Goal: Task Accomplishment & Management: Use online tool/utility

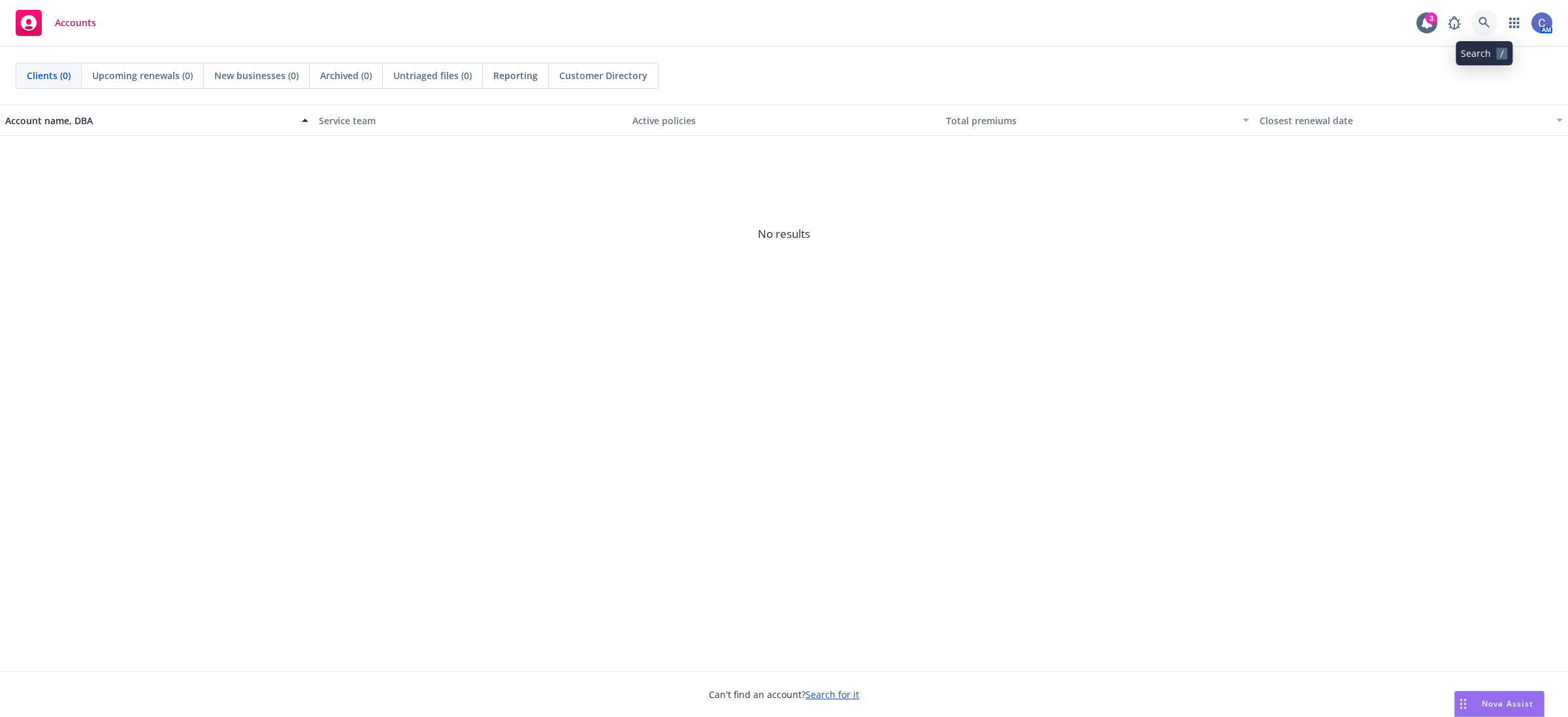
click at [1486, 13] on link at bounding box center [1484, 22] width 26 height 26
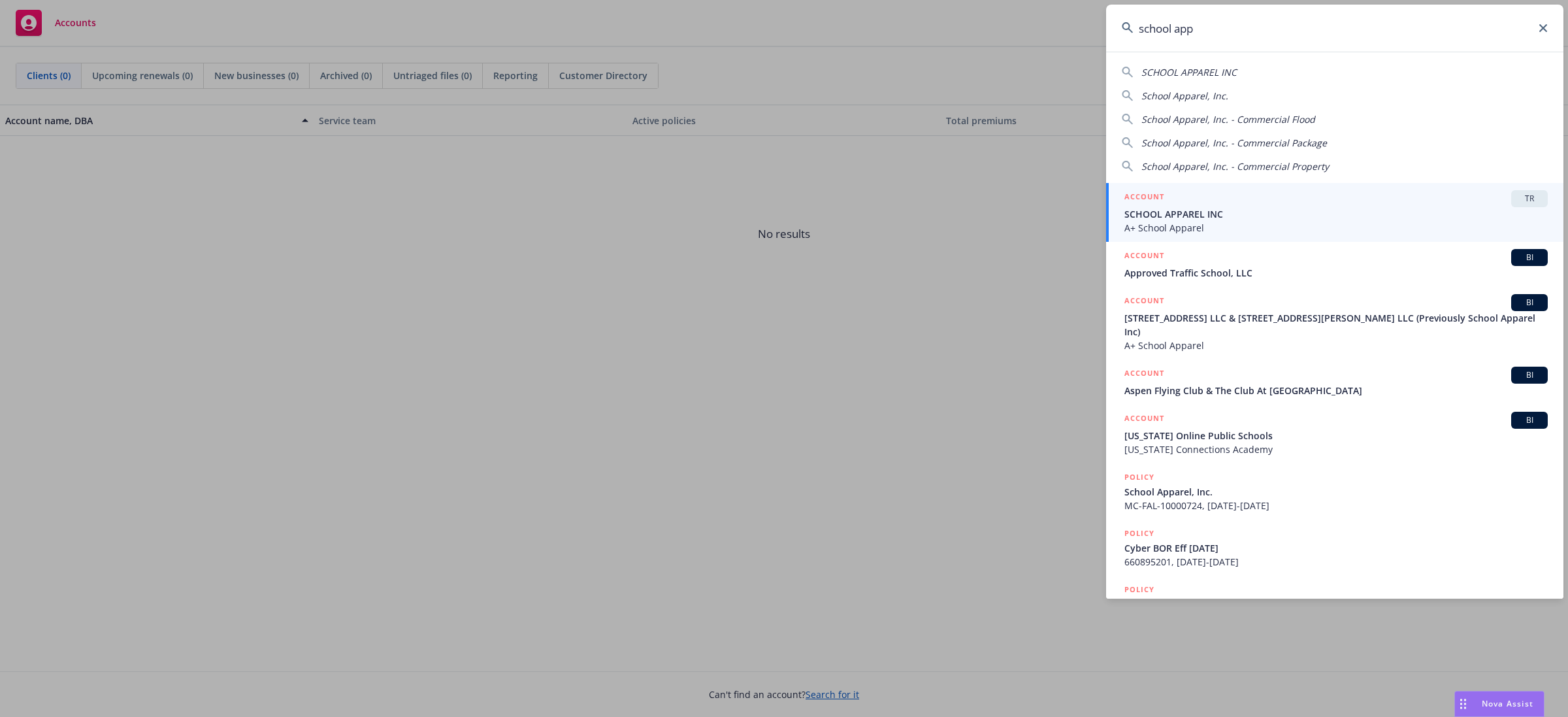
type input "school app"
click at [1369, 206] on div "ACCOUNT TR" at bounding box center [1336, 198] width 423 height 17
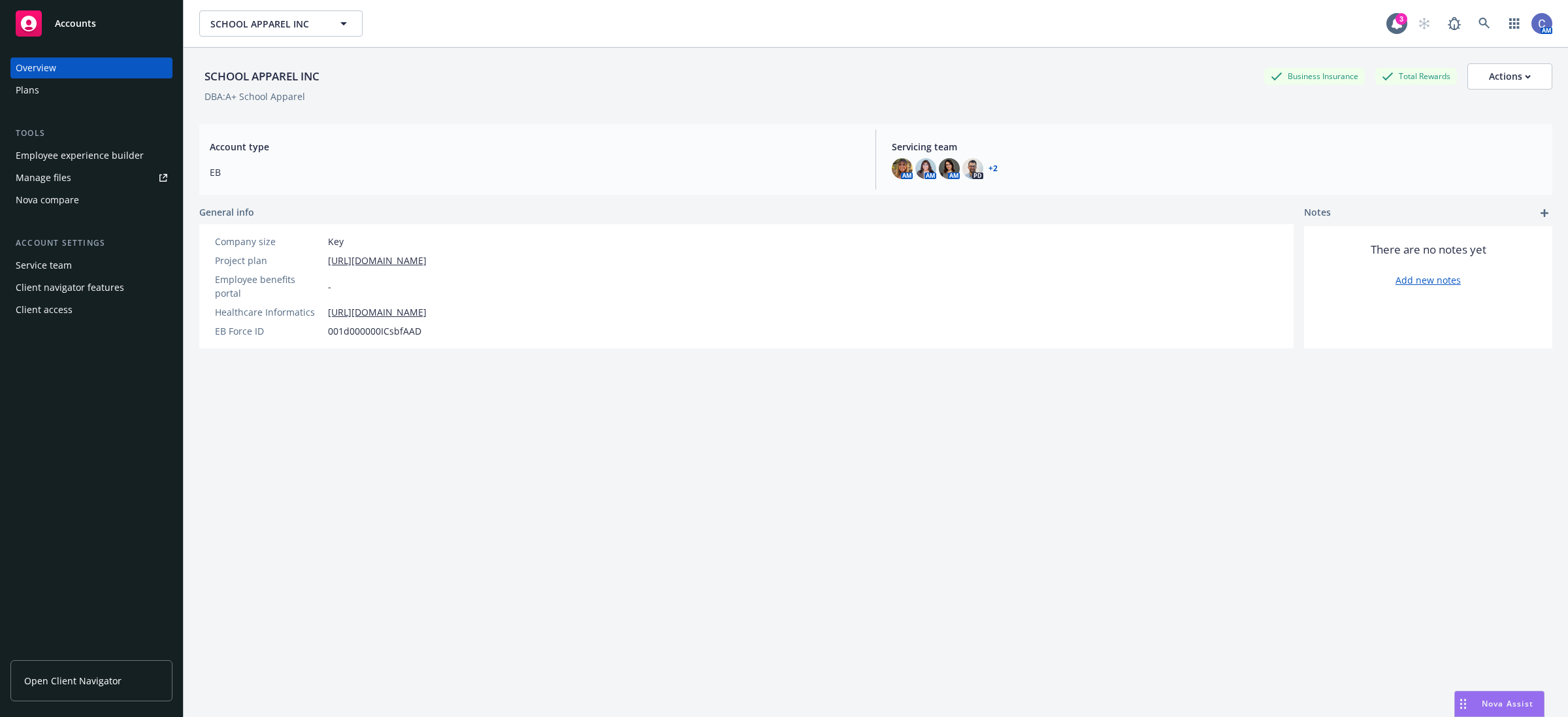
click at [56, 177] on div "Manage files" at bounding box center [43, 177] width 56 height 21
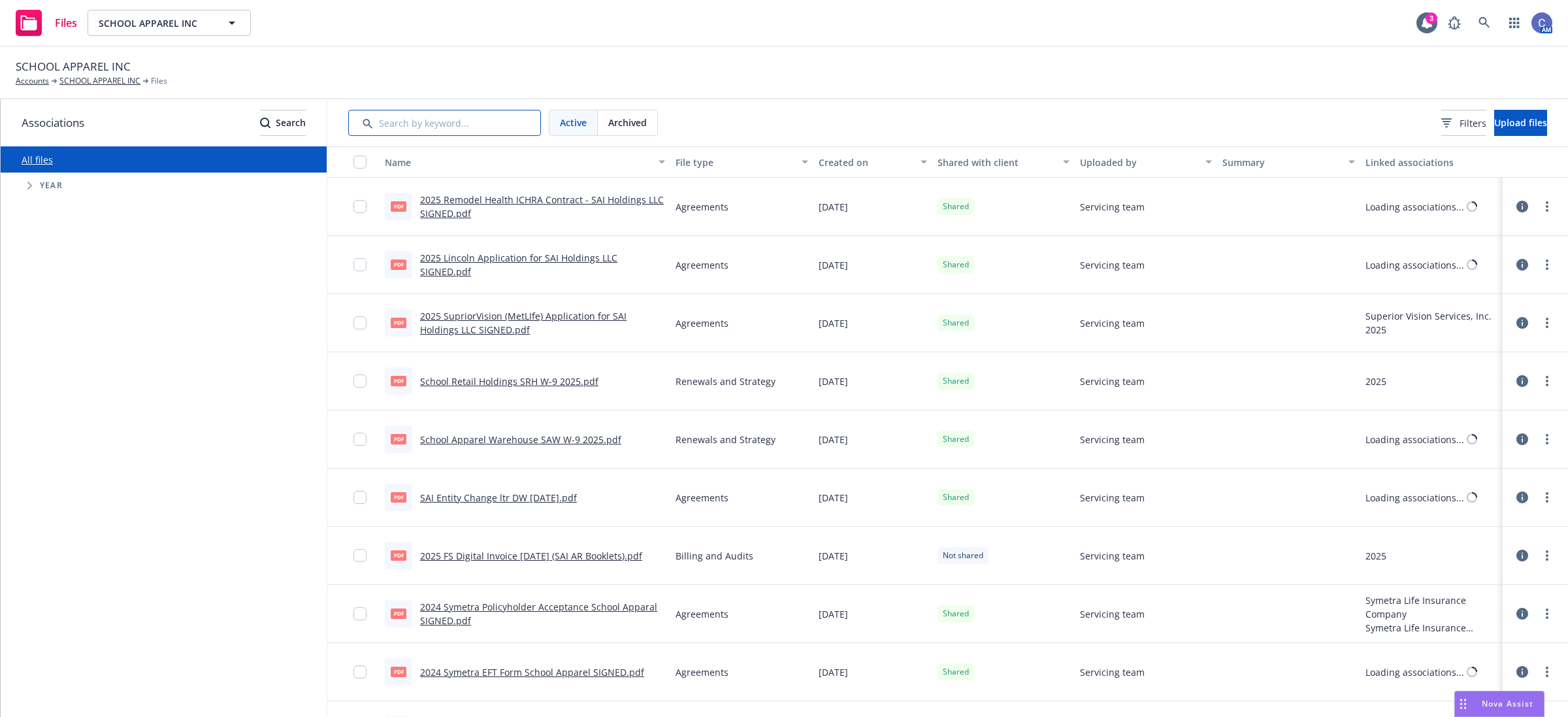
click at [501, 120] on input "Search by keyword..." at bounding box center [444, 122] width 192 height 26
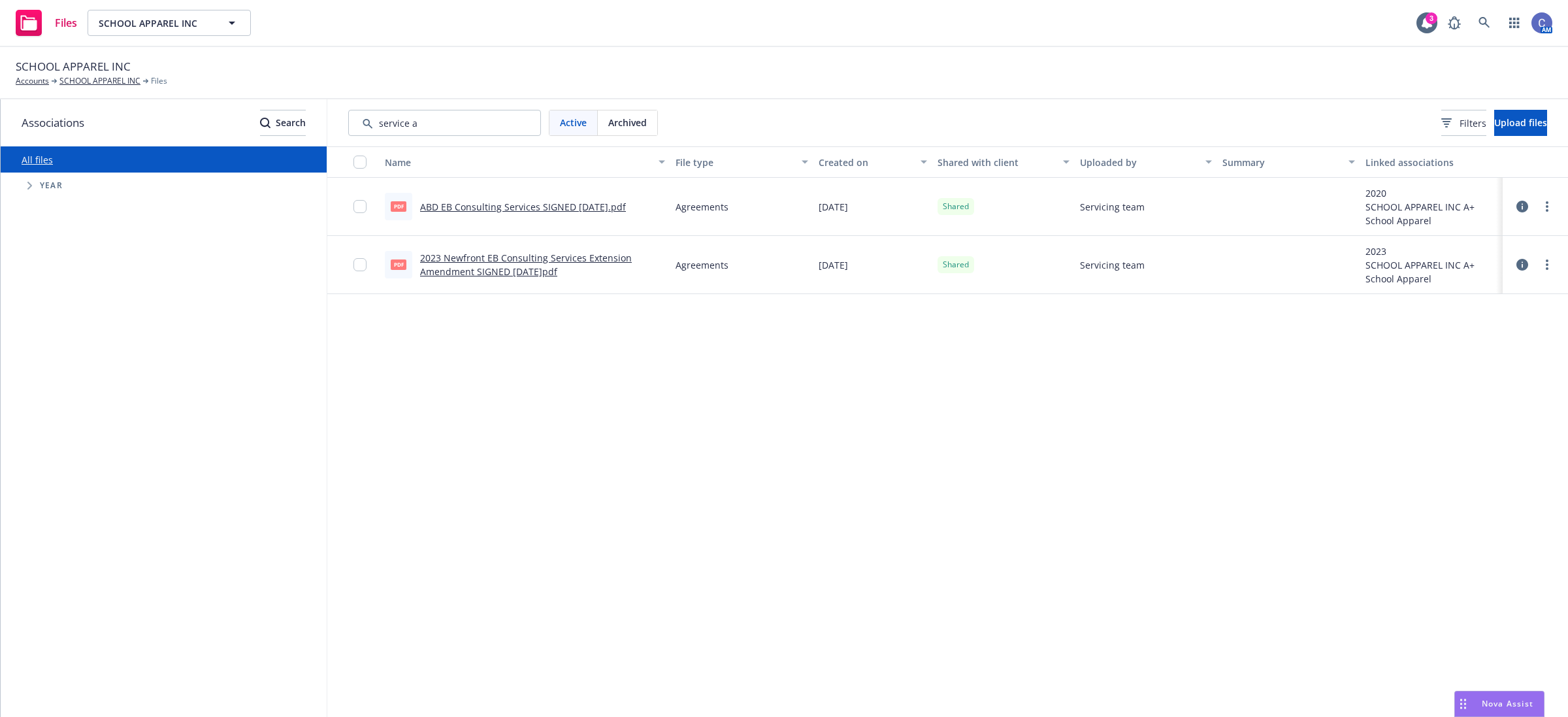
click at [520, 262] on link "2023 Newfront EB Consulting Services Extension Amendment SIGNED 2023.07.31.pdf" at bounding box center [525, 264] width 212 height 26
click at [609, 209] on link "ABD EB Consulting Services SIGNED 17Jul20.pdf" at bounding box center [522, 207] width 206 height 12
click at [469, 132] on input "Search by keyword..." at bounding box center [444, 122] width 192 height 26
drag, startPoint x: 457, startPoint y: 126, endPoint x: 266, endPoint y: 99, distance: 192.9
click at [266, 99] on div "Associations Search All files Accessibility guide for tree Tree Example. Naviga…" at bounding box center [784, 407] width 1567 height 617
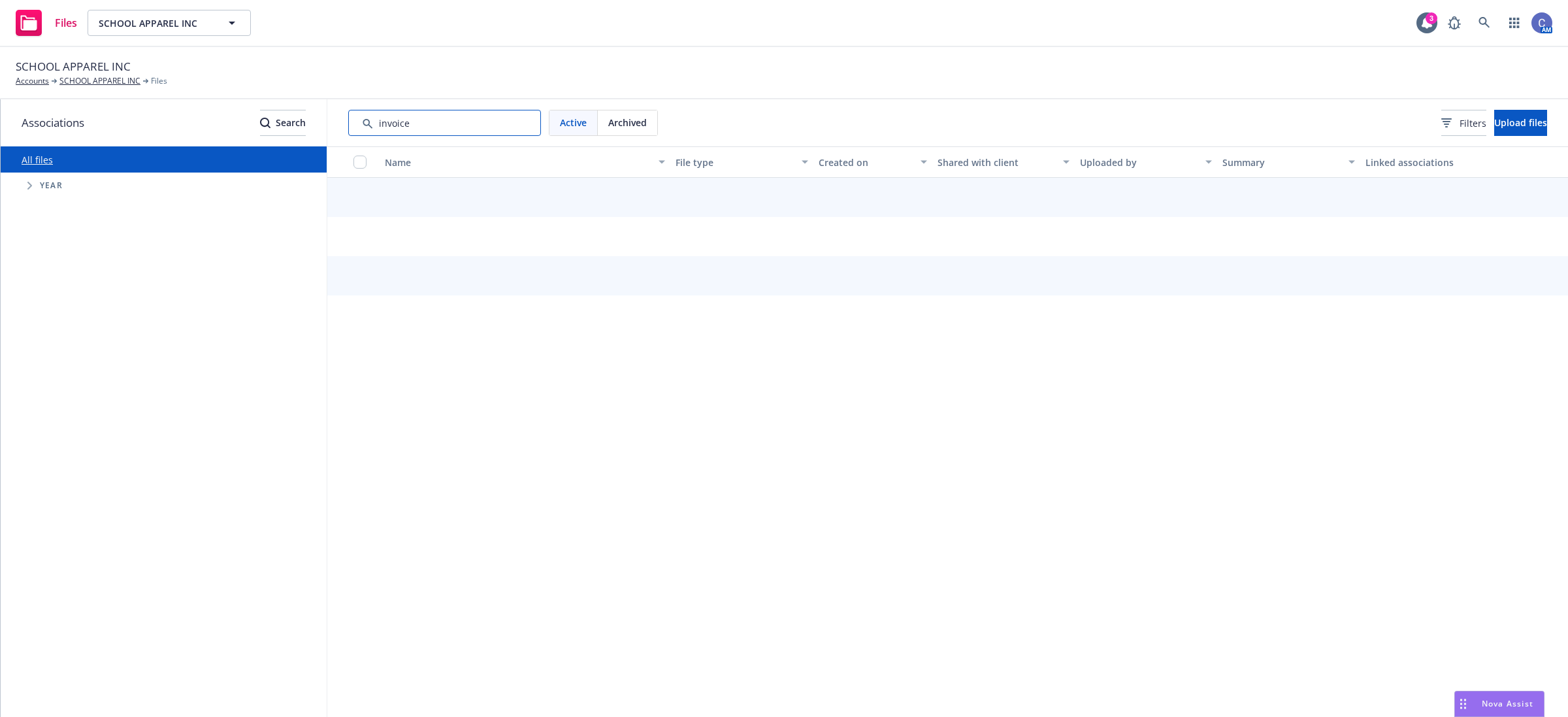
type input "invoice"
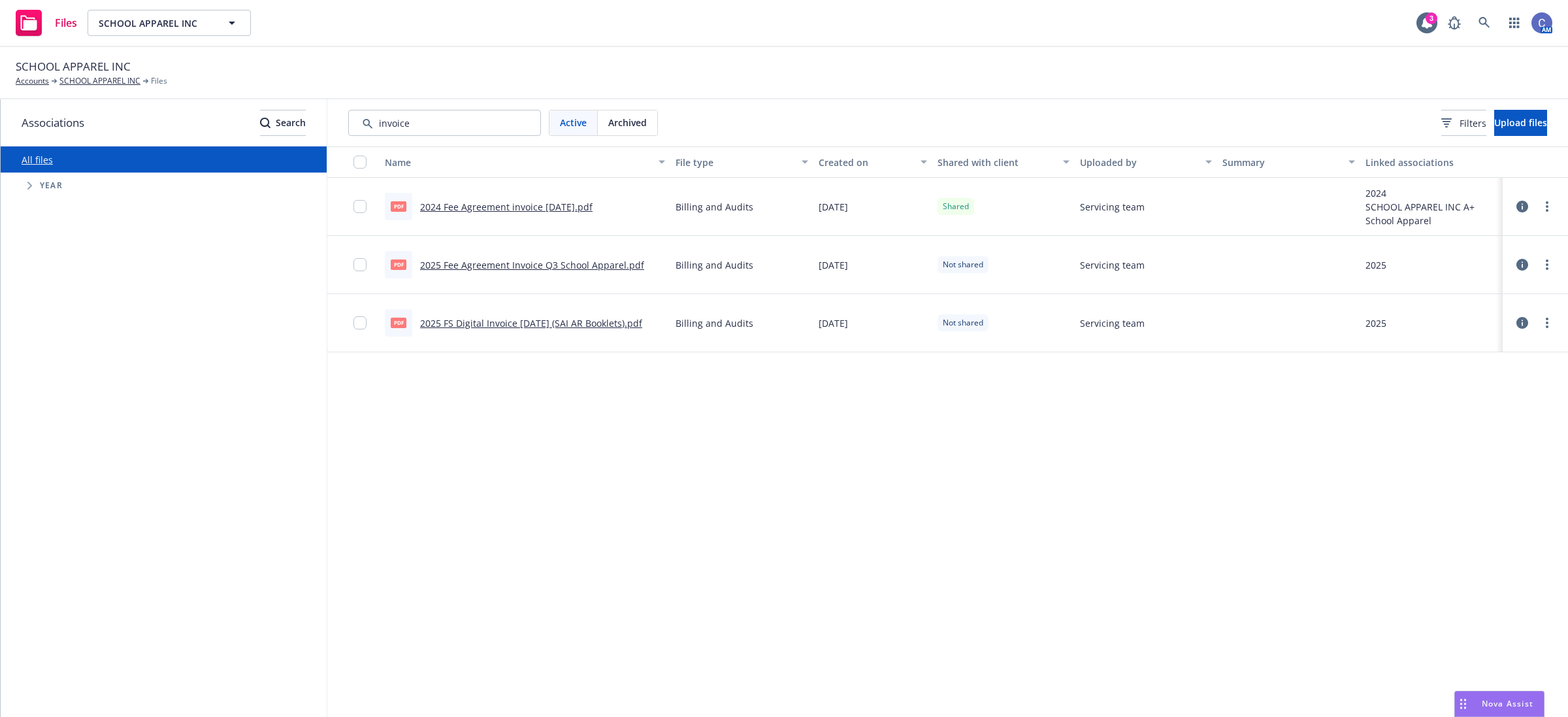
click at [574, 265] on link "2025 Fee Agreement Invoice Q3 School Apparel.pdf" at bounding box center [531, 265] width 224 height 12
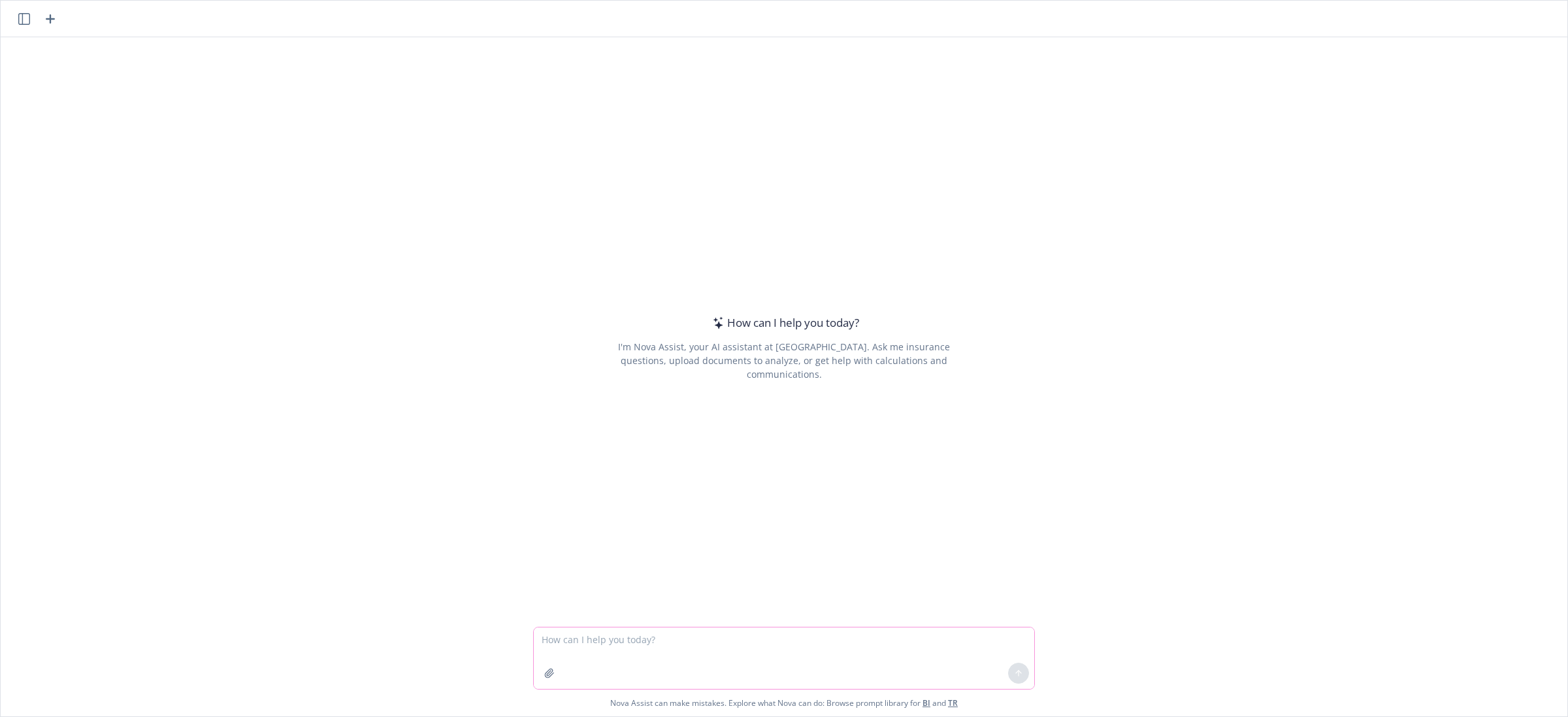
click at [768, 639] on textarea at bounding box center [784, 658] width 500 height 62
paste textarea "Hi [PERSON_NAME], I hope you are doing well. Thank you, [PERSON_NAME] [PERSON_N…"
type textarea "Hi [PERSON_NAME], I hope you are doing well. Thank you, [PERSON_NAME] [PERSON_N…"
type textarea "p"
click at [804, 654] on textarea "draft an email to the vendor asking if we can" at bounding box center [784, 658] width 500 height 62
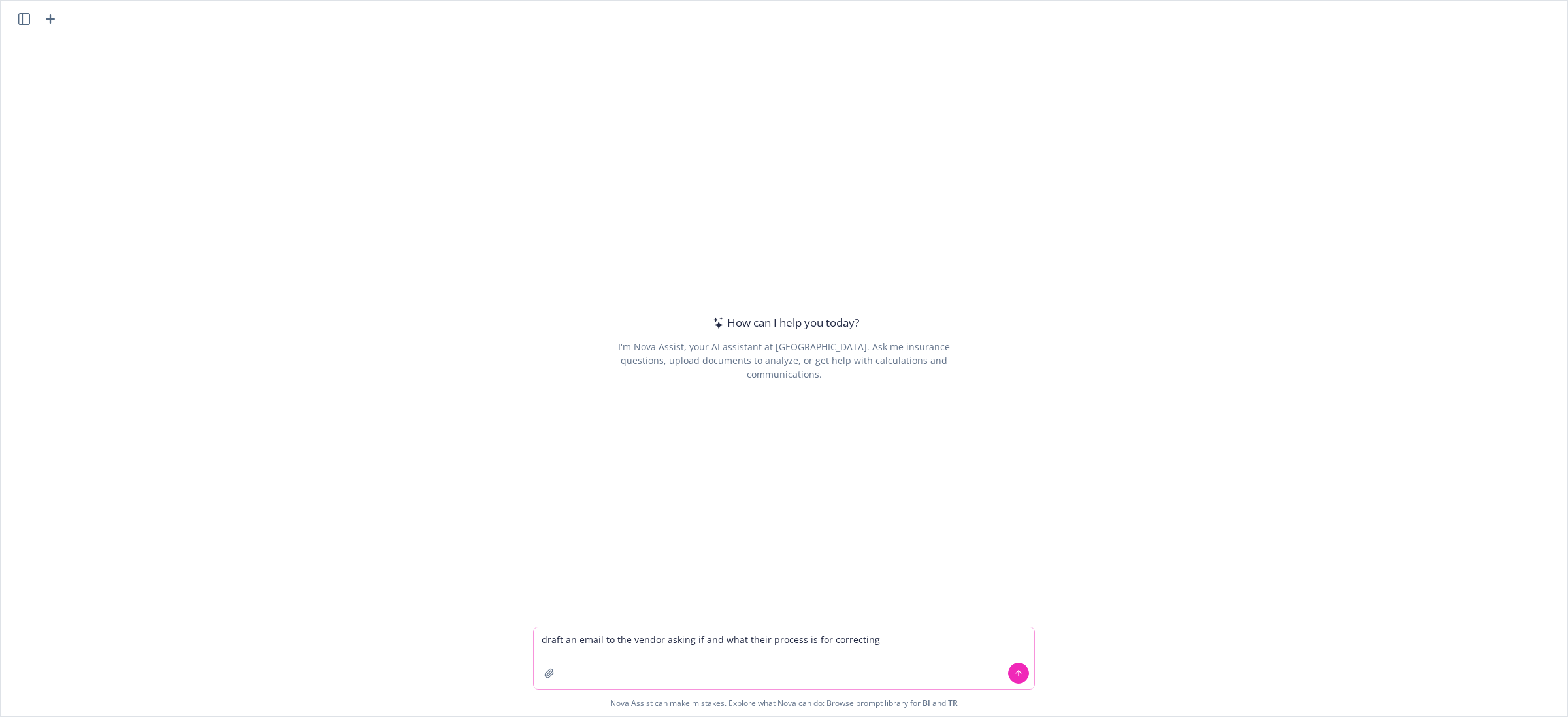
click at [894, 635] on textarea "draft an email to the vendor asking if and what their process is for correcting" at bounding box center [784, 658] width 500 height 62
click at [715, 640] on textarea "draft an email to the vendor asking if and what their process is for correcting…" at bounding box center [784, 658] width 500 height 62
paste textarea "Hi [PERSON_NAME], I hope you are doing well. Thank you, [PERSON_NAME] [PERSON_N…"
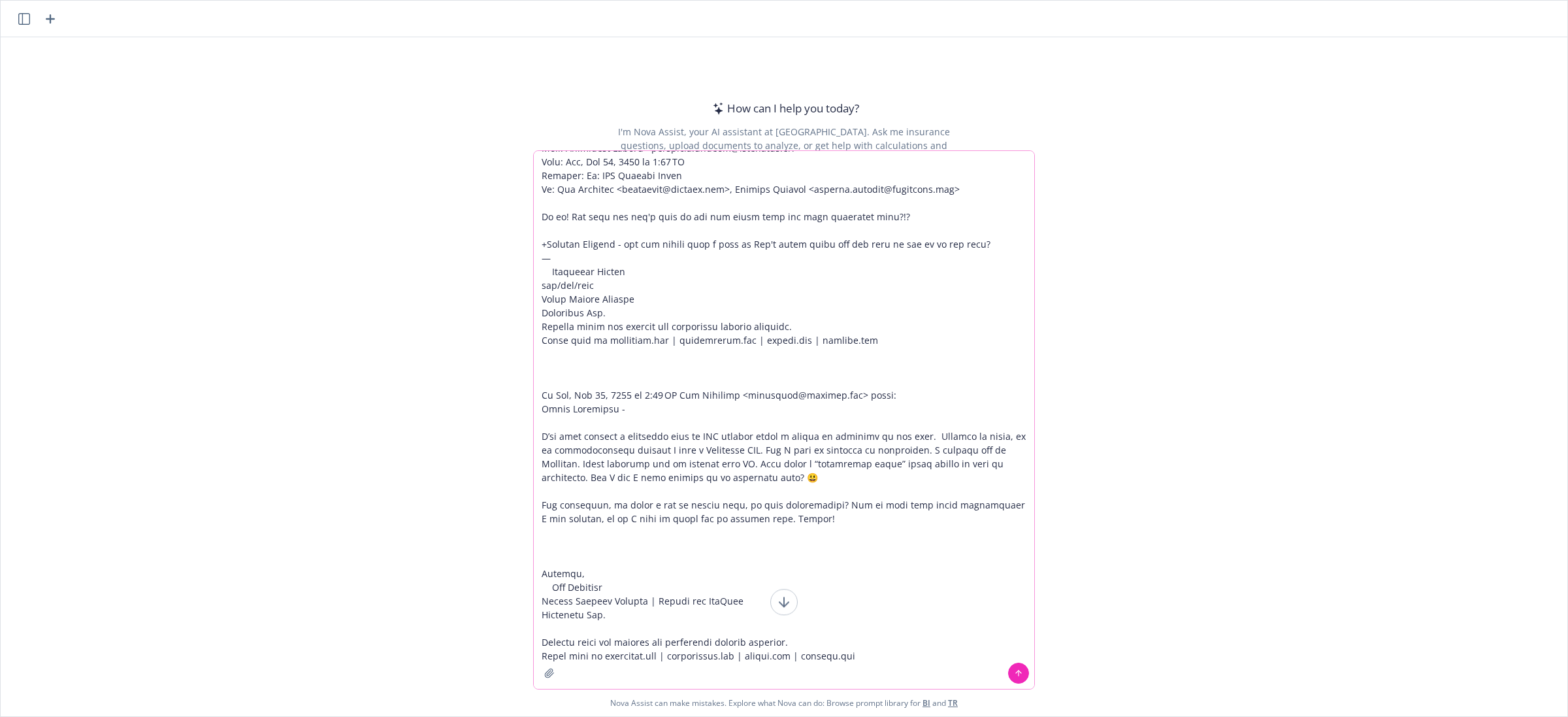
type textarea "draft an email to the vendor asking if and what their process is for correcting…"
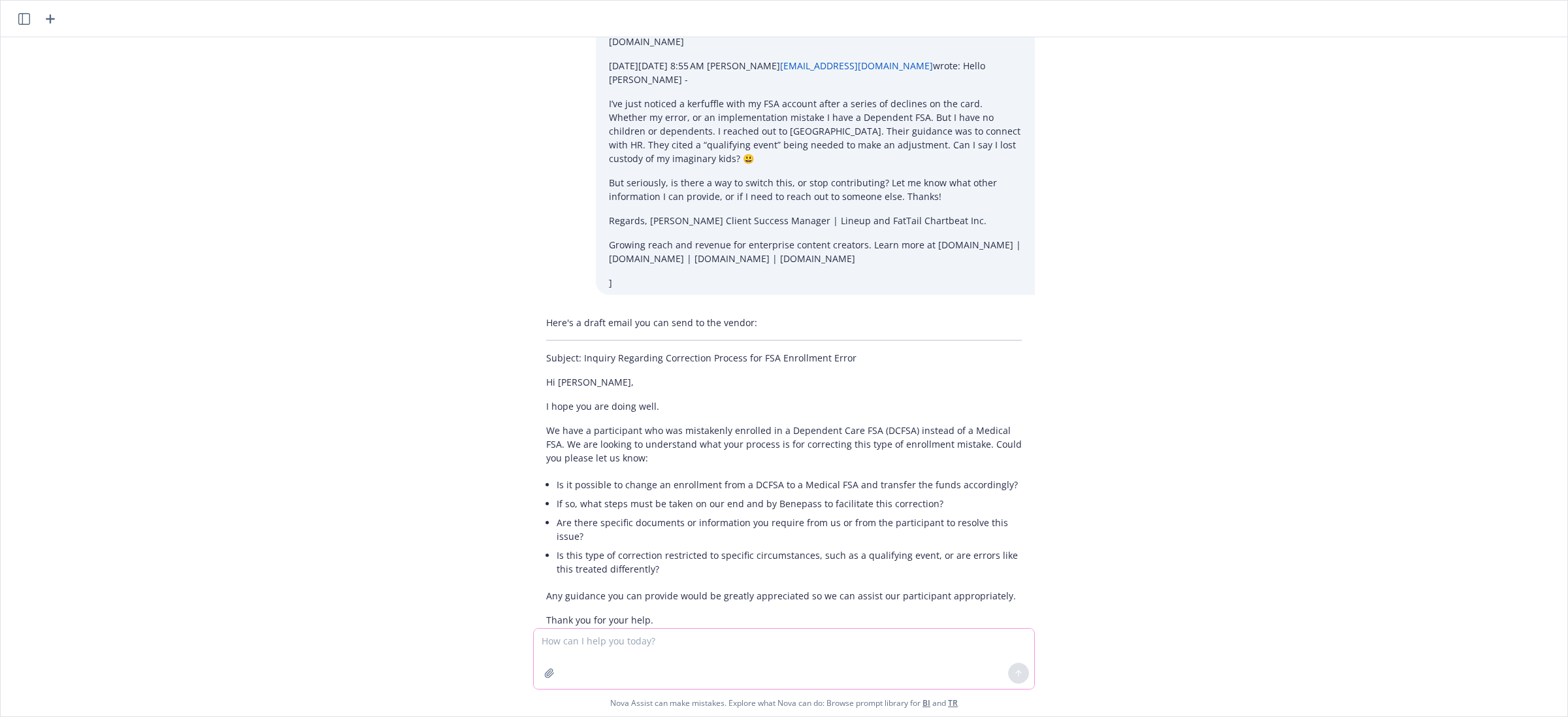
scroll to position [739, 0]
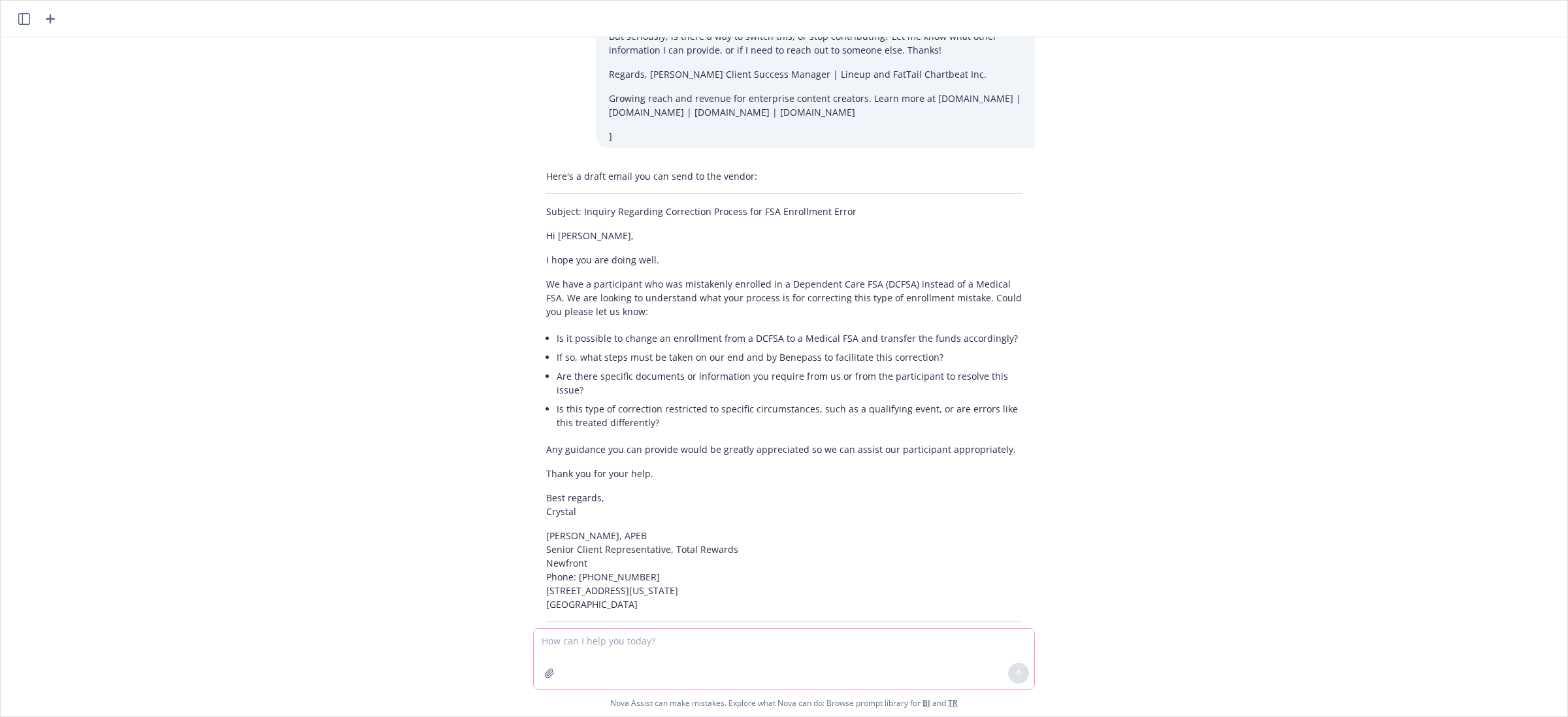
click at [663, 639] on textarea at bounding box center [784, 659] width 500 height 60
type textarea "make more casual"
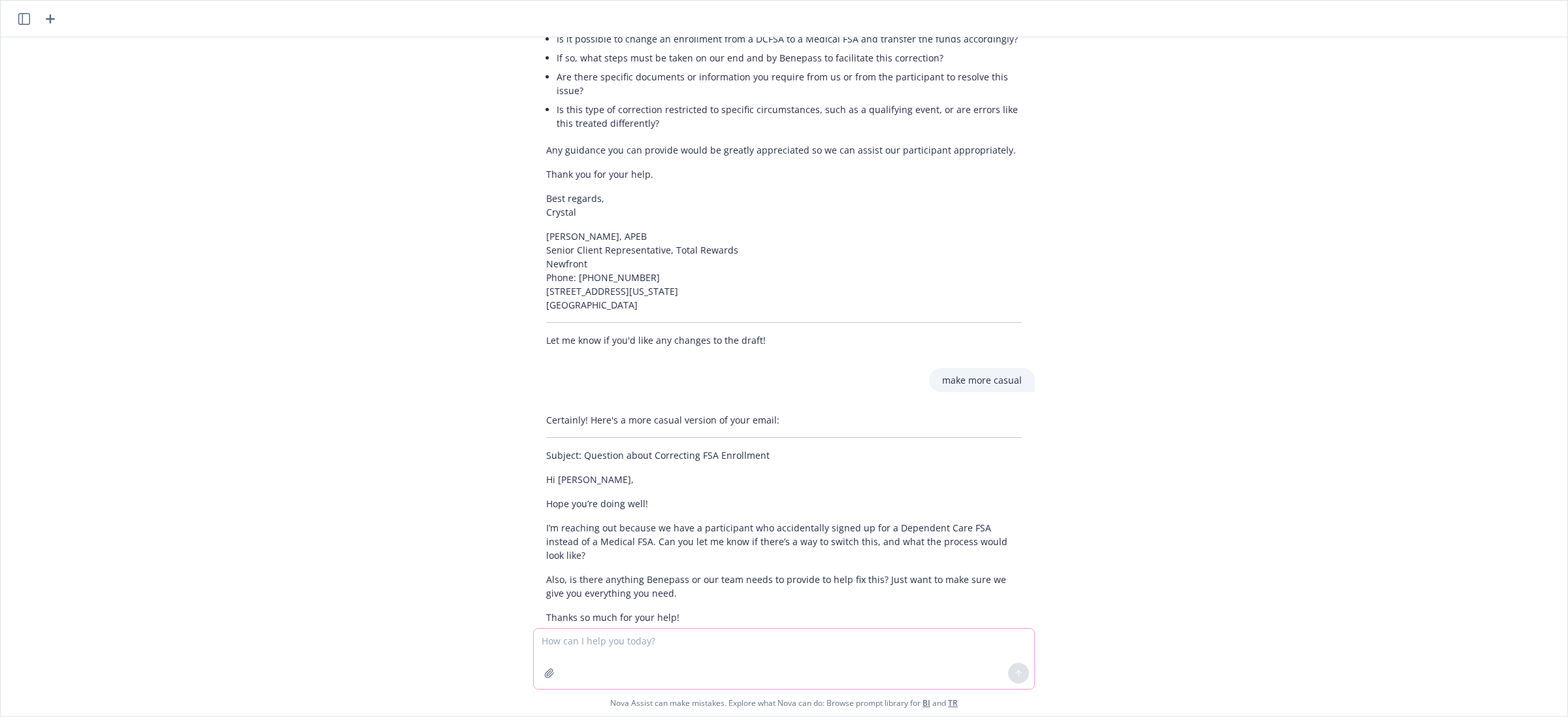
scroll to position [1168, 0]
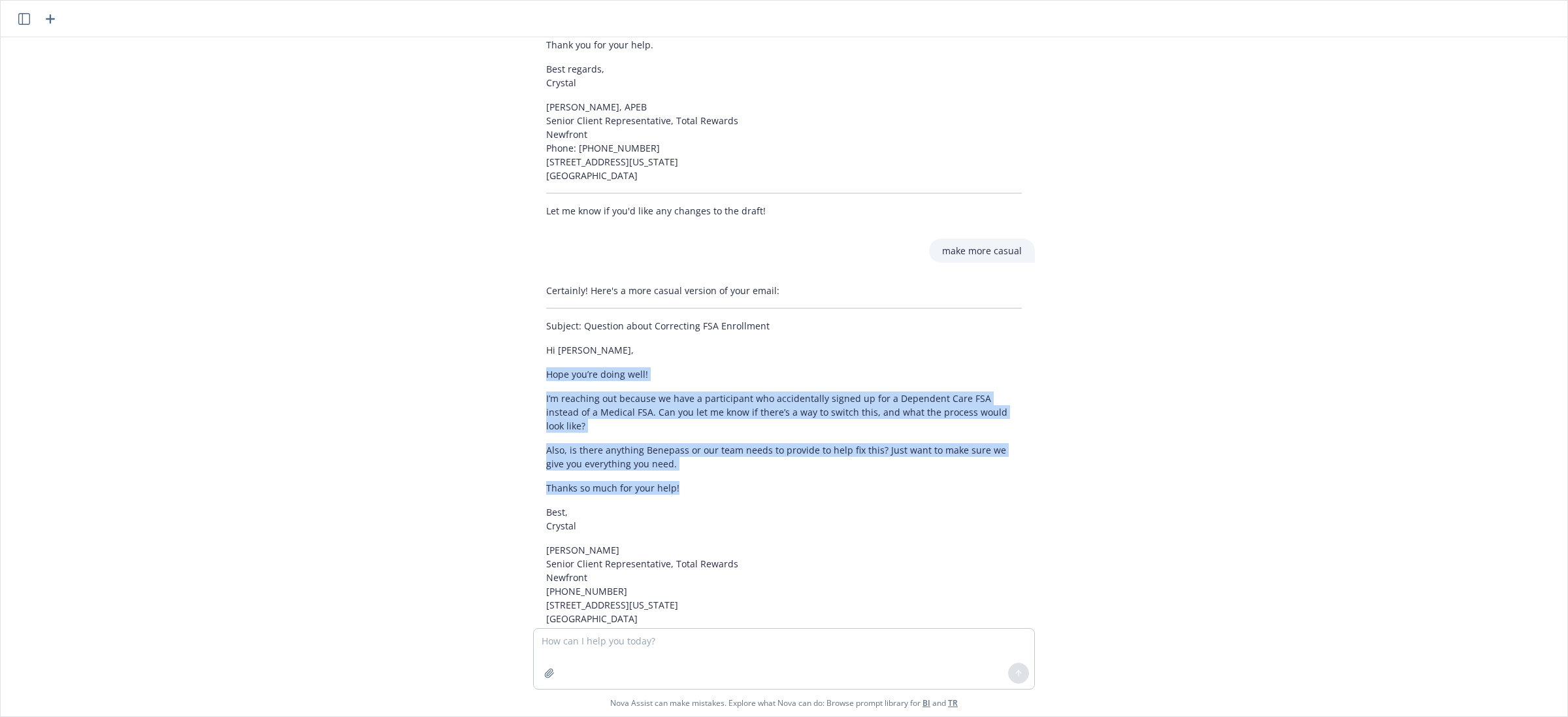
drag, startPoint x: 679, startPoint y: 416, endPoint x: 714, endPoint y: 312, distance: 109.7
click at [497, 319] on div "draft an email to the vendor asking if and what their process is for correcting…" at bounding box center [784, 332] width 1566 height 590
copy div "Hope you’re doing well! I’m reaching out because we have a participant who acci…"
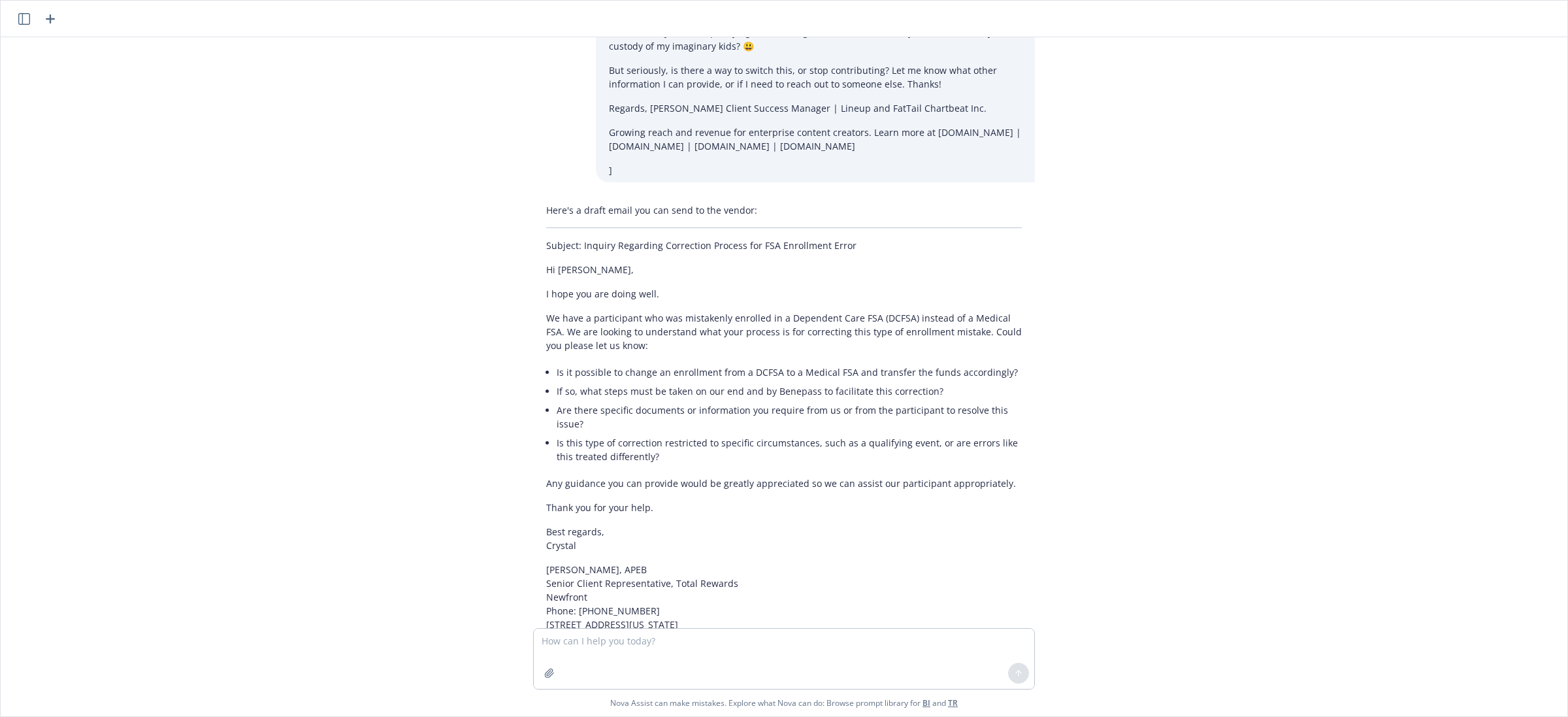
scroll to position [678, 0]
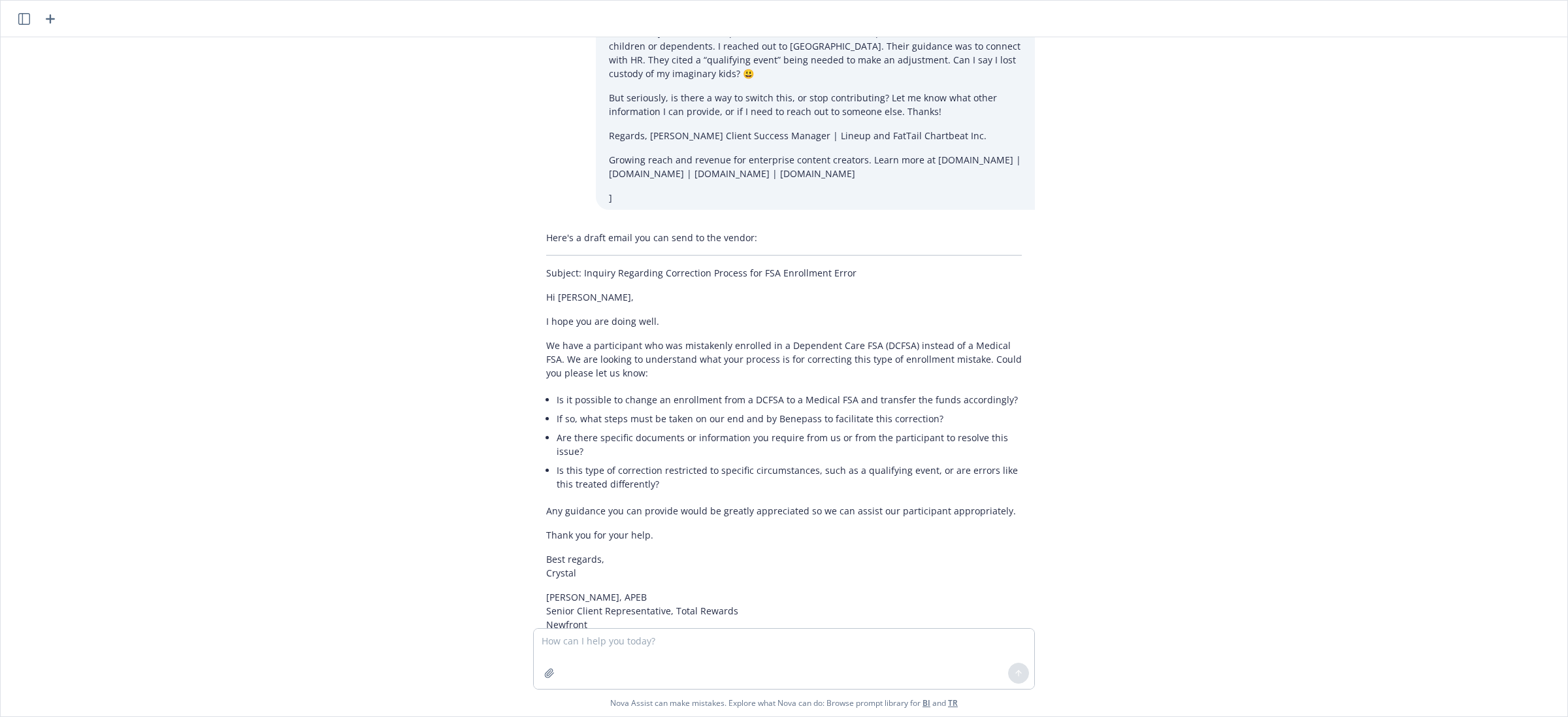
click at [590, 428] on li "Are there specific documents or information you require from us or from the par…" at bounding box center [789, 444] width 465 height 32
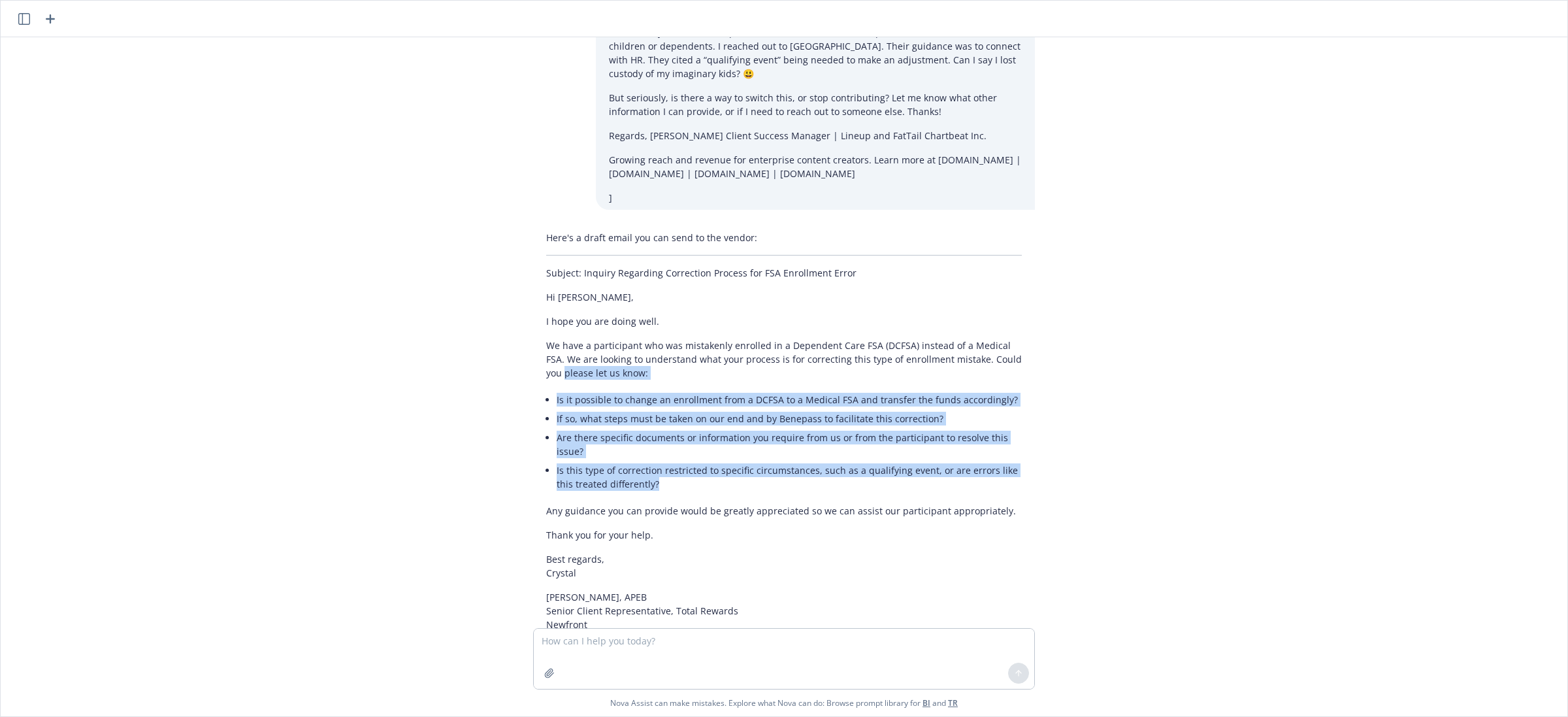
drag, startPoint x: 639, startPoint y: 426, endPoint x: 514, endPoint y: 345, distance: 148.9
click at [523, 345] on div "Here's a draft email you can send to the vendor: Subject: Inquiry Regarding Cor…" at bounding box center [784, 469] width 523 height 487
click at [626, 428] on li "Are there specific documents or information you require from us or from the par…" at bounding box center [789, 444] width 465 height 32
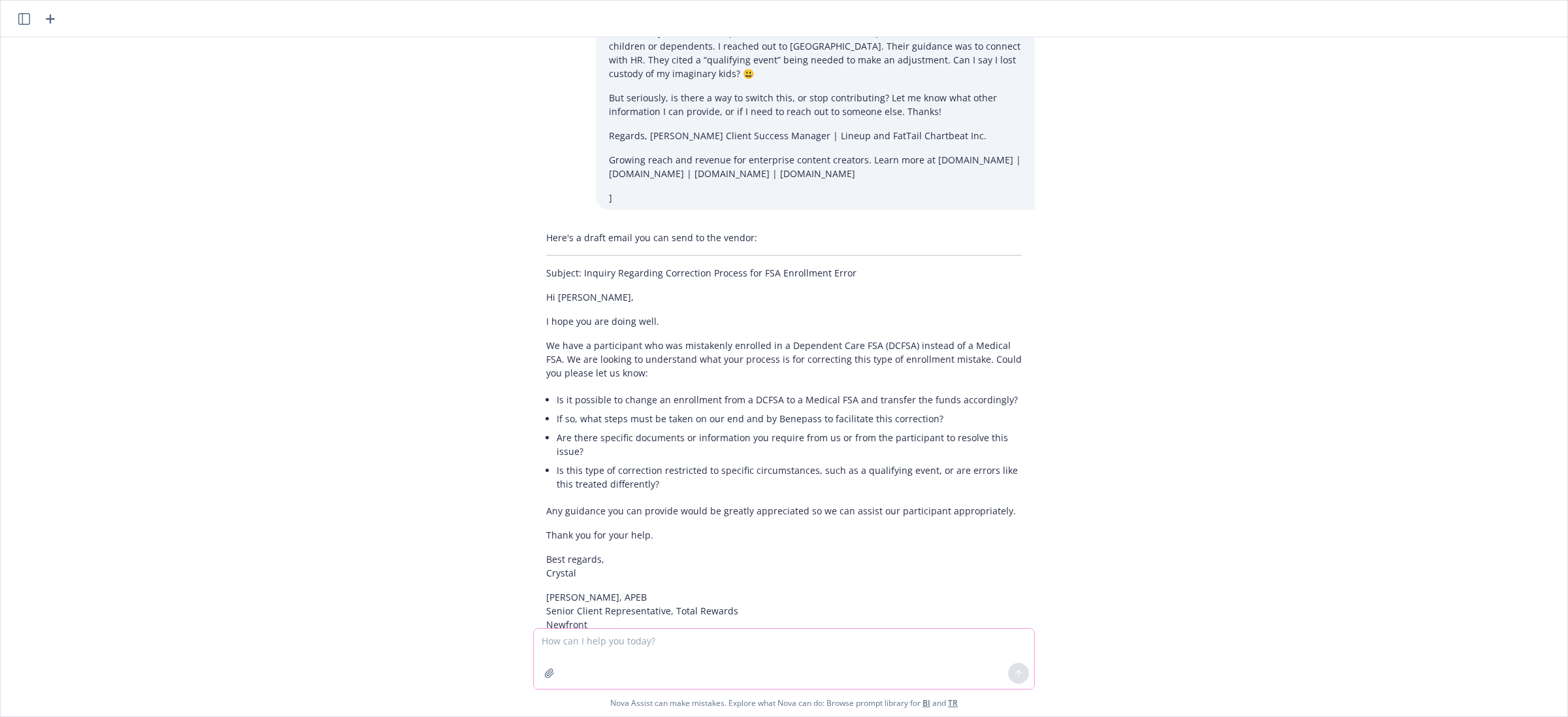
drag, startPoint x: 670, startPoint y: 645, endPoint x: 681, endPoint y: 645, distance: 11.0
click at [671, 645] on textarea at bounding box center [784, 659] width 500 height 60
type textarea "can you include the bullet points in this draft"
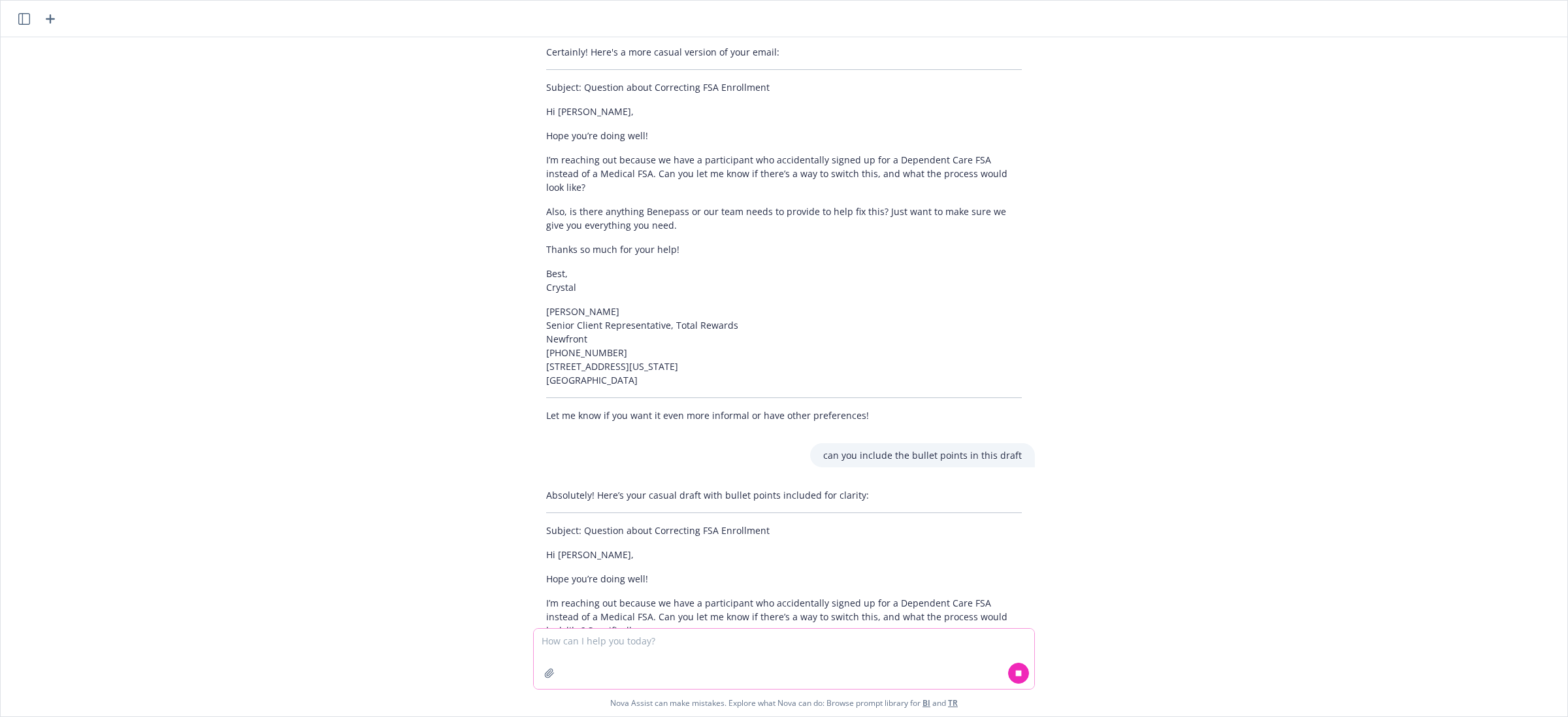
scroll to position [1661, 0]
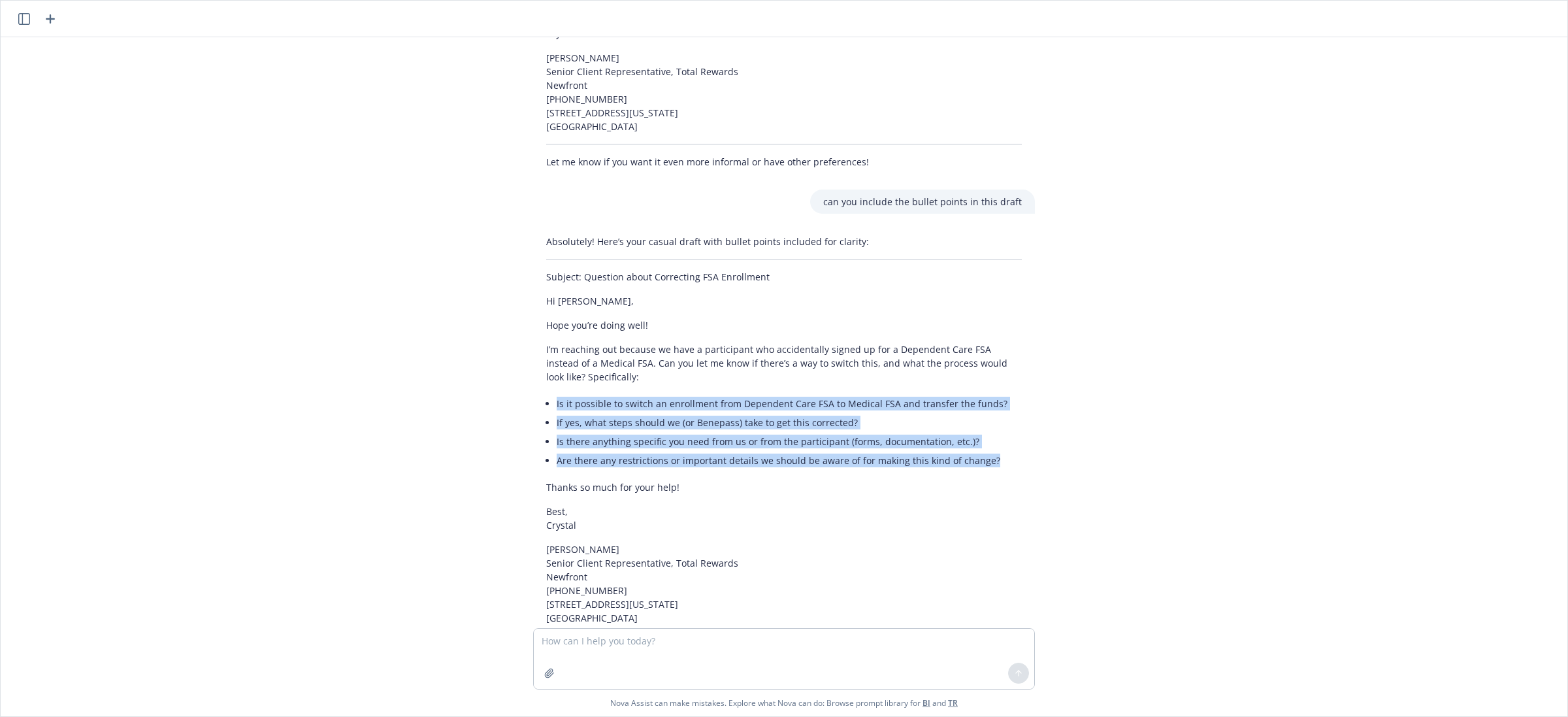
drag, startPoint x: 990, startPoint y: 390, endPoint x: 527, endPoint y: 343, distance: 465.4
click at [533, 343] on div "Absolutely! Here’s your casual draft with bullet points included for clarity: S…" at bounding box center [784, 446] width 502 height 436
copy ul "Is it possible to switch an enrollment from Dependent Care FSA to Medical FSA a…"
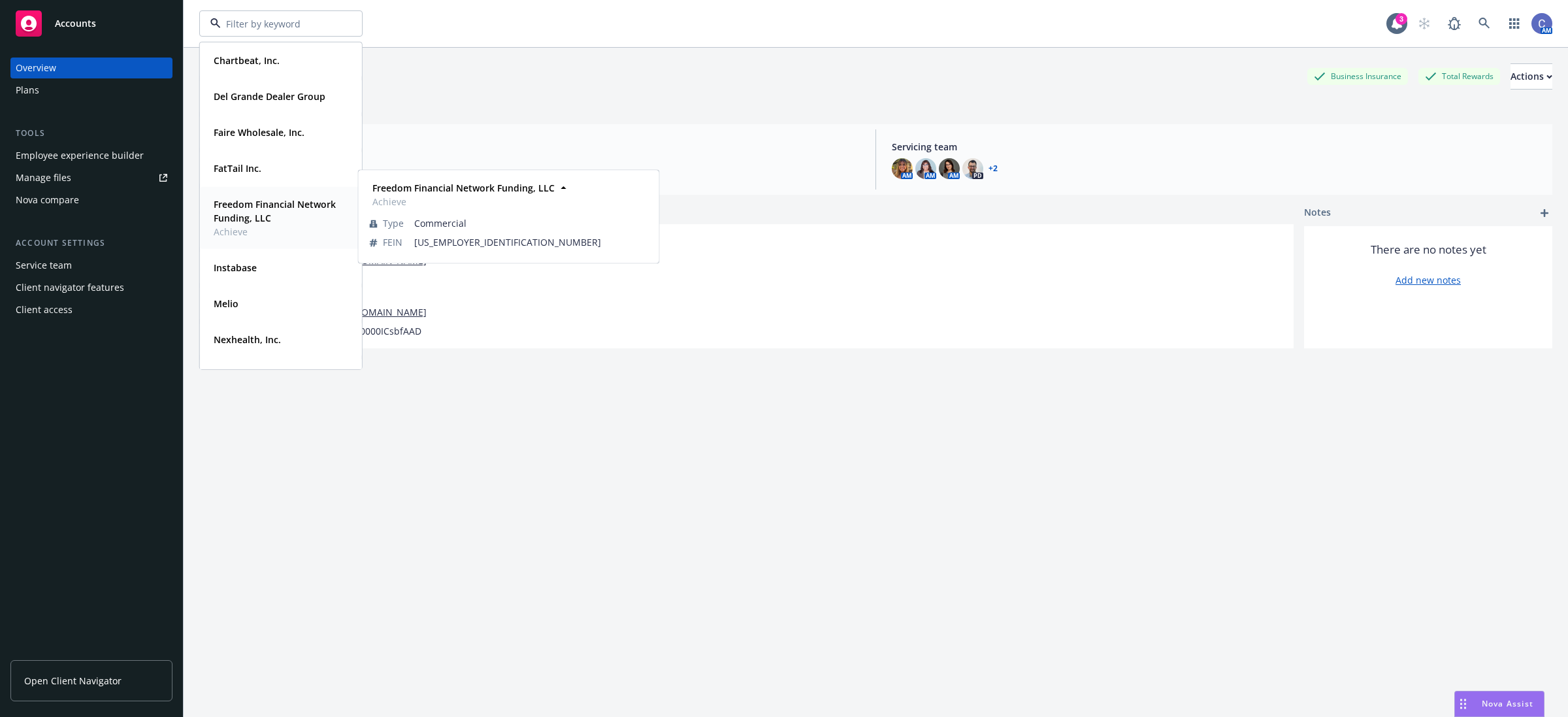
click at [244, 214] on strong "Freedom Financial Network Funding, LLC" at bounding box center [275, 211] width 122 height 26
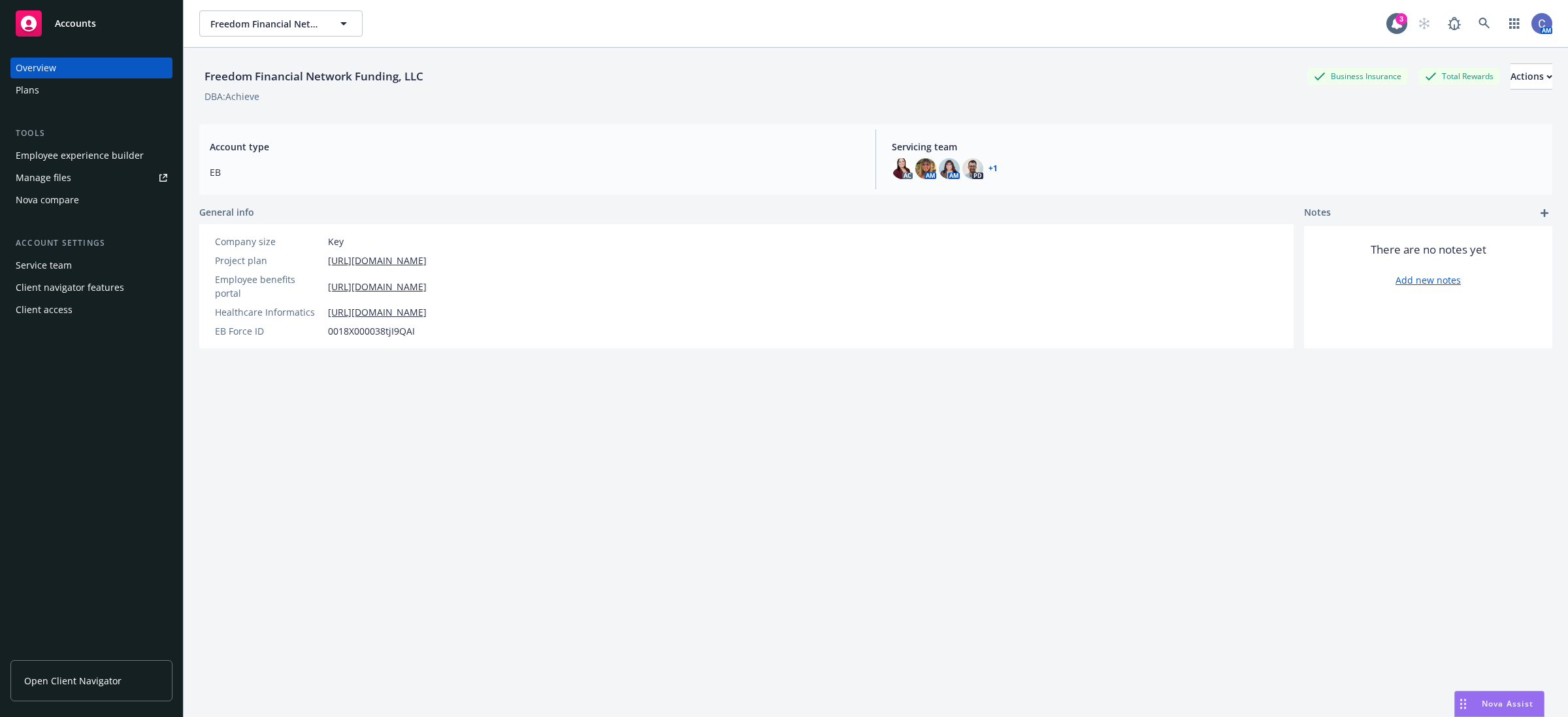
click at [36, 93] on div "Plans" at bounding box center [27, 90] width 23 height 21
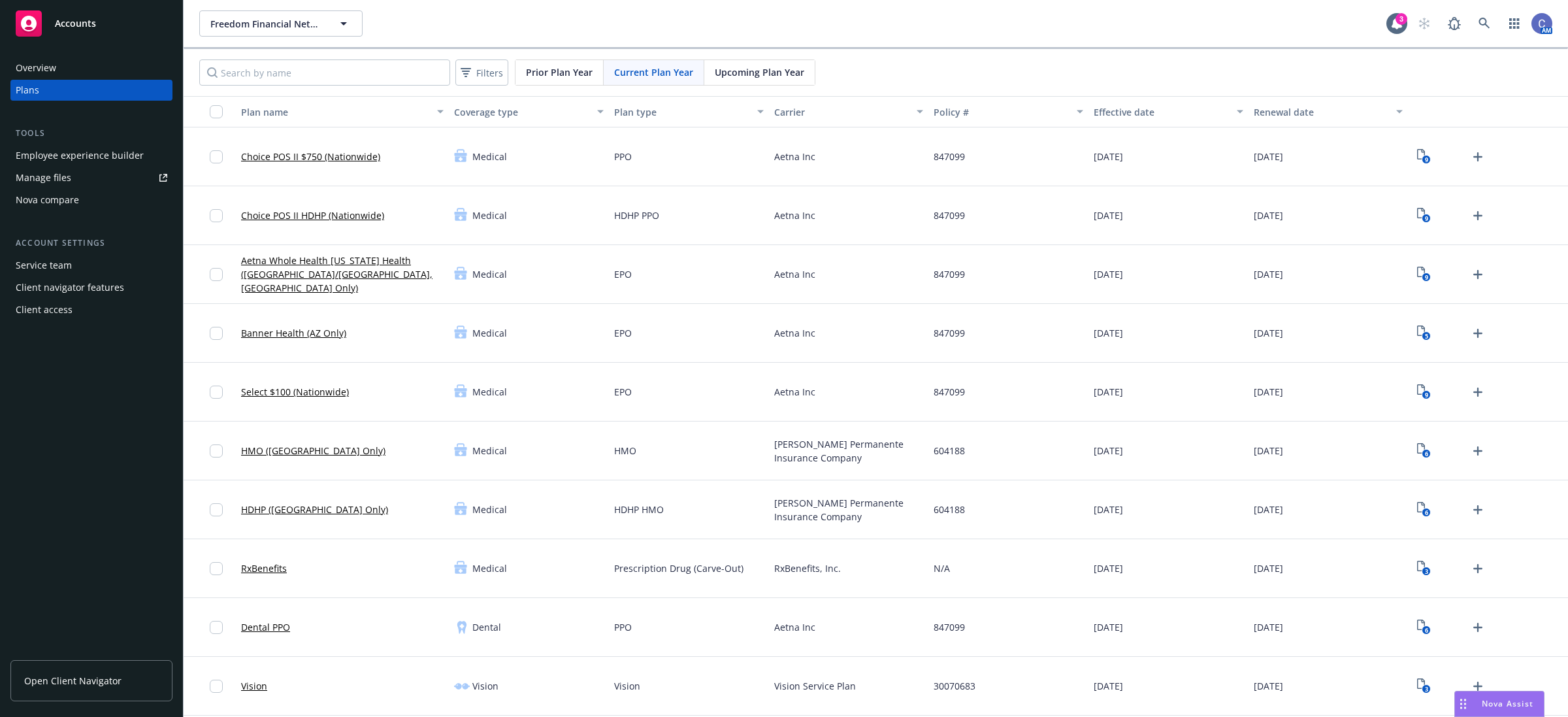
click at [41, 165] on div "Employee experience builder" at bounding box center [80, 155] width 128 height 21
click at [262, 18] on span "Freedom Financial Network Funding, LLC" at bounding box center [267, 23] width 113 height 13
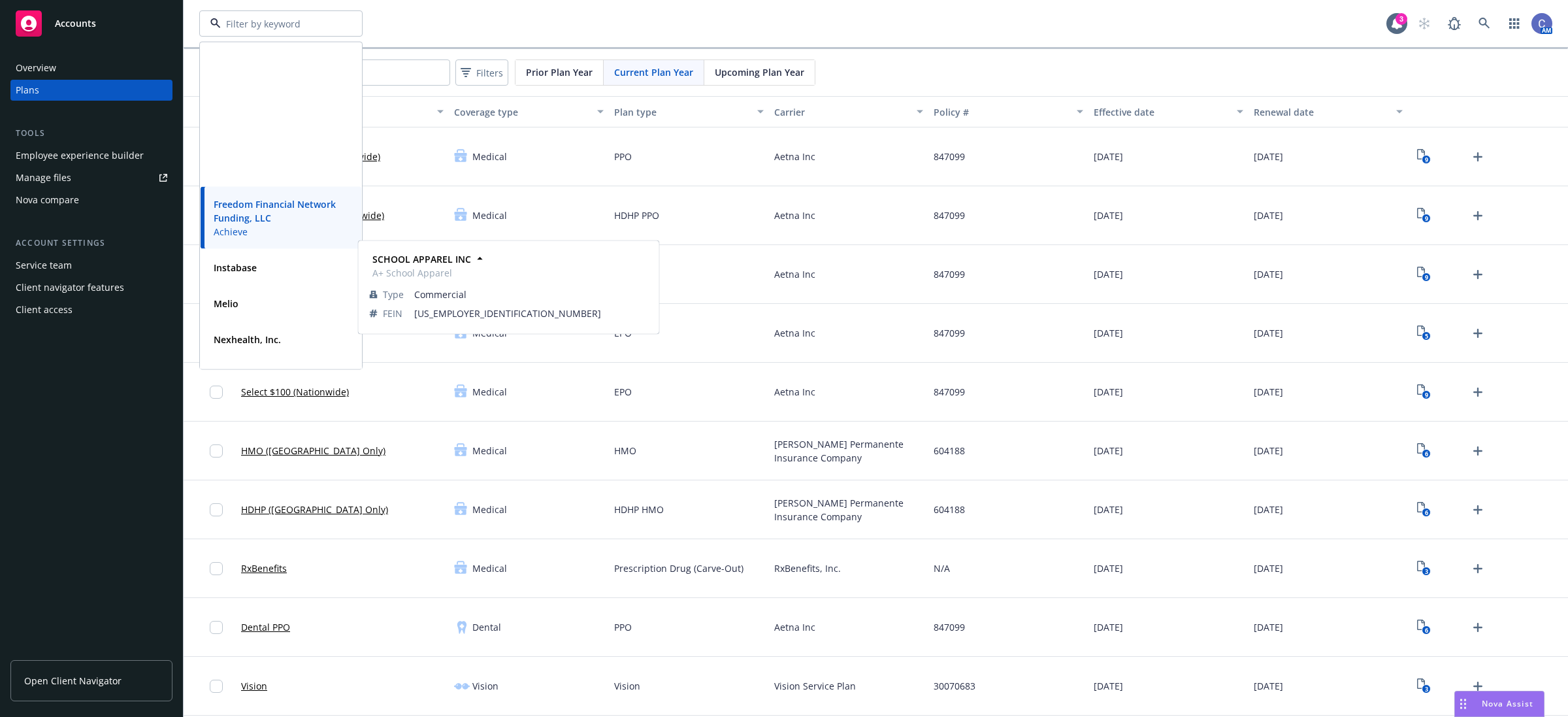
scroll to position [281, 0]
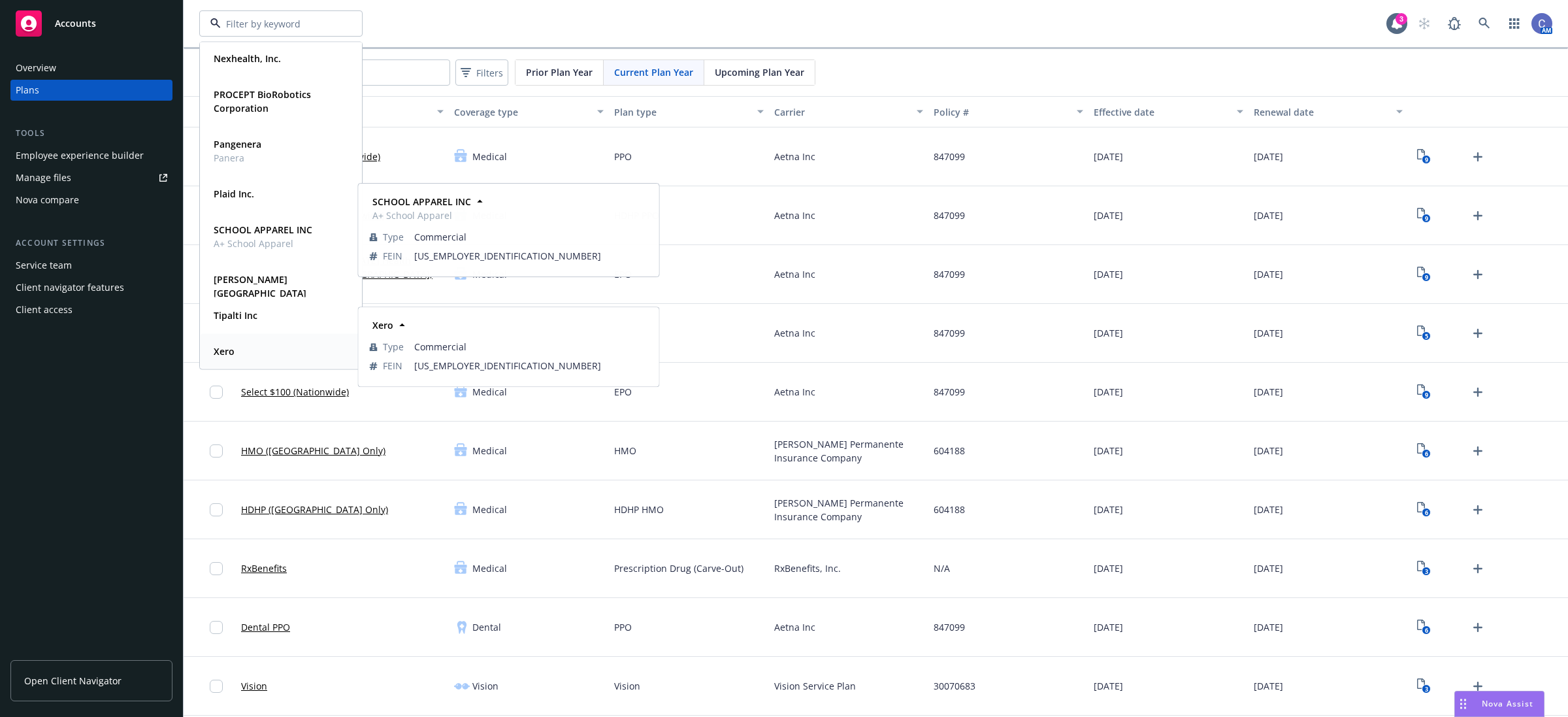
click at [226, 350] on strong "Xero" at bounding box center [224, 351] width 21 height 12
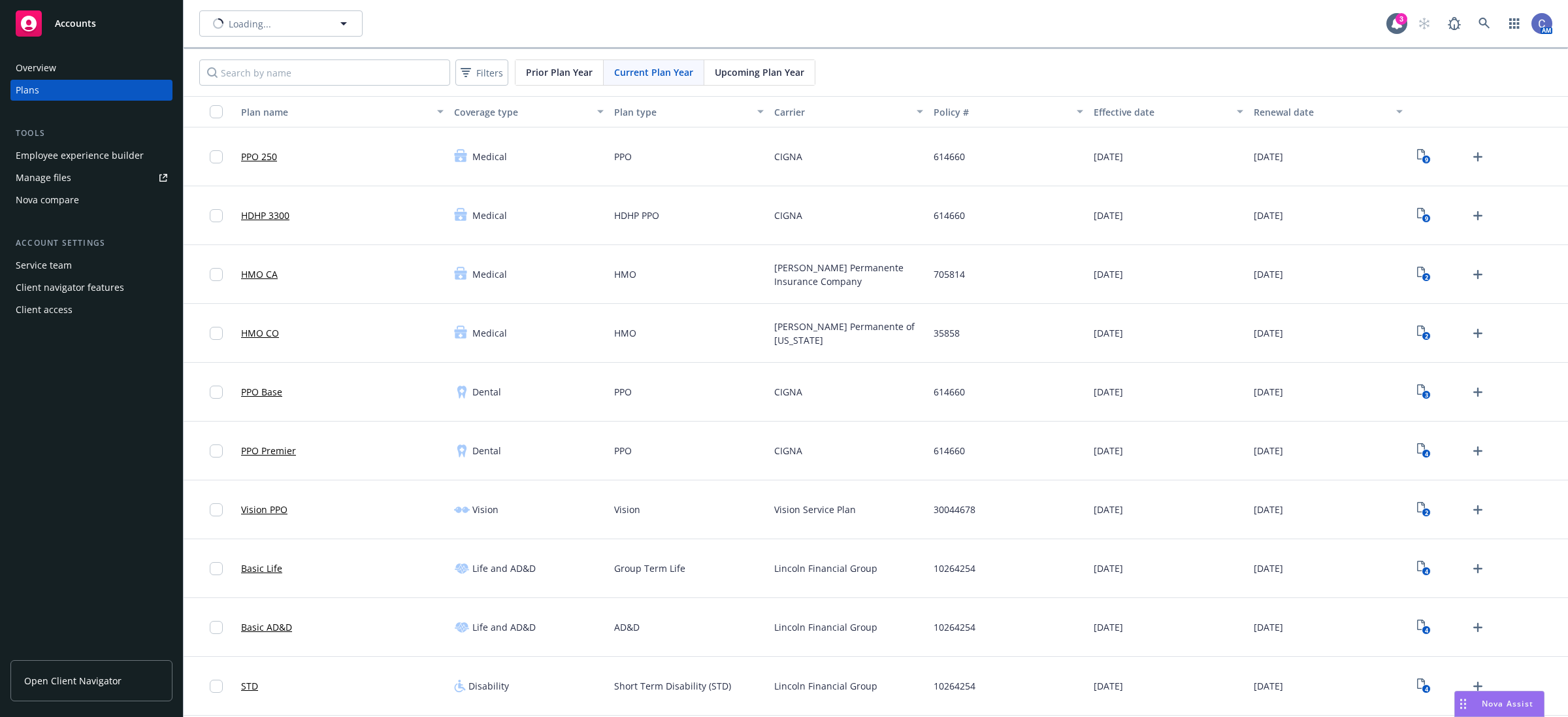
click at [65, 155] on div "Employee experience builder" at bounding box center [80, 155] width 128 height 21
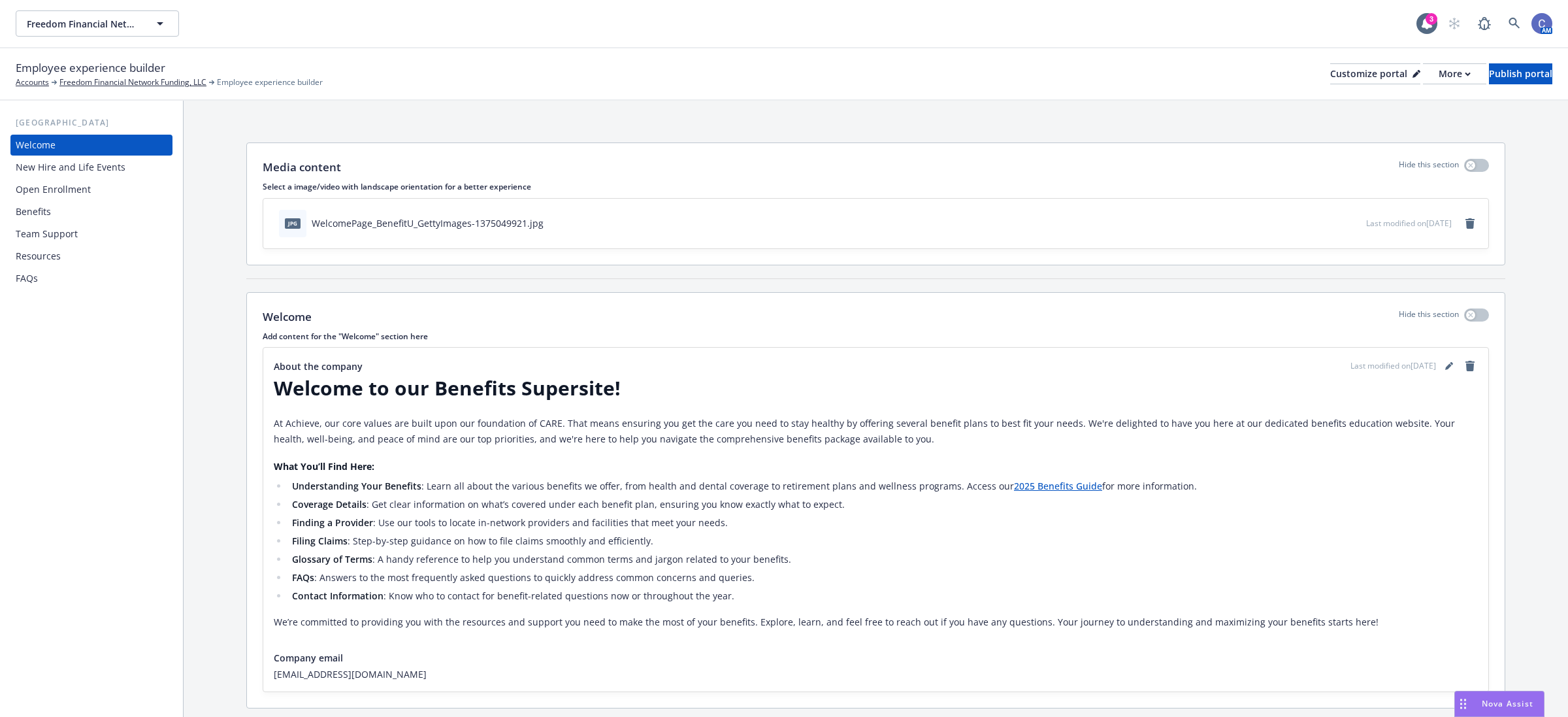
click at [67, 207] on div "Benefits" at bounding box center [92, 212] width 152 height 21
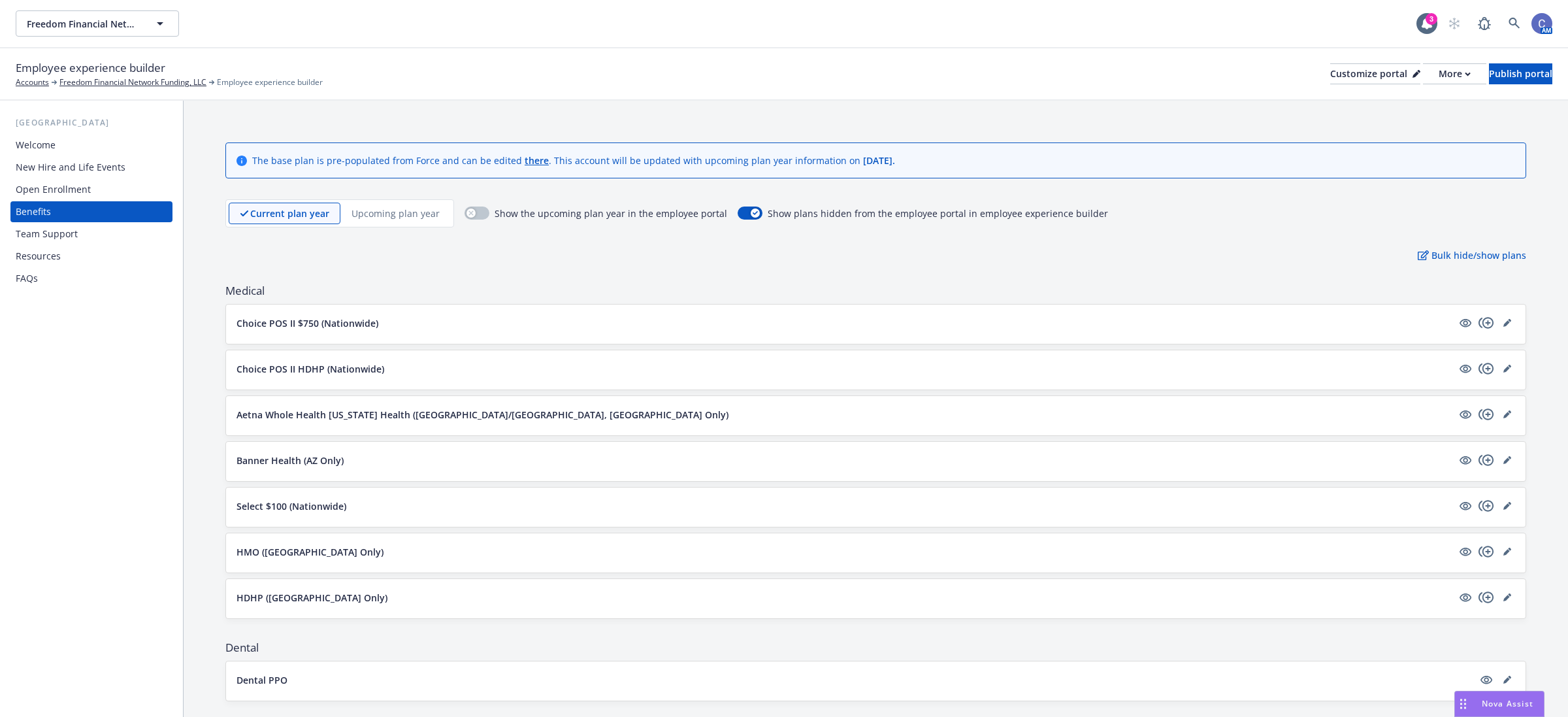
click at [411, 211] on p "Upcoming plan year" at bounding box center [396, 213] width 88 height 13
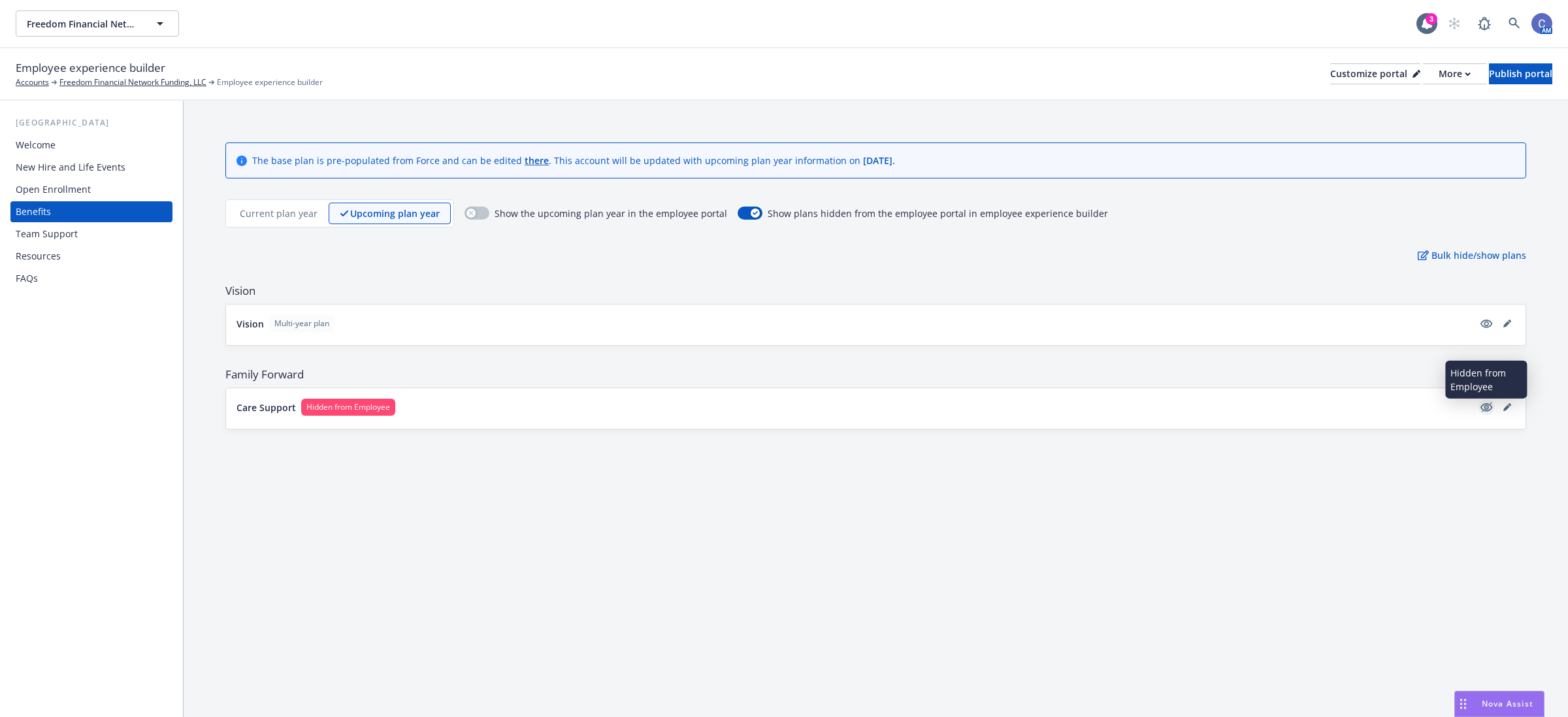
click at [1491, 413] on icon "hidden" at bounding box center [1486, 406] width 16 height 16
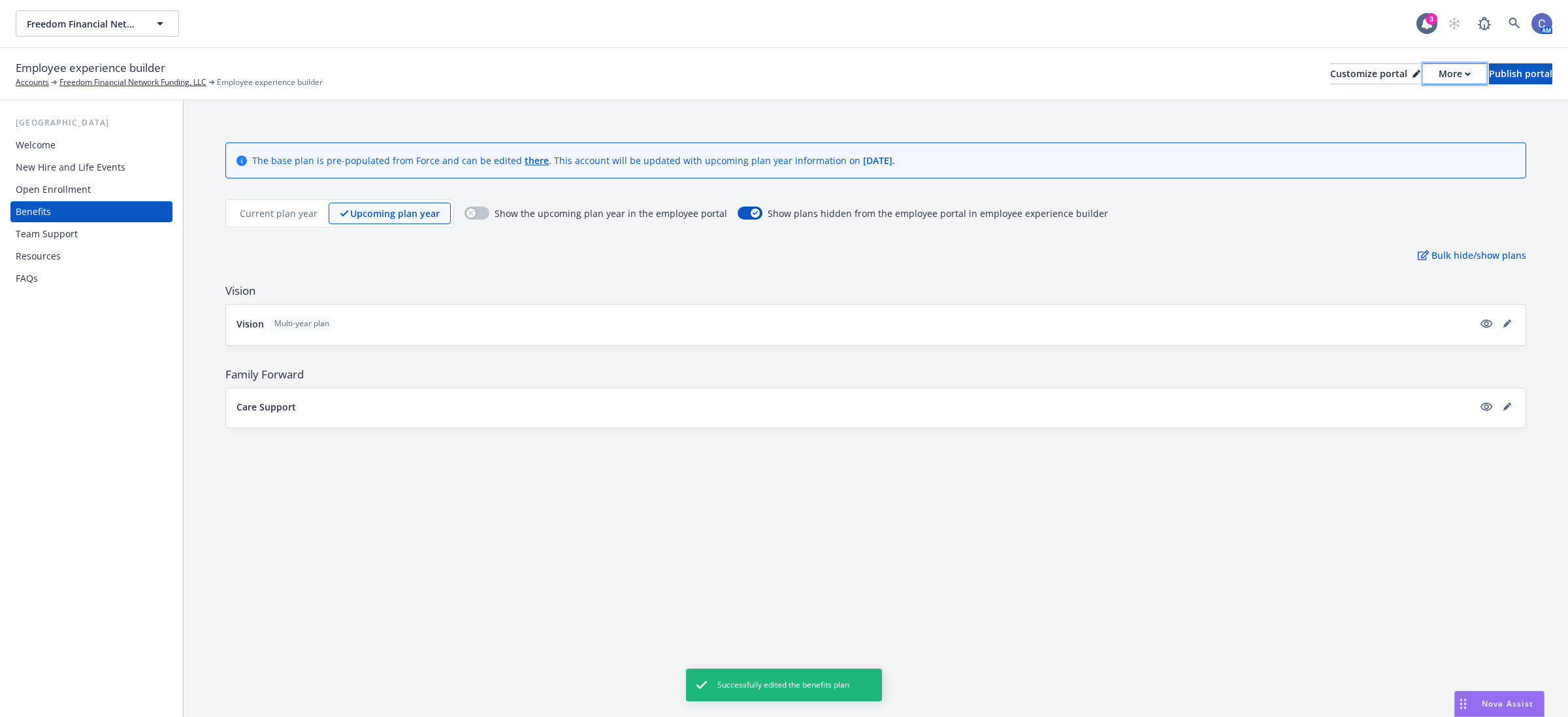
click at [1439, 77] on div "More" at bounding box center [1455, 74] width 32 height 20
click at [1410, 102] on link "Copy preview link" at bounding box center [1384, 102] width 119 height 26
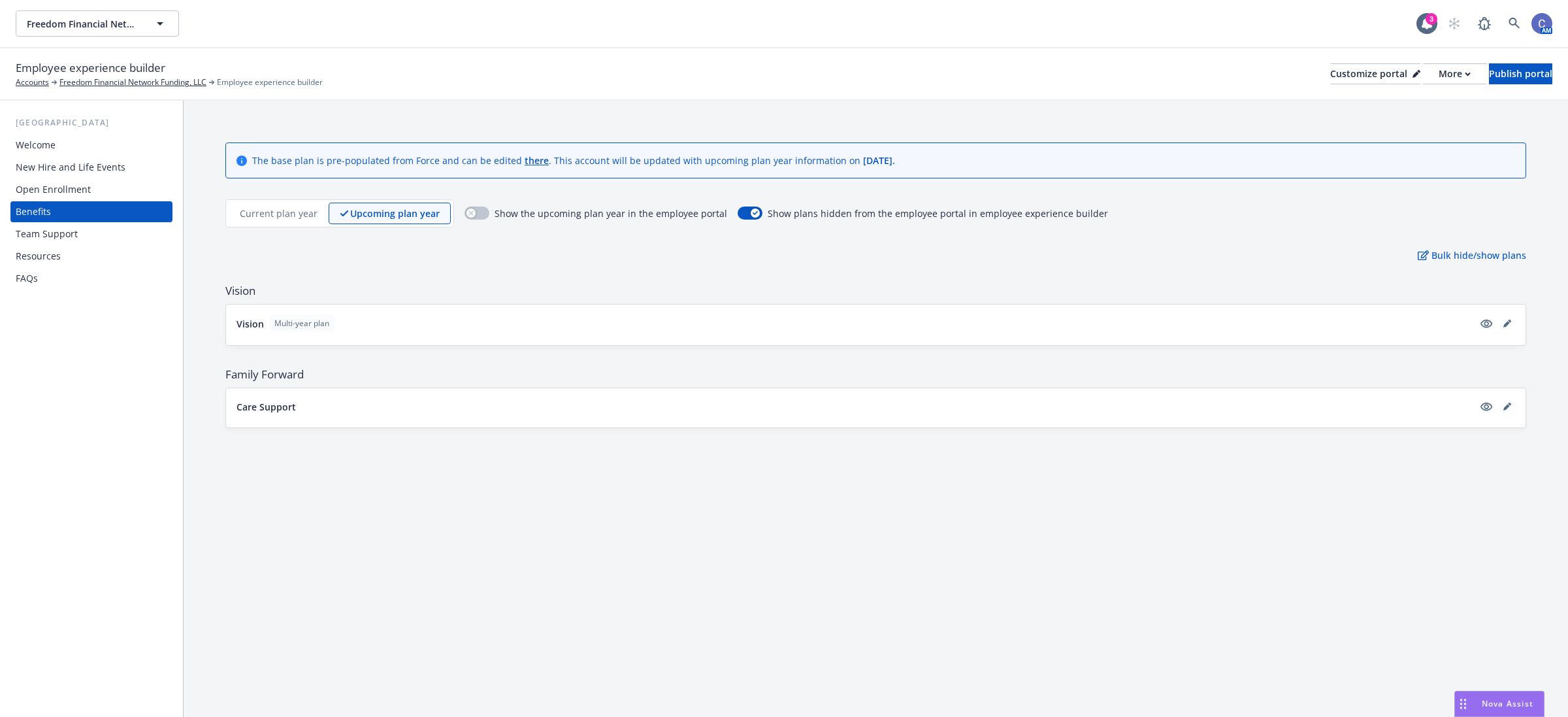
click at [465, 221] on div "Show the upcoming plan year in the employee portal Show plans hidden from the e…" at bounding box center [786, 213] width 644 height 28
click at [477, 213] on button "button" at bounding box center [477, 213] width 25 height 13
click at [1439, 65] on div "More" at bounding box center [1455, 74] width 32 height 20
click at [1409, 115] on div "Copy preview link Copy portal link" at bounding box center [1384, 116] width 119 height 52
click at [465, 213] on button "button" at bounding box center [477, 213] width 25 height 13
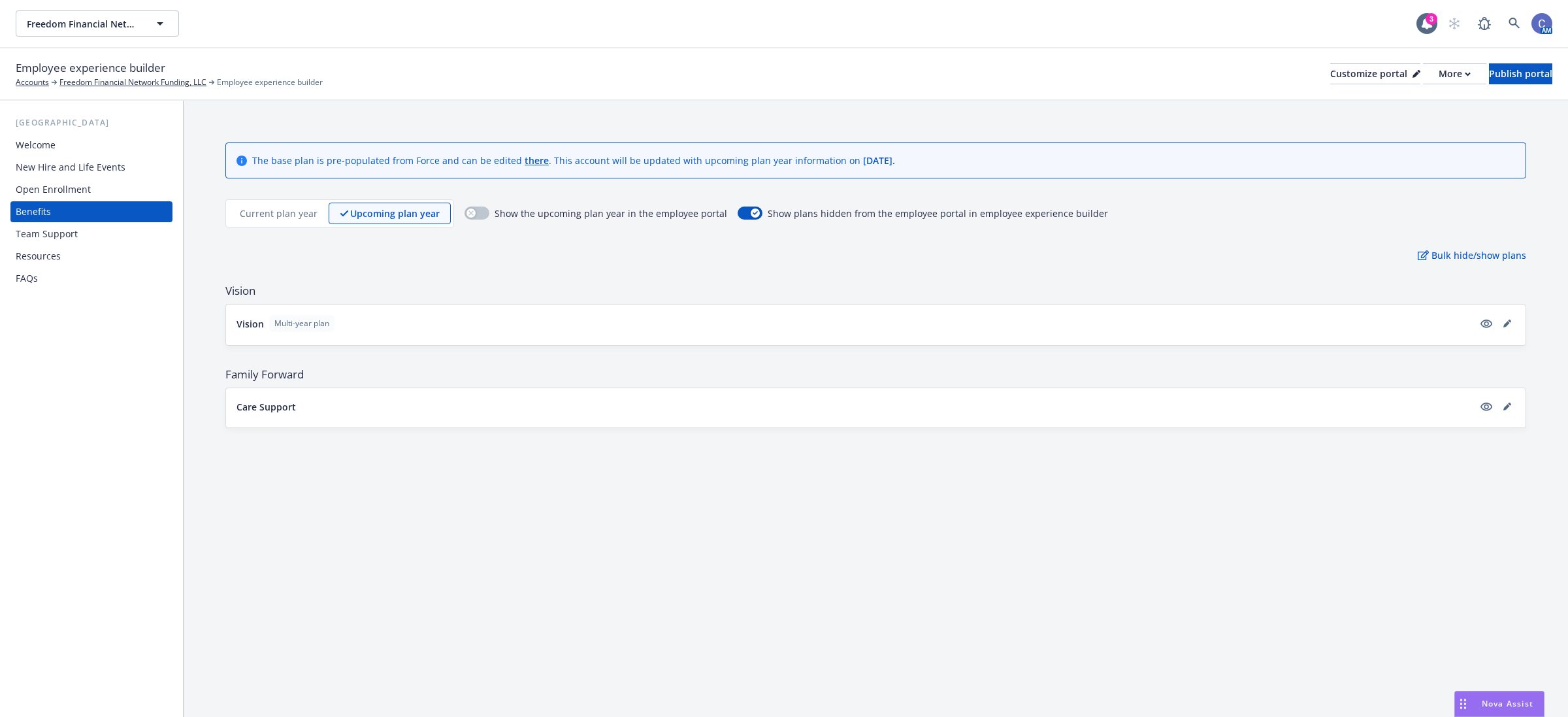
click at [1426, 612] on div "The base plan is pre-populated from Force and can be edited there . This accoun…" at bounding box center [875, 409] width 1385 height 616
click at [321, 625] on div "The base plan is pre-populated from Force and can be edited there . This accoun…" at bounding box center [875, 409] width 1385 height 616
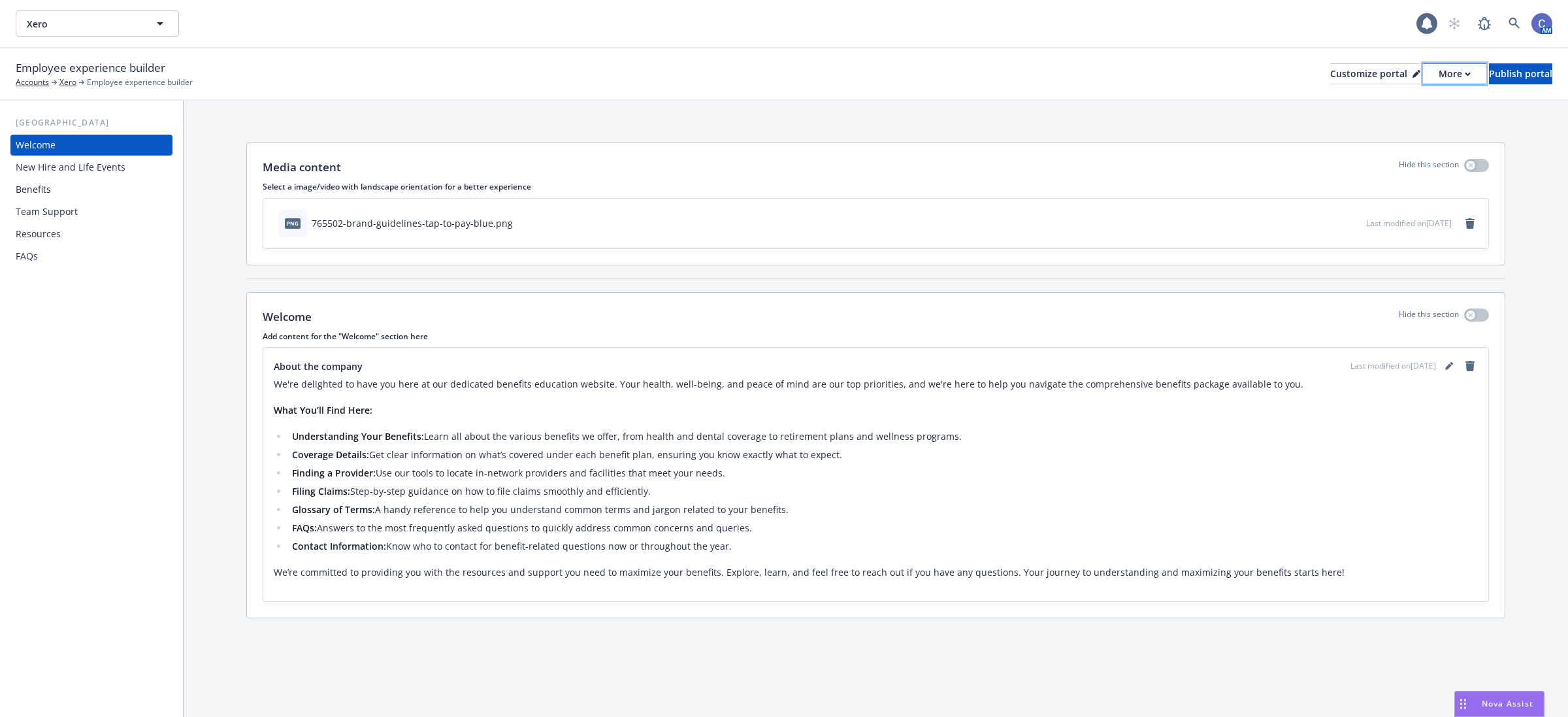
click at [1439, 74] on div "More" at bounding box center [1455, 74] width 32 height 20
click at [1400, 129] on link "Copy portal link" at bounding box center [1384, 128] width 119 height 26
click at [27, 185] on div "Benefits" at bounding box center [33, 189] width 35 height 21
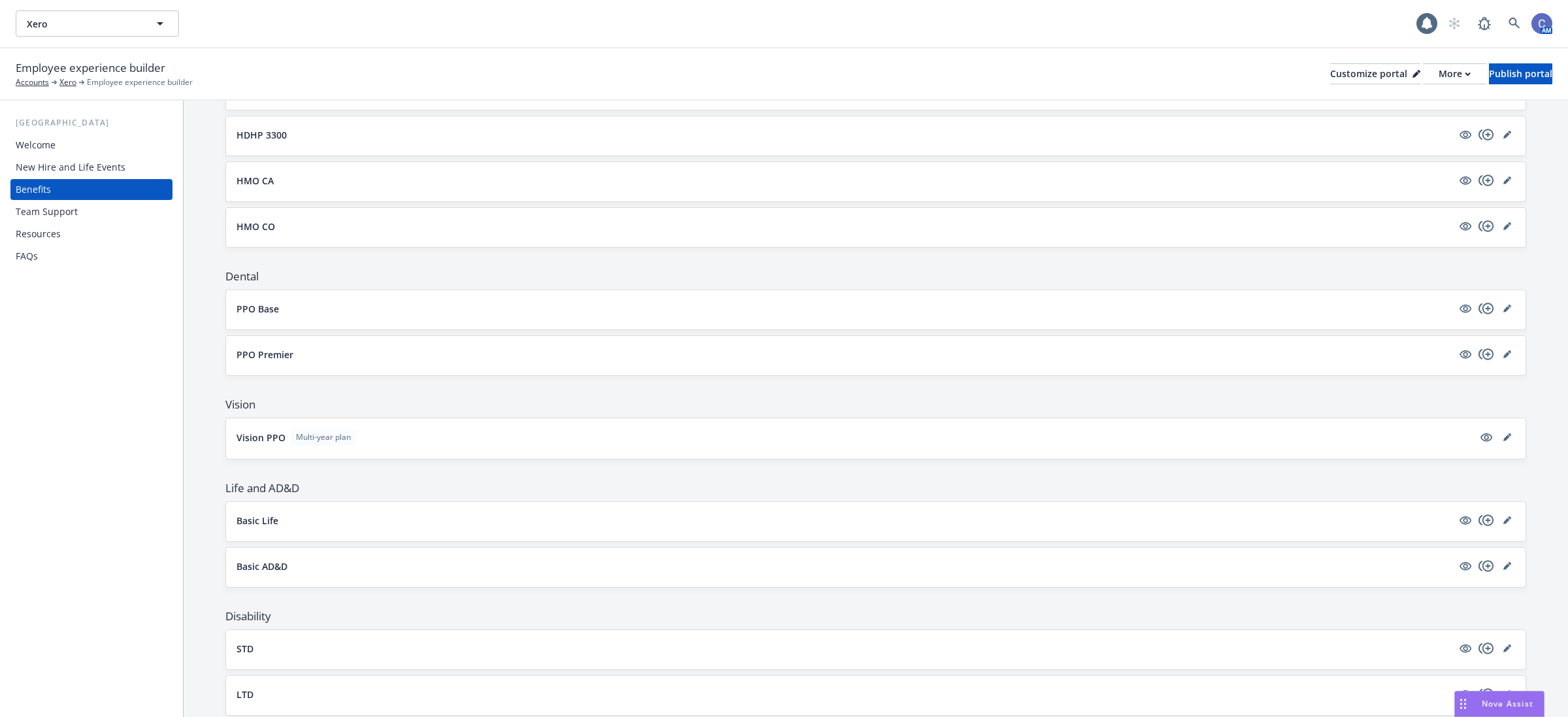
scroll to position [804, 0]
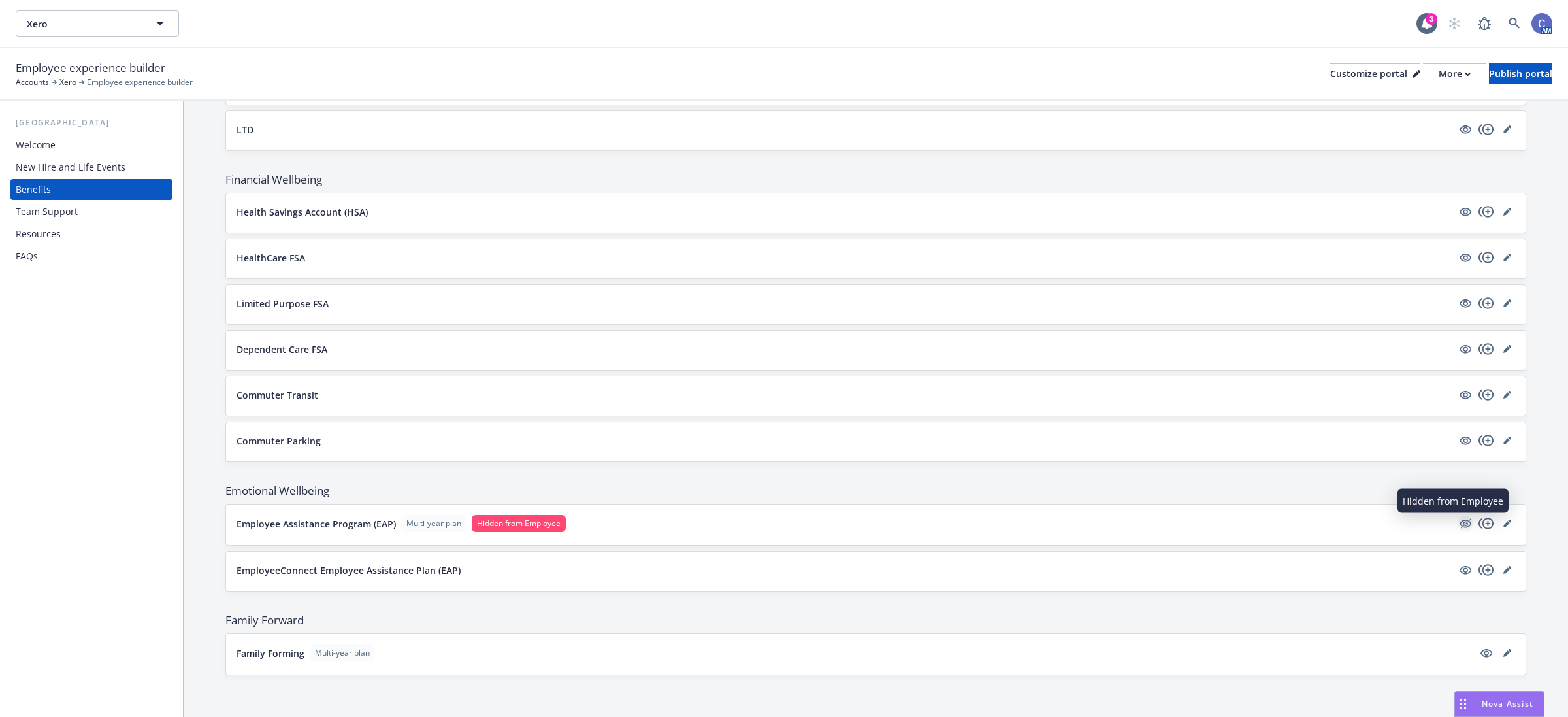
click at [1457, 523] on icon "hidden" at bounding box center [1465, 523] width 16 height 16
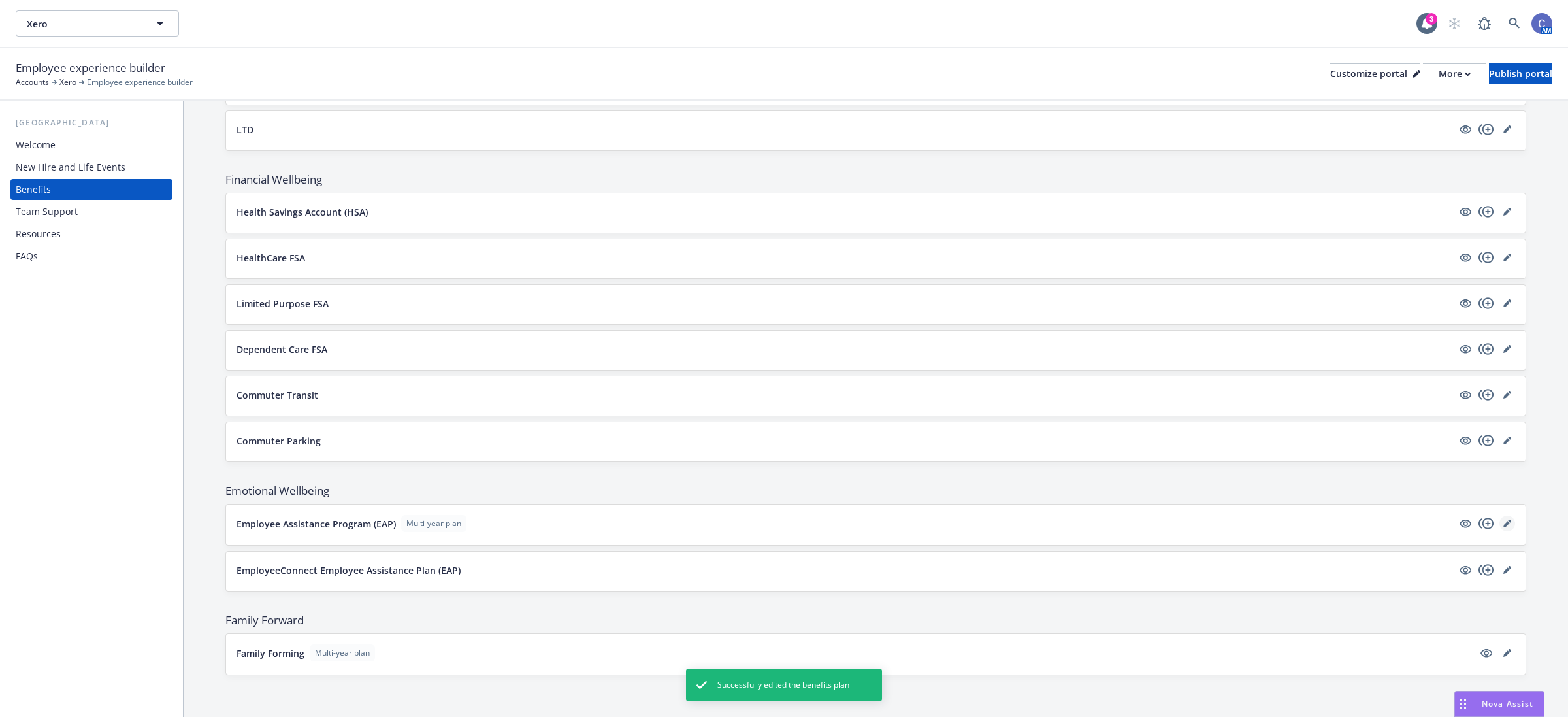
click at [1503, 520] on icon "editPencil" at bounding box center [1506, 523] width 7 height 7
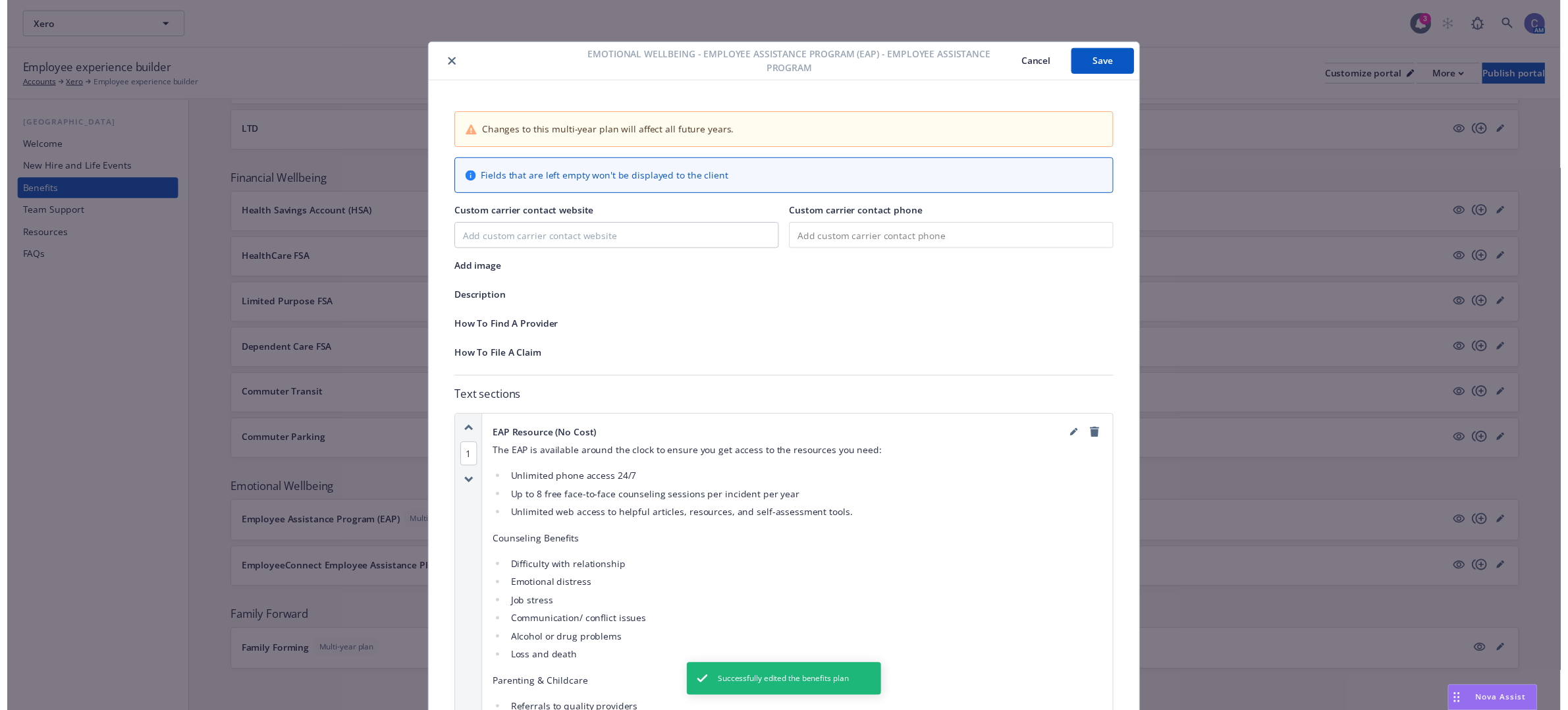
scroll to position [39, 0]
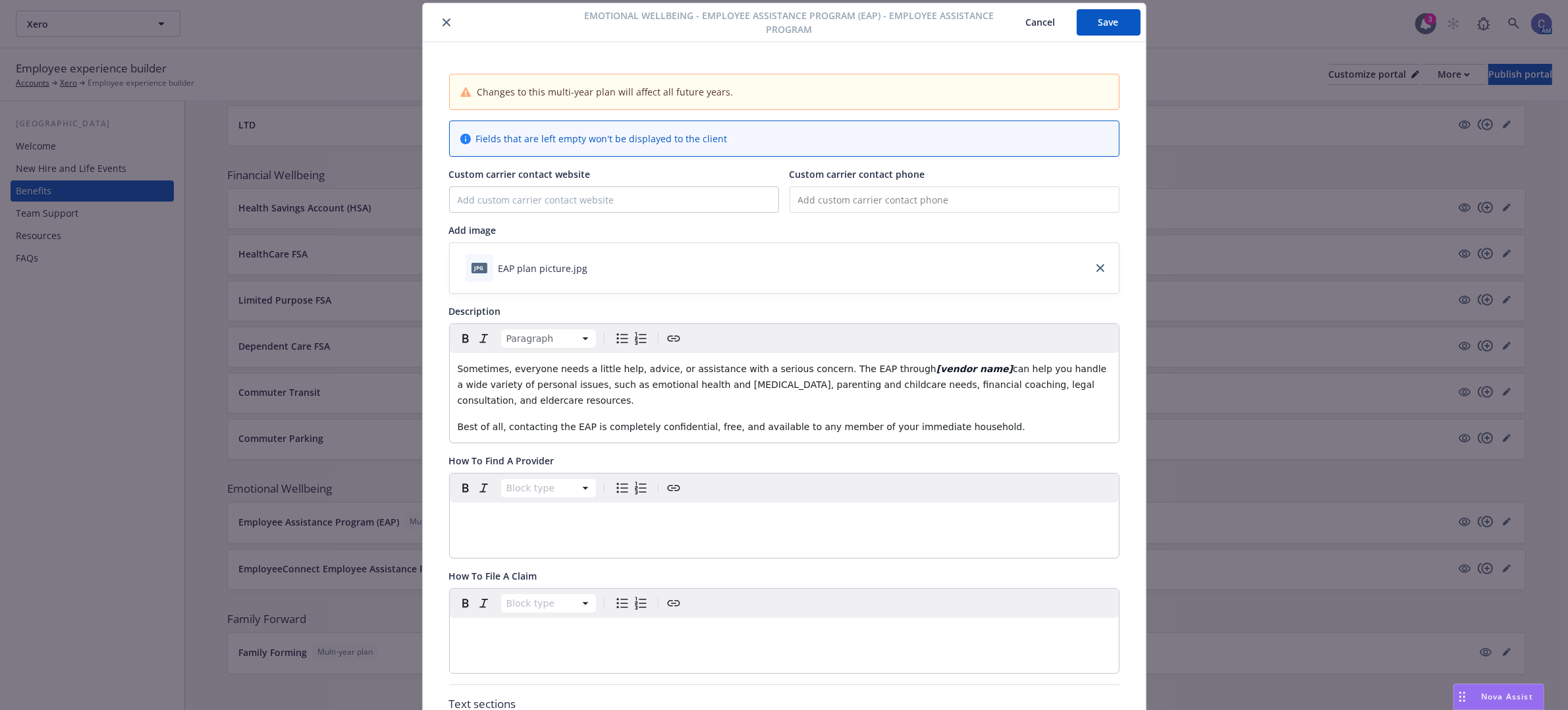
click at [616, 396] on p "Sometimes, everyone needs a little help, advice, or assistance with a serious c…" at bounding box center [784, 384] width 653 height 47
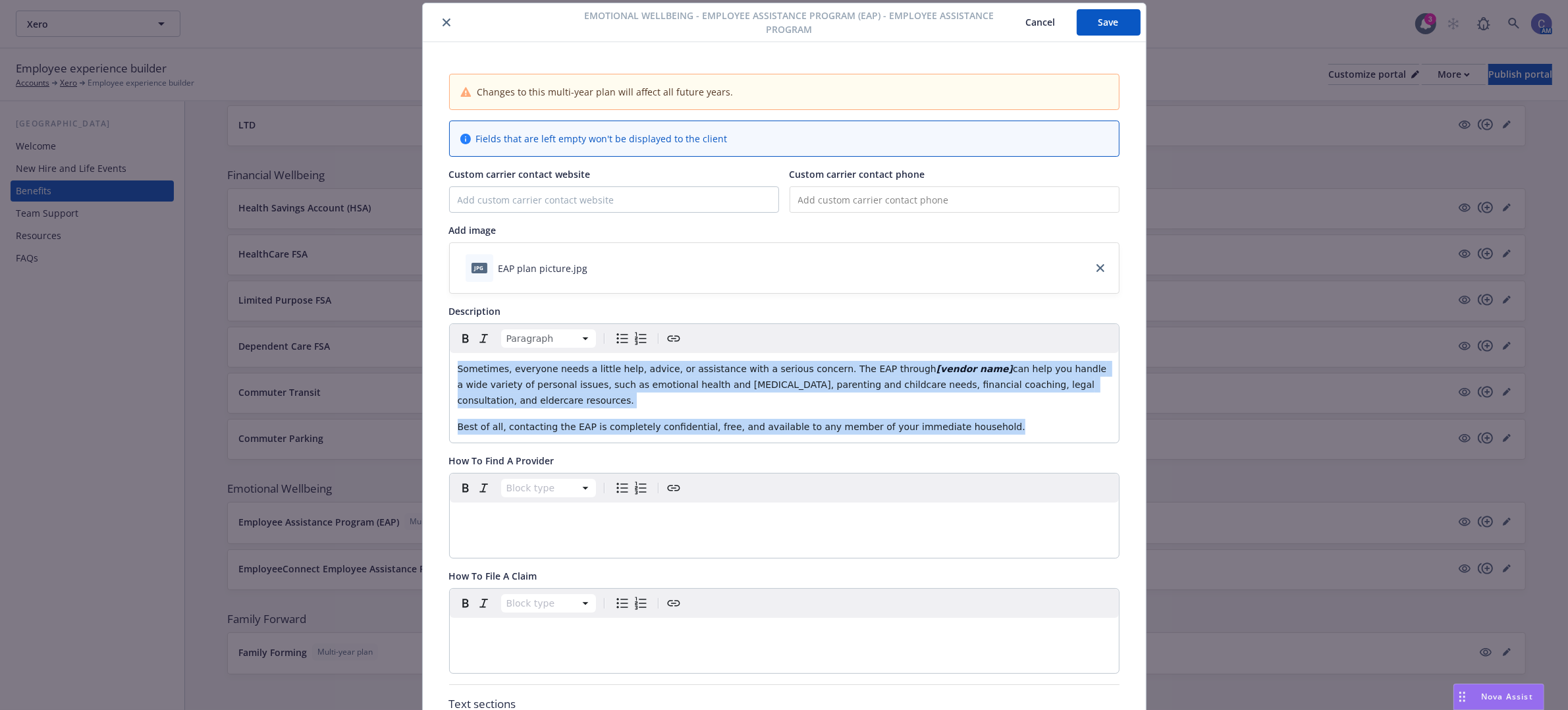
click at [1034, 21] on button "Cancel" at bounding box center [1041, 22] width 72 height 26
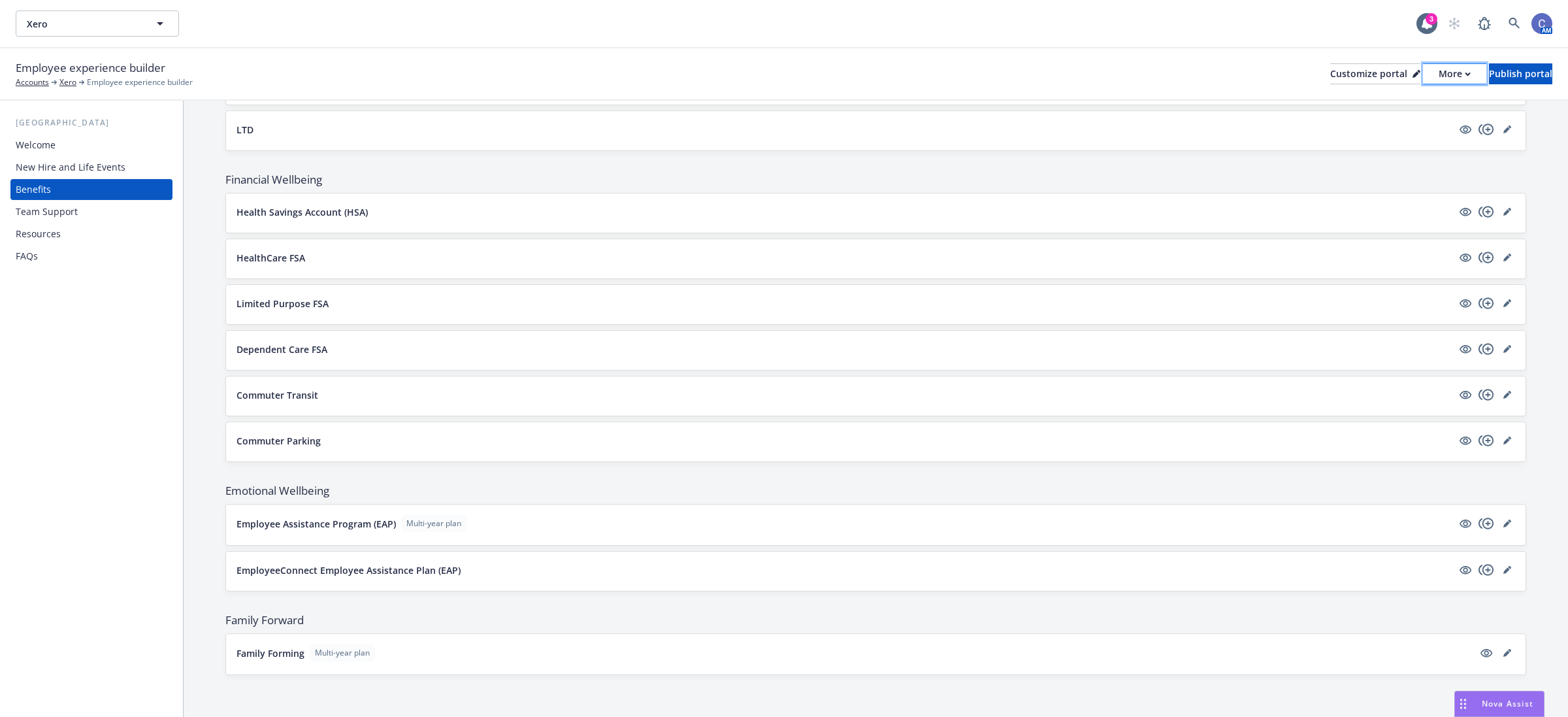
click at [1439, 82] on div "More" at bounding box center [1455, 74] width 32 height 20
click at [1398, 106] on link "Copy preview link" at bounding box center [1384, 102] width 119 height 26
click at [1503, 524] on icon "editPencil" at bounding box center [1506, 523] width 7 height 7
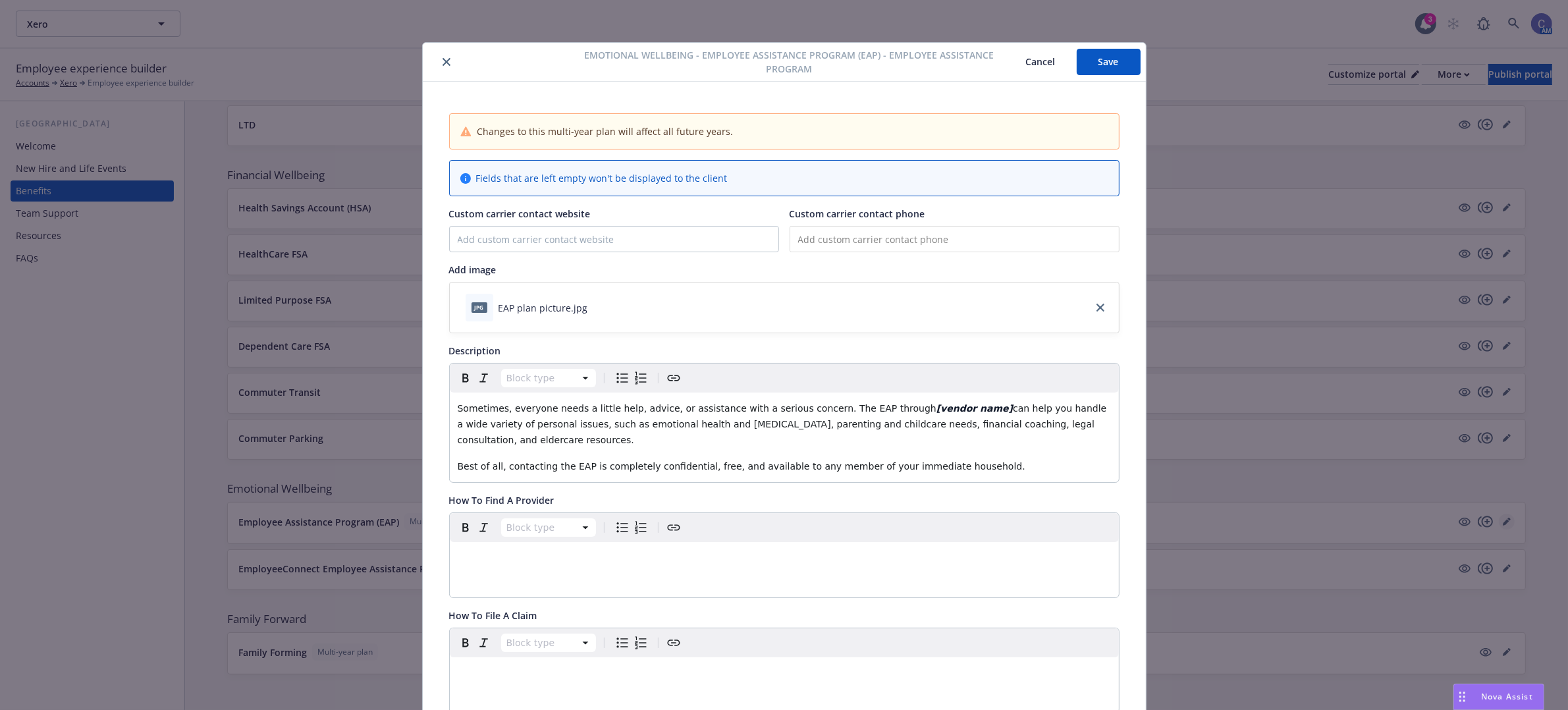
scroll to position [39, 0]
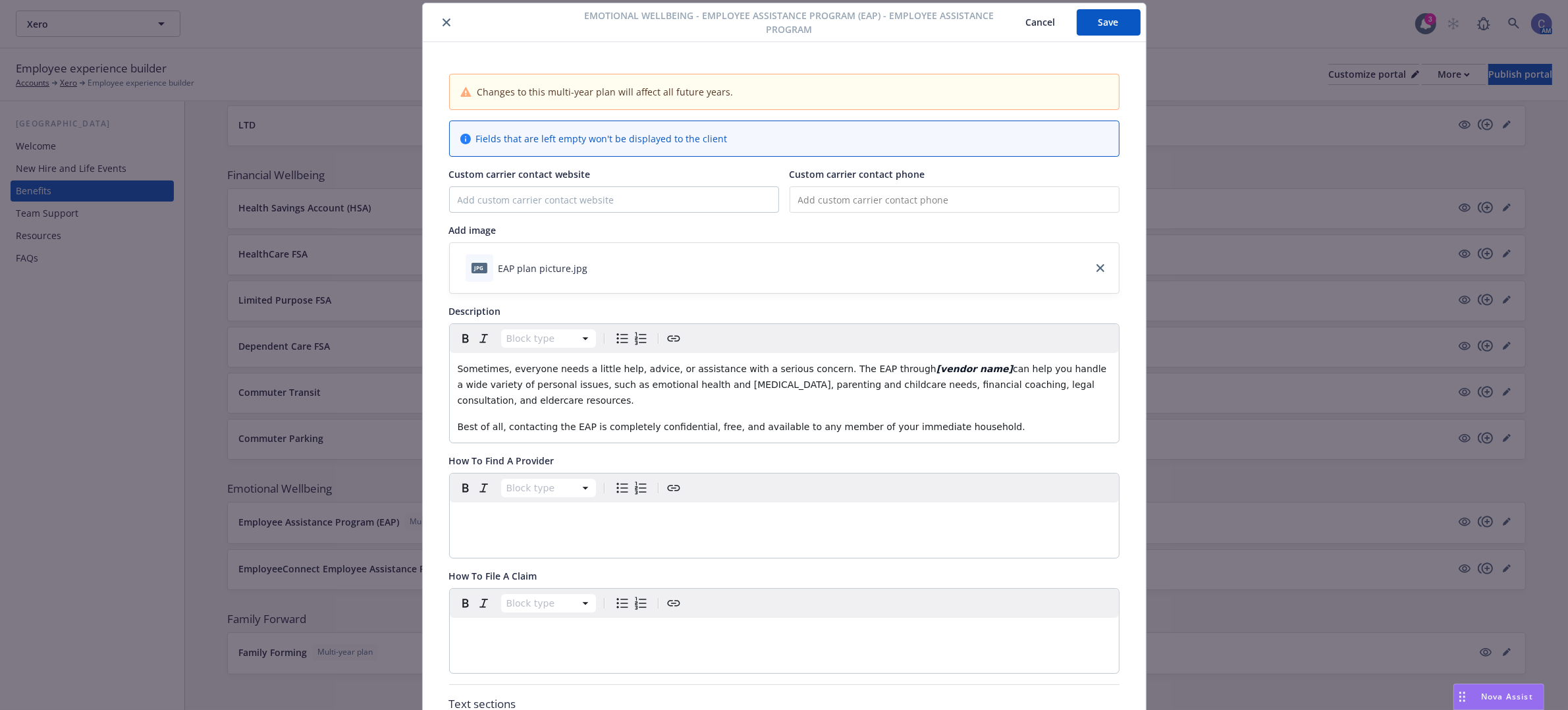
click at [799, 384] on span "can help you handle a wide variety of personal issues, such as emotional health…" at bounding box center [783, 384] width 652 height 42
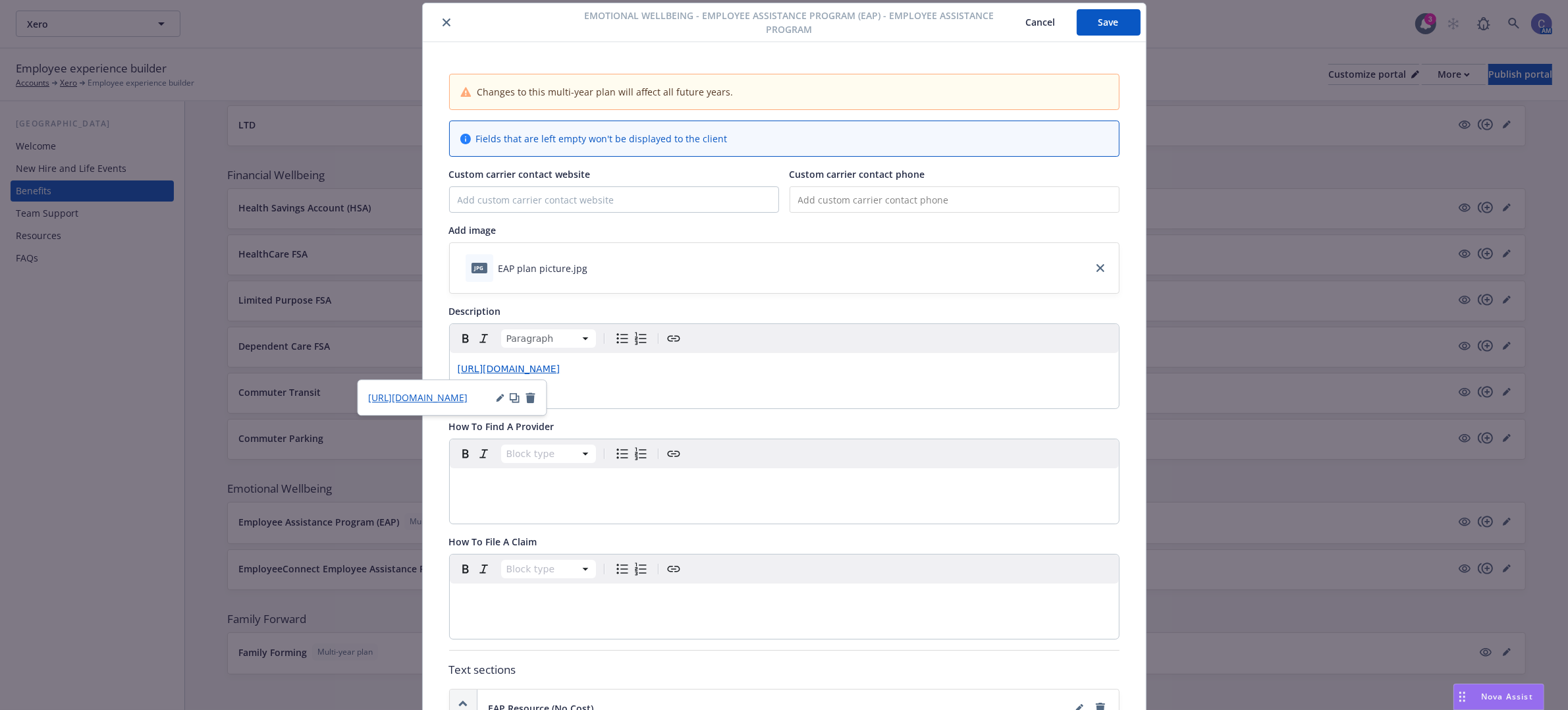
click at [832, 387] on div "Paragraph https://app.newfront.com/employee/0e4b60c5-7f77-4703-83fe-125ce8b0ca3…" at bounding box center [784, 366] width 669 height 84
click at [835, 374] on p "https://app.newfront.com/employee/0e4b60c5-7f77-4703-83fe-125ce8b0ca3c/draft" at bounding box center [784, 368] width 653 height 16
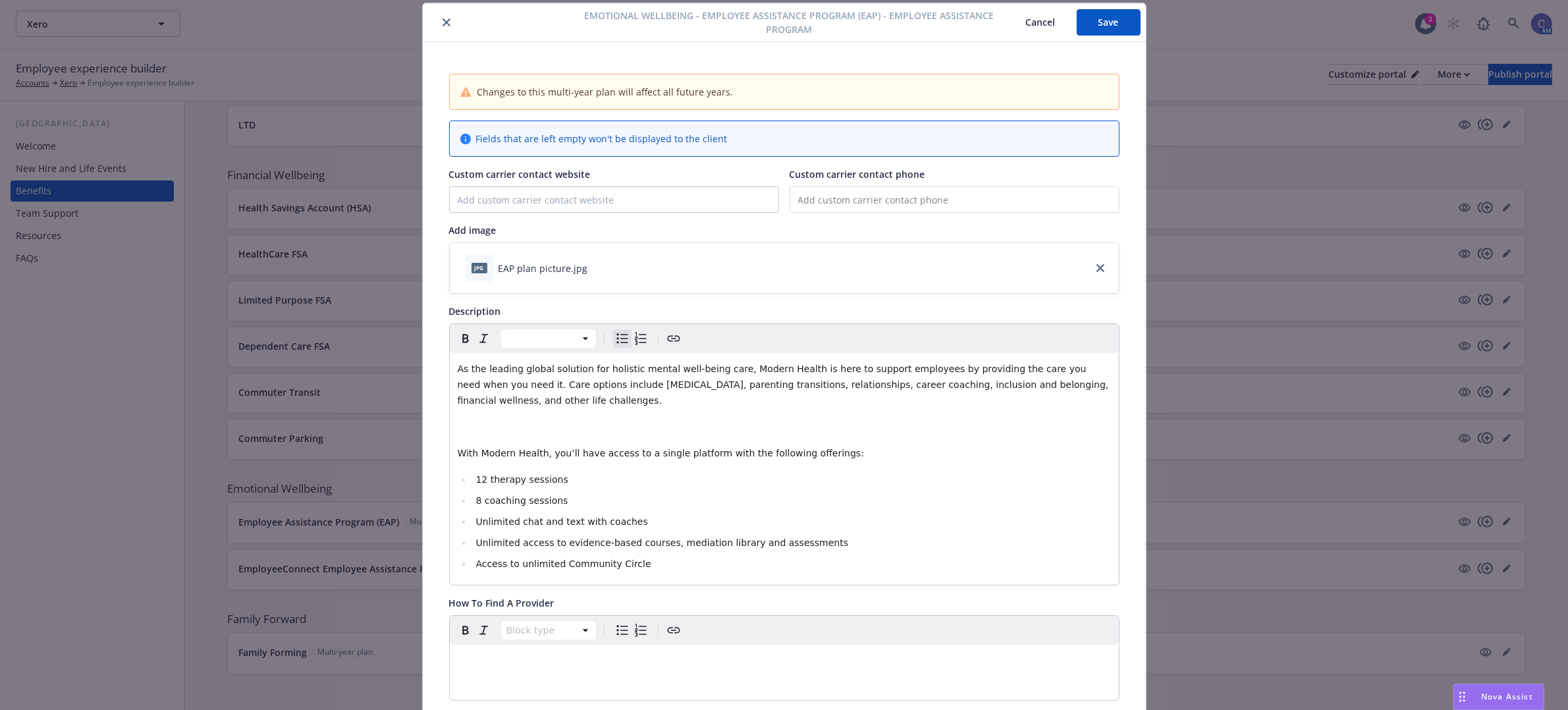
click at [755, 432] on p "editable markdown" at bounding box center [784, 426] width 653 height 16
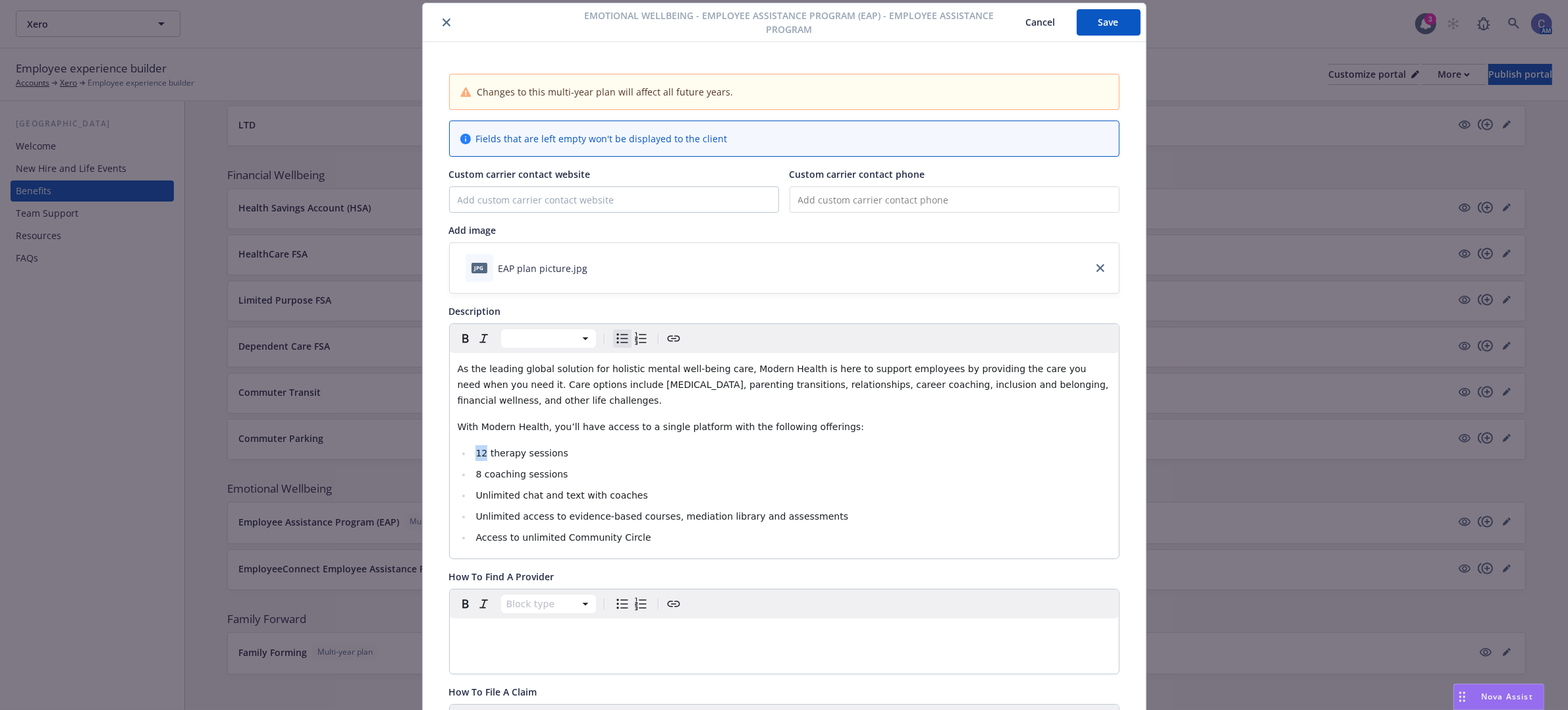
drag, startPoint x: 478, startPoint y: 450, endPoint x: 466, endPoint y: 450, distance: 12.0
click at [473, 450] on li "12 therapy sessions" at bounding box center [792, 452] width 639 height 16
drag, startPoint x: 474, startPoint y: 472, endPoint x: 468, endPoint y: 488, distance: 17.1
click at [464, 472] on ul "12 therapy sessions 8 coaching sessions Unlimited chat and text with coaches Un…" at bounding box center [784, 494] width 653 height 100
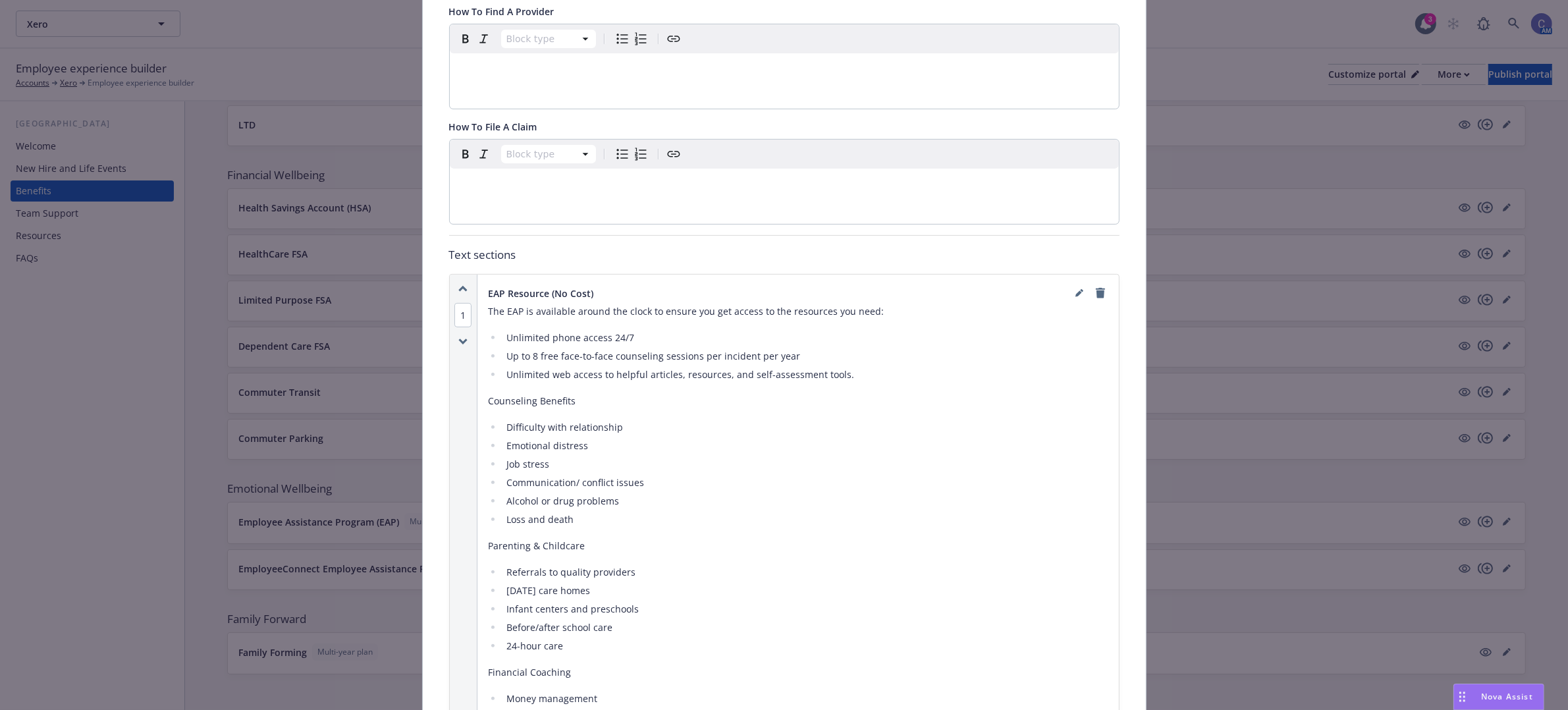
scroll to position [616, 0]
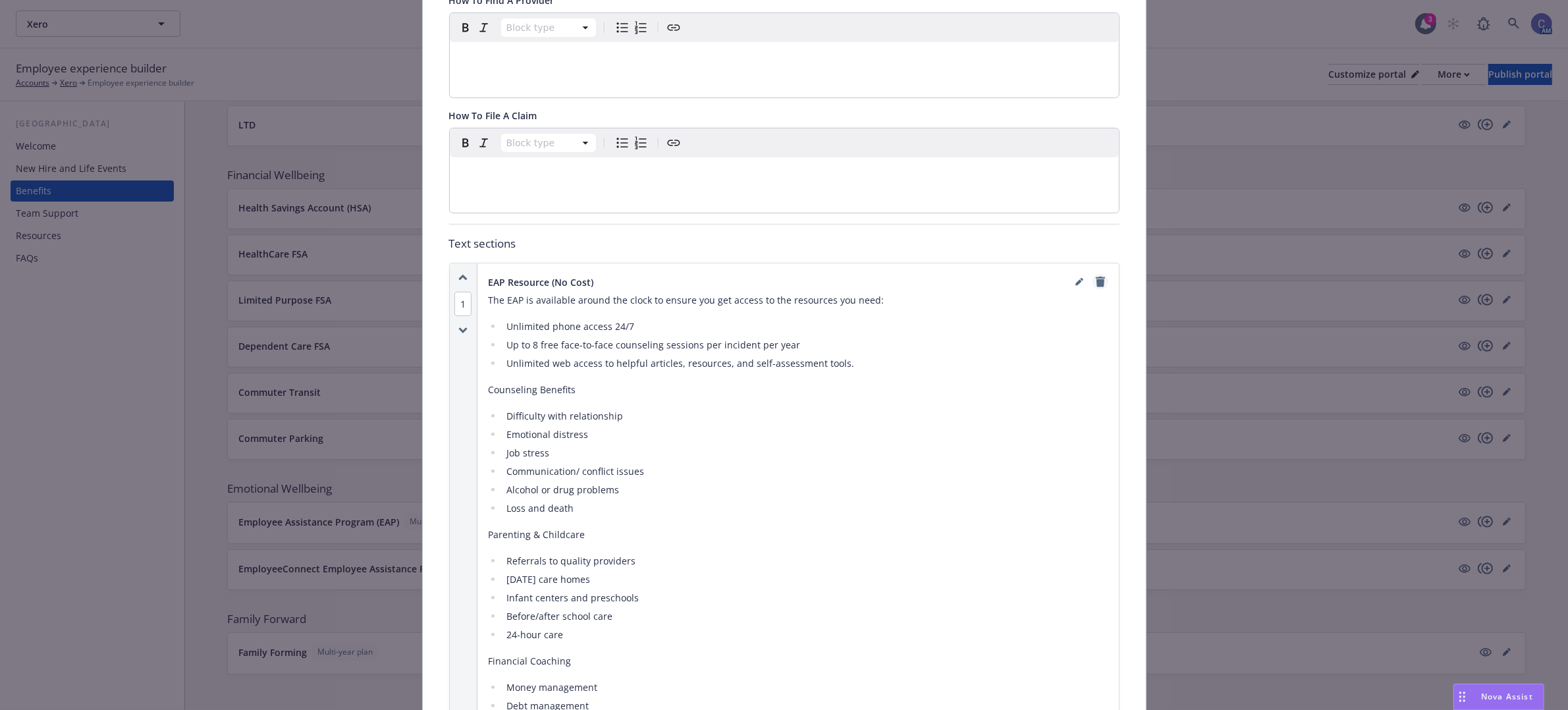
click at [1096, 286] on icon "remove" at bounding box center [1100, 282] width 9 height 11
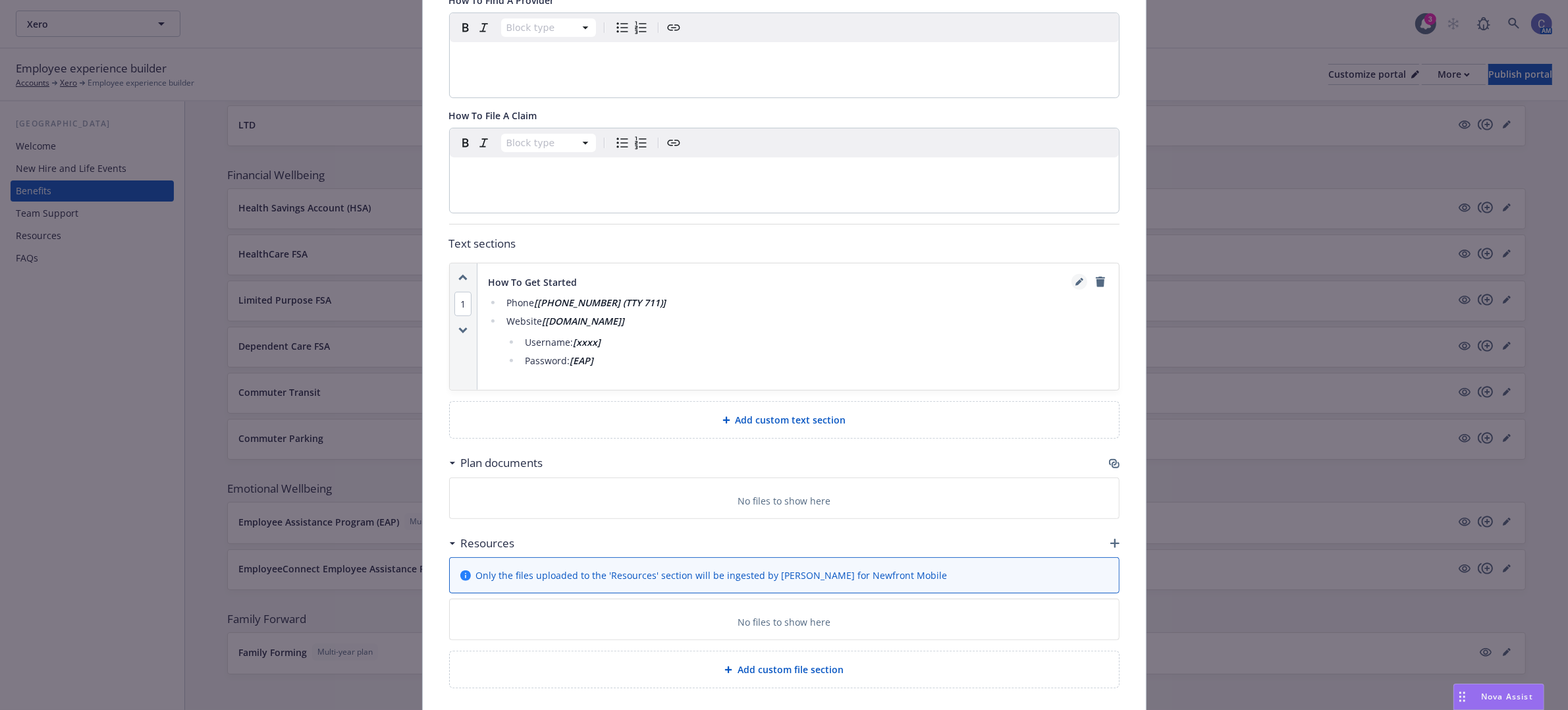
drag, startPoint x: 1096, startPoint y: 288, endPoint x: 1072, endPoint y: 291, distance: 24.2
click at [1078, 290] on div at bounding box center [1090, 281] width 37 height 16
click at [1072, 290] on link "editPencil" at bounding box center [1079, 281] width 16 height 16
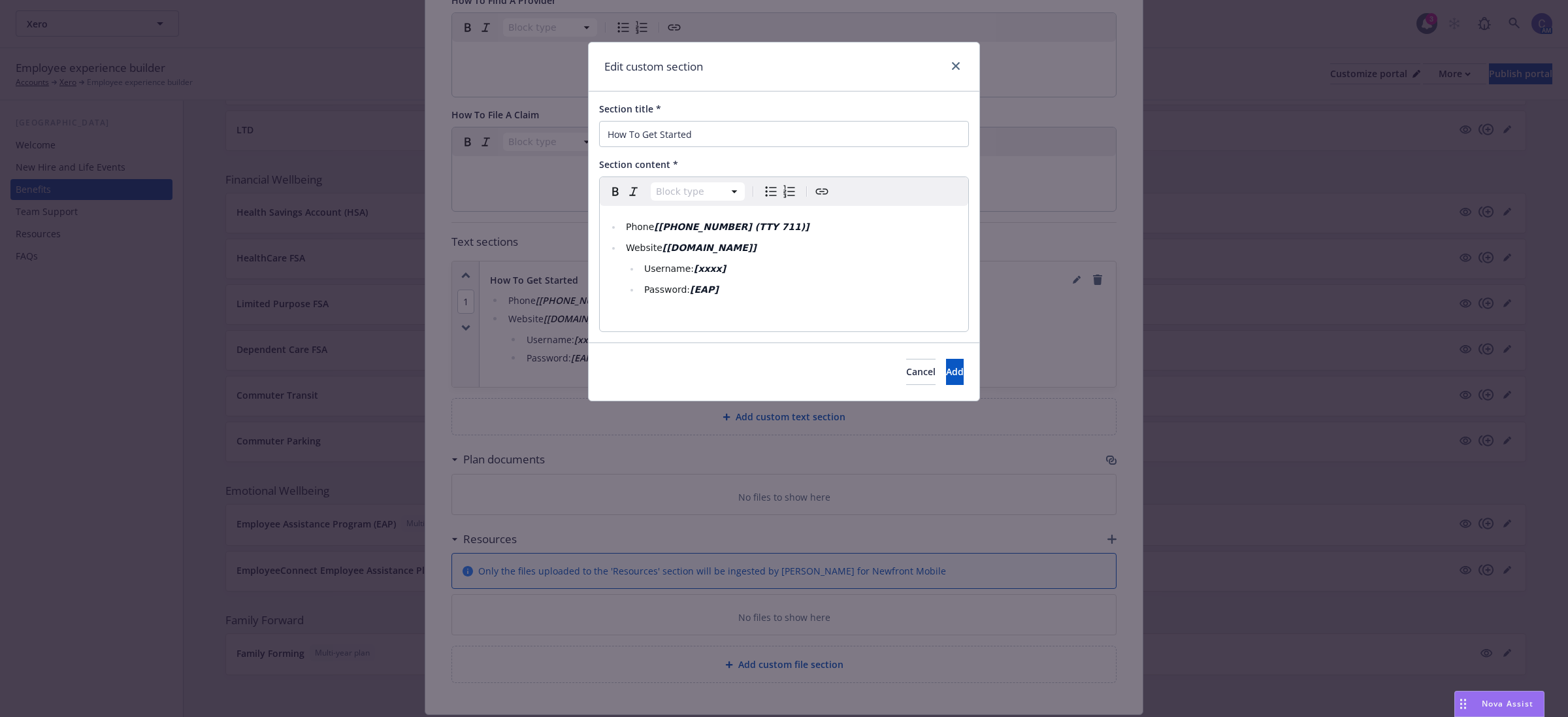
click at [795, 275] on li "Username: [xxxx]" at bounding box center [800, 268] width 320 height 16
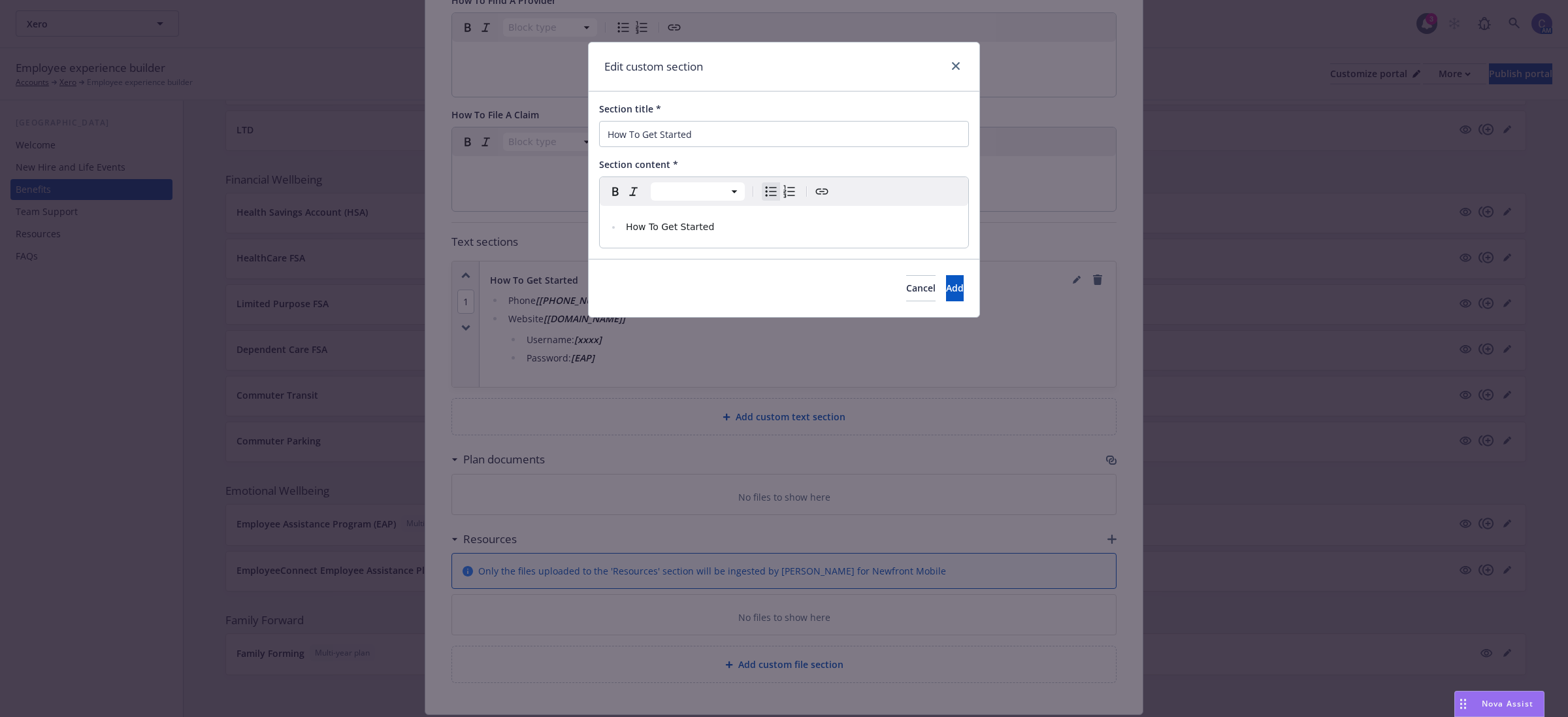
click at [792, 222] on li "How To Get Started" at bounding box center [791, 227] width 338 height 16
select select "paragraph"
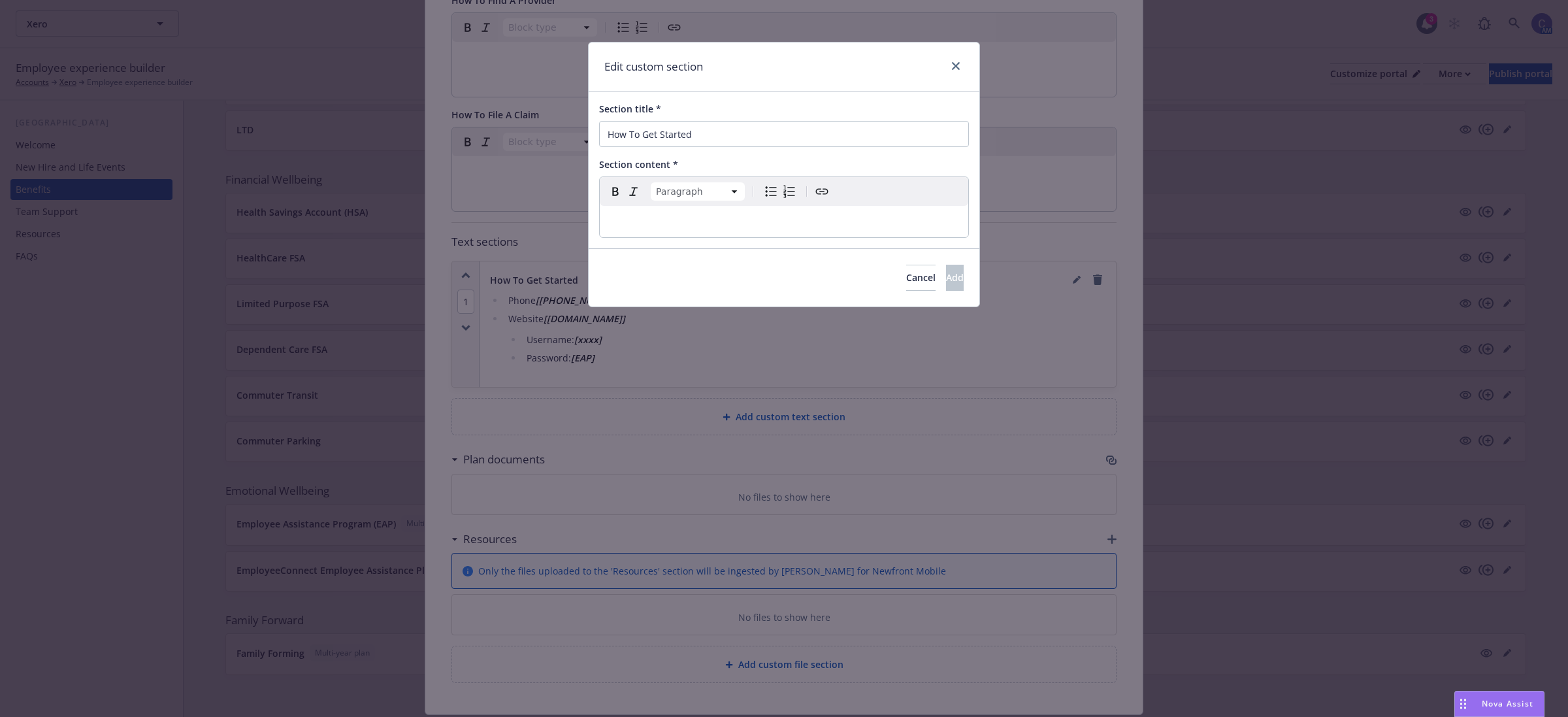
select select
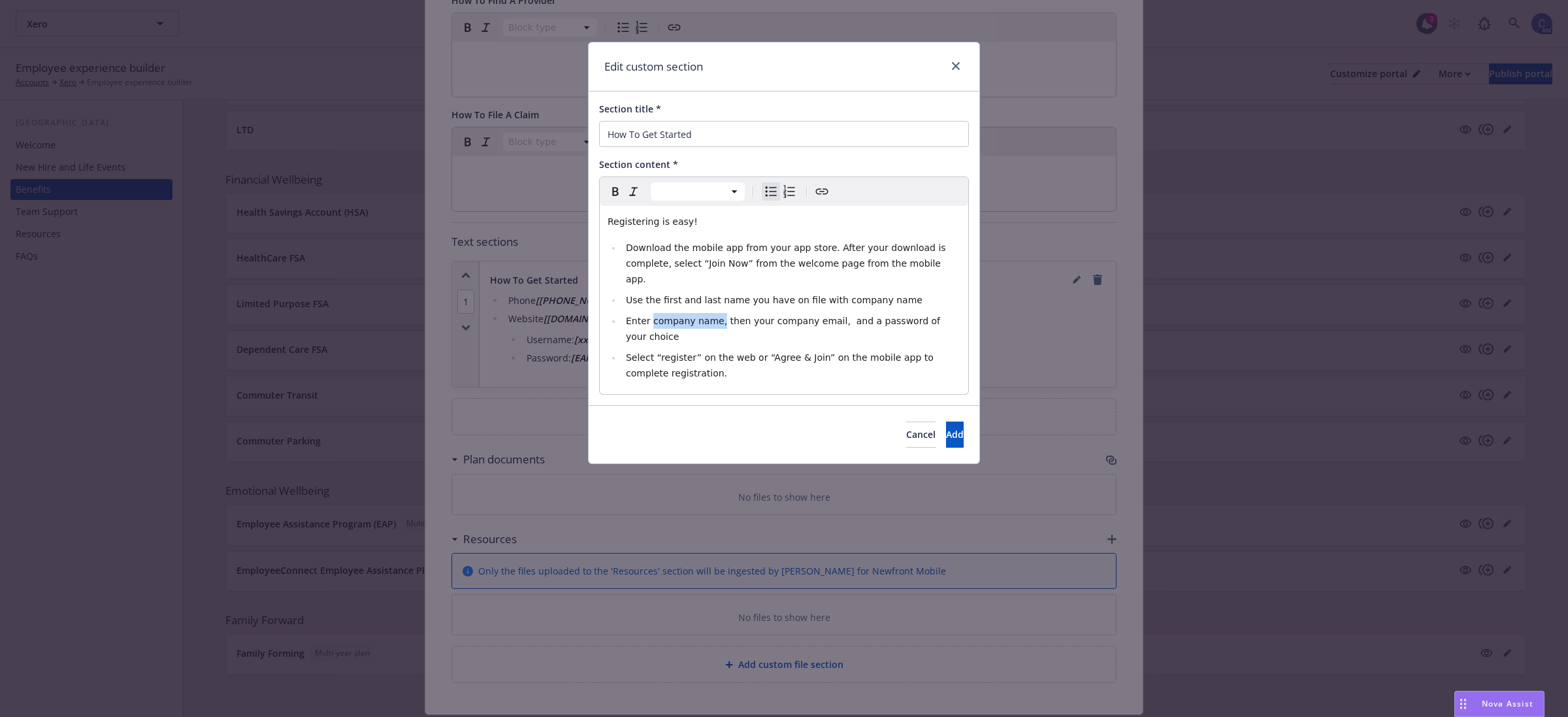
drag, startPoint x: 714, startPoint y: 305, endPoint x: 648, endPoint y: 299, distance: 66.3
click at [648, 316] on span "Enter company name, then your company email, and a password of your choice" at bounding box center [784, 328] width 317 height 26
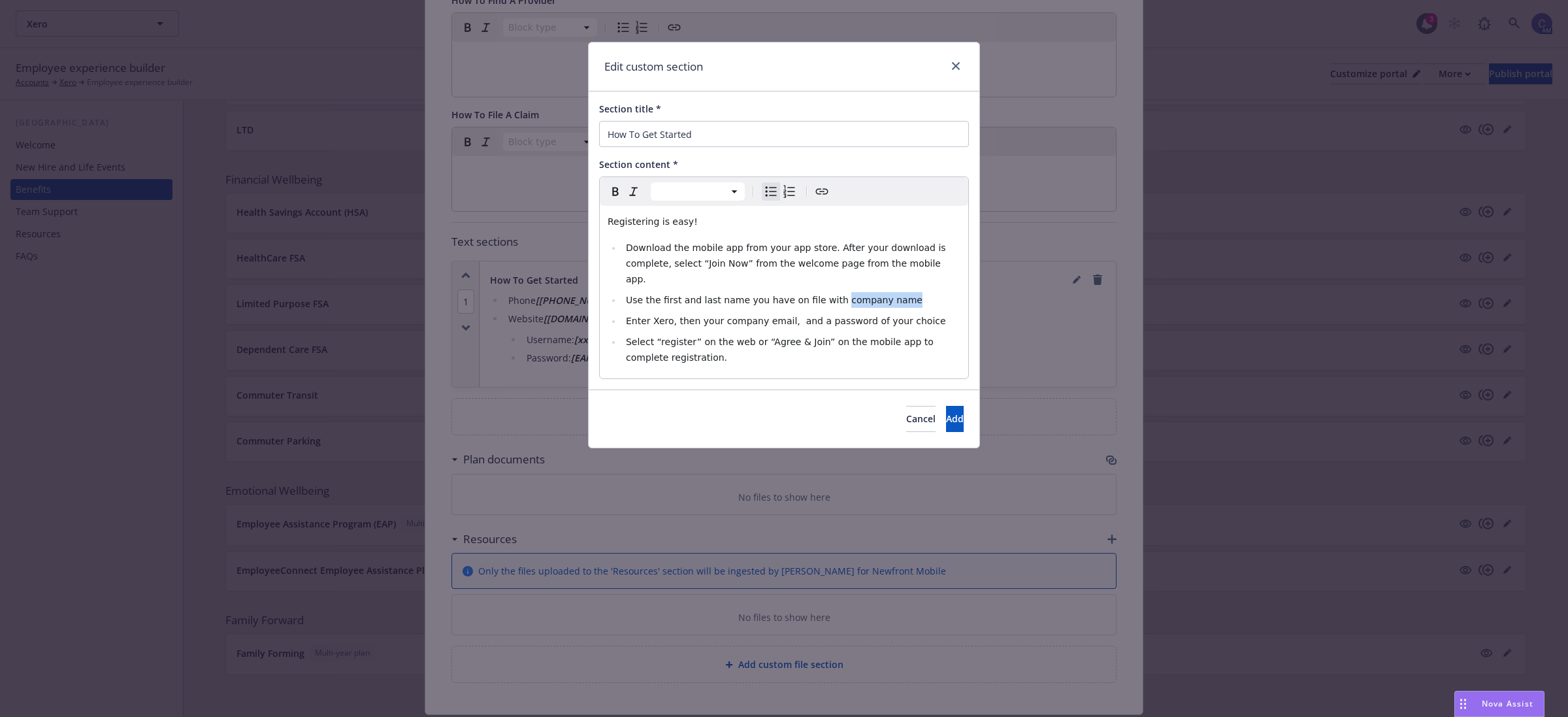
drag, startPoint x: 903, startPoint y: 290, endPoint x: 821, endPoint y: 284, distance: 82.2
click at [821, 292] on li "Use the first and last name you have on file with company name" at bounding box center [791, 300] width 338 height 16
click at [946, 412] on span "Add" at bounding box center [954, 418] width 17 height 12
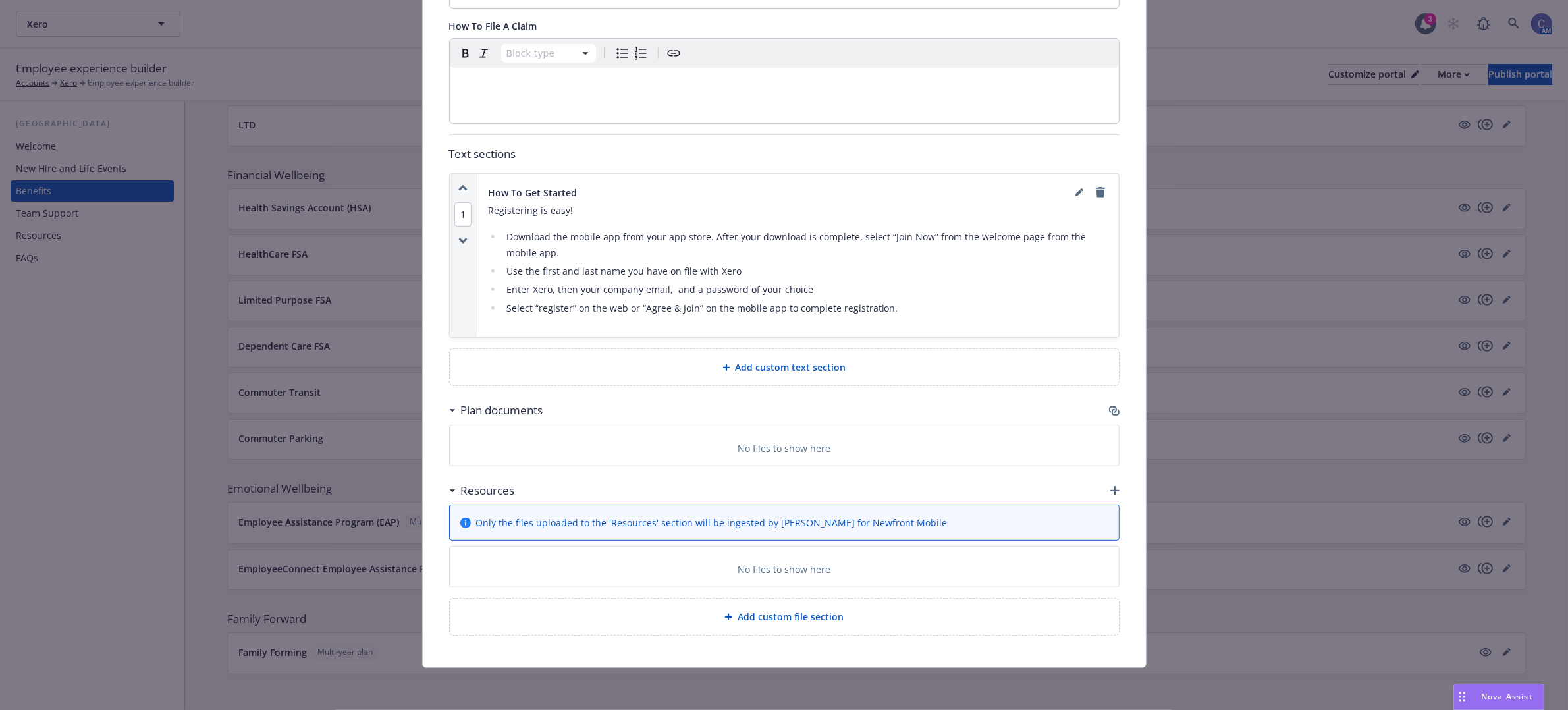
scroll to position [709, 0]
click at [888, 364] on div "Add custom text section" at bounding box center [784, 367] width 648 height 15
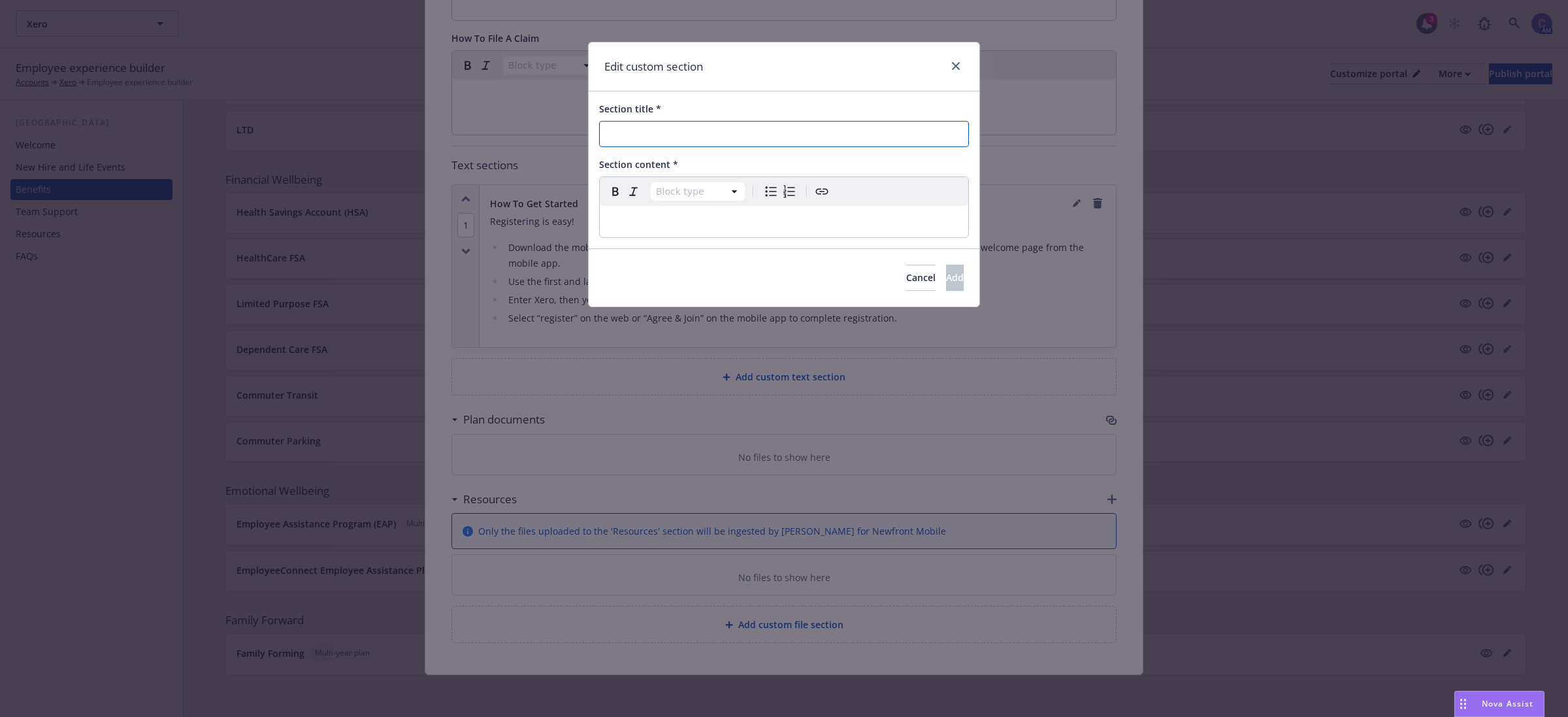
click at [719, 132] on input "Section title *" at bounding box center [784, 133] width 370 height 26
paste input "Modern Health Video"
type input "Modern Health Video"
select select "paragraph"
click at [686, 220] on p "editable markdown" at bounding box center [784, 222] width 353 height 16
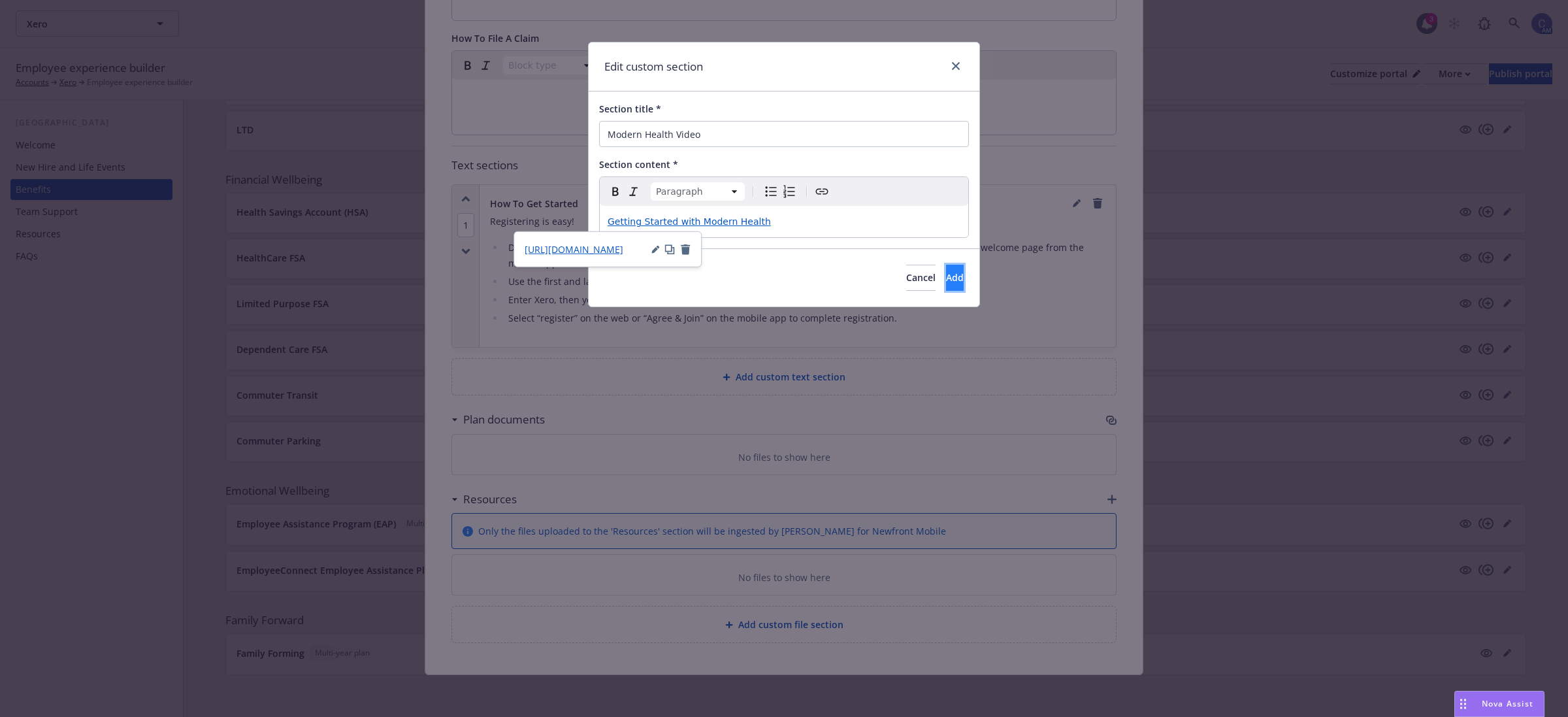
click at [946, 284] on button "Add" at bounding box center [954, 277] width 17 height 26
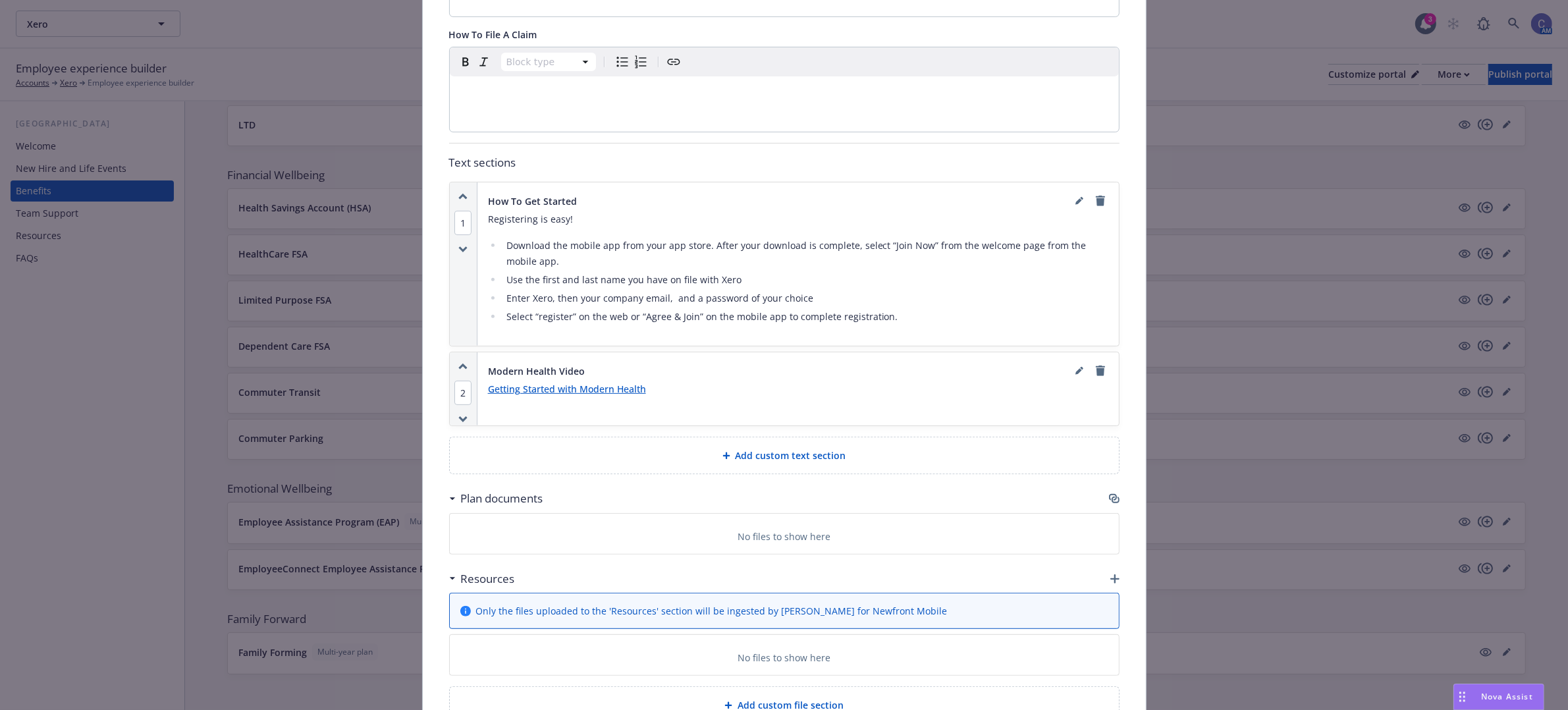
click at [968, 451] on div "Add custom text section" at bounding box center [784, 456] width 648 height 15
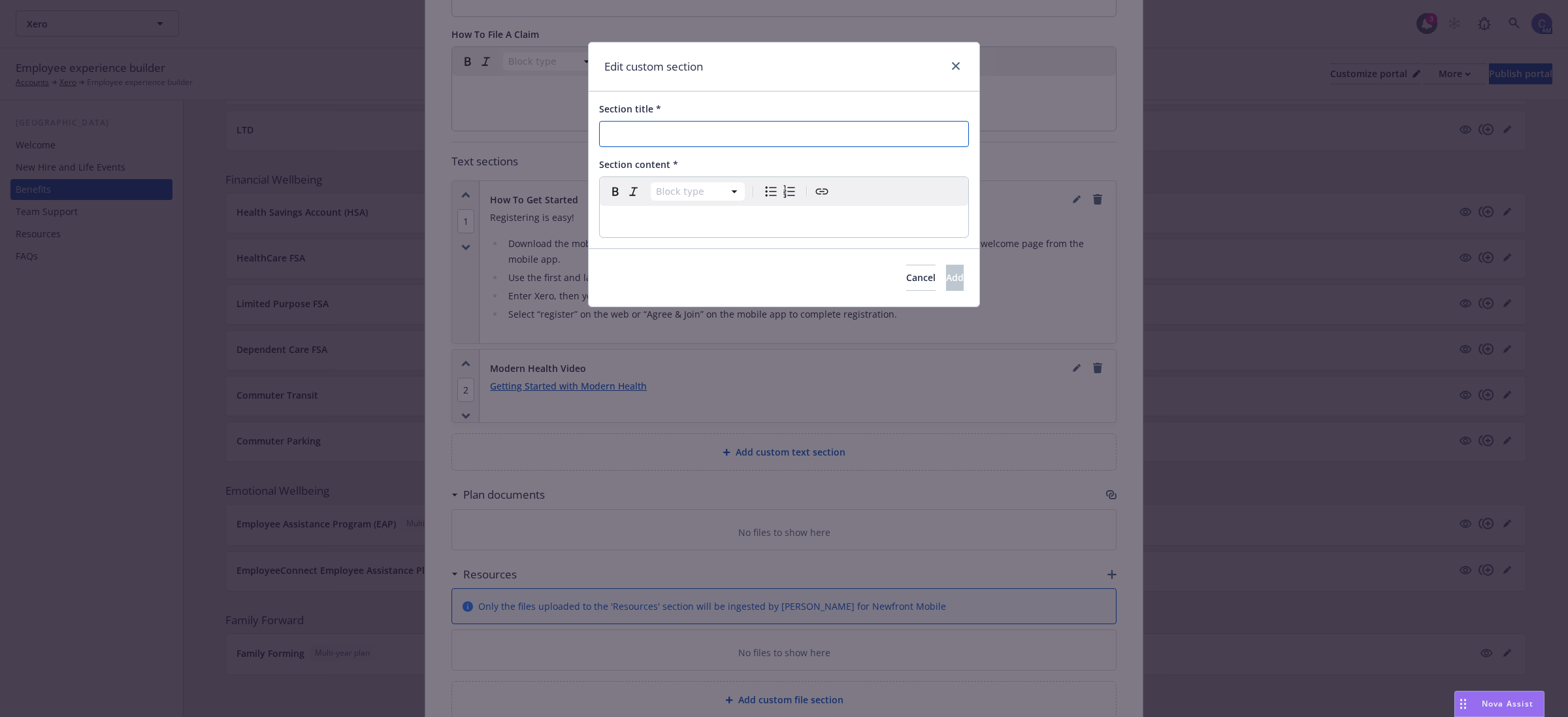
click at [751, 132] on input "Section title *" at bounding box center [784, 133] width 370 height 26
paste input "Modern Health Contact Information"
type input "Modern Health Contact Information"
select select "paragraph"
click at [726, 211] on div "editable markdown" at bounding box center [784, 222] width 369 height 32
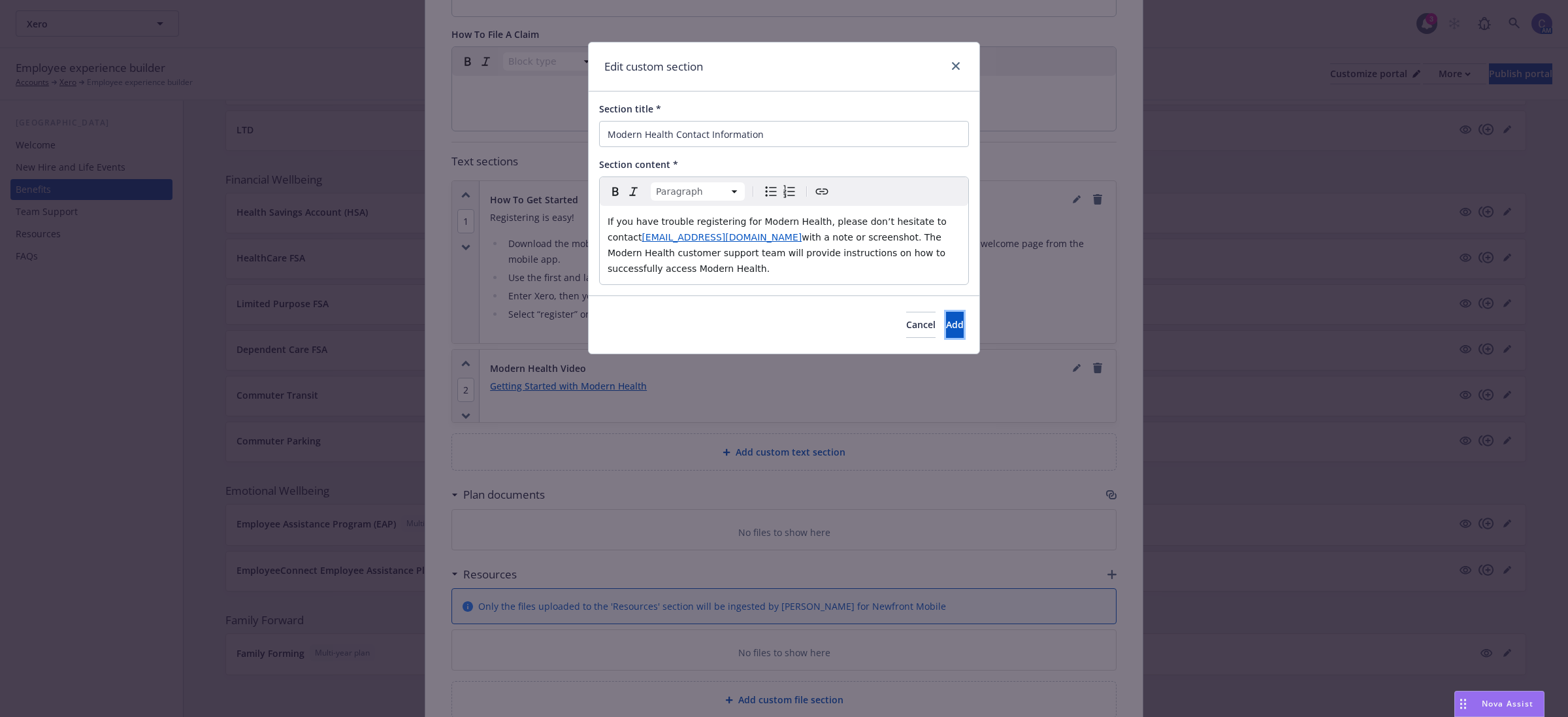
click at [946, 311] on button "Add" at bounding box center [954, 324] width 17 height 26
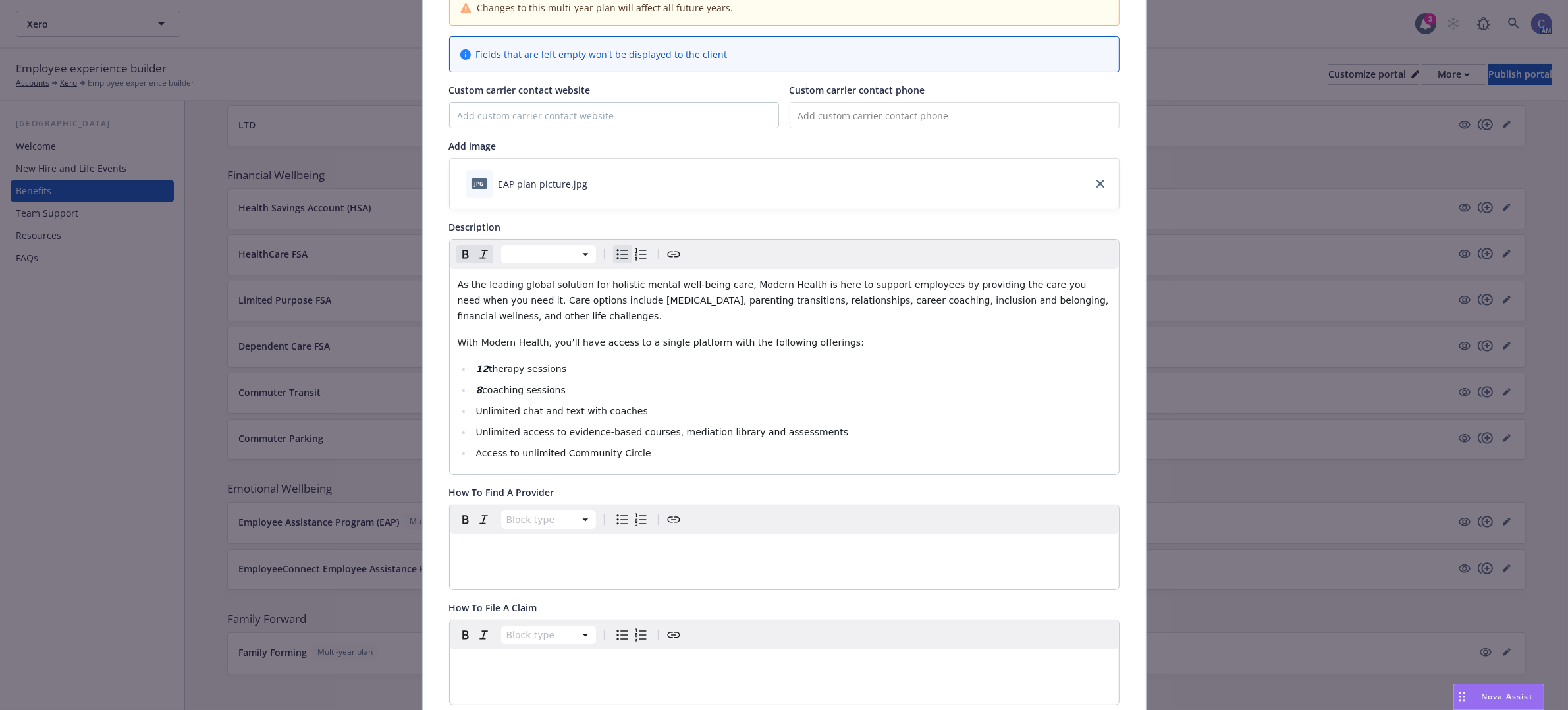
scroll to position [0, 0]
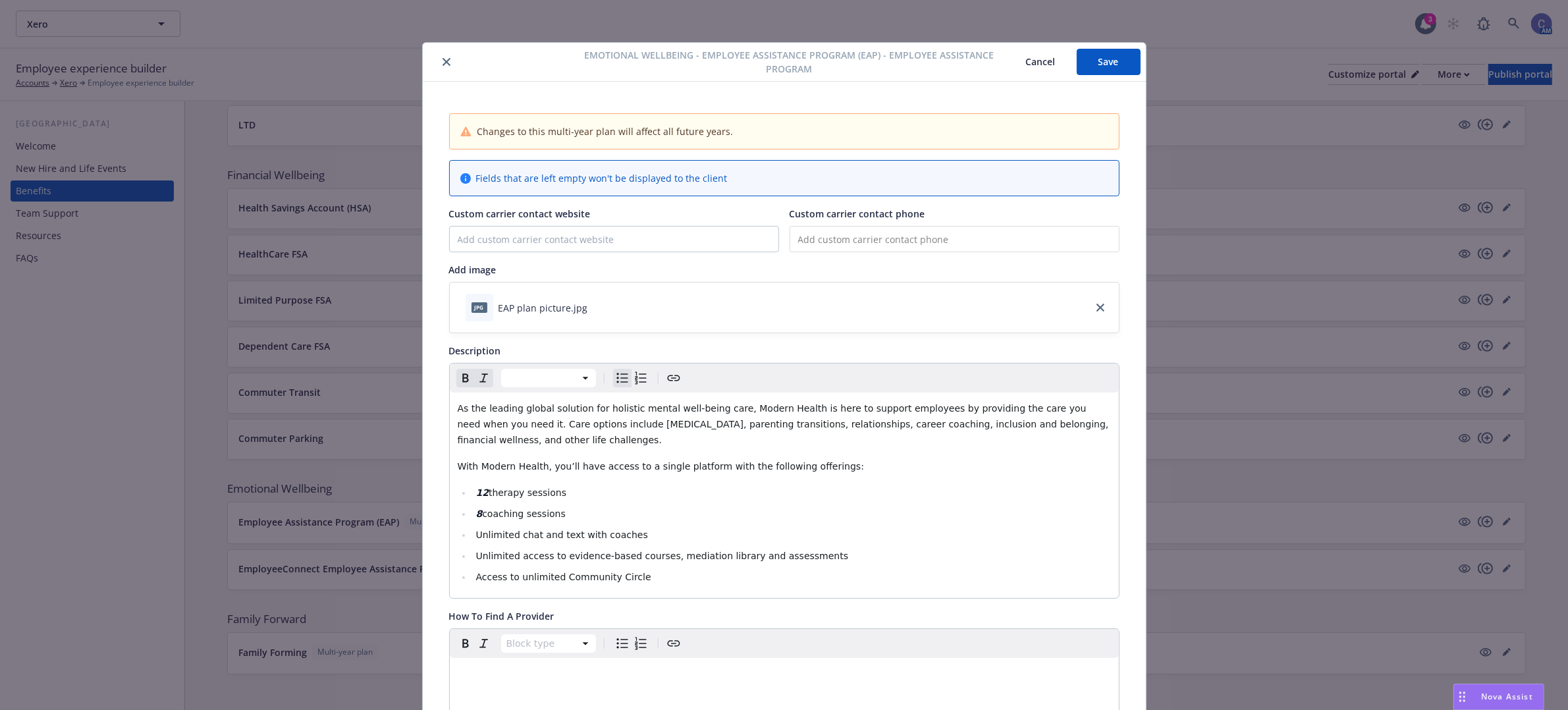
click at [1111, 65] on button "Save" at bounding box center [1109, 61] width 64 height 26
click at [546, 542] on li "Unlimited chat and text with coaches" at bounding box center [792, 535] width 639 height 16
click at [601, 247] on input "Custom carrier contact website" at bounding box center [614, 239] width 329 height 25
paste input "www.modernhealth.com"
type input "www.modernhealth.com"
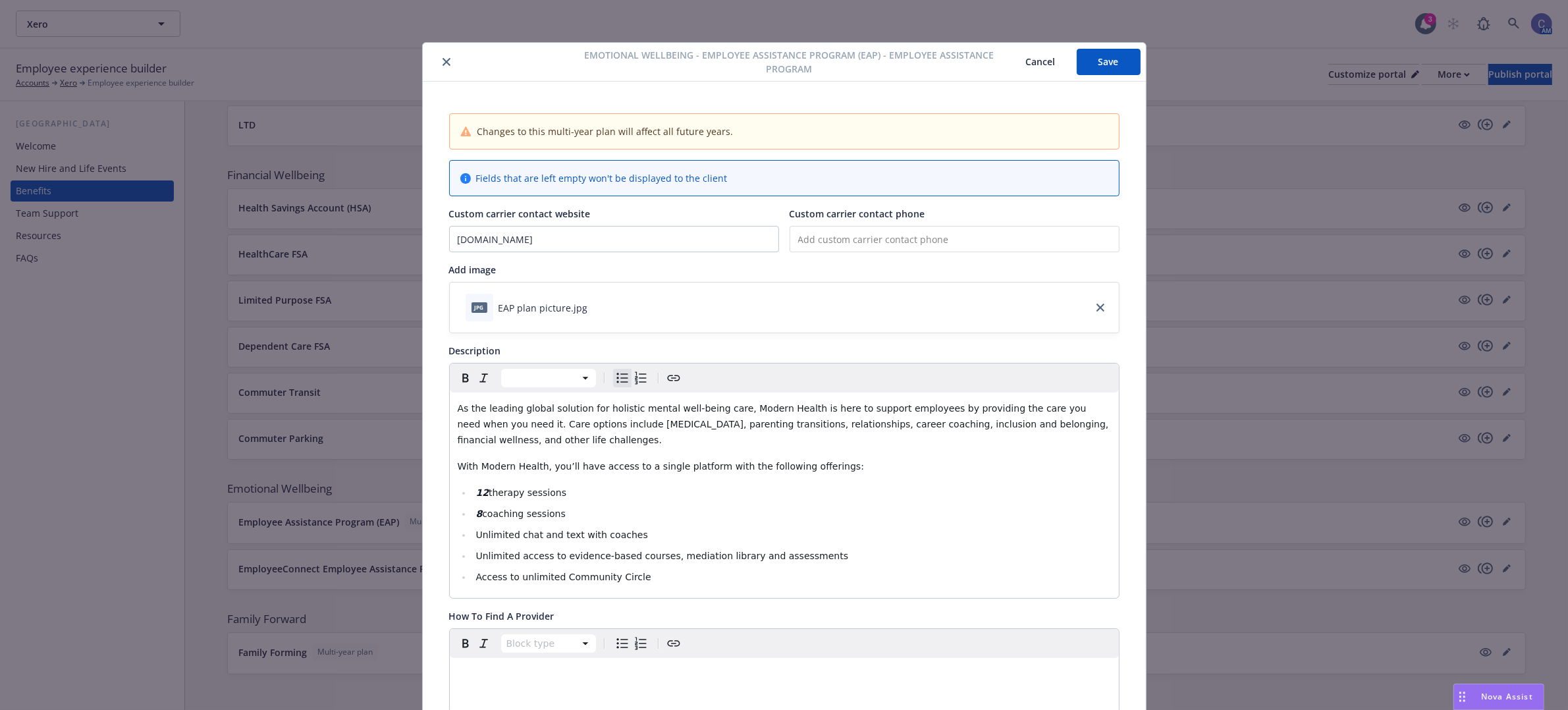
click at [1107, 60] on button "Save" at bounding box center [1109, 61] width 64 height 26
click at [1039, 70] on button "Cancel" at bounding box center [1041, 61] width 72 height 26
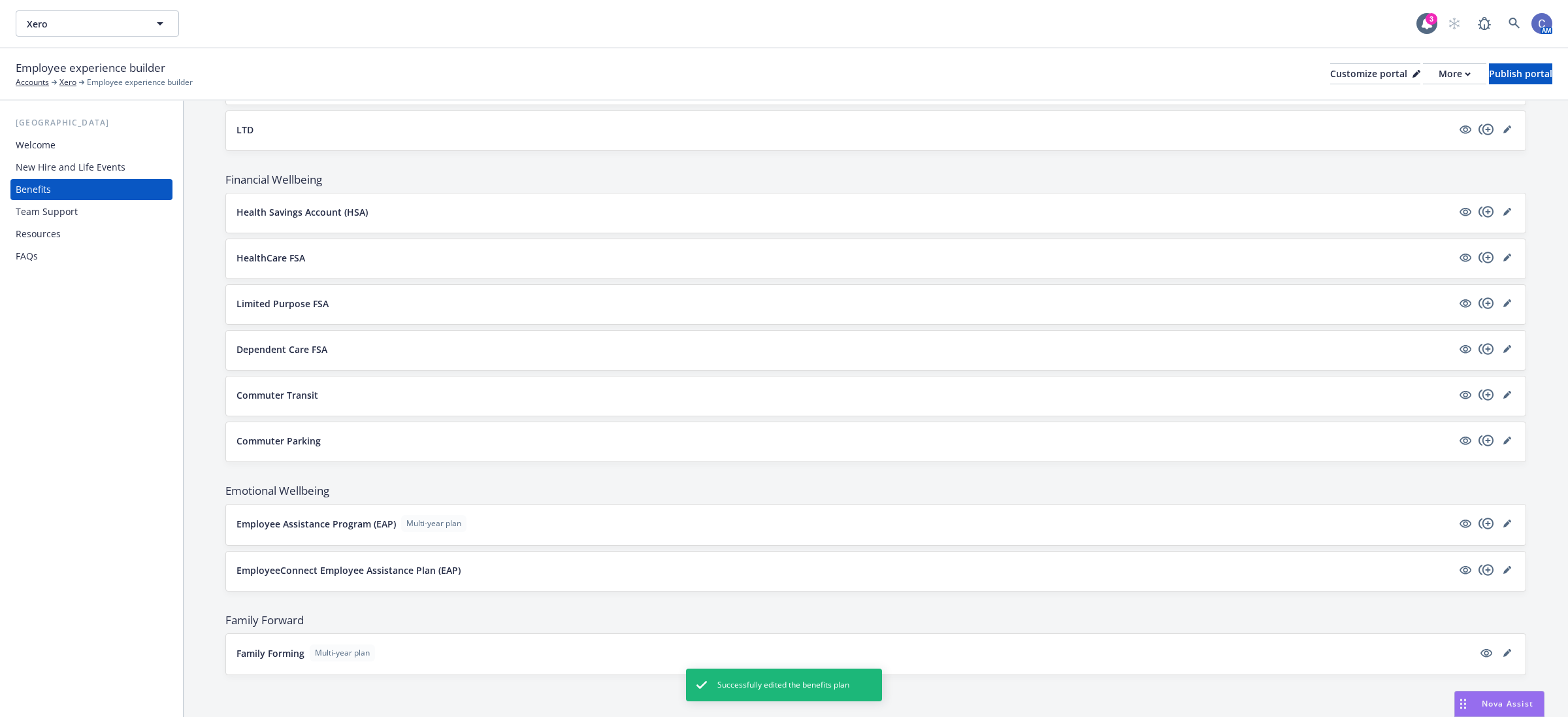
scroll to position [723, 0]
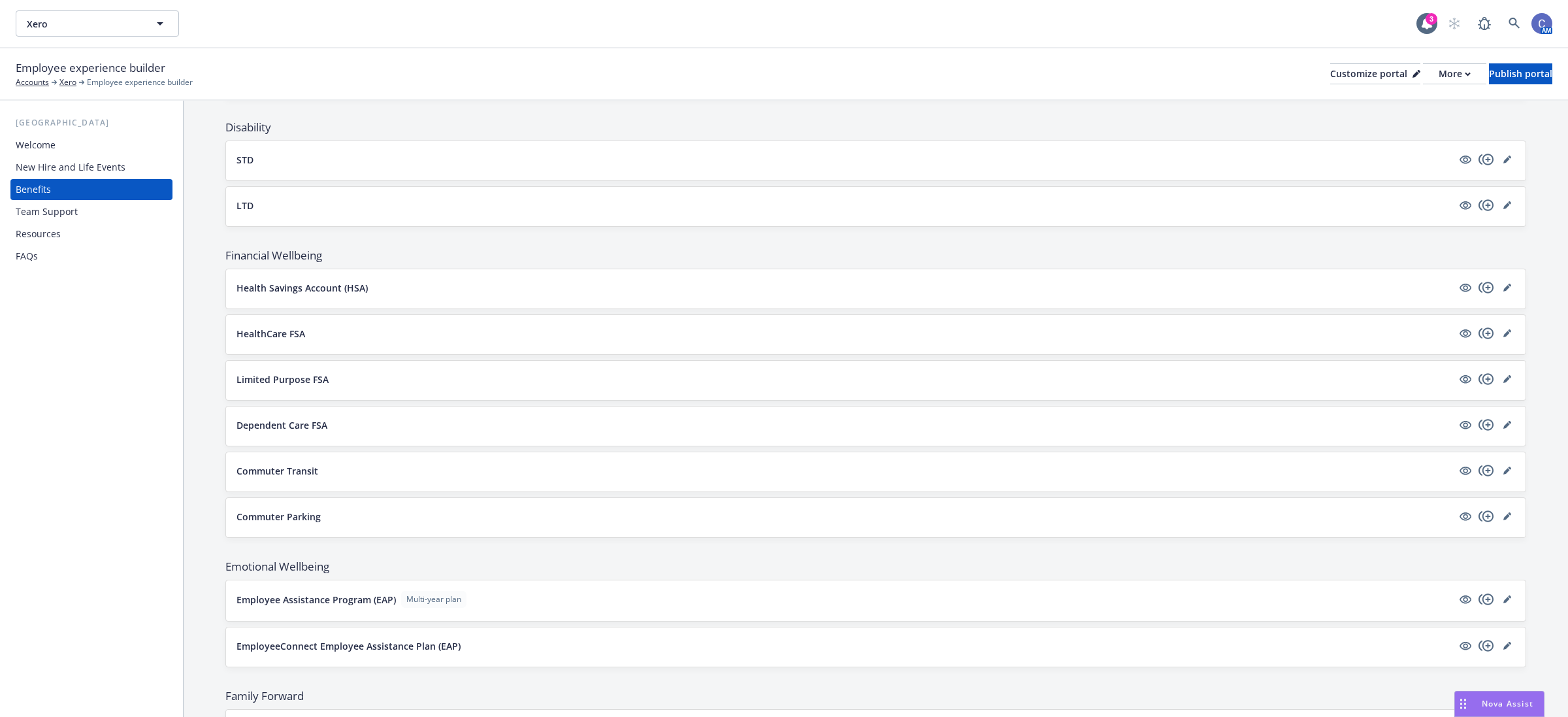
click at [44, 210] on div "Team Support" at bounding box center [47, 212] width 62 height 21
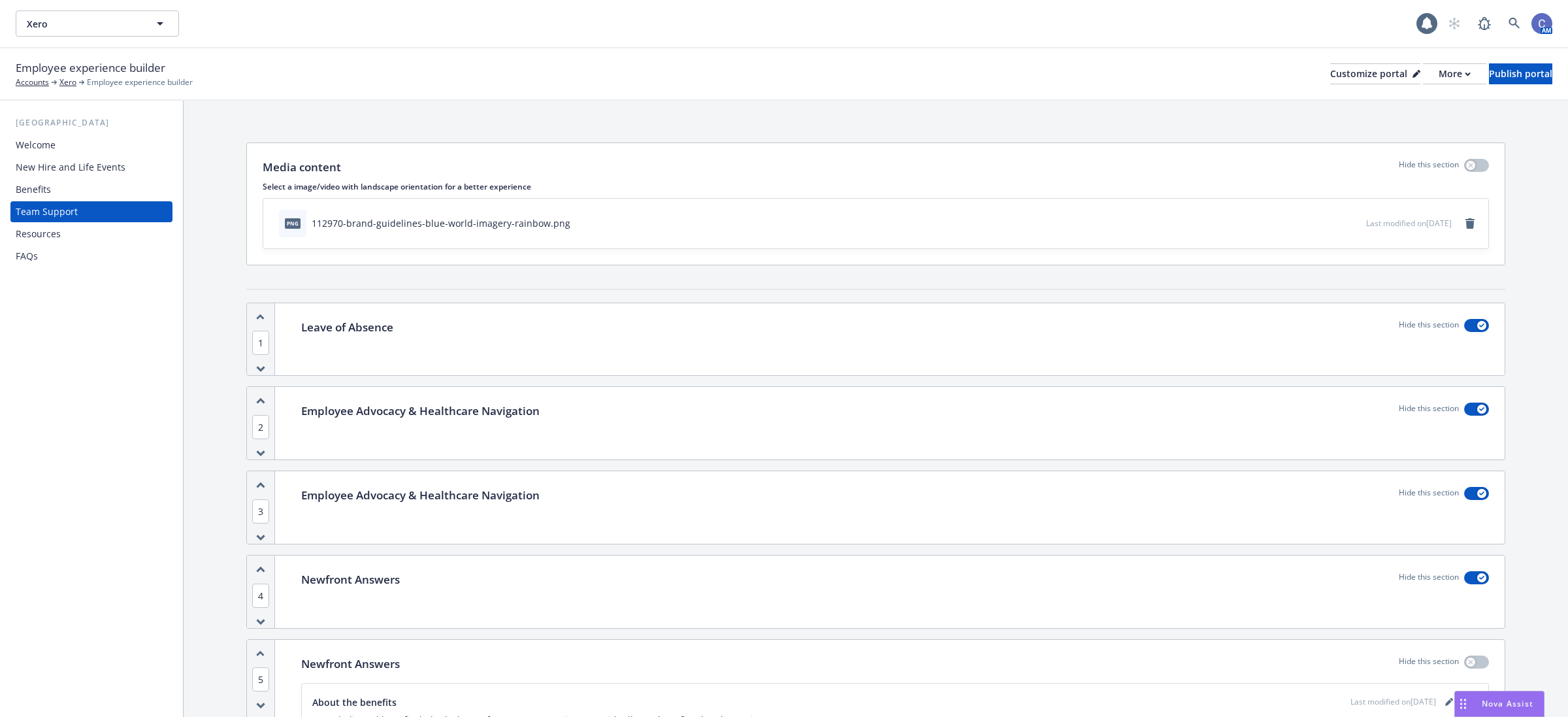
click at [47, 198] on div "Benefits" at bounding box center [33, 189] width 35 height 21
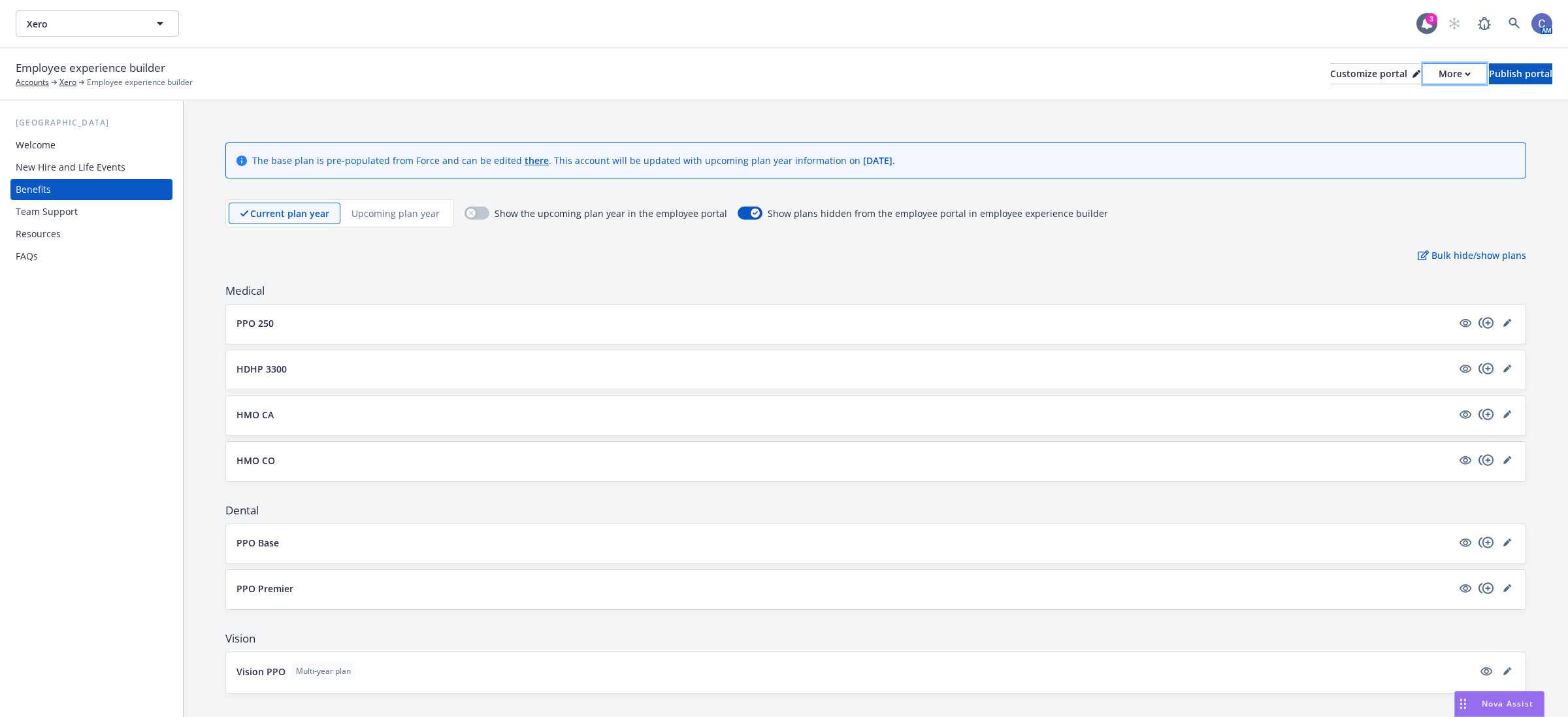
click at [1439, 82] on div "More" at bounding box center [1455, 74] width 32 height 20
click at [1381, 107] on link "Copy preview link" at bounding box center [1384, 102] width 119 height 26
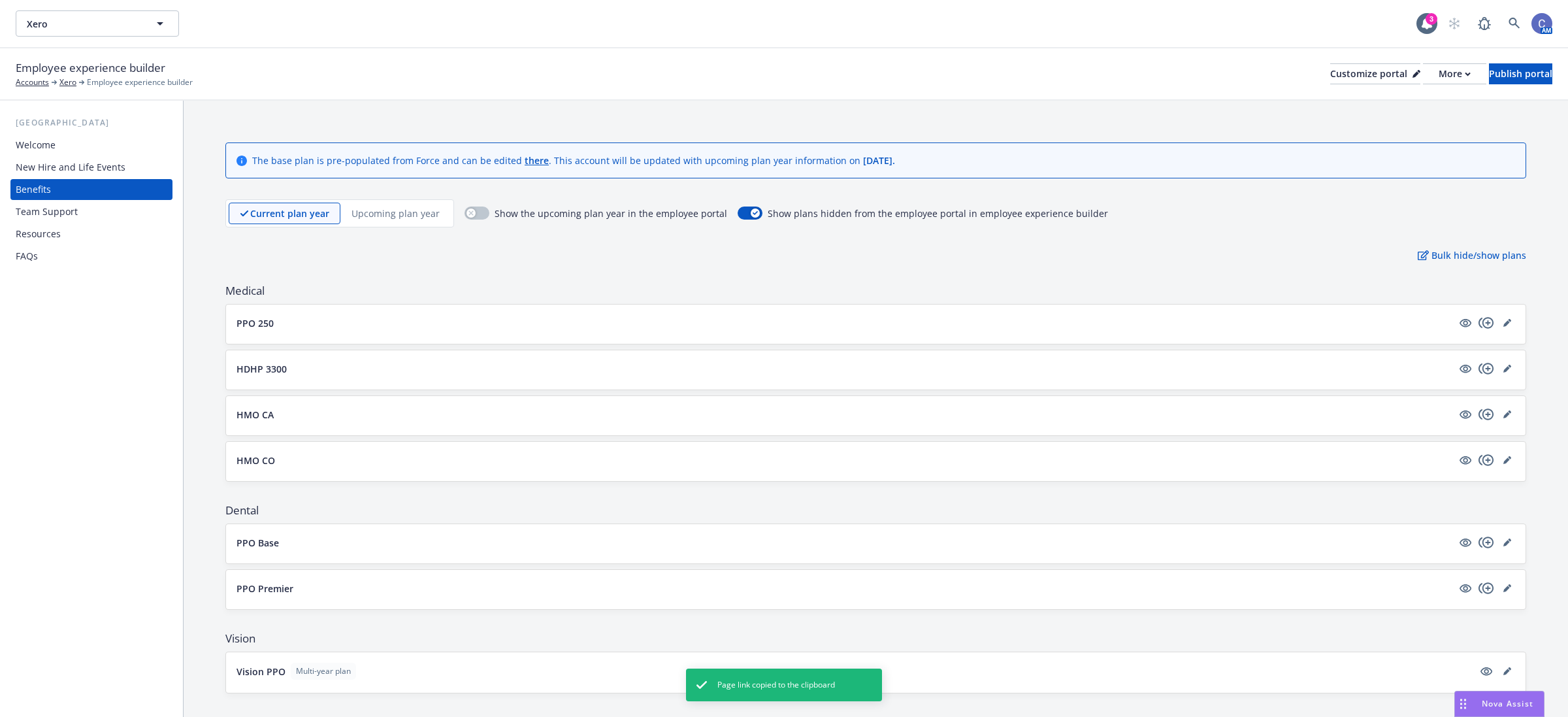
click at [40, 145] on div "Welcome" at bounding box center [36, 145] width 40 height 21
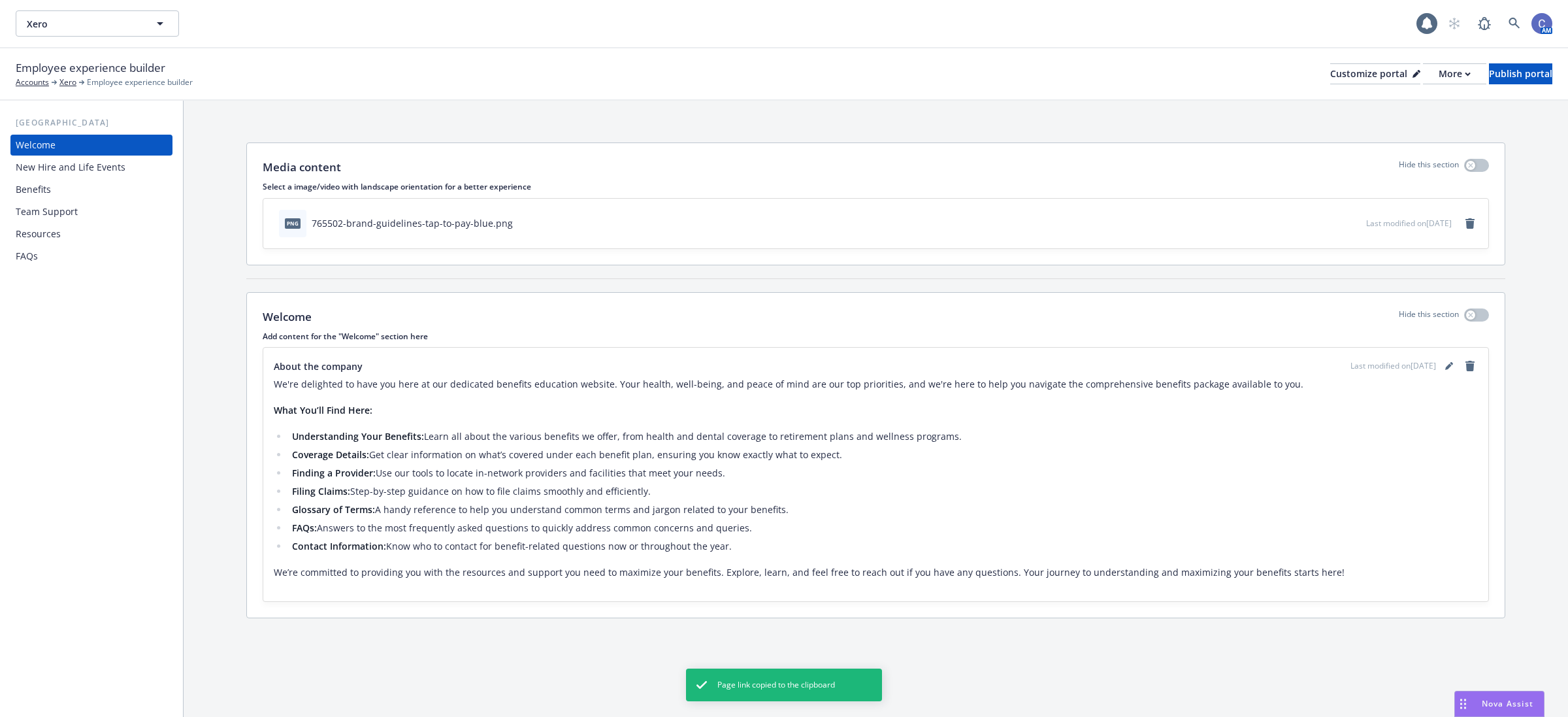
click at [43, 170] on div "New Hire and Life Events" at bounding box center [71, 167] width 110 height 21
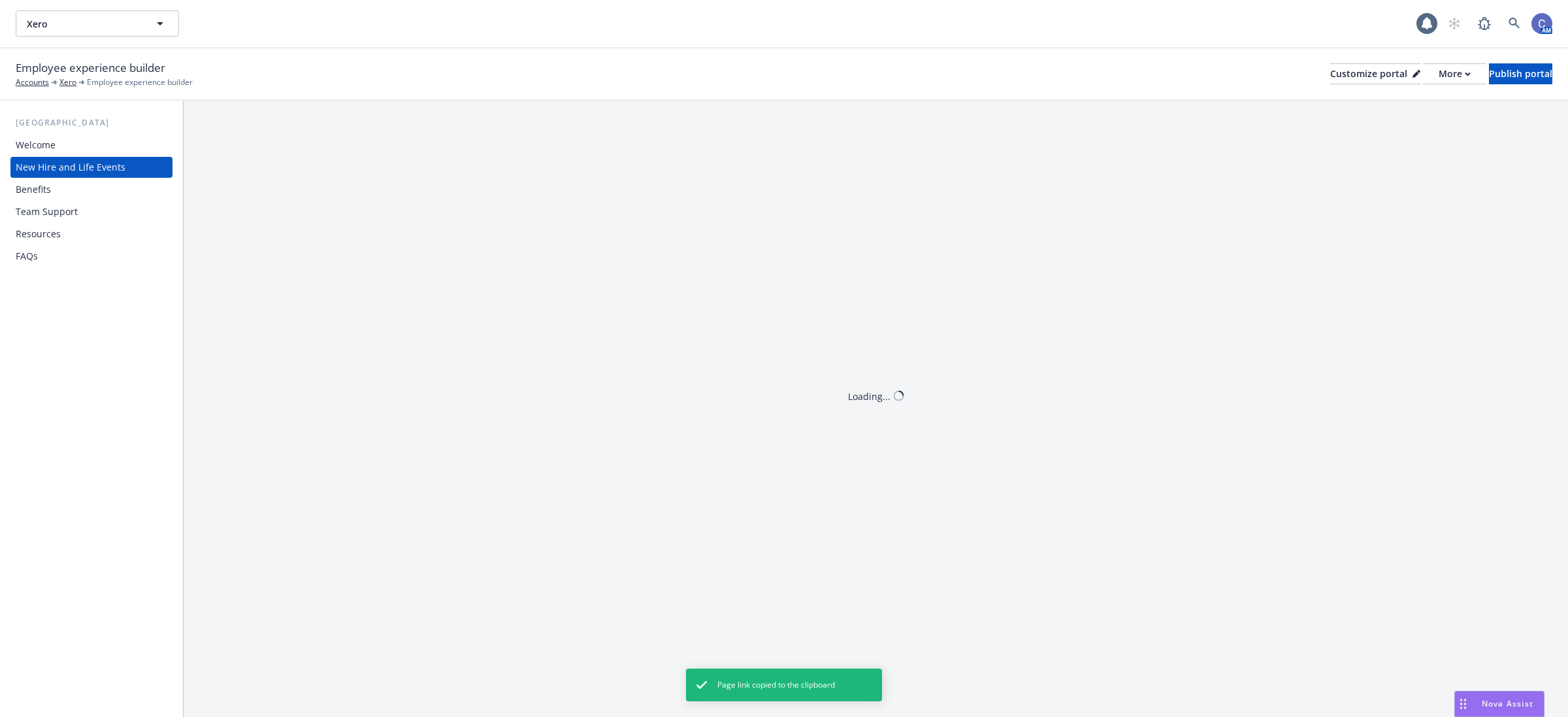
click at [41, 187] on div "Benefits" at bounding box center [33, 189] width 35 height 21
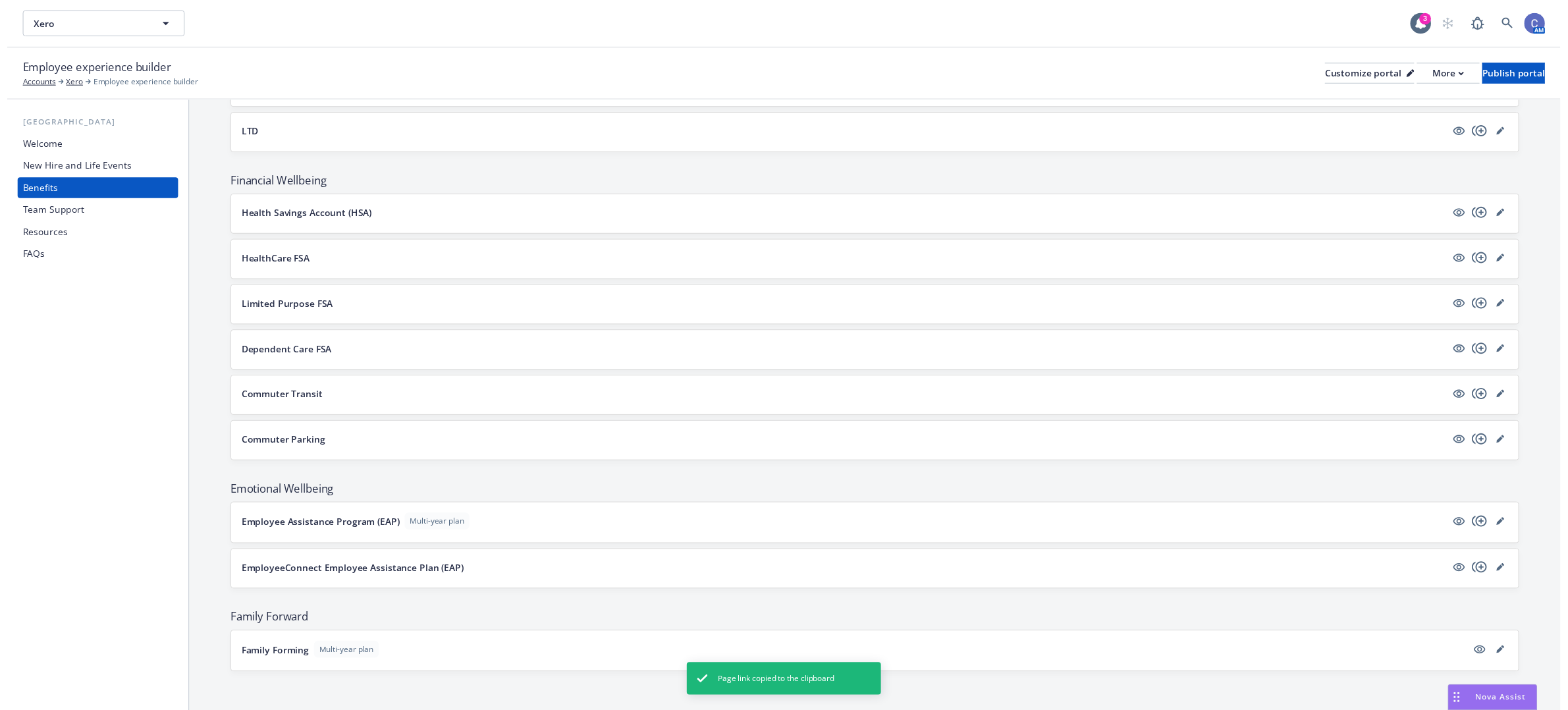
scroll to position [811, 0]
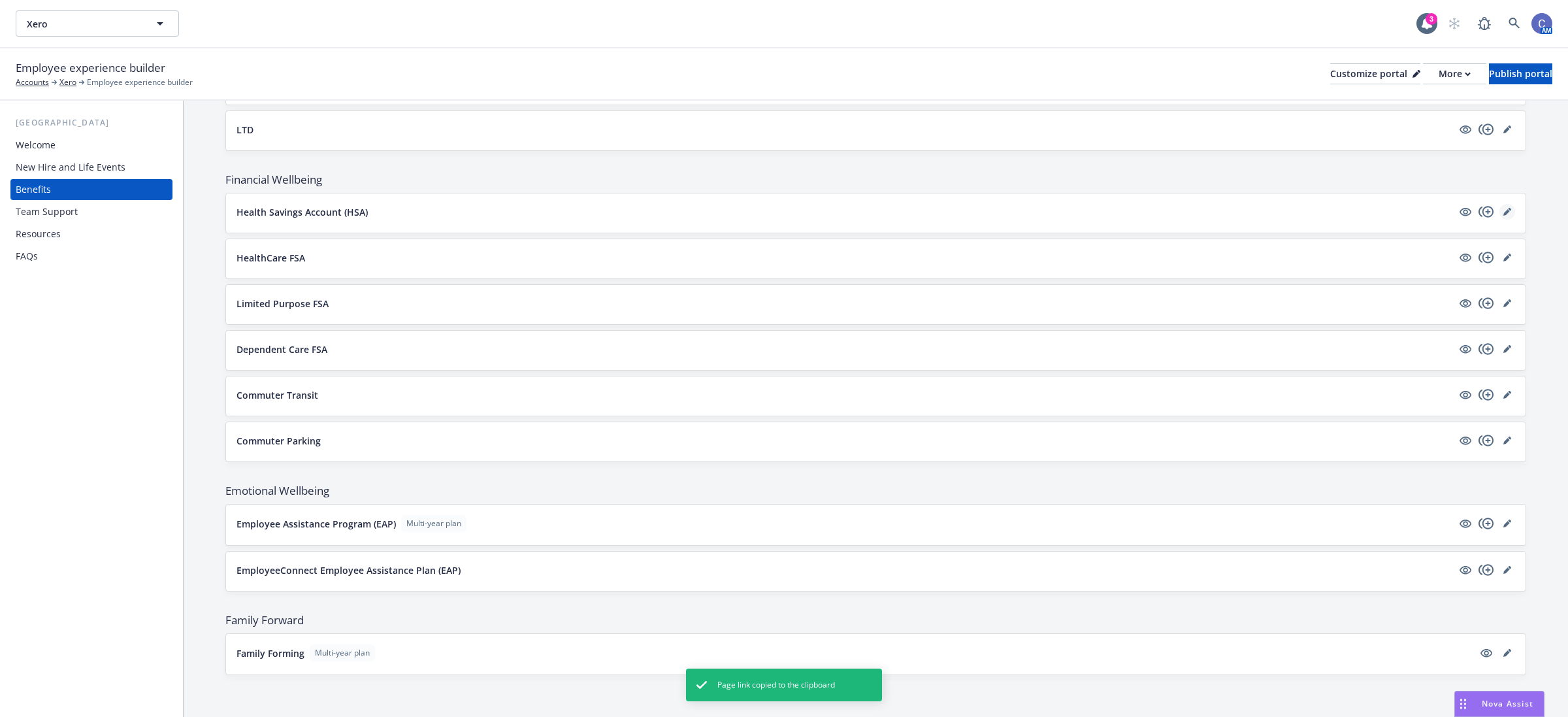
click at [1508, 207] on icon "editPencil" at bounding box center [1510, 209] width 3 height 3
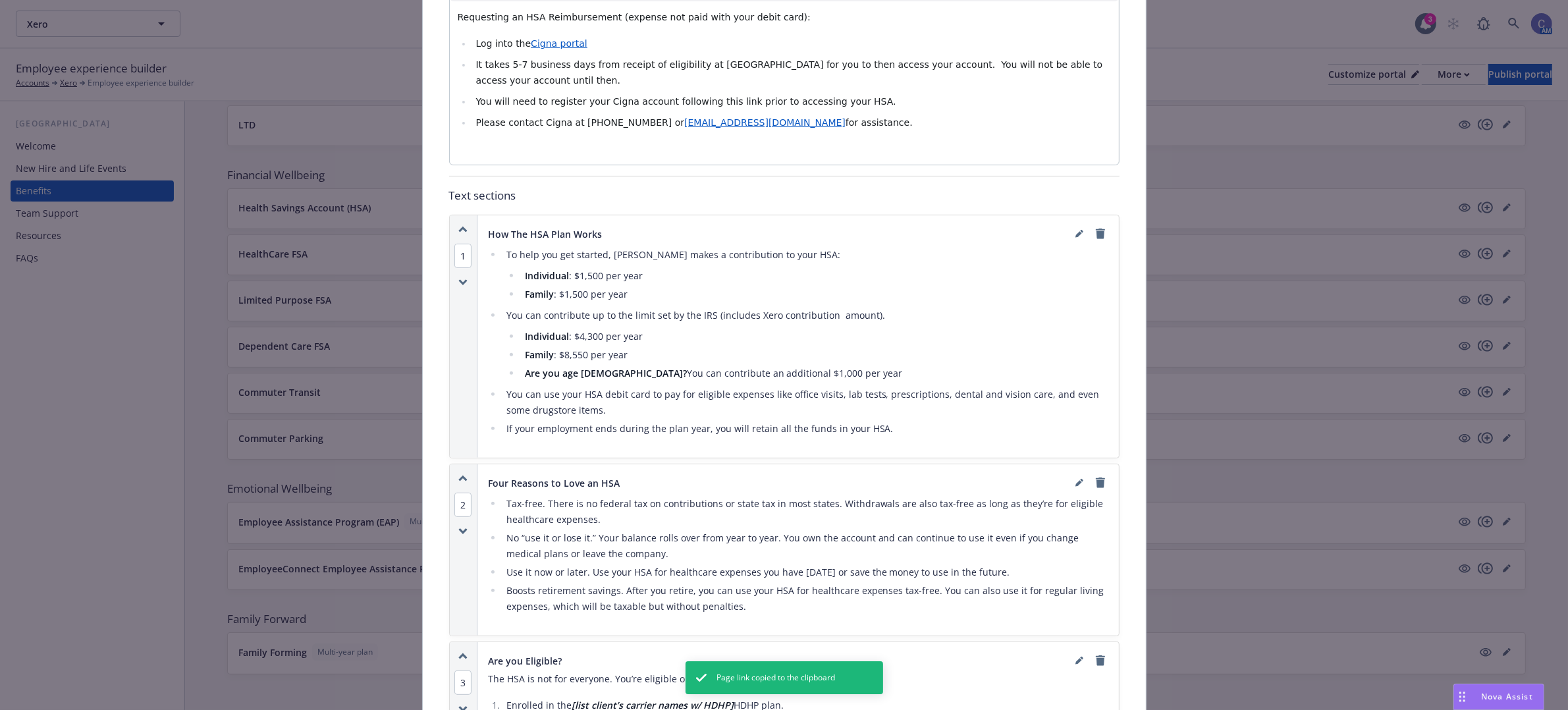
scroll to position [863, 0]
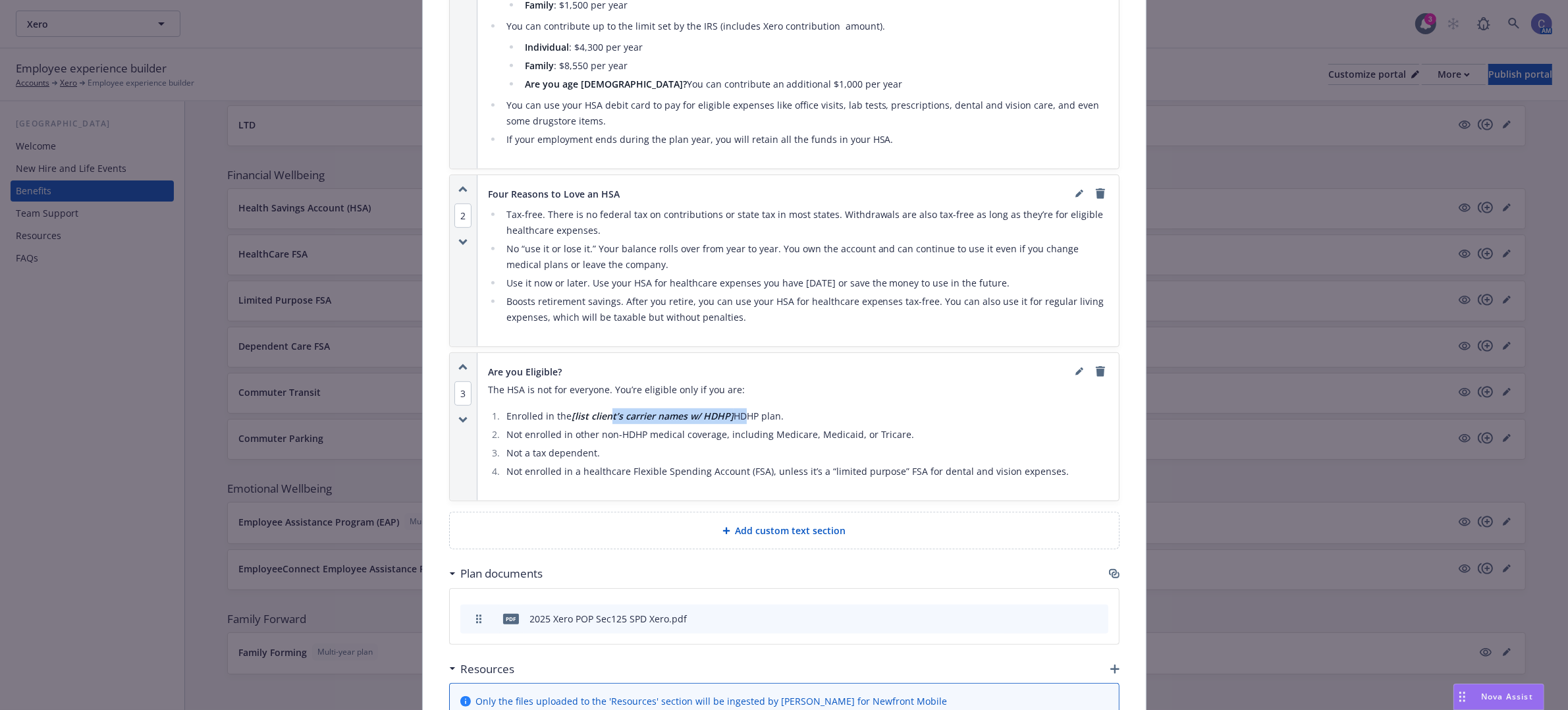
drag, startPoint x: 732, startPoint y: 399, endPoint x: 603, endPoint y: 402, distance: 129.0
click at [603, 408] on li "Enrolled in the [list client’s carrier names w/ HDHP] HDHP plan." at bounding box center [806, 415] width 606 height 16
click at [659, 410] on strong "[list client’s carrier names w/ HDHP]" at bounding box center [652, 415] width 162 height 13
click at [561, 408] on li "Enrolled in the [list client’s carrier names w/ HDHP] HDHP plan." at bounding box center [806, 415] width 606 height 16
click at [1075, 368] on icon "editPencil" at bounding box center [1079, 371] width 8 height 8
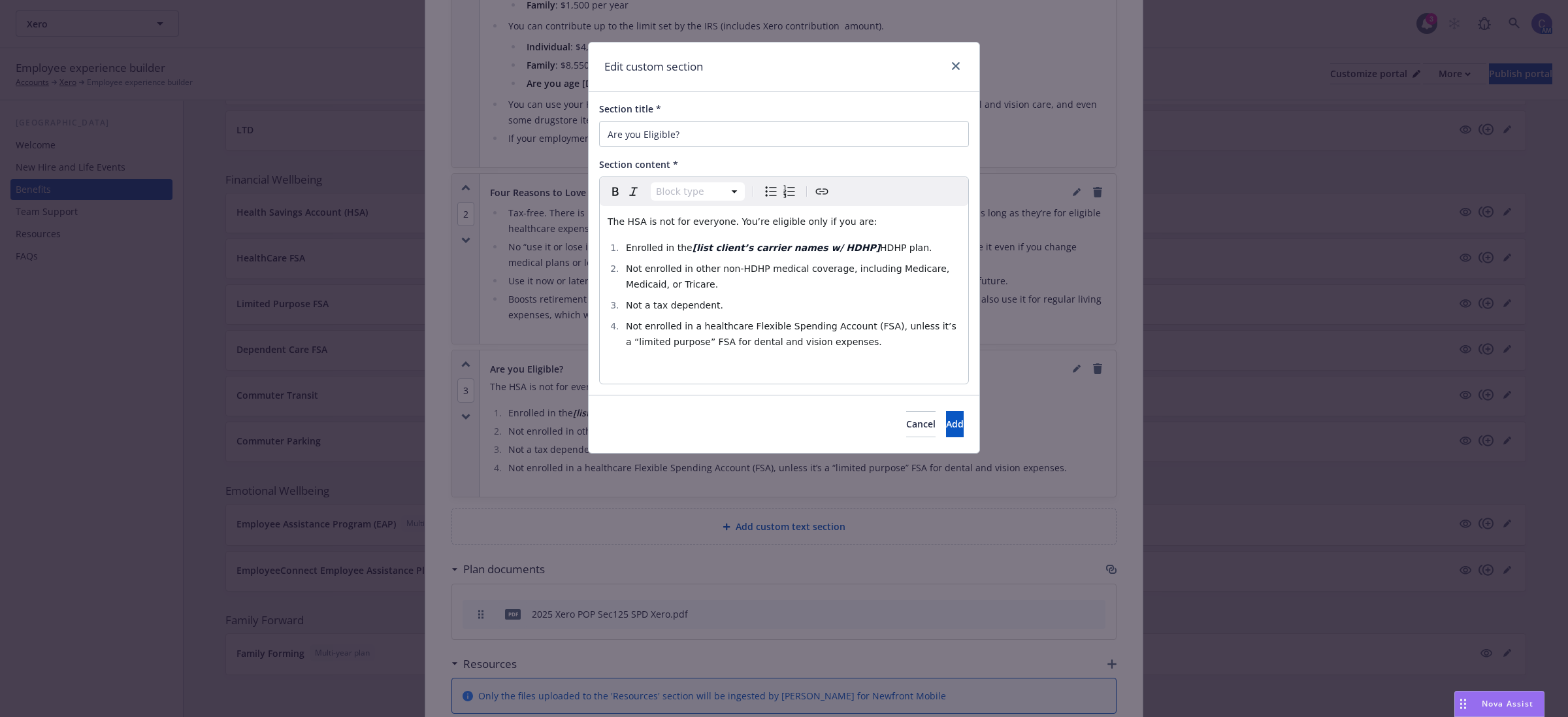
select select
drag, startPoint x: 848, startPoint y: 246, endPoint x: 680, endPoint y: 250, distance: 168.0
click at [680, 250] on li "Enrolled in the [list client’s carrier names w/ HDHP] HDHP plan." at bounding box center [791, 247] width 338 height 16
click at [946, 426] on button "Add" at bounding box center [954, 424] width 17 height 26
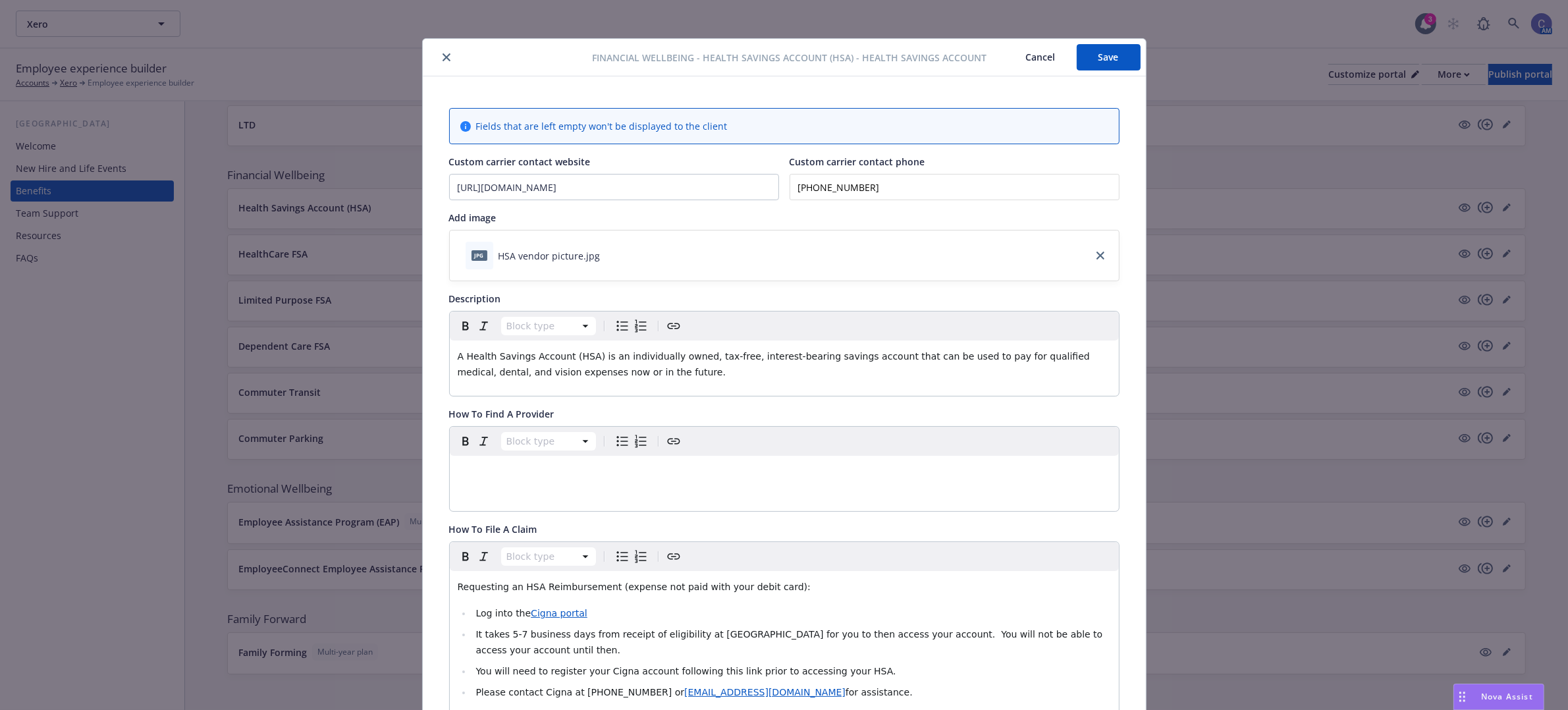
scroll to position [0, 0]
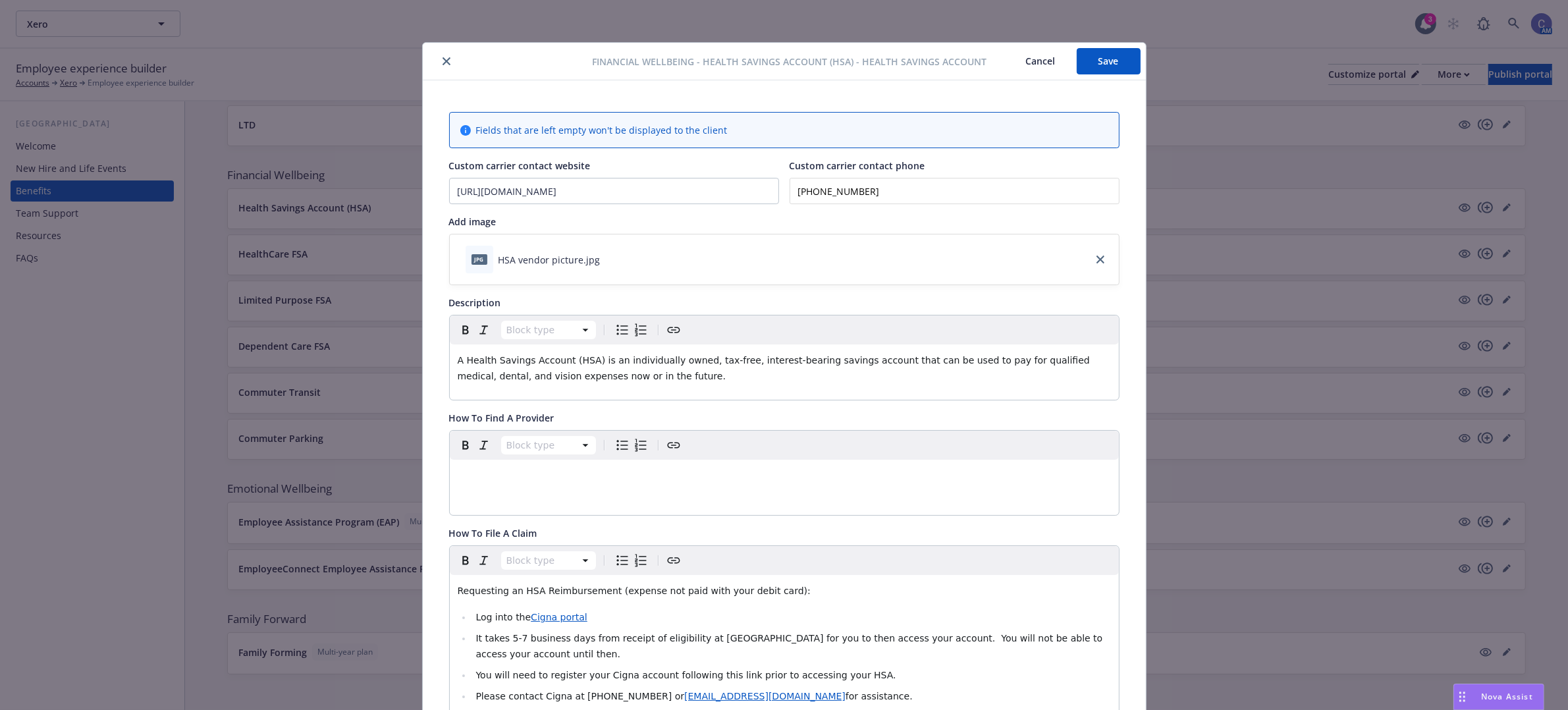
click at [1100, 58] on button "Save" at bounding box center [1109, 60] width 64 height 26
click at [1025, 57] on button "Cancel" at bounding box center [1041, 60] width 72 height 26
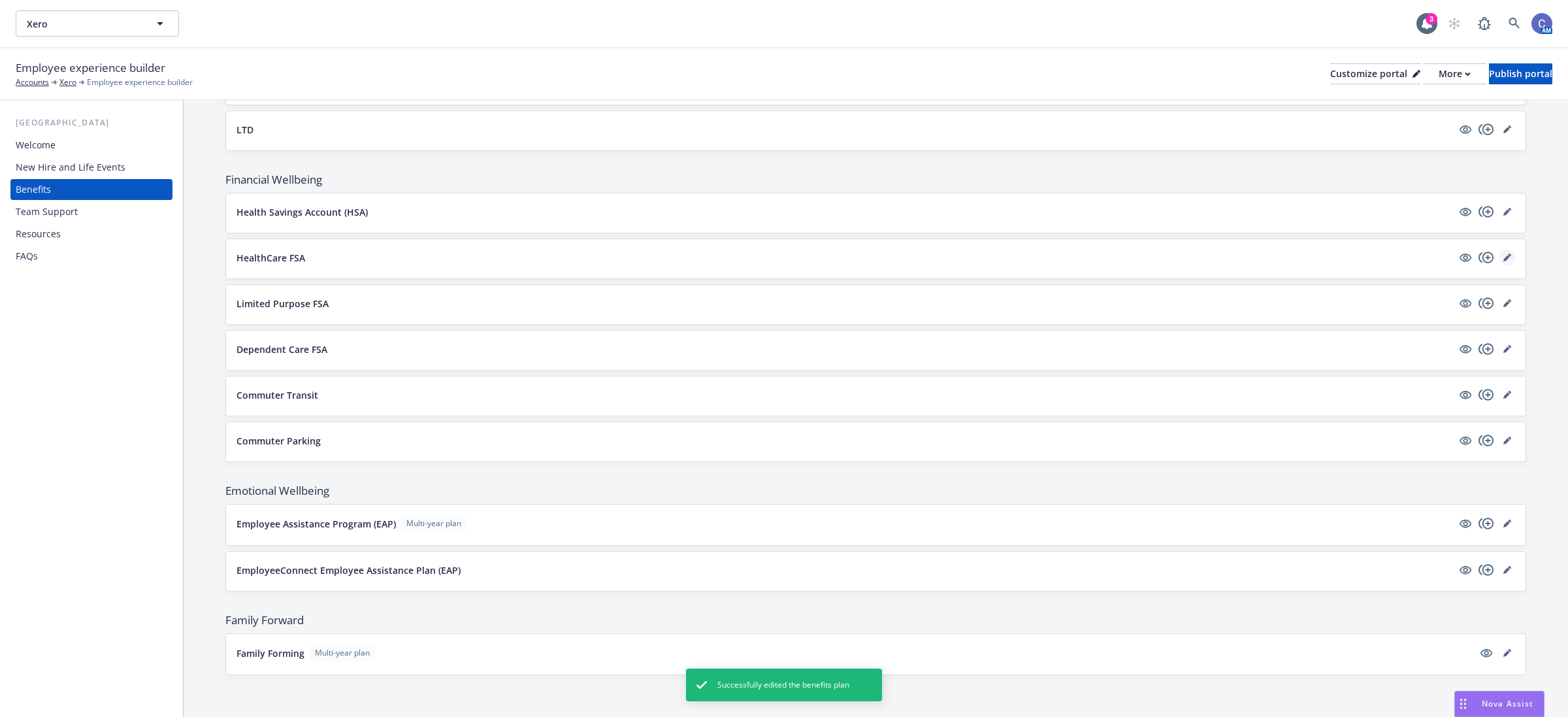
click at [1500, 256] on link "editPencil" at bounding box center [1507, 257] width 16 height 16
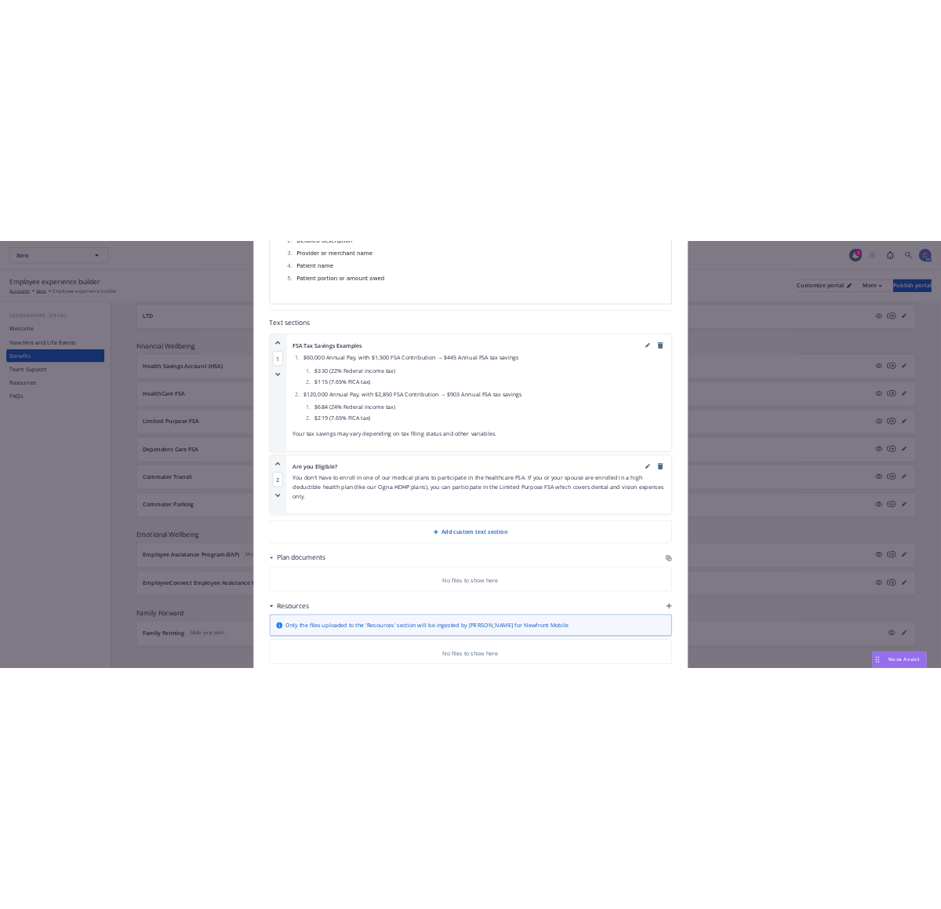
scroll to position [981, 0]
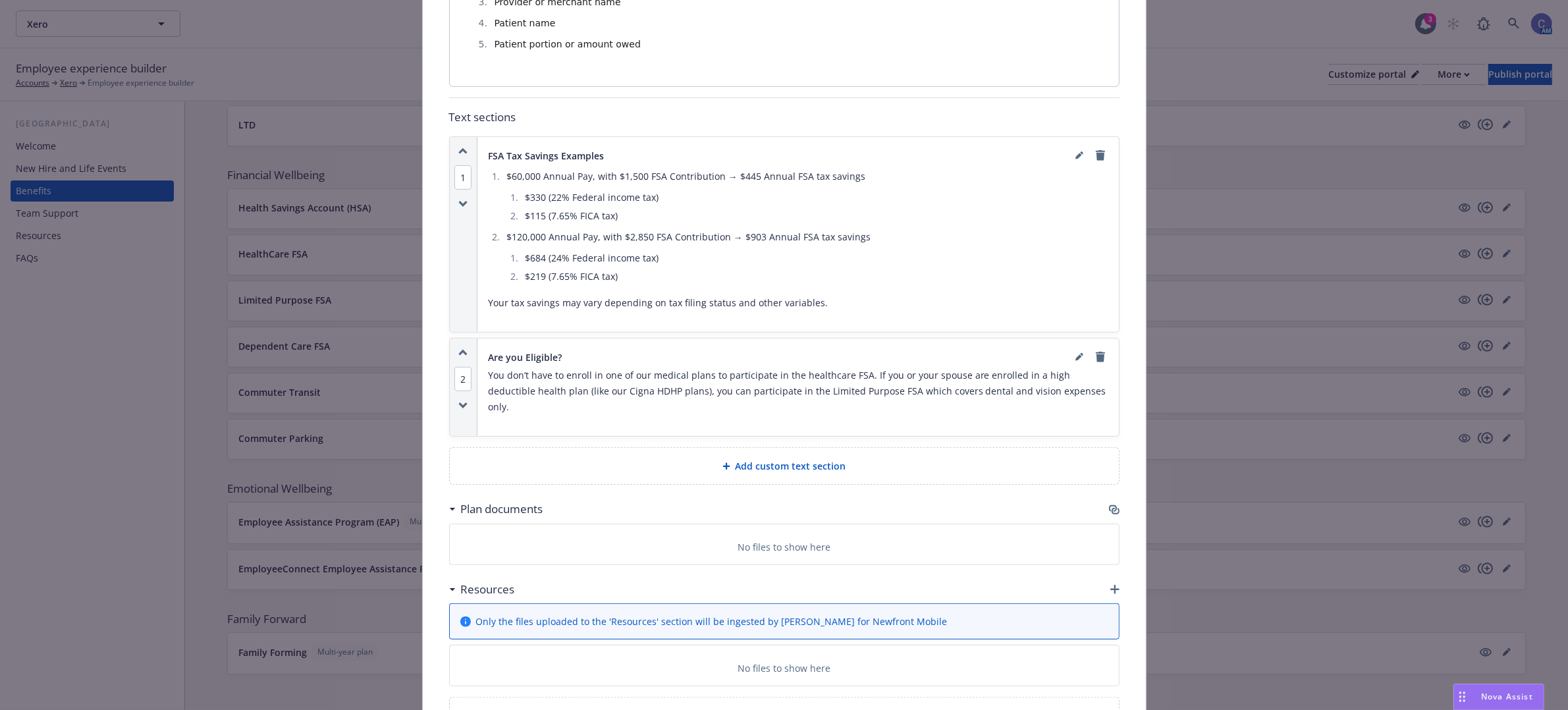
click at [801, 459] on span "Add custom text section" at bounding box center [791, 466] width 111 height 13
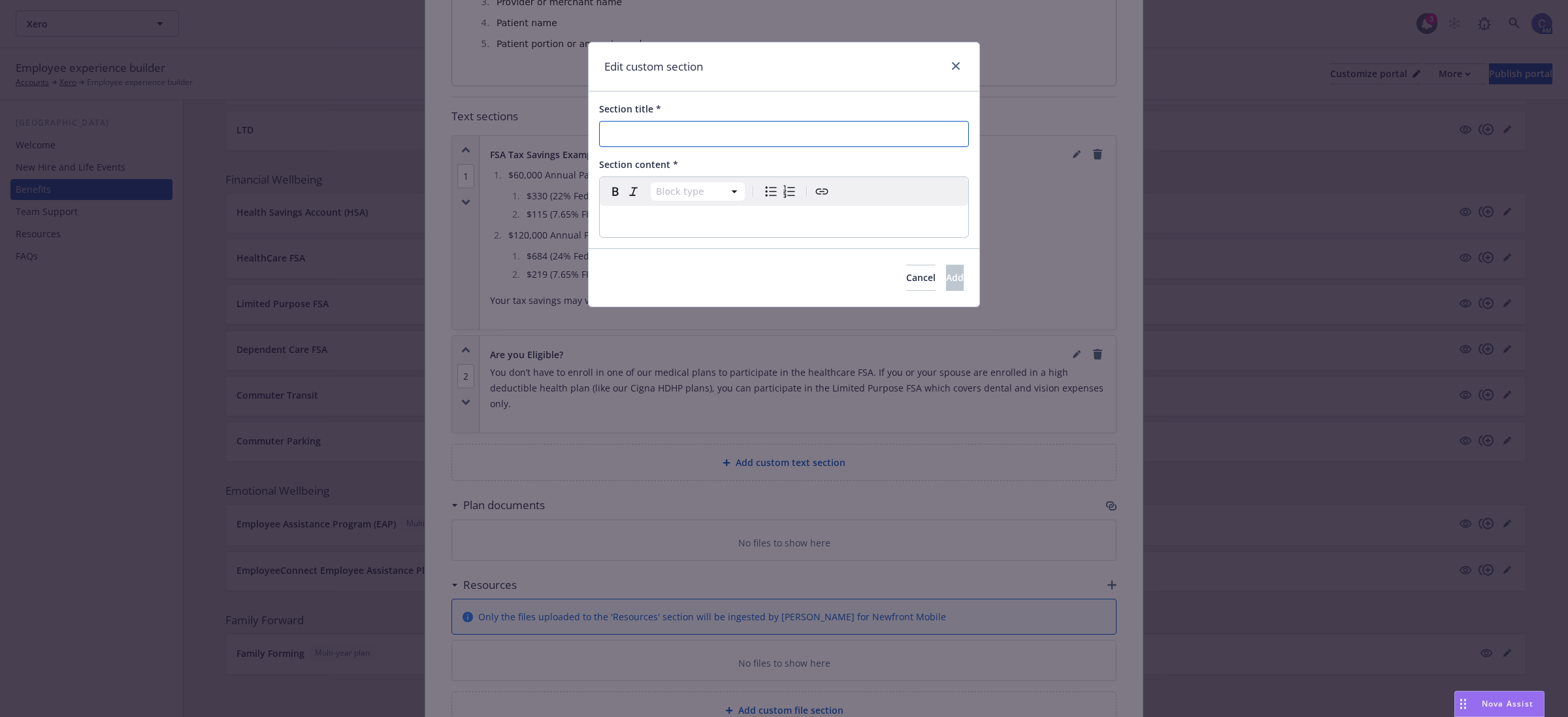
click at [896, 136] on input "Section title *" at bounding box center [784, 133] width 370 height 26
paste input "How The FSA Plan Works"
type input "How The FSA Plan Works"
select select "paragraph"
click at [861, 226] on p "editable markdown" at bounding box center [784, 222] width 353 height 16
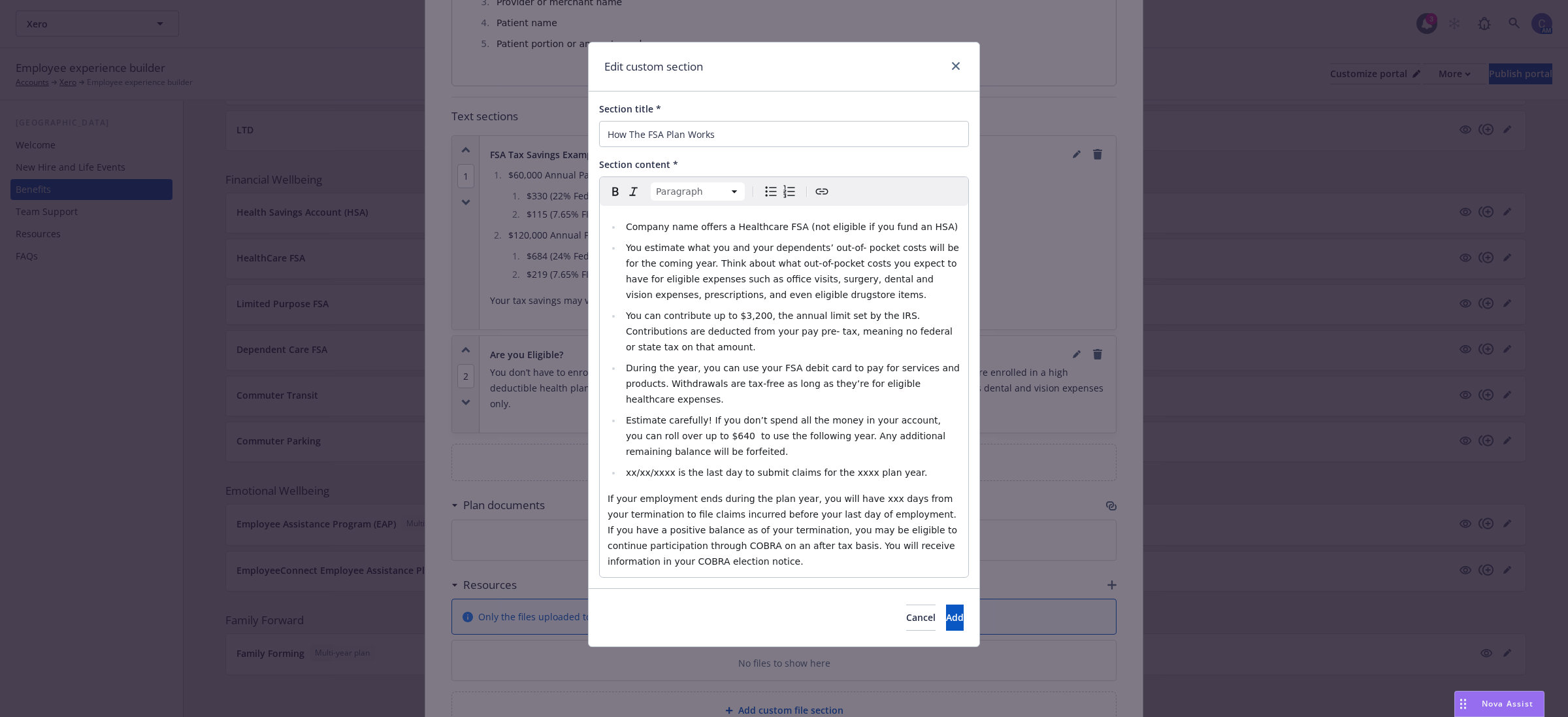
click at [860, 493] on span "If your employment ends during the plan year, you will have xxx days from your …" at bounding box center [784, 530] width 353 height 73
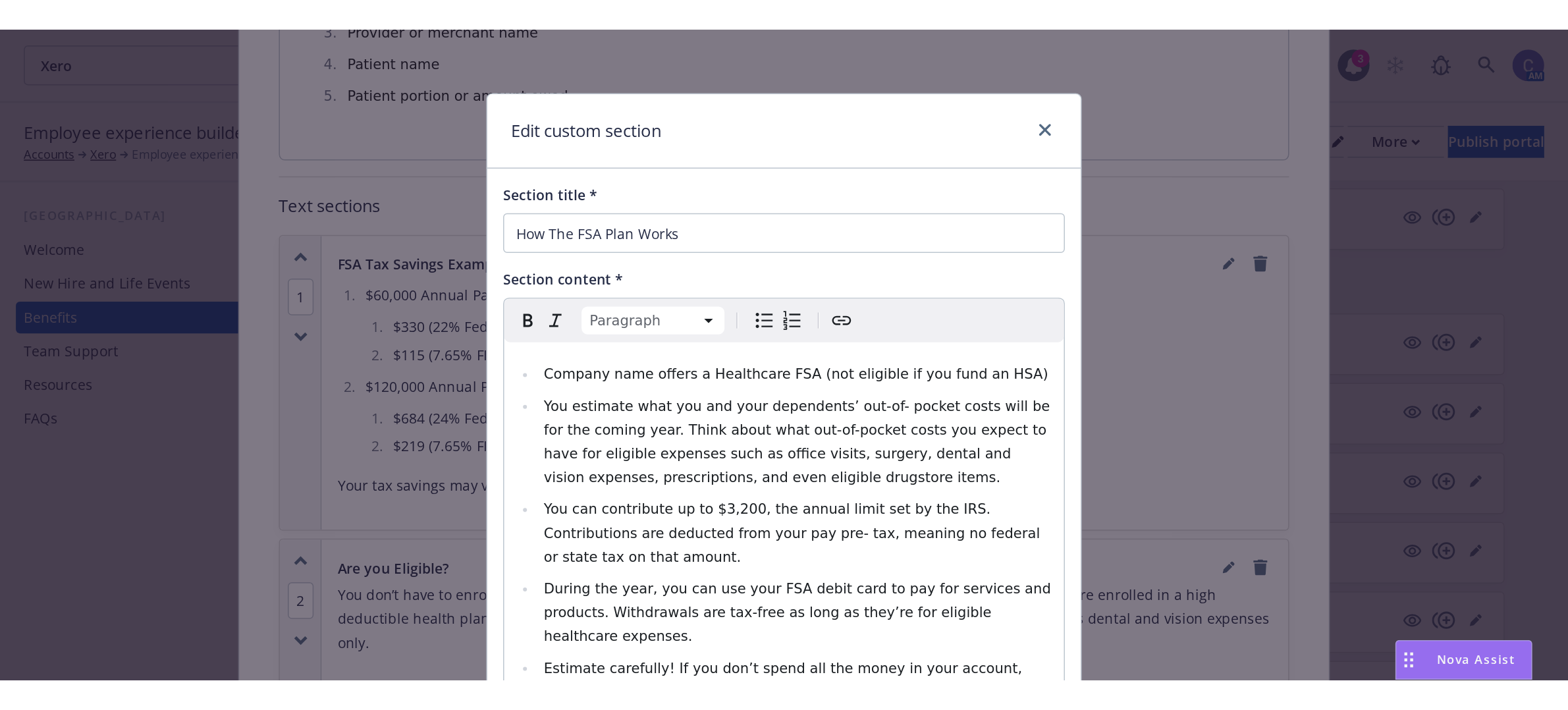
scroll to position [811, 0]
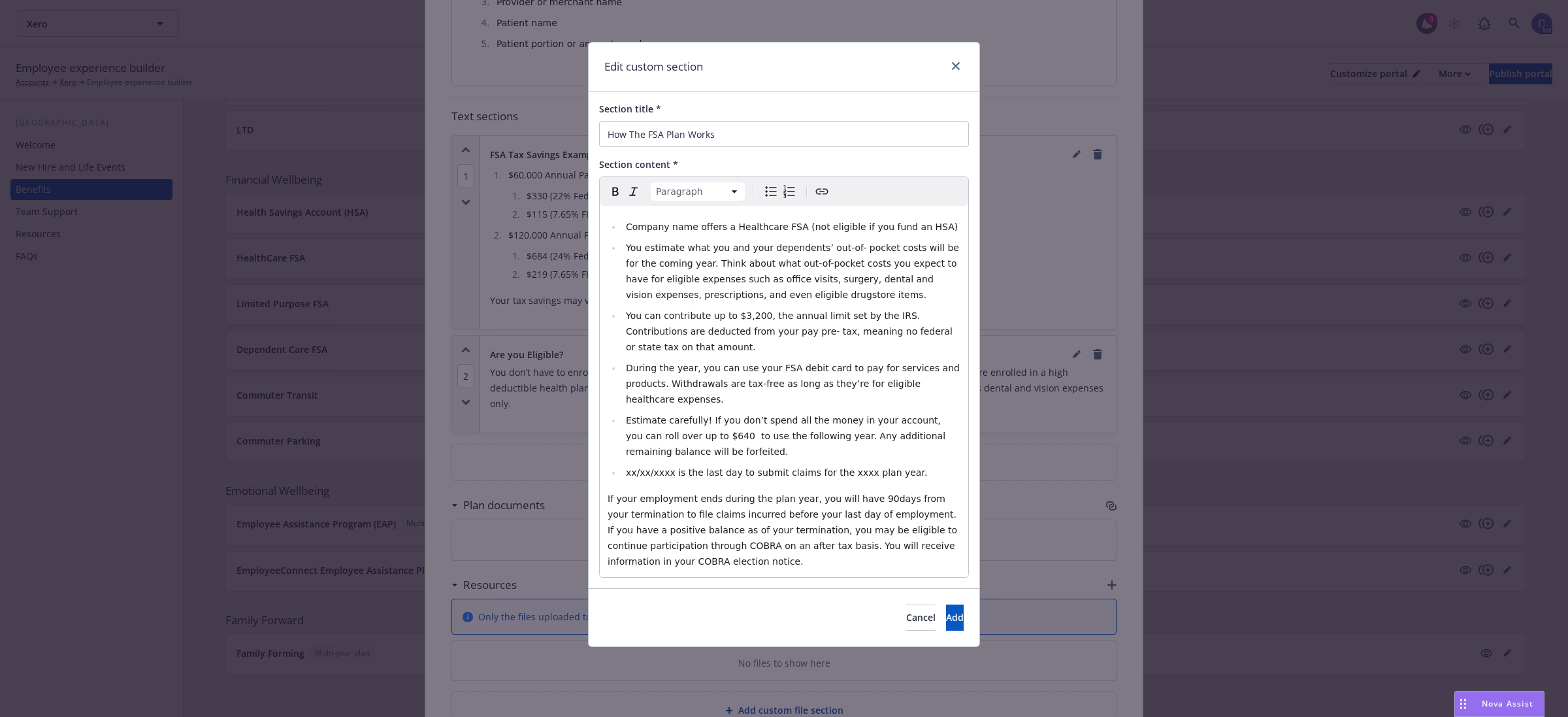
select select
drag, startPoint x: 678, startPoint y: 247, endPoint x: 687, endPoint y: 241, distance: 10.8
click at [678, 246] on span "You estimate what you and your dependents’ out-of- pocket costs will be for the…" at bounding box center [794, 271] width 336 height 57
drag, startPoint x: 690, startPoint y: 230, endPoint x: 625, endPoint y: 223, distance: 65.4
click at [625, 223] on li "Company name offers a Healthcare FSA (not eligible if you fund an HSA)" at bounding box center [791, 227] width 338 height 16
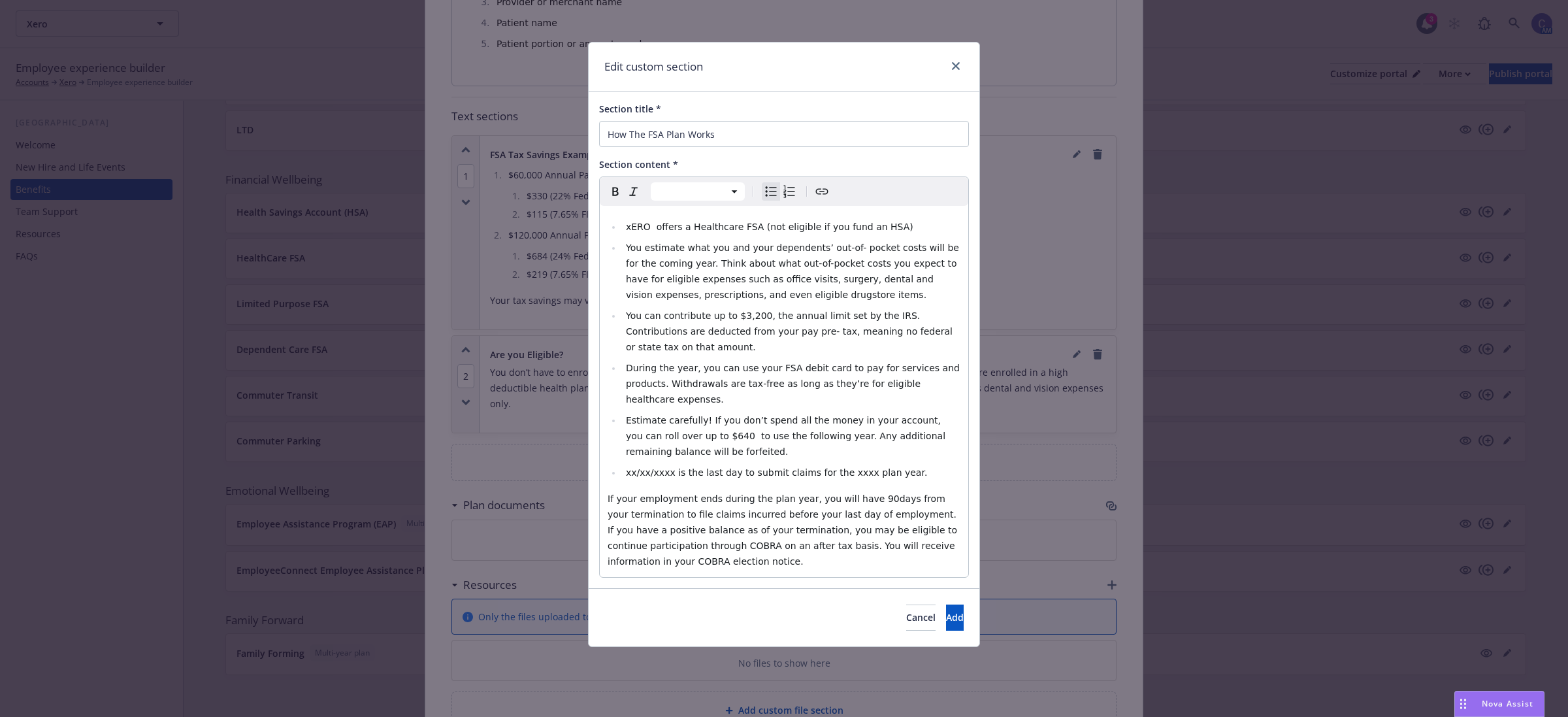
click at [639, 229] on span "xERO offers a Healthcare FSA (not eligible if you fund an HSA)" at bounding box center [769, 227] width 287 height 11
click at [639, 227] on span "xERO offers a Healthcare FSA (not eligible if you fund an HSA)" at bounding box center [769, 227] width 287 height 11
click at [946, 605] on button "Add" at bounding box center [954, 617] width 17 height 26
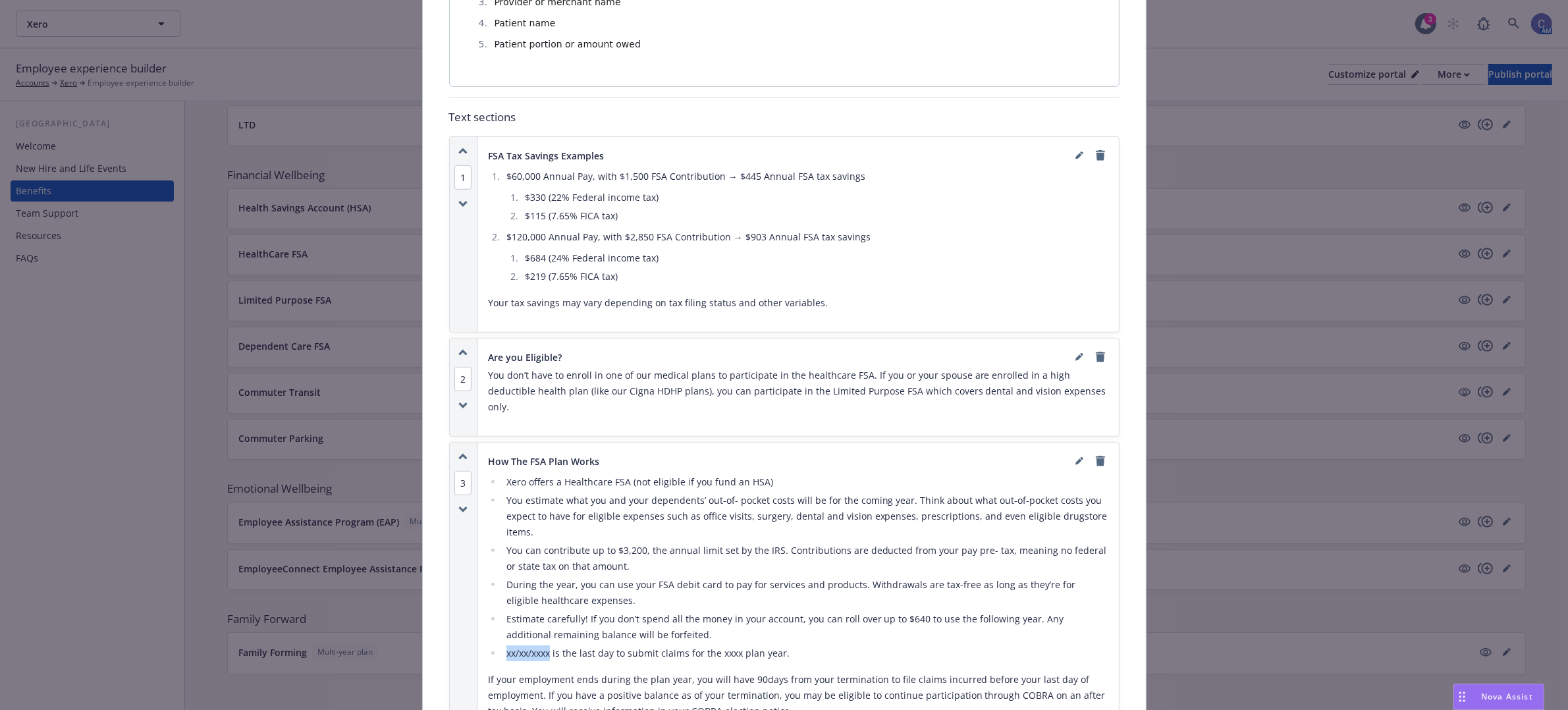
drag, startPoint x: 546, startPoint y: 634, endPoint x: 499, endPoint y: 637, distance: 47.1
click at [503, 645] on li "xx/xx/xxxx is the last day to submit claims for the xxxx plan year." at bounding box center [806, 653] width 606 height 16
click at [1075, 457] on icon "editPencil" at bounding box center [1079, 460] width 8 height 8
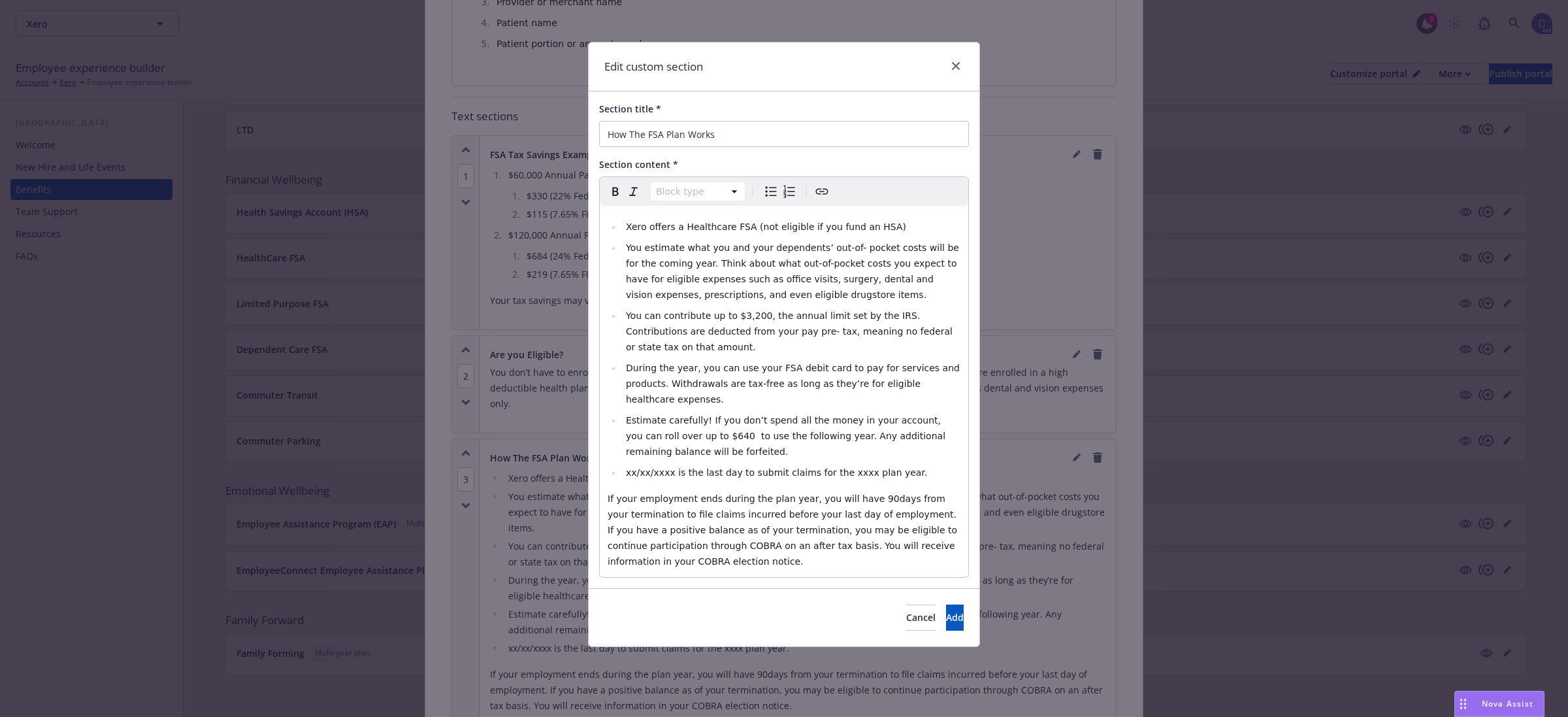
select select
drag, startPoint x: 667, startPoint y: 439, endPoint x: 624, endPoint y: 443, distance: 43.2
click at [624, 465] on li "xx/xx/xxxx is the last day to submit claims for the xxxx plan year." at bounding box center [791, 472] width 338 height 16
click at [645, 465] on li "xx/xx/xxxx is the last day to submit claims for the xxxx plan year." at bounding box center [791, 472] width 338 height 16
drag, startPoint x: 669, startPoint y: 441, endPoint x: 625, endPoint y: 443, distance: 44.0
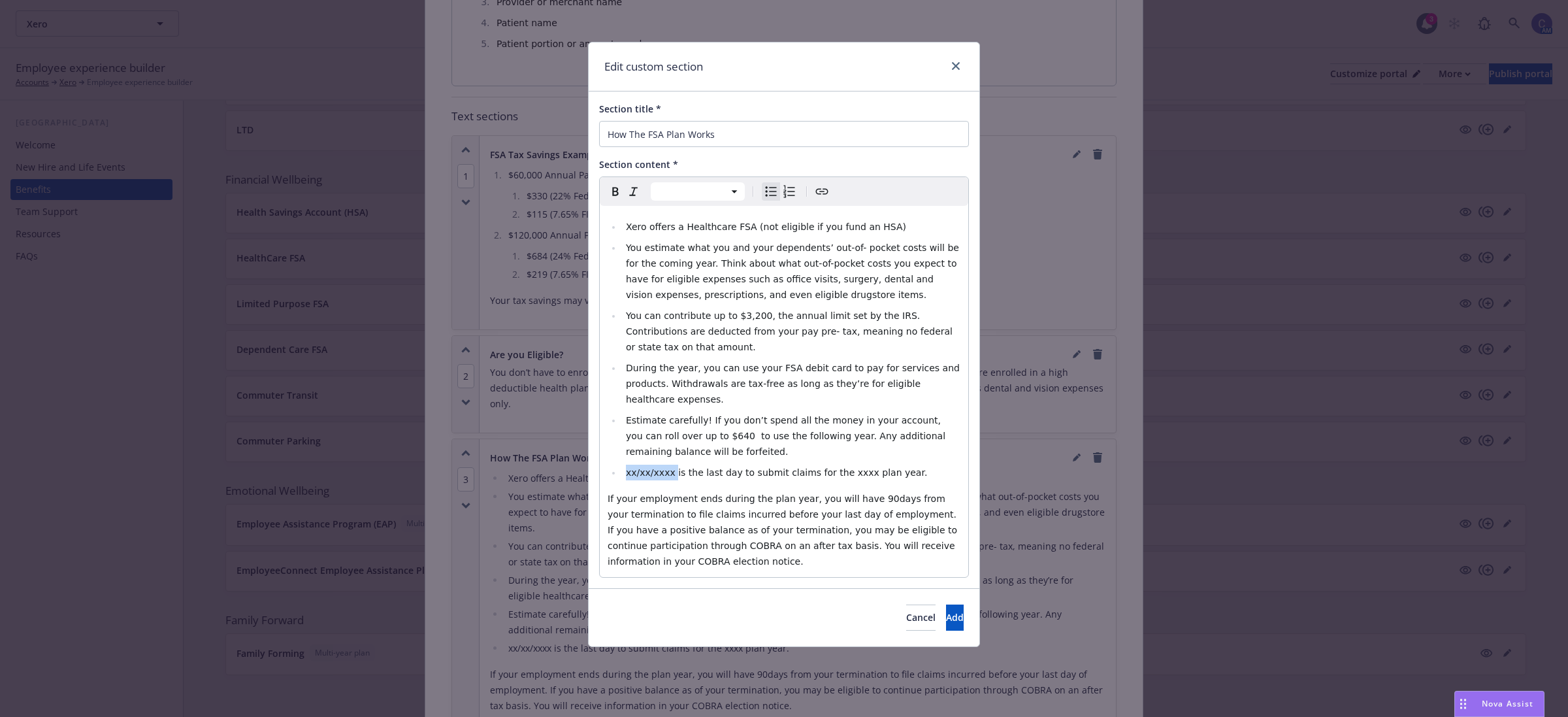
click at [626, 467] on span "xx/xx/xxxx is the last day to submit claims for the xxxx plan year." at bounding box center [777, 472] width 301 height 11
click at [838, 467] on span "03/31/2026 is the last day to submit claims for the xxxx plan year." at bounding box center [768, 472] width 283 height 11
select select "paragraph"
click at [863, 493] on span "If your employment ends during the plan year, you will have 90days from your te…" at bounding box center [784, 530] width 353 height 73
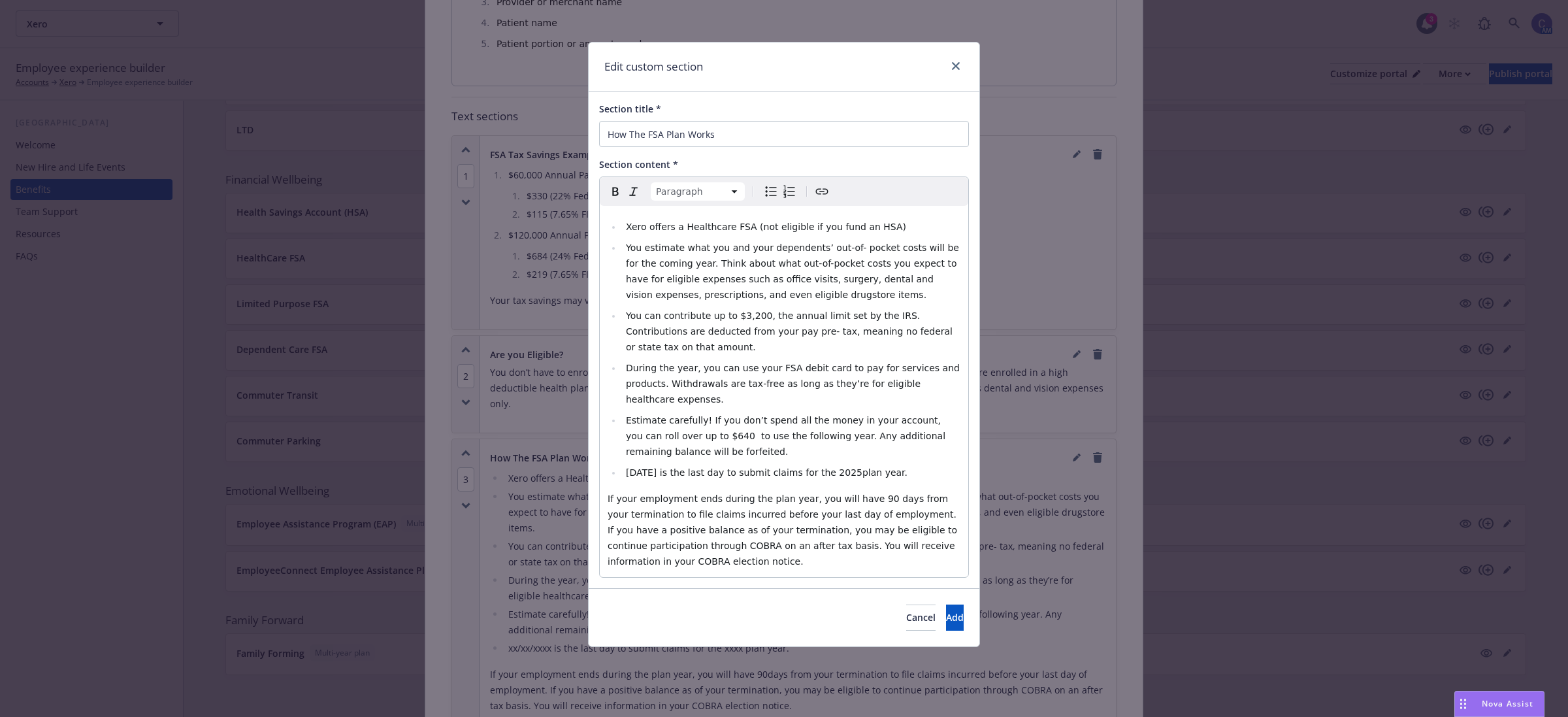
select select
click at [739, 314] on span "You can contribute up to $3,200, the annual limit set by the IRS. Contributions…" at bounding box center [790, 331] width 329 height 42
click at [678, 415] on span "Estimate carefully! If you don’t spend all the money in your account, you can r…" at bounding box center [788, 436] width 323 height 42
click at [946, 605] on button "Add" at bounding box center [954, 617] width 17 height 26
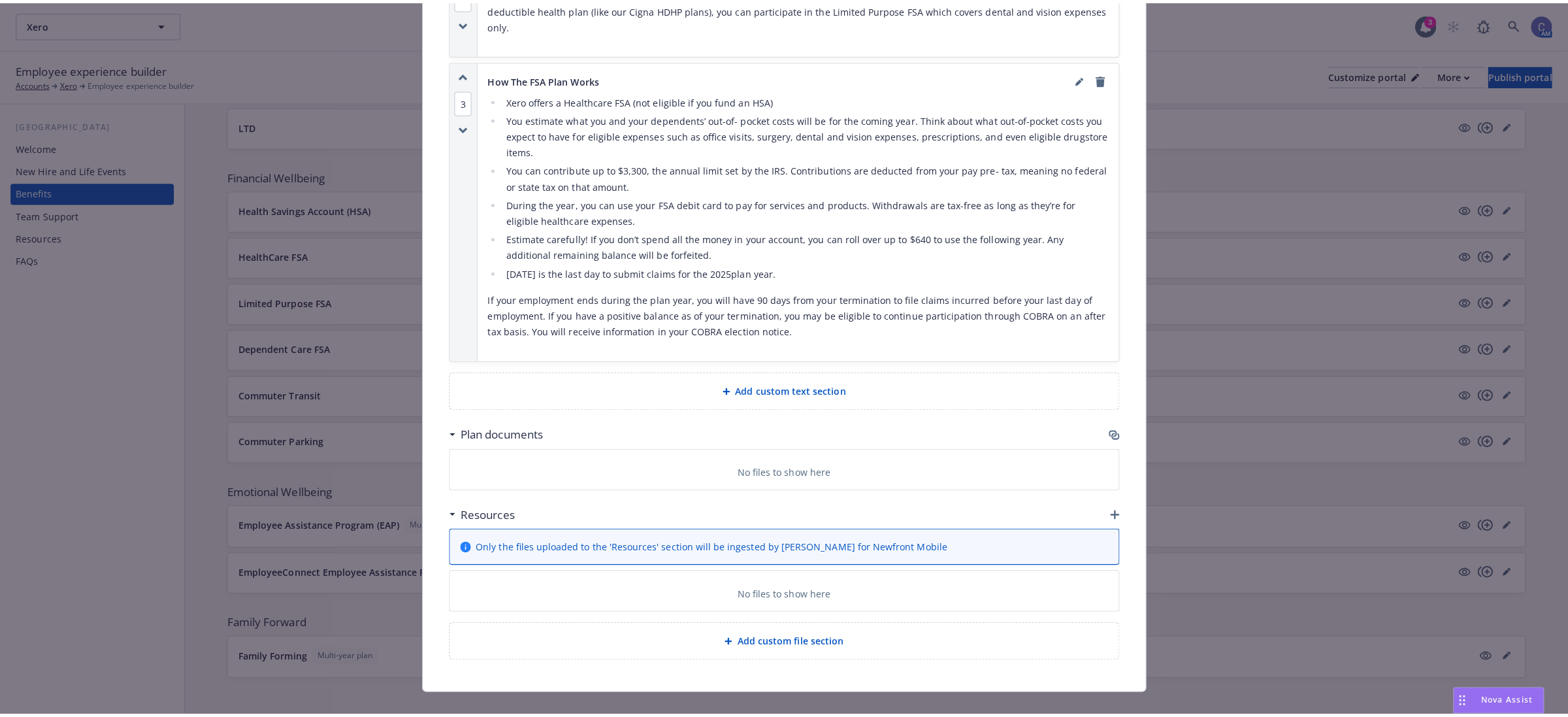
scroll to position [1197, 0]
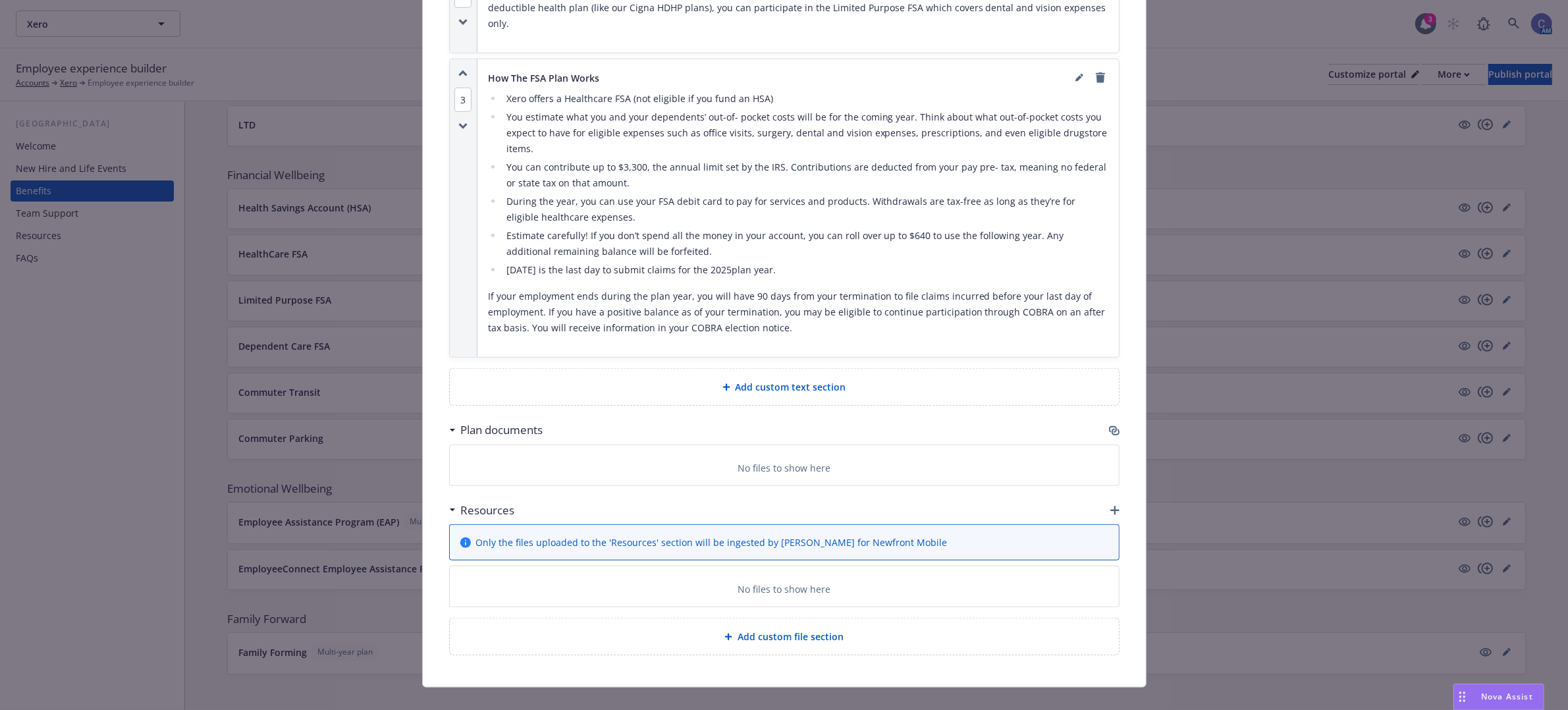
click at [1109, 425] on icon "button" at bounding box center [1114, 431] width 11 height 11
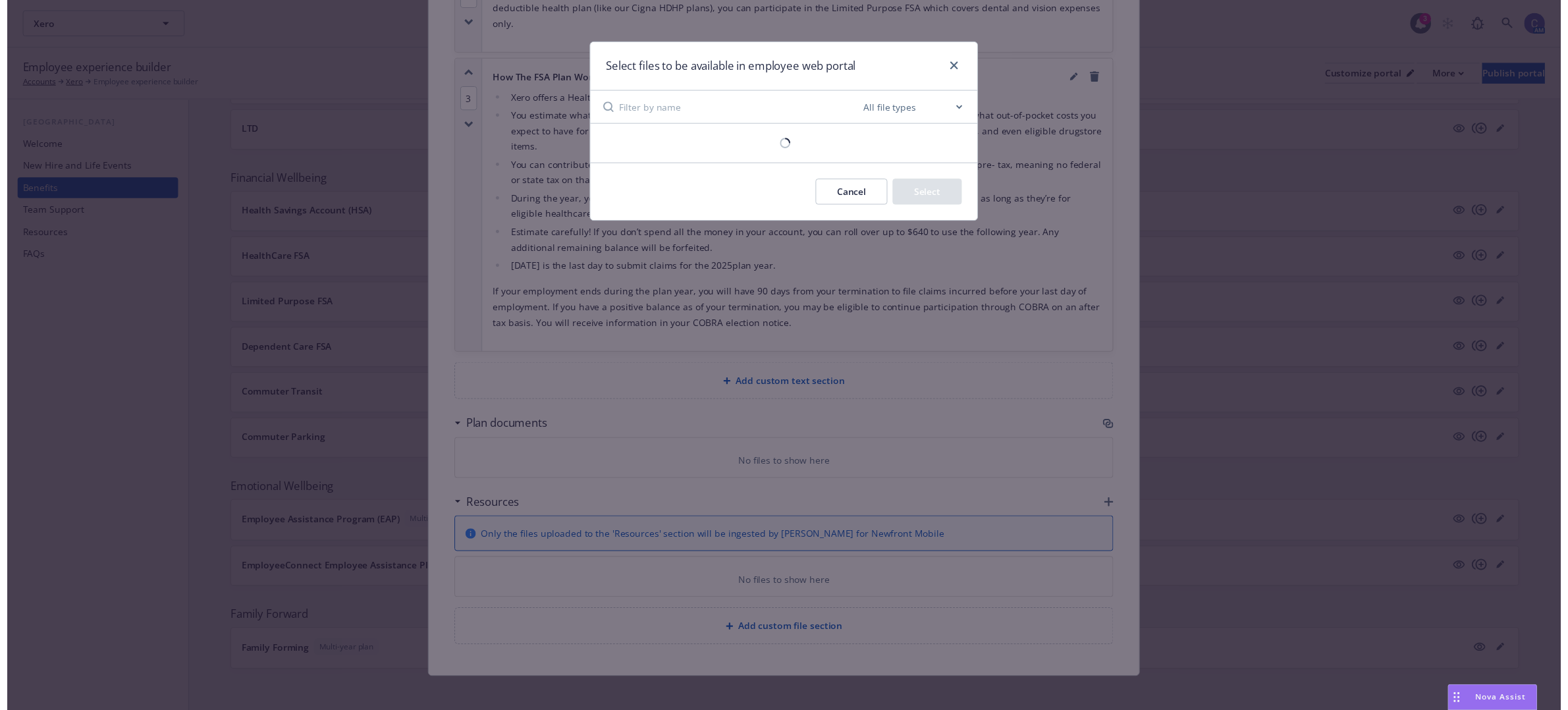
scroll to position [1193, 0]
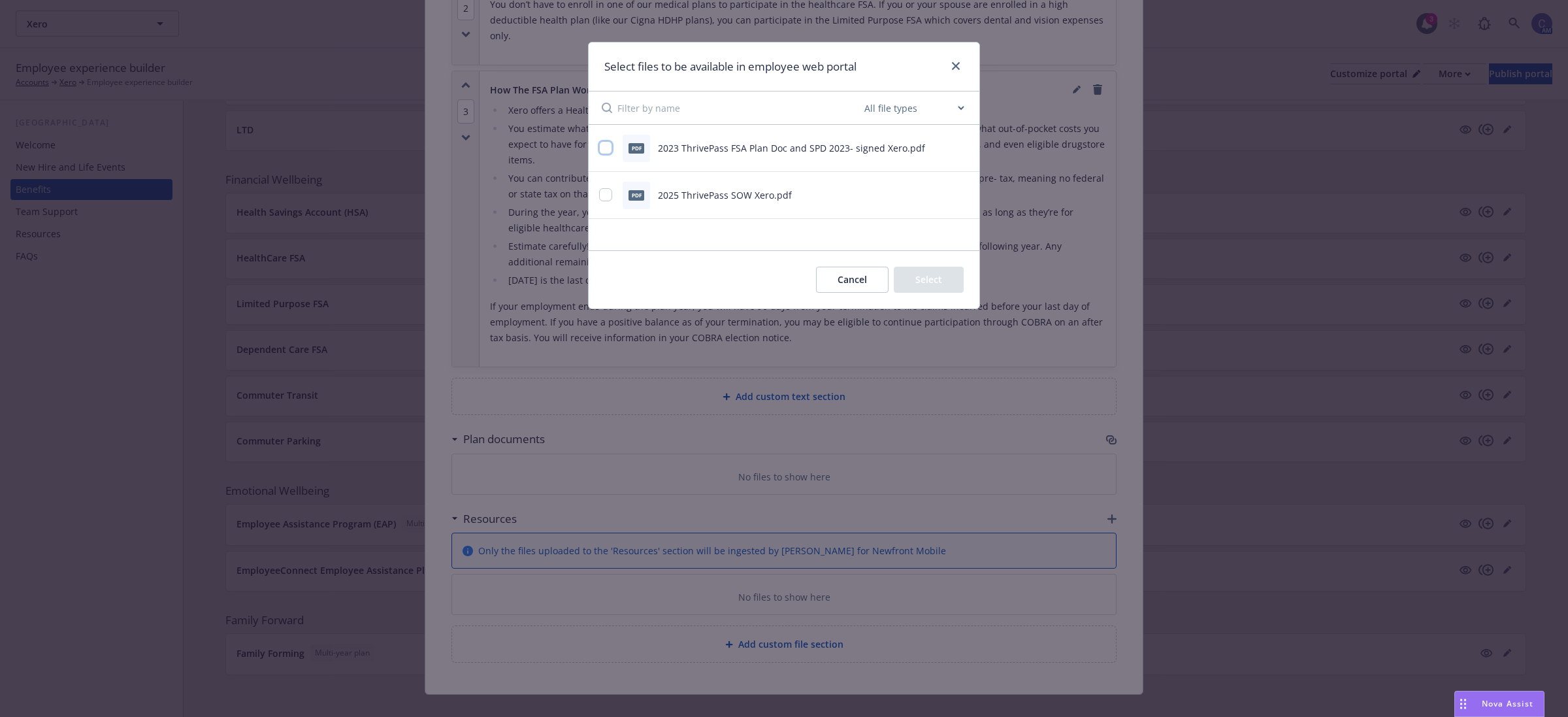
click at [611, 148] on input "checkbox" at bounding box center [605, 147] width 13 height 13
checkbox input "true"
click at [945, 284] on button "Select 1 file" at bounding box center [916, 279] width 94 height 26
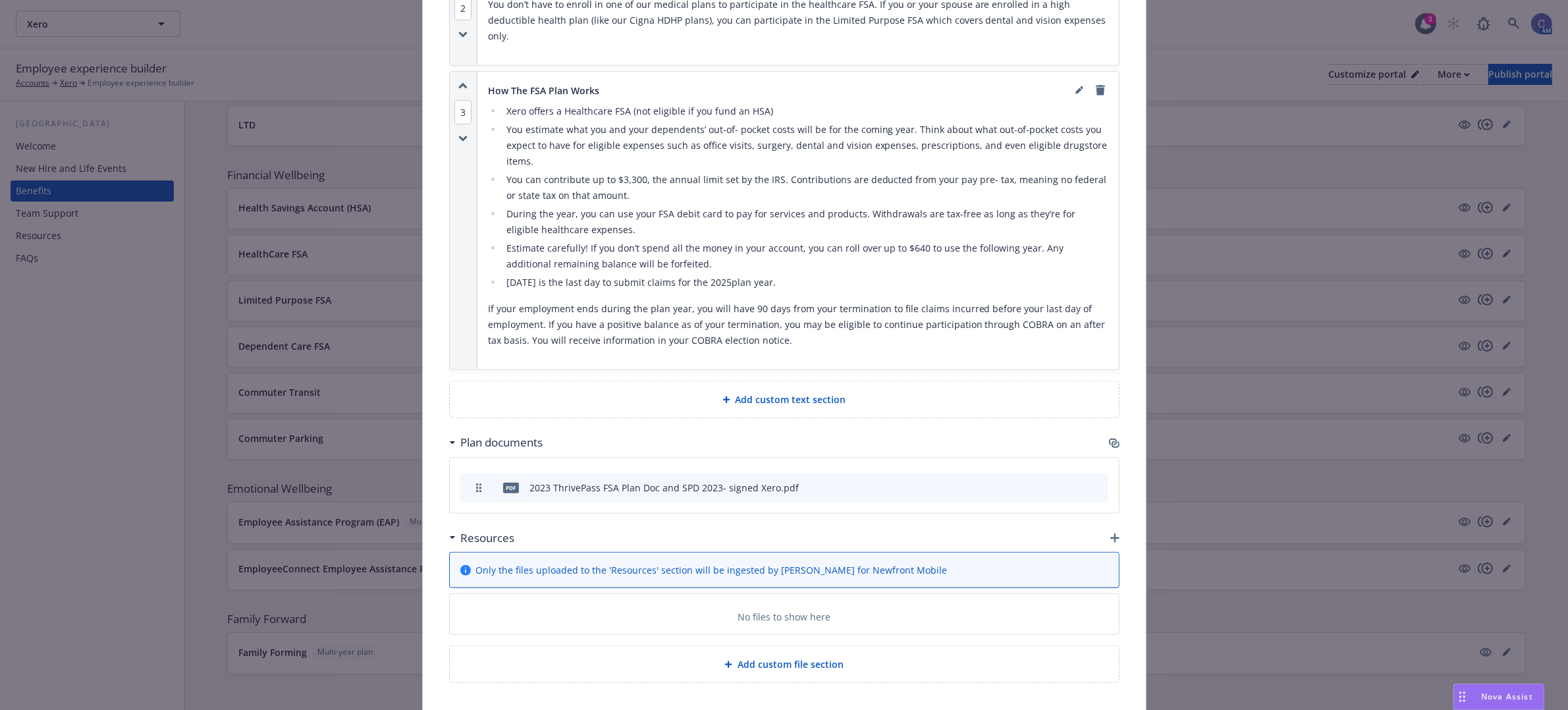
click at [1111, 534] on icon "button" at bounding box center [1115, 538] width 9 height 9
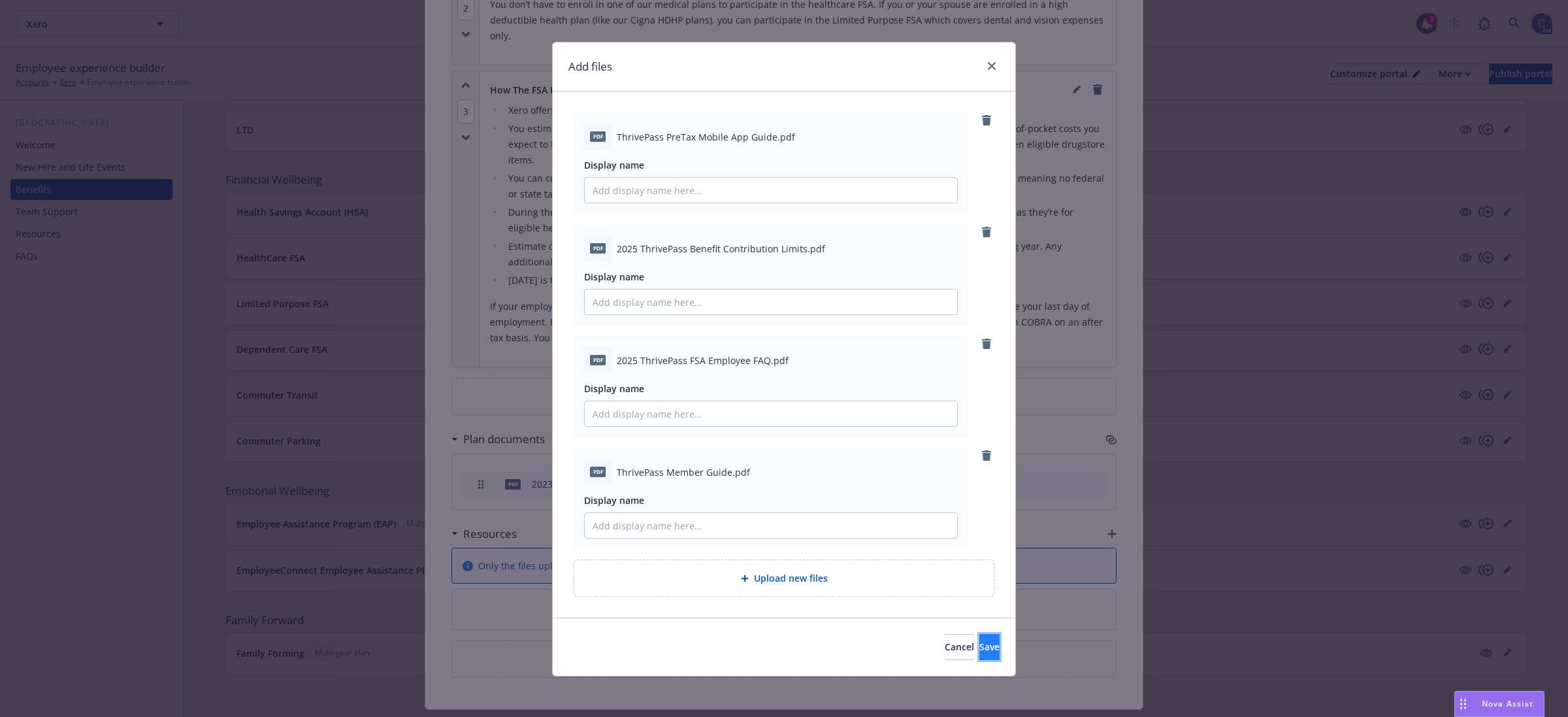
click at [979, 637] on button "Save" at bounding box center [989, 646] width 20 height 26
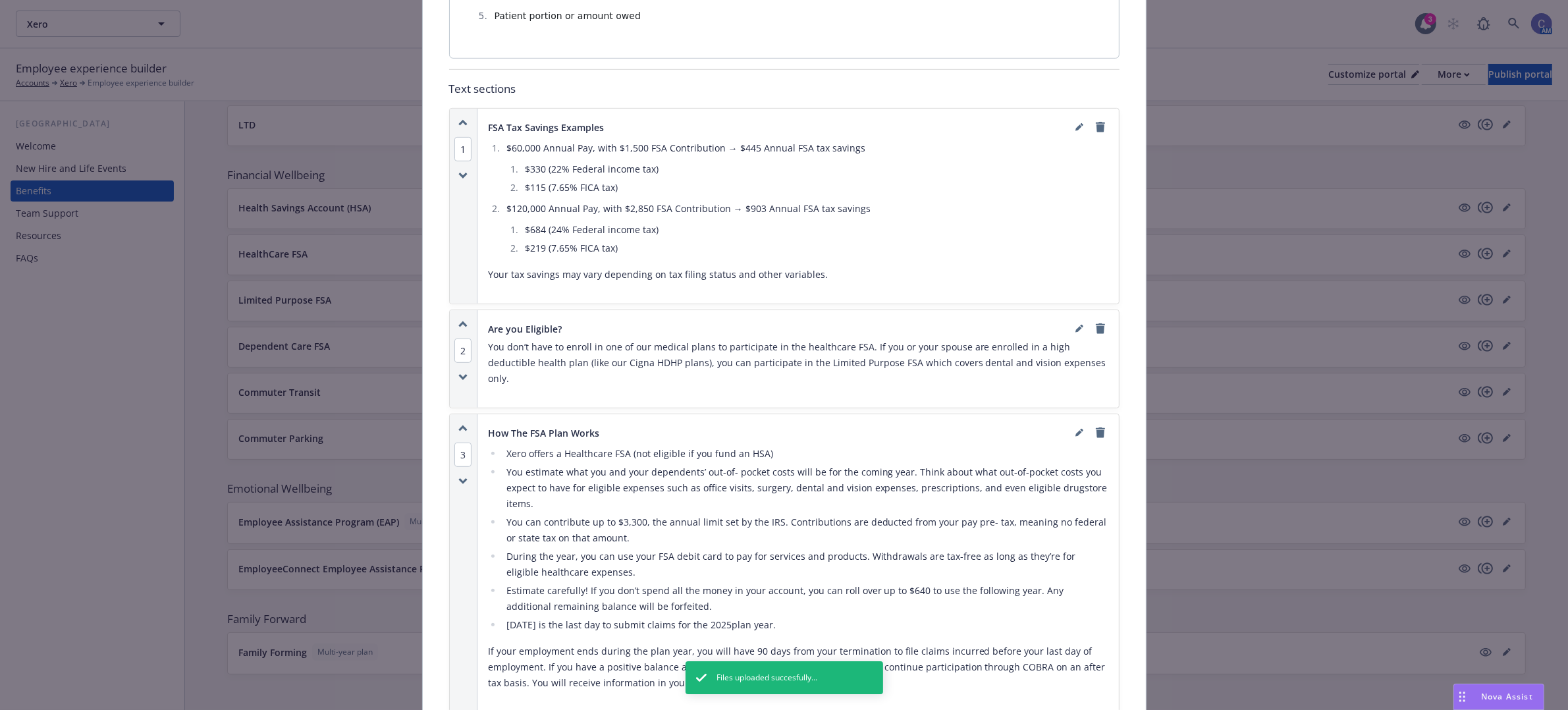
scroll to position [0, 0]
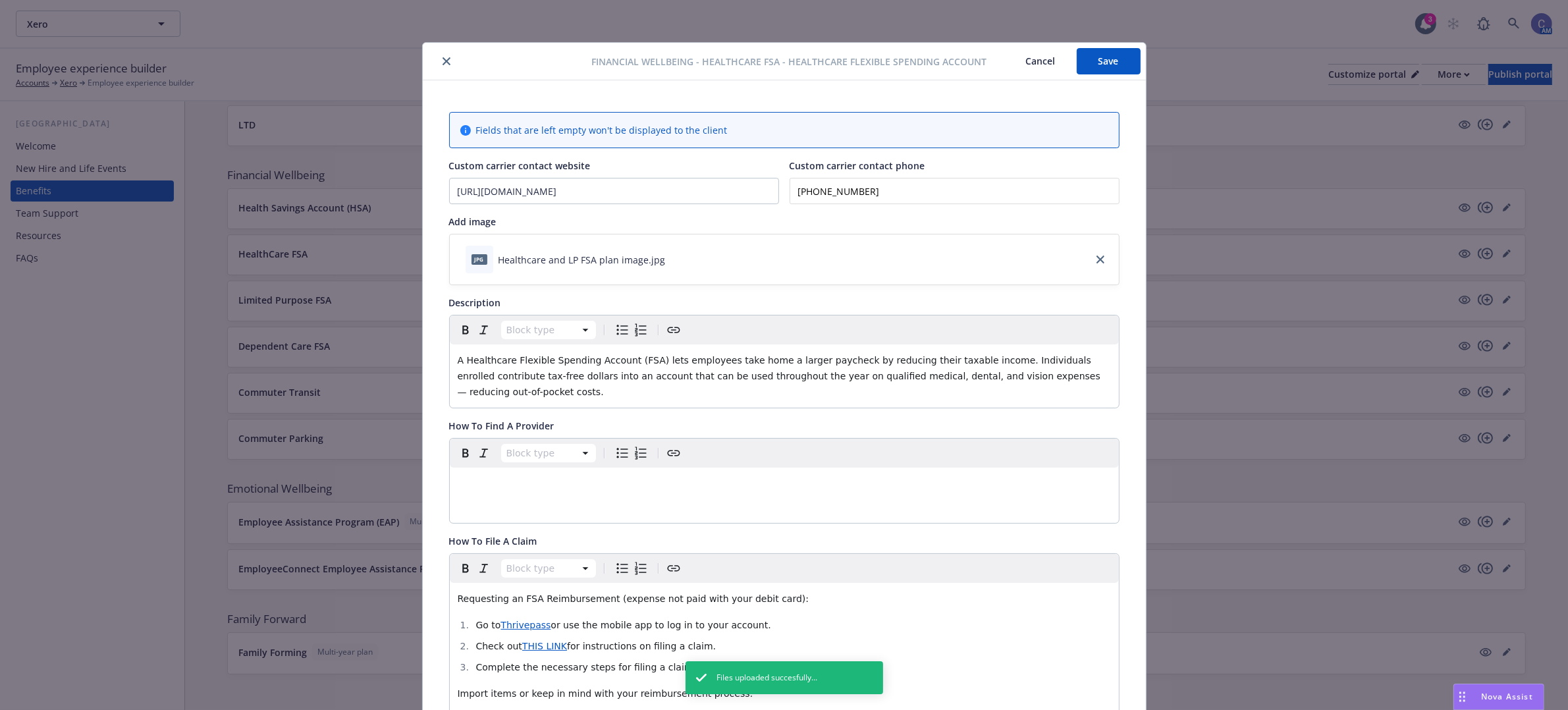
click at [1111, 70] on button "Save" at bounding box center [1109, 60] width 64 height 26
click at [1026, 69] on button "Cancel" at bounding box center [1041, 60] width 72 height 26
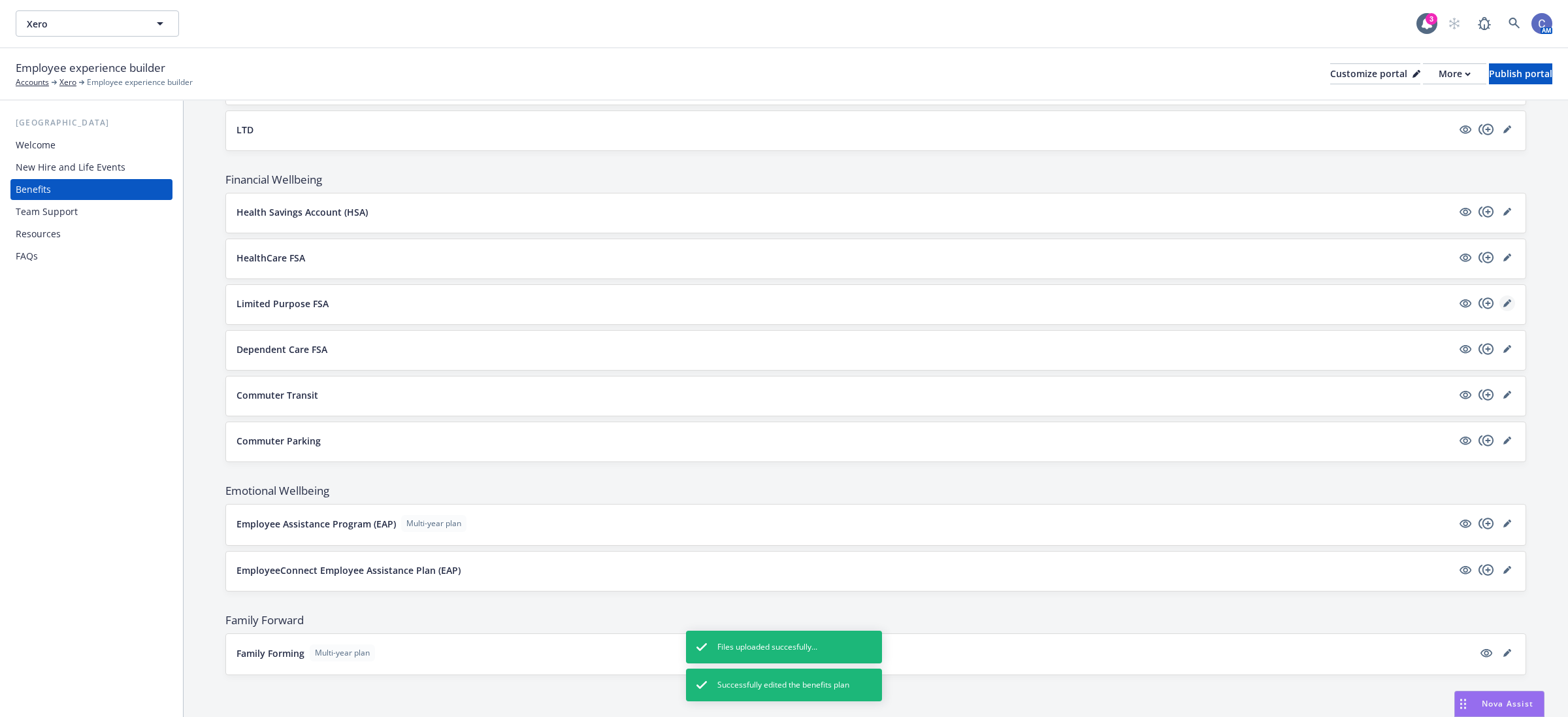
click at [1503, 301] on icon "editPencil" at bounding box center [1506, 302] width 7 height 7
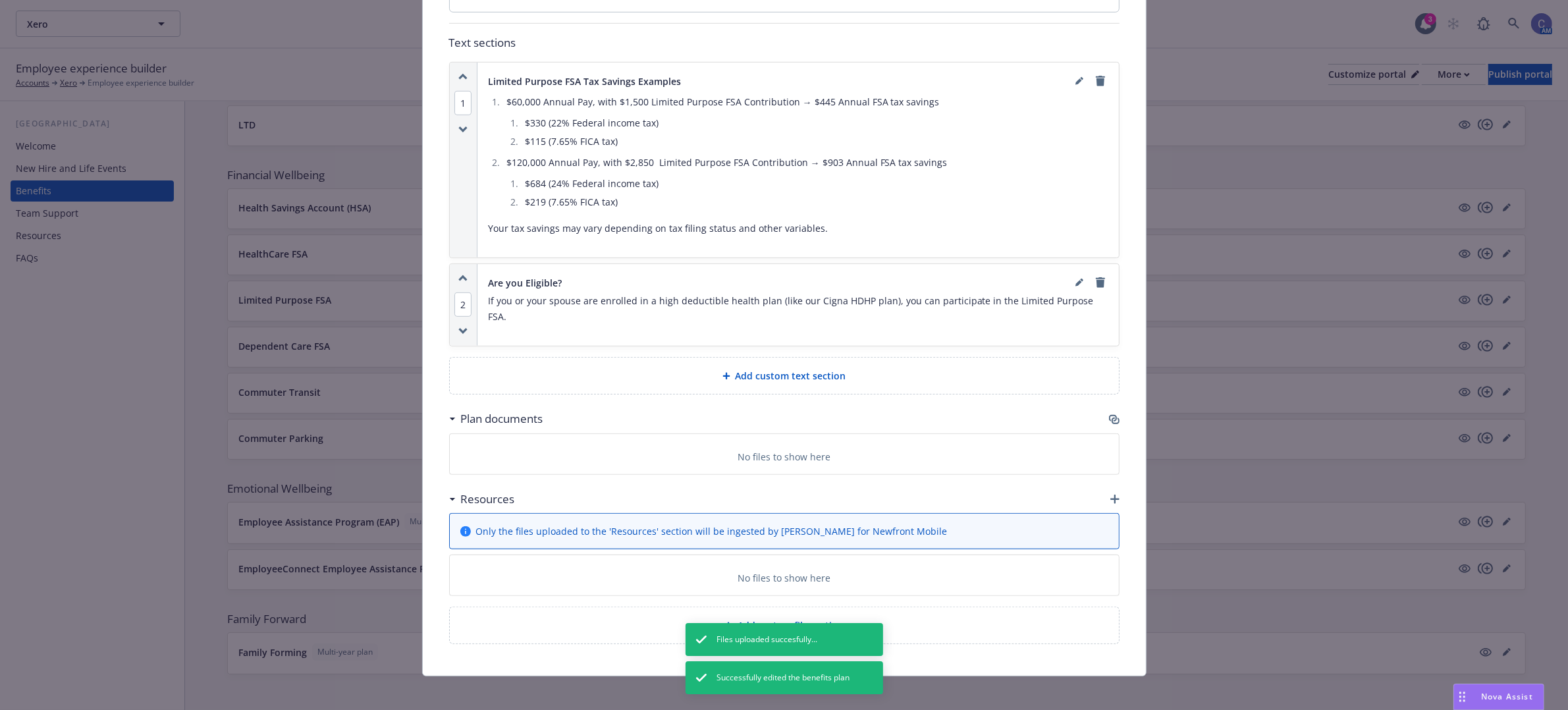
scroll to position [902, 0]
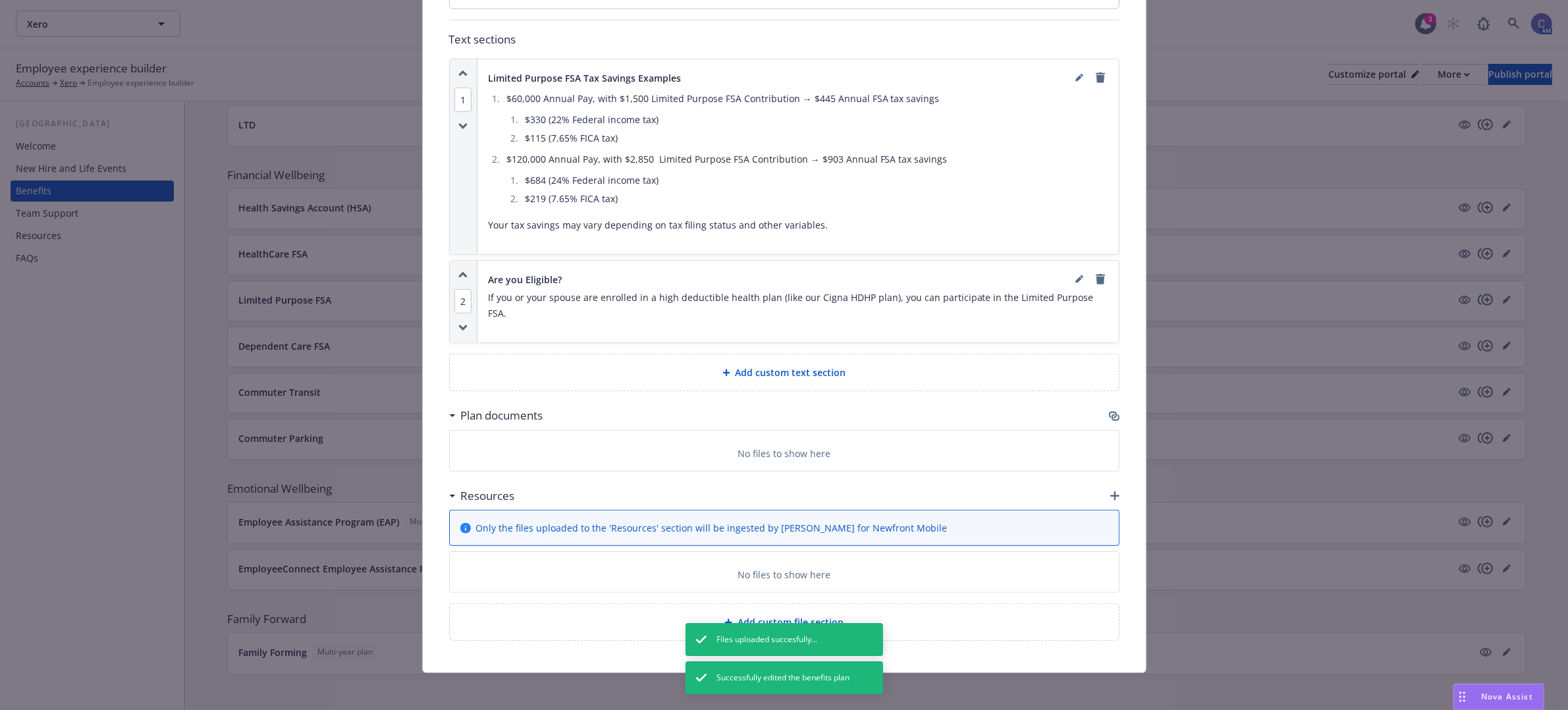
click at [1111, 493] on icon "button" at bounding box center [1115, 495] width 9 height 9
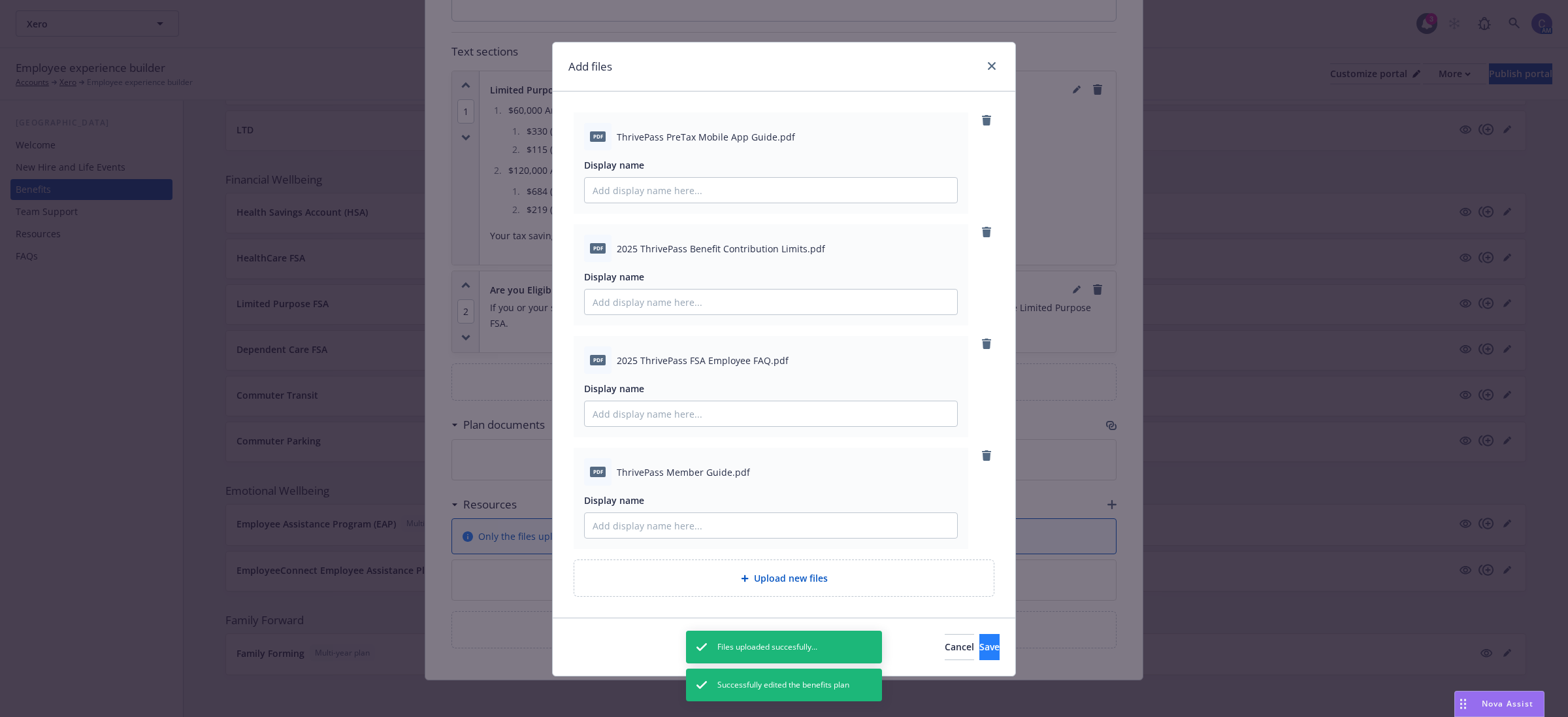
click at [952, 660] on div "Cancel Save" at bounding box center [784, 646] width 462 height 58
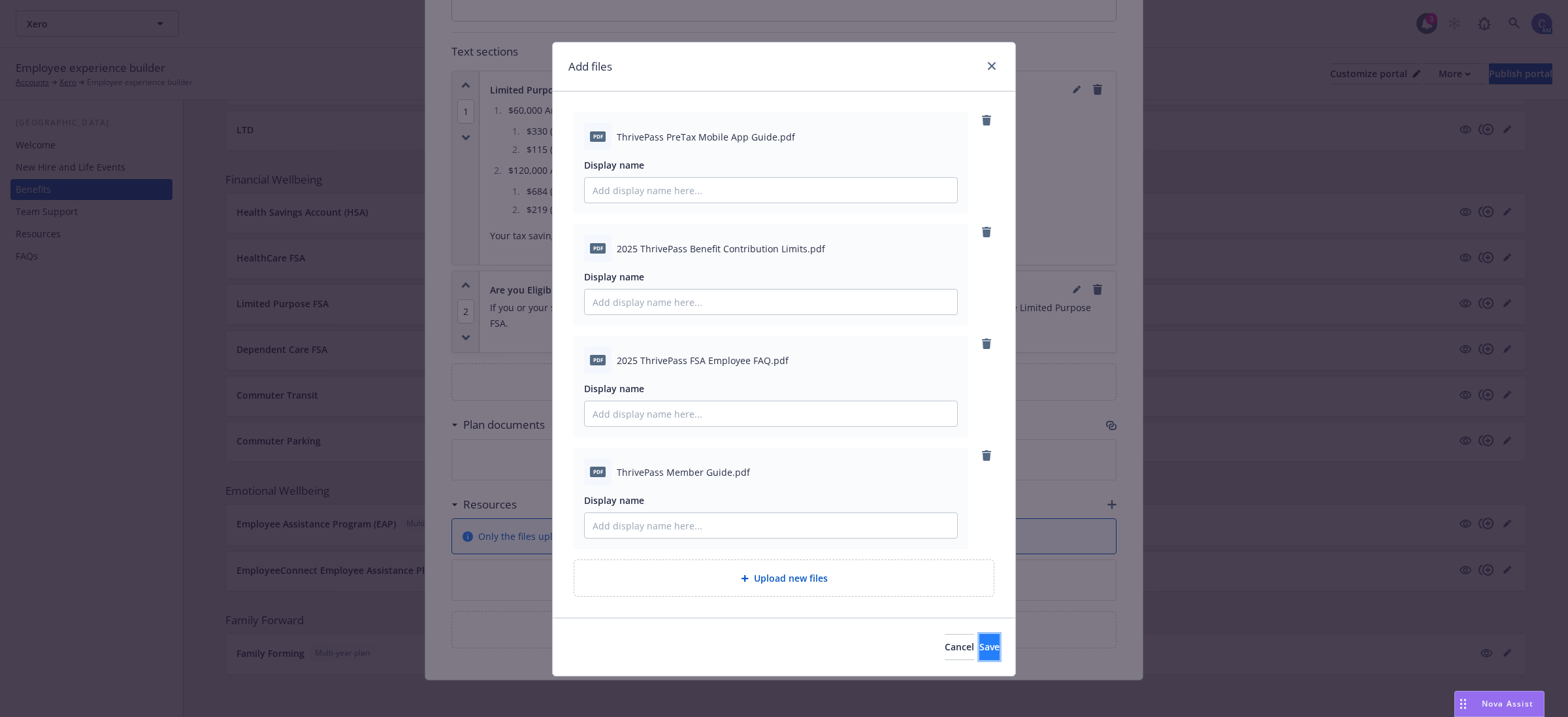
click at [979, 641] on span "Save" at bounding box center [989, 646] width 20 height 12
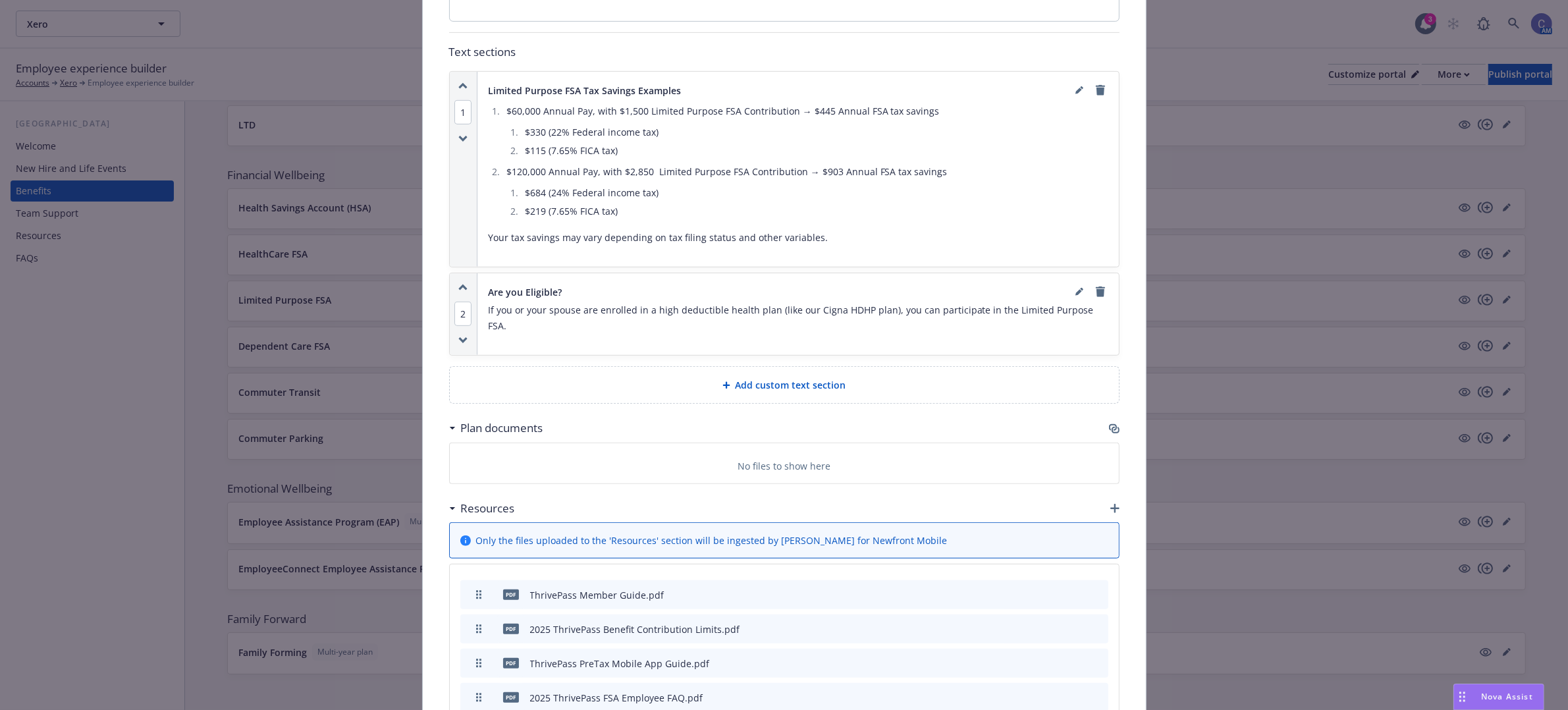
click at [1109, 423] on icon "button" at bounding box center [1114, 428] width 11 height 11
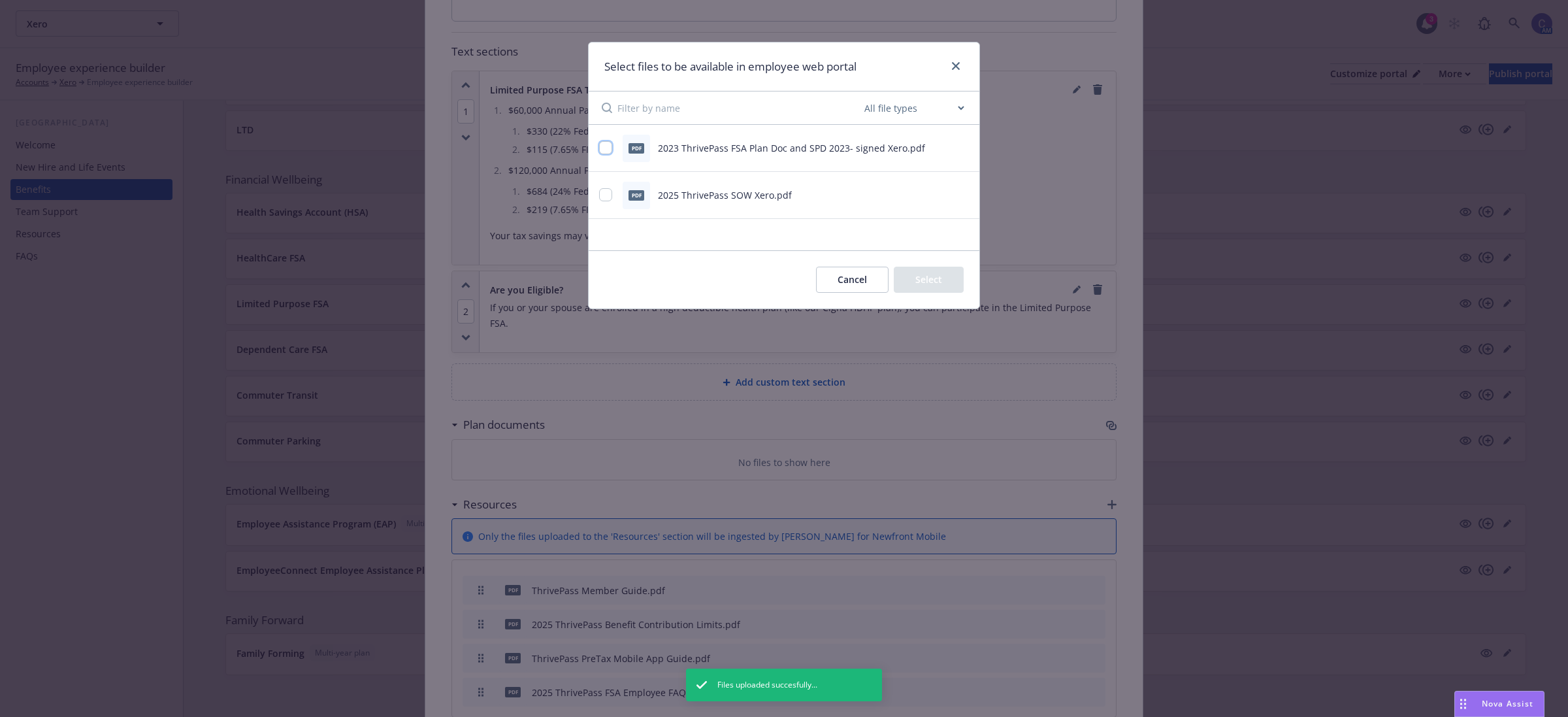
click at [602, 144] on input "checkbox" at bounding box center [605, 147] width 13 height 13
checkbox input "true"
click at [936, 285] on button "Select 1 file" at bounding box center [916, 279] width 94 height 26
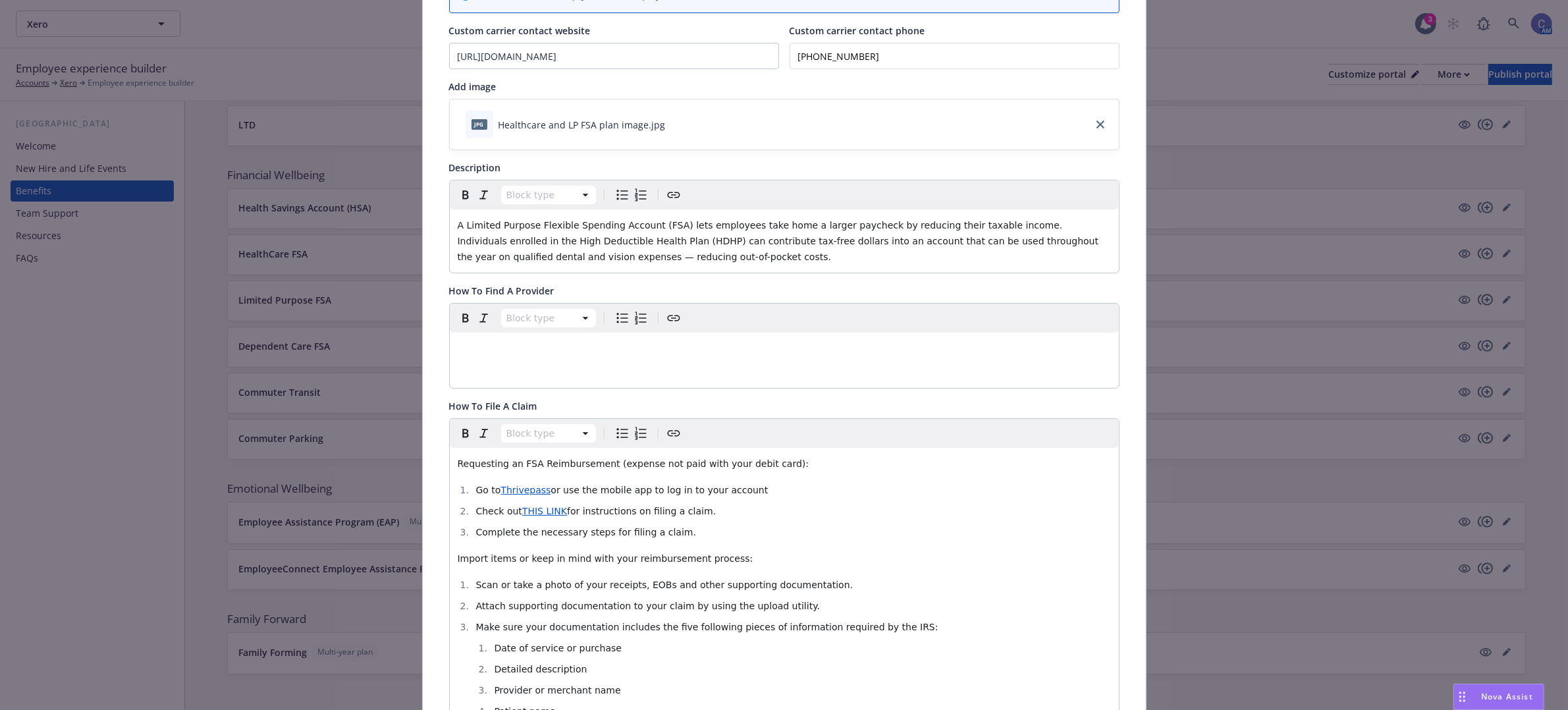
scroll to position [0, 0]
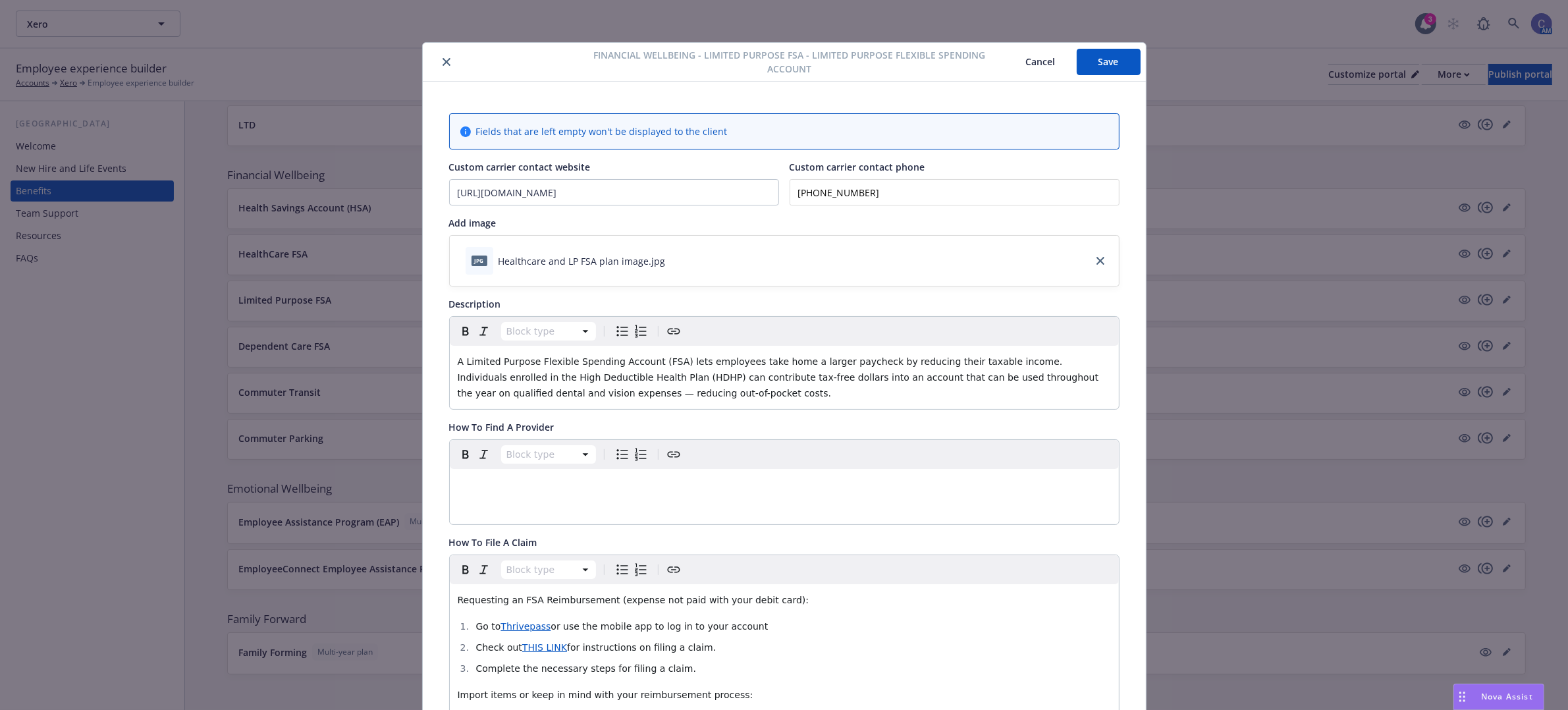
click at [1087, 54] on button "Save" at bounding box center [1109, 61] width 64 height 26
click at [1037, 64] on button "Cancel" at bounding box center [1041, 61] width 72 height 26
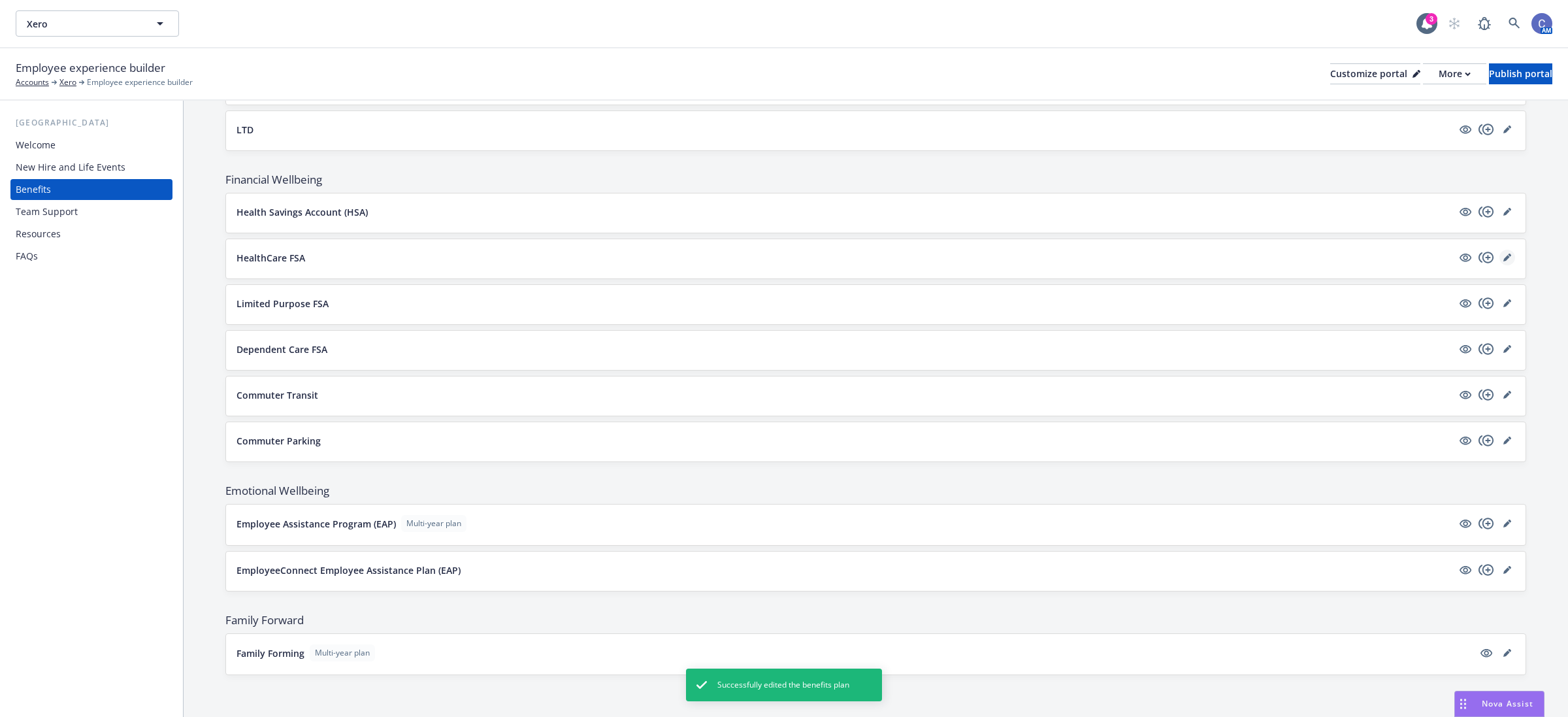
click at [1508, 253] on icon "editPencil" at bounding box center [1510, 255] width 3 height 3
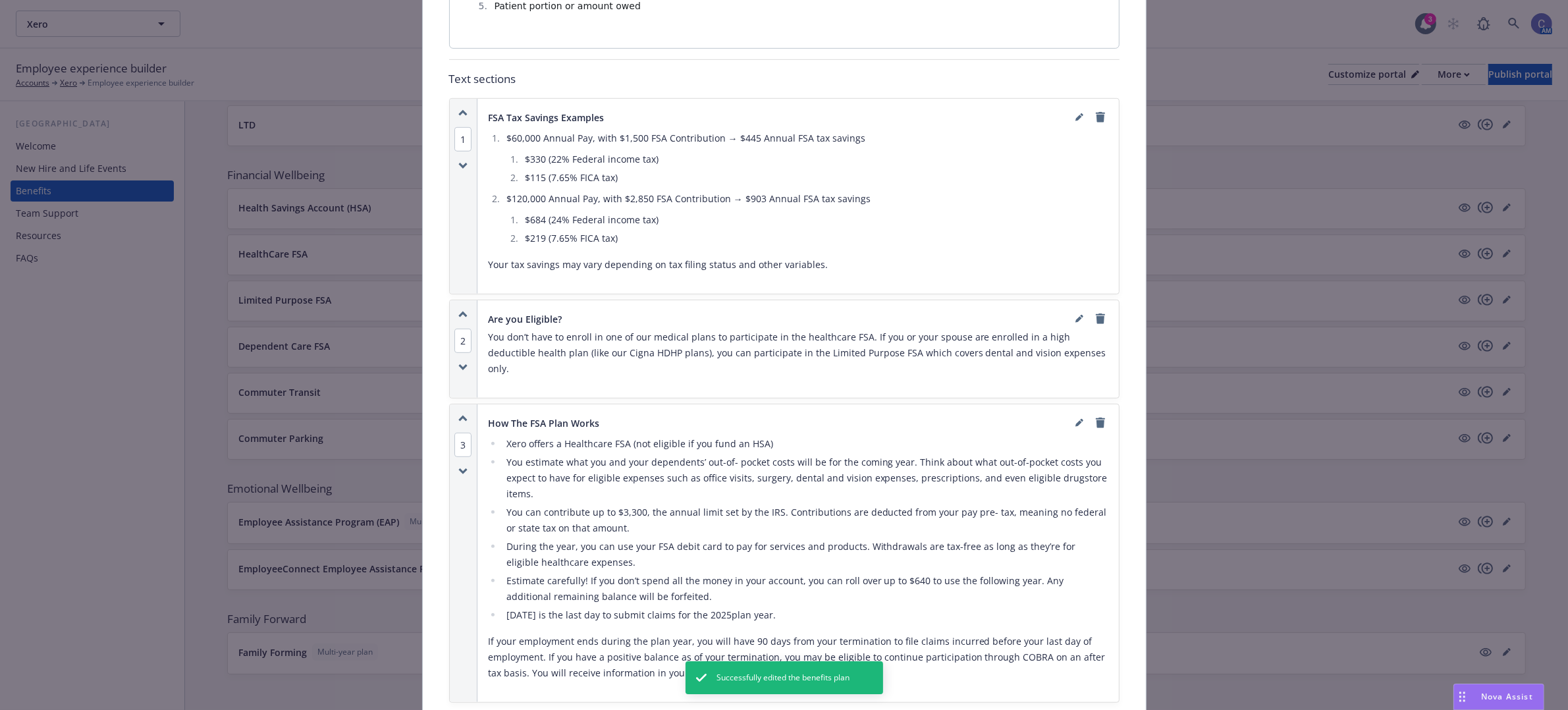
scroll to position [863, 0]
click at [461, 431] on span "3" at bounding box center [463, 443] width 17 height 24
click at [484, 423] on button "2" at bounding box center [482, 423] width 26 height 35
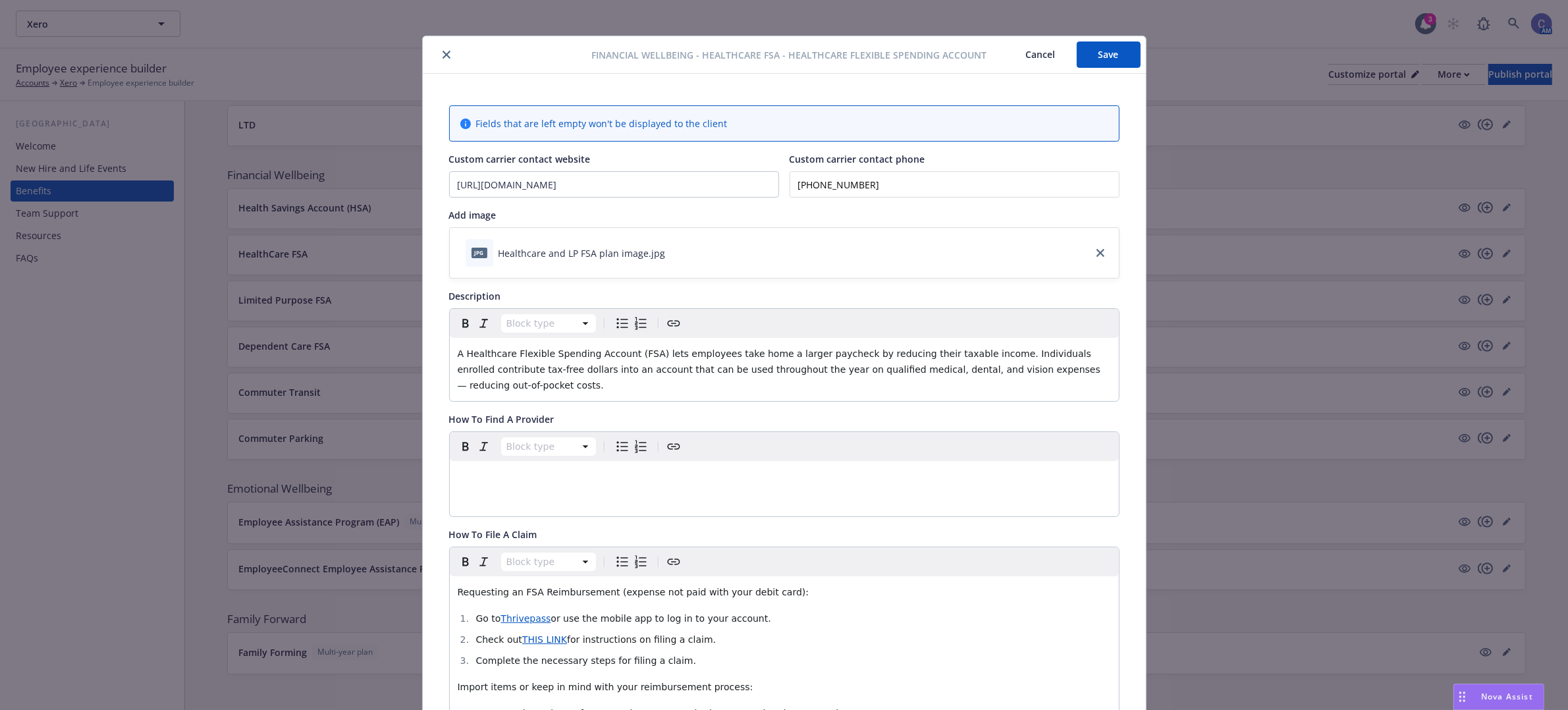
scroll to position [0, 0]
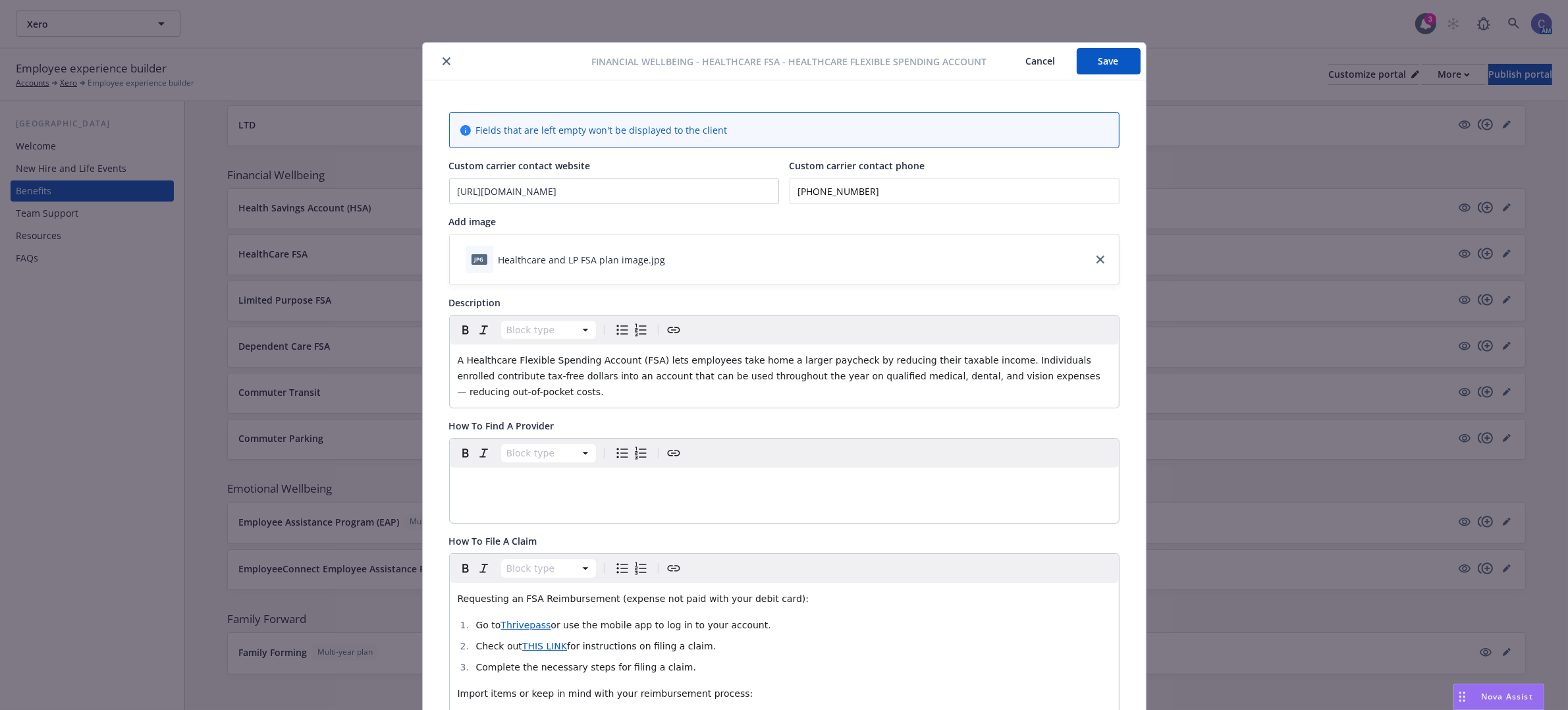
click at [1100, 65] on button "Save" at bounding box center [1109, 60] width 64 height 26
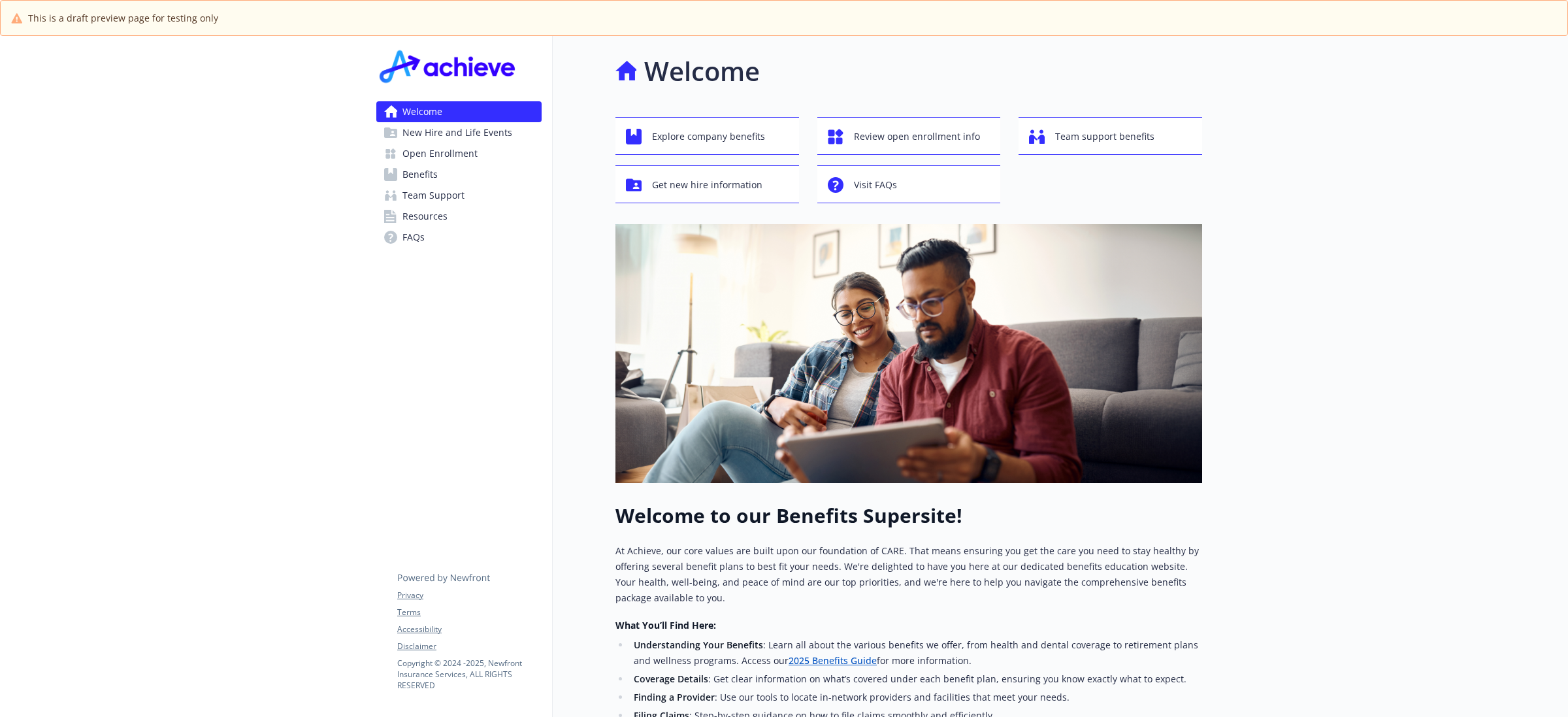
click at [432, 181] on span "Benefits" at bounding box center [420, 174] width 35 height 21
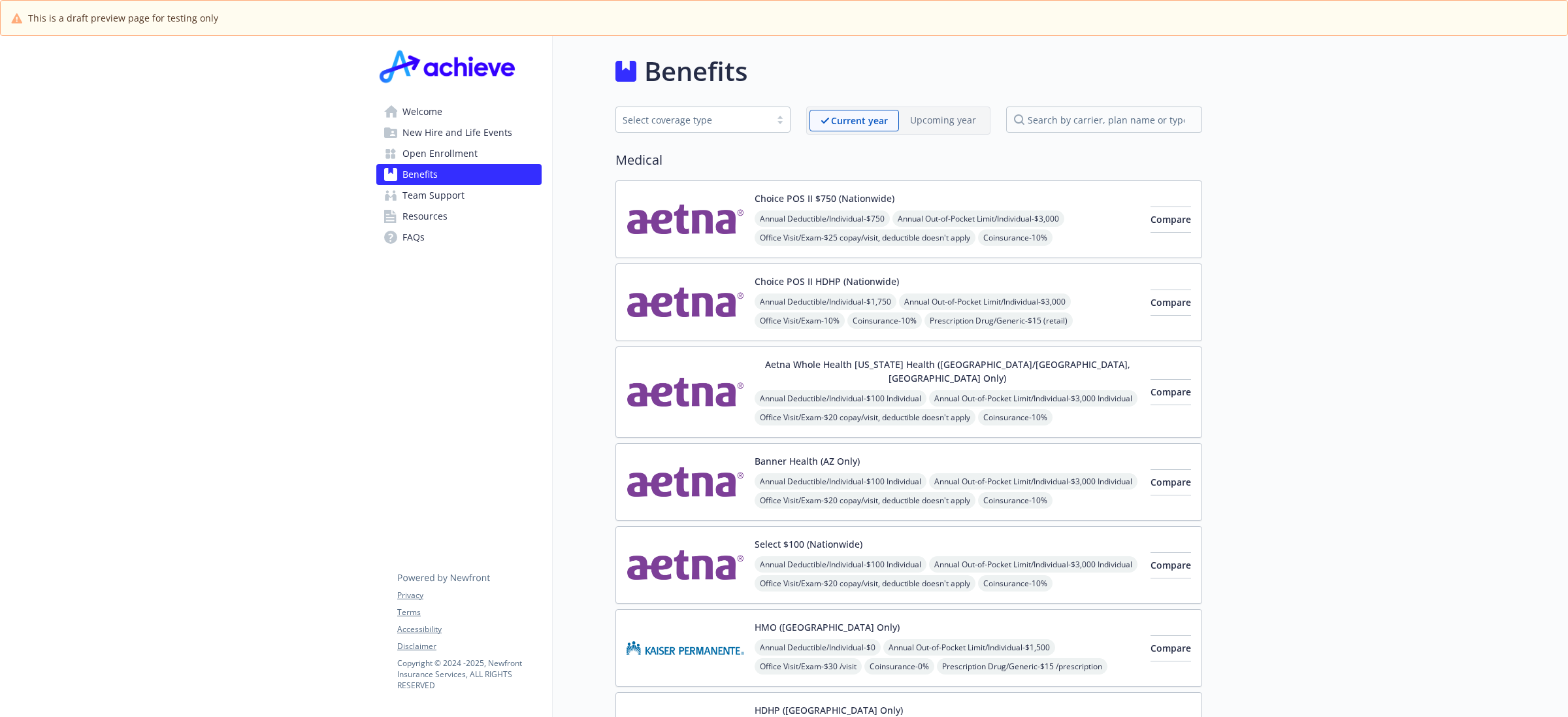
click at [426, 196] on span "Team Support" at bounding box center [433, 195] width 62 height 21
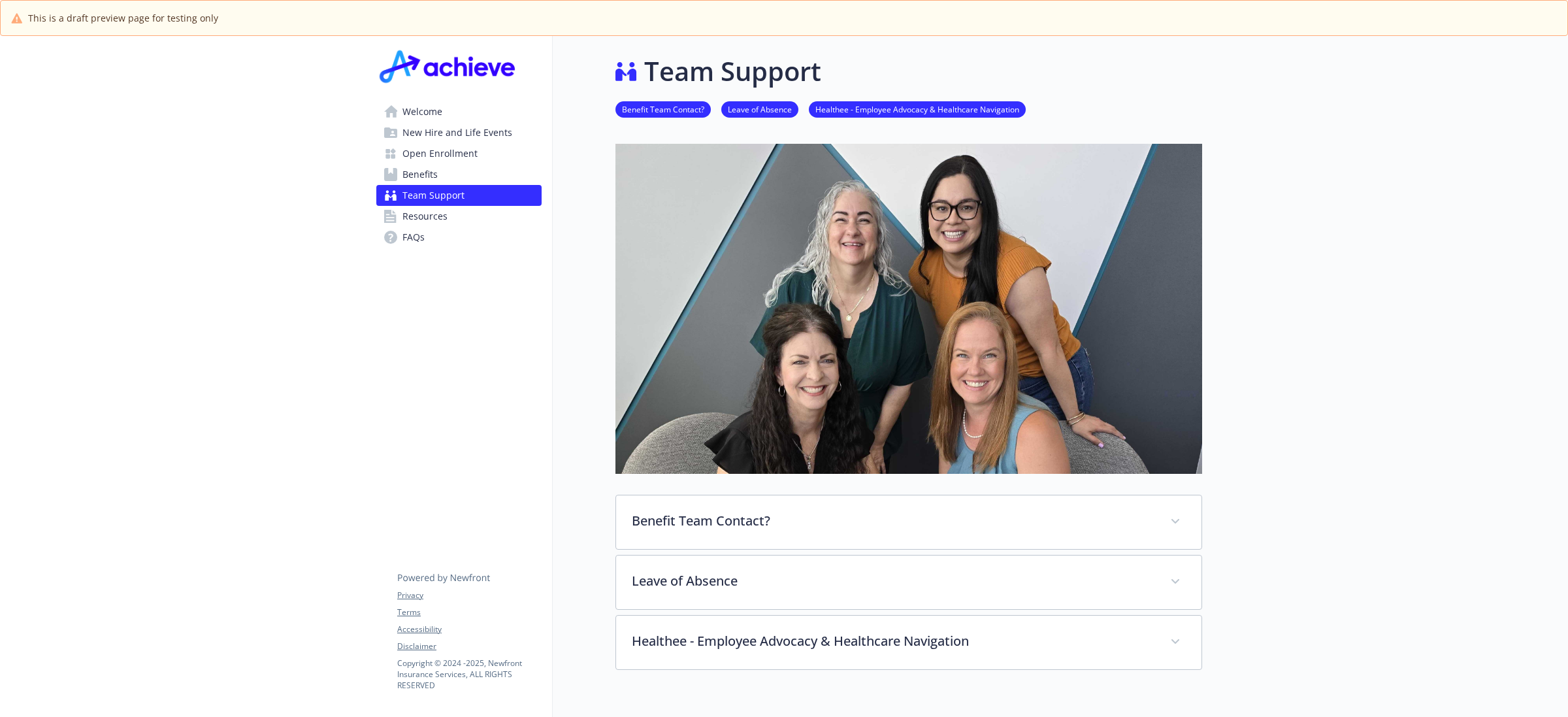
click at [426, 177] on span "Benefits" at bounding box center [420, 174] width 35 height 21
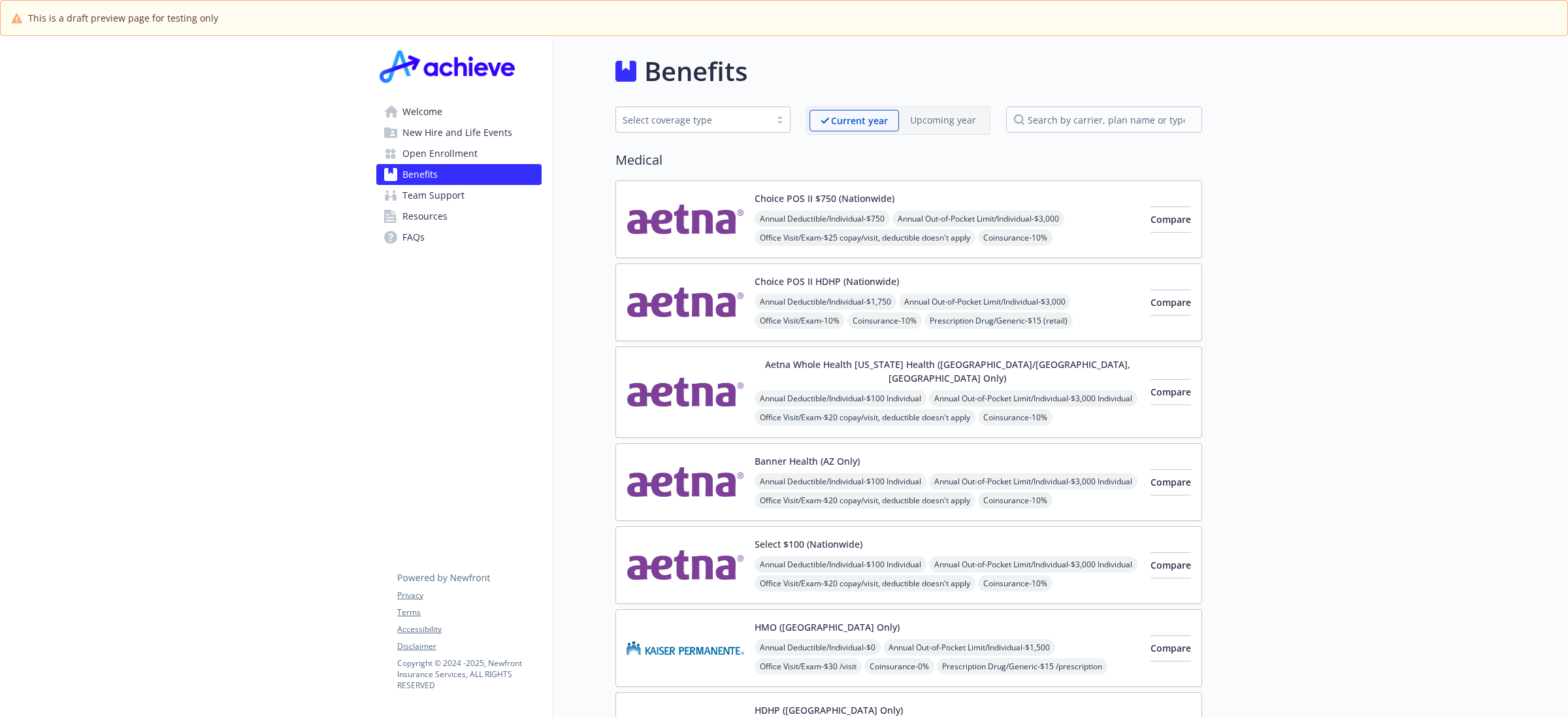
click at [939, 113] on p "Upcoming year" at bounding box center [943, 120] width 66 height 13
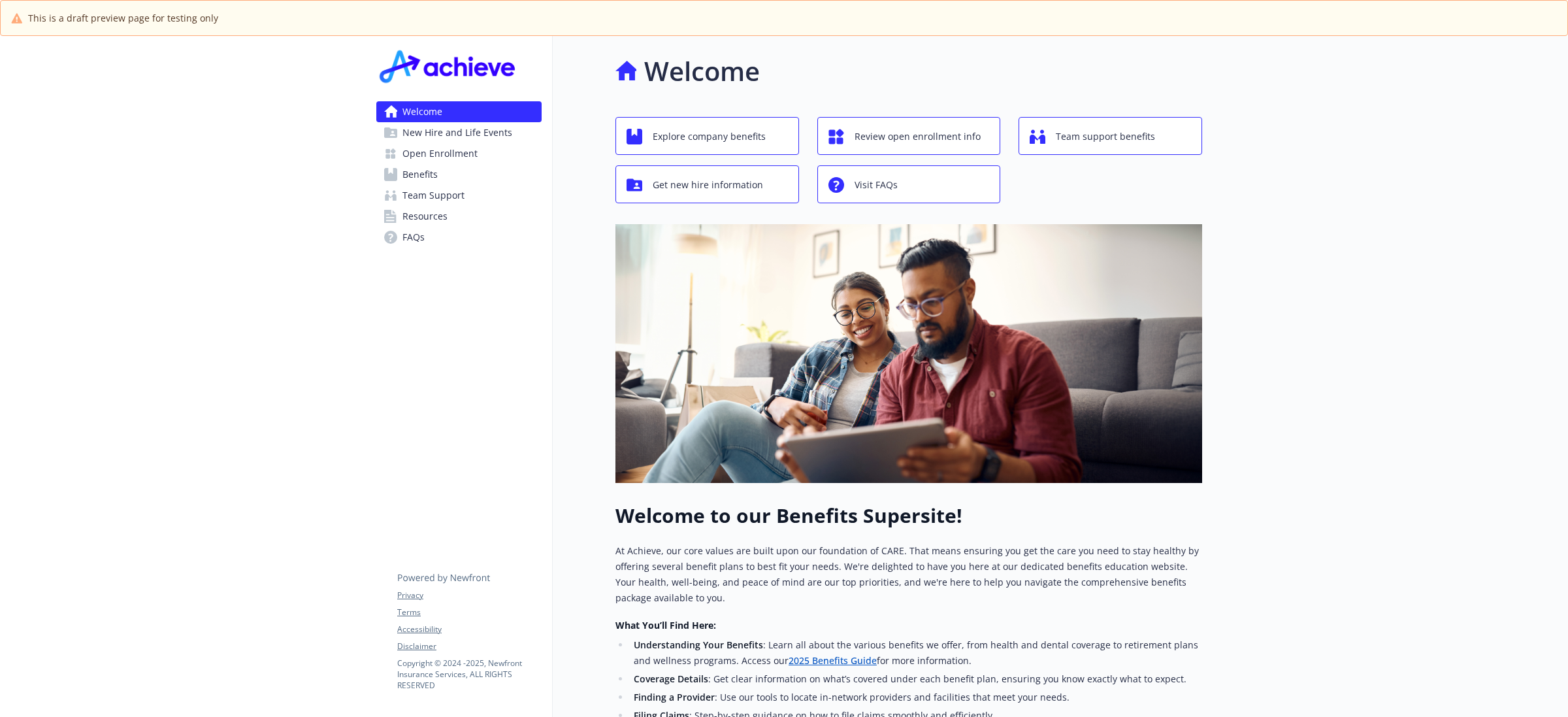
click at [416, 174] on span "Benefits" at bounding box center [420, 174] width 35 height 21
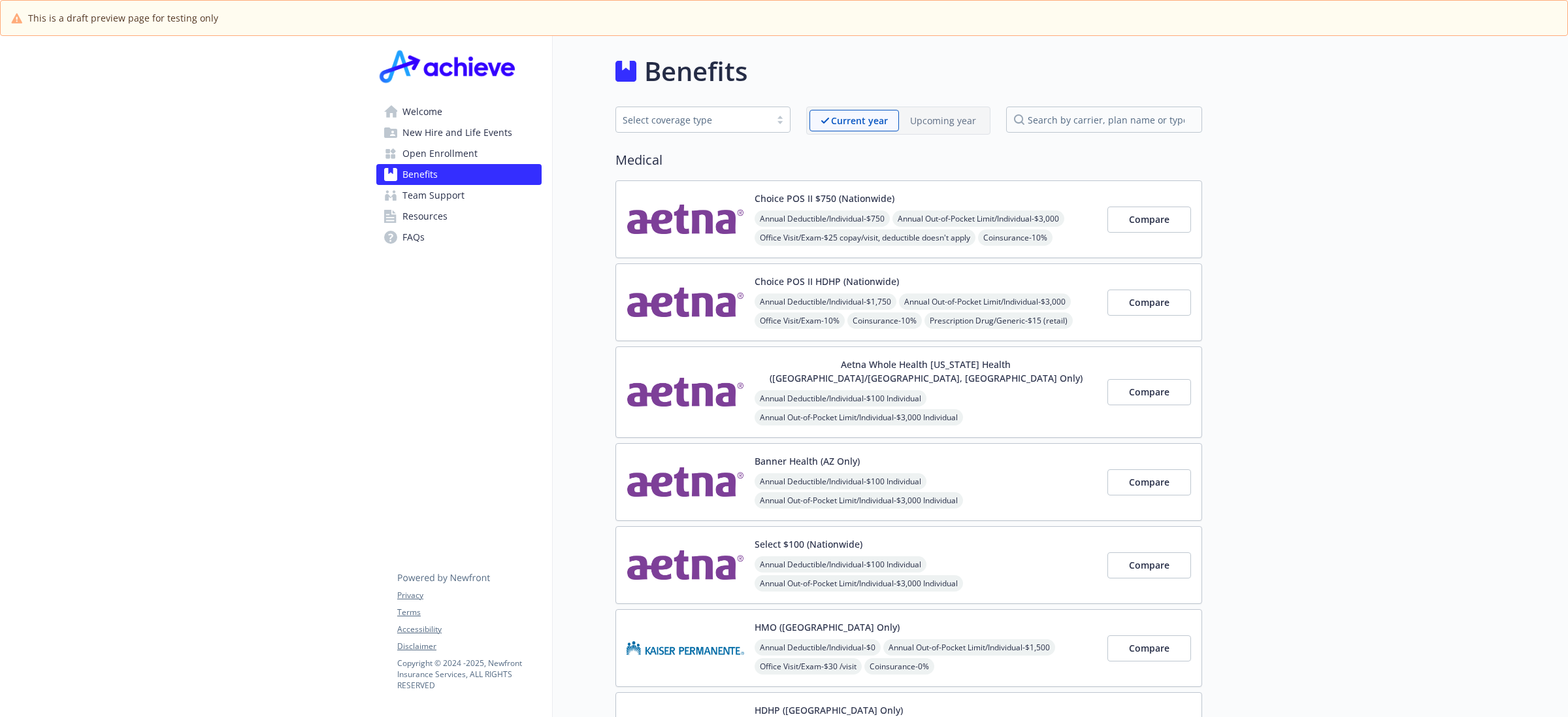
click at [928, 117] on p "Upcoming year" at bounding box center [943, 121] width 66 height 13
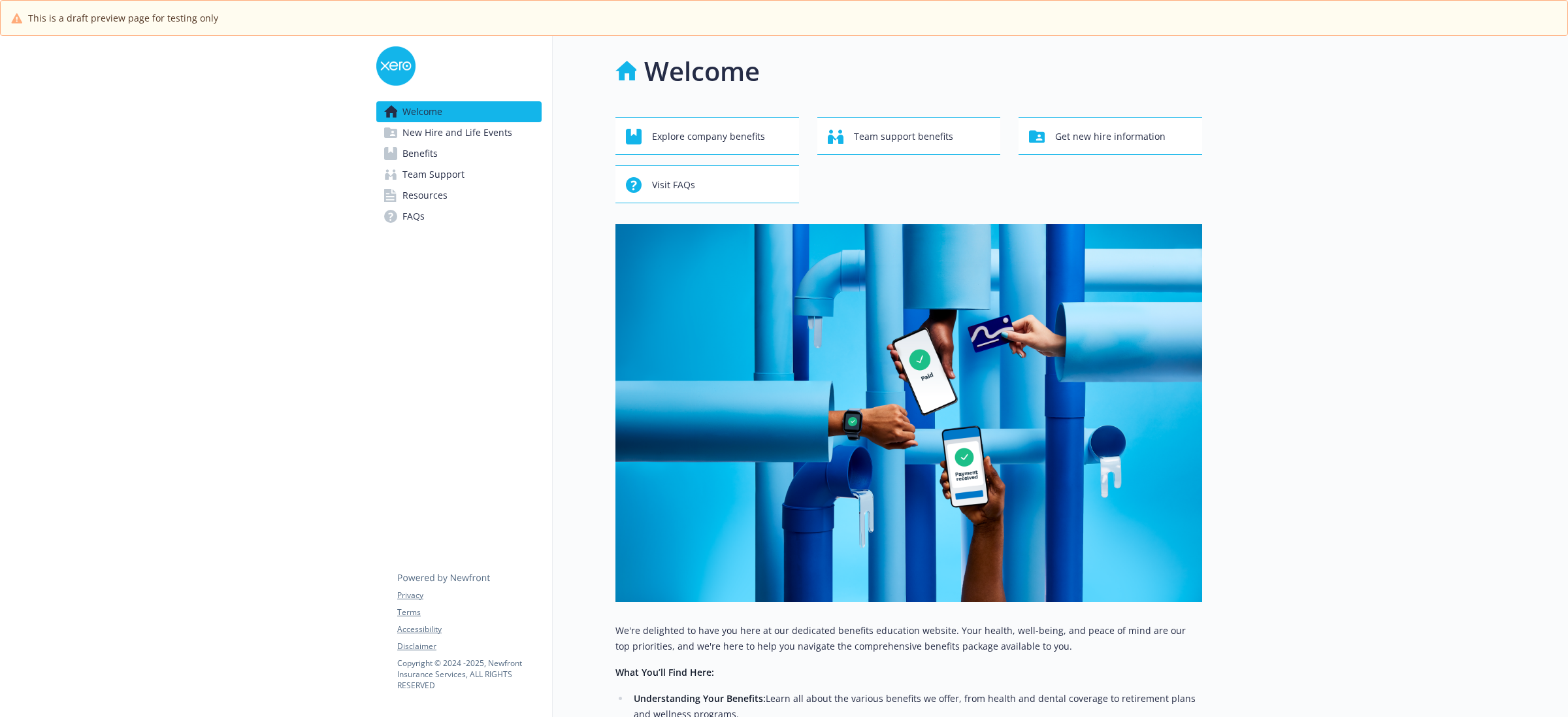
click at [438, 153] on link "Benefits" at bounding box center [459, 153] width 165 height 21
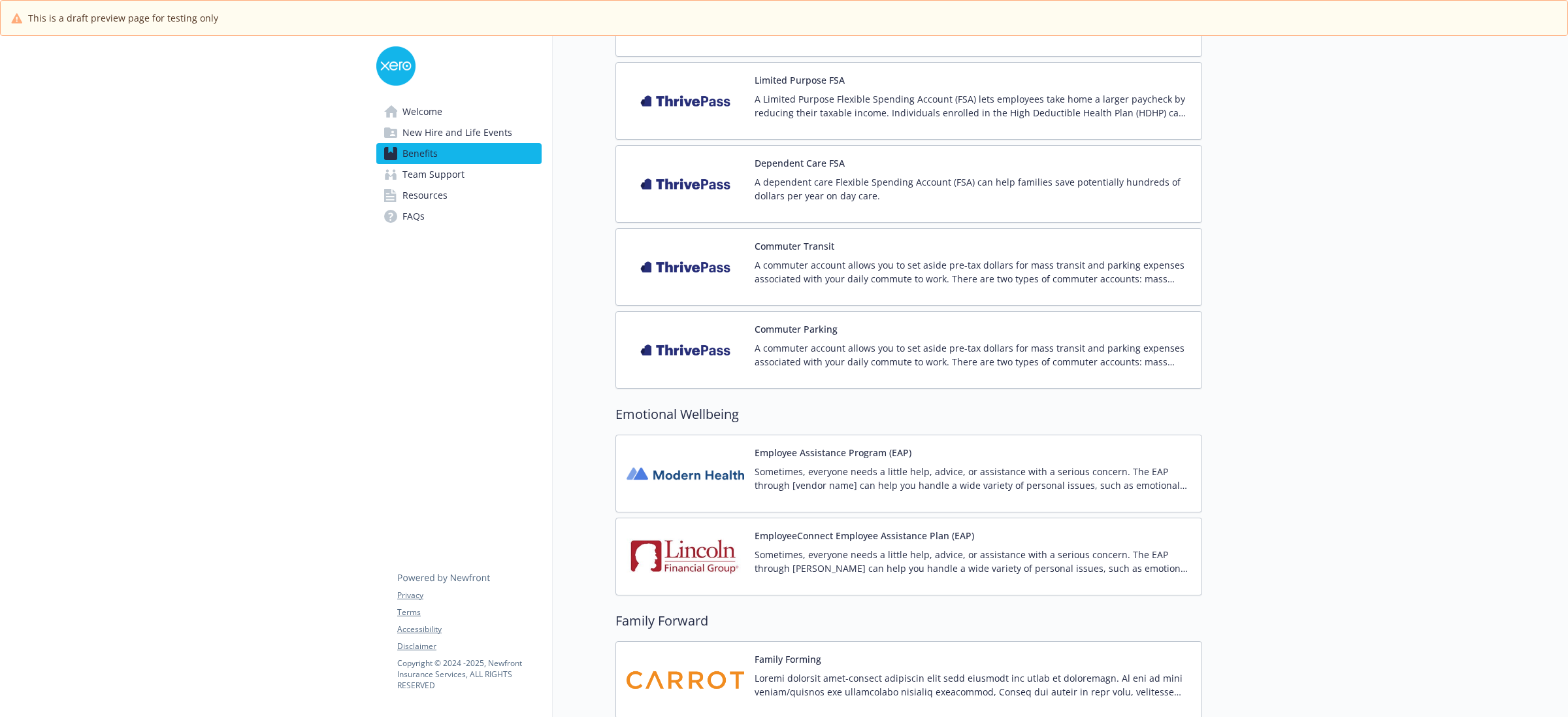
scroll to position [1470, 0]
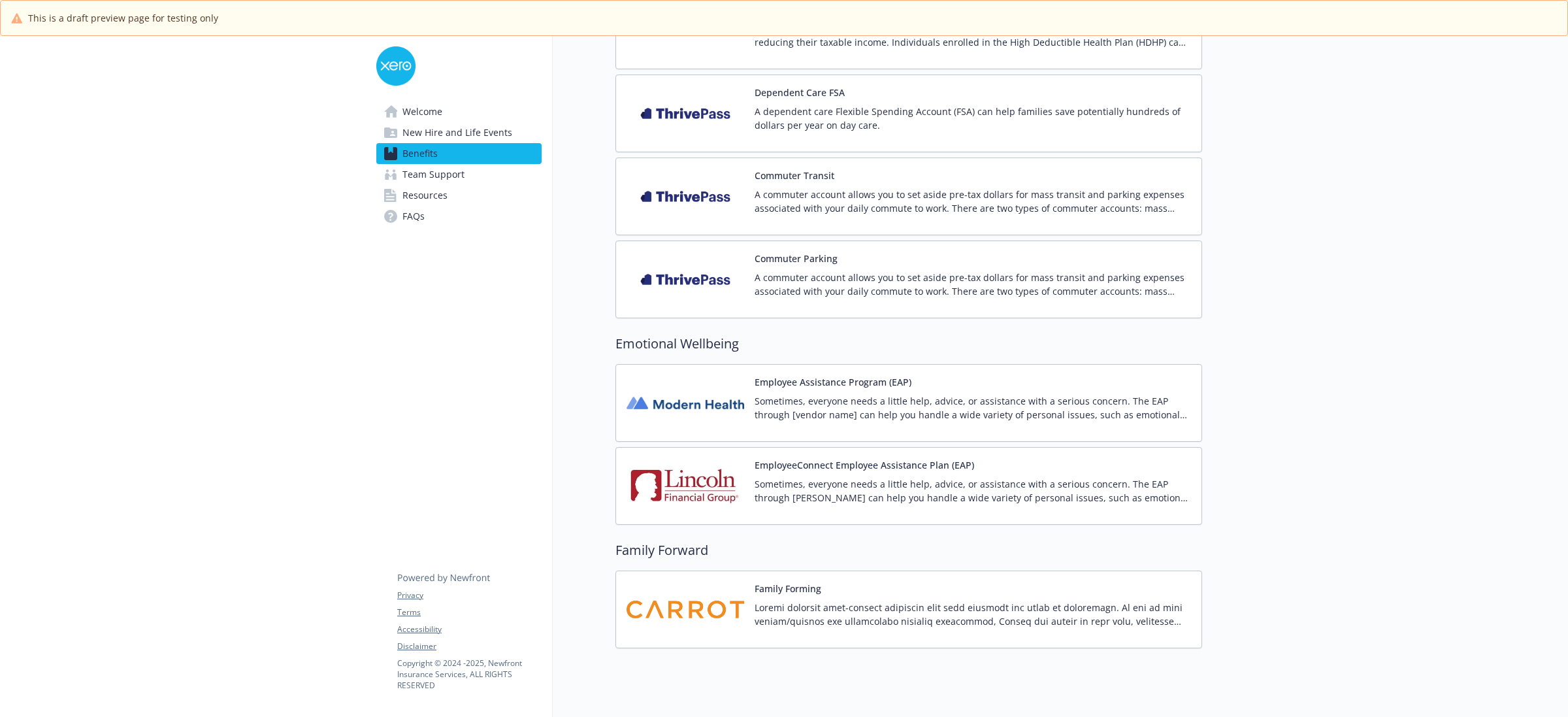
click at [650, 420] on img at bounding box center [684, 402] width 117 height 56
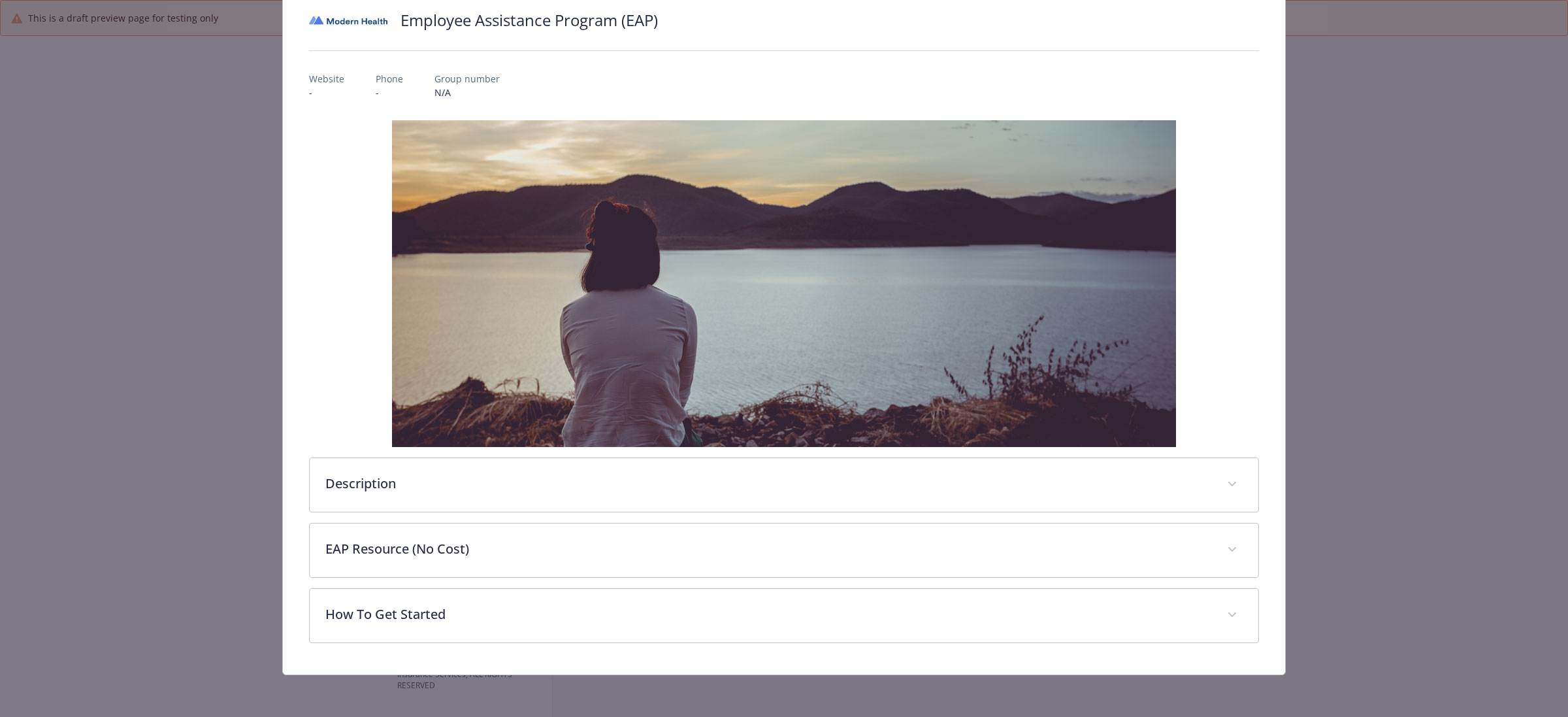
scroll to position [20, 0]
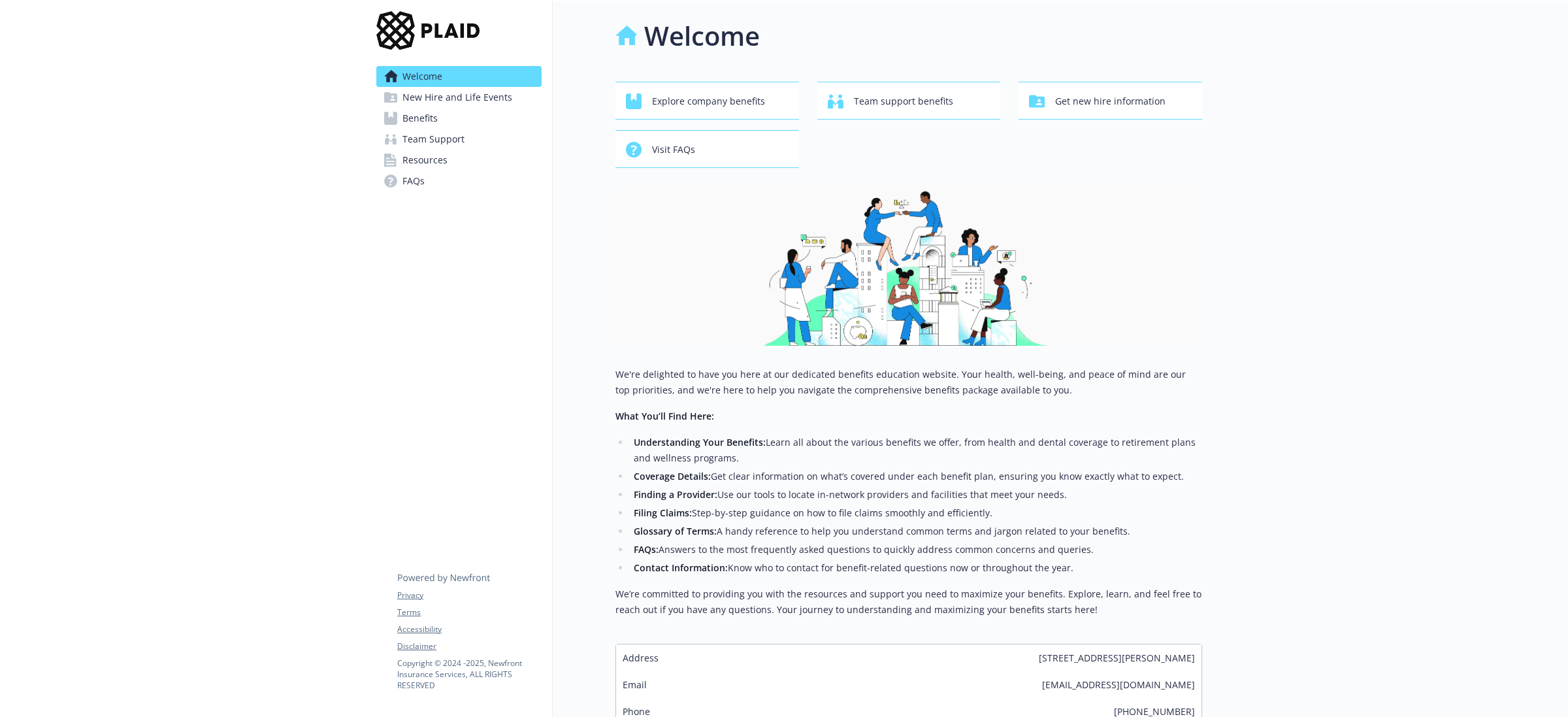
click at [426, 109] on span "Benefits" at bounding box center [420, 117] width 35 height 21
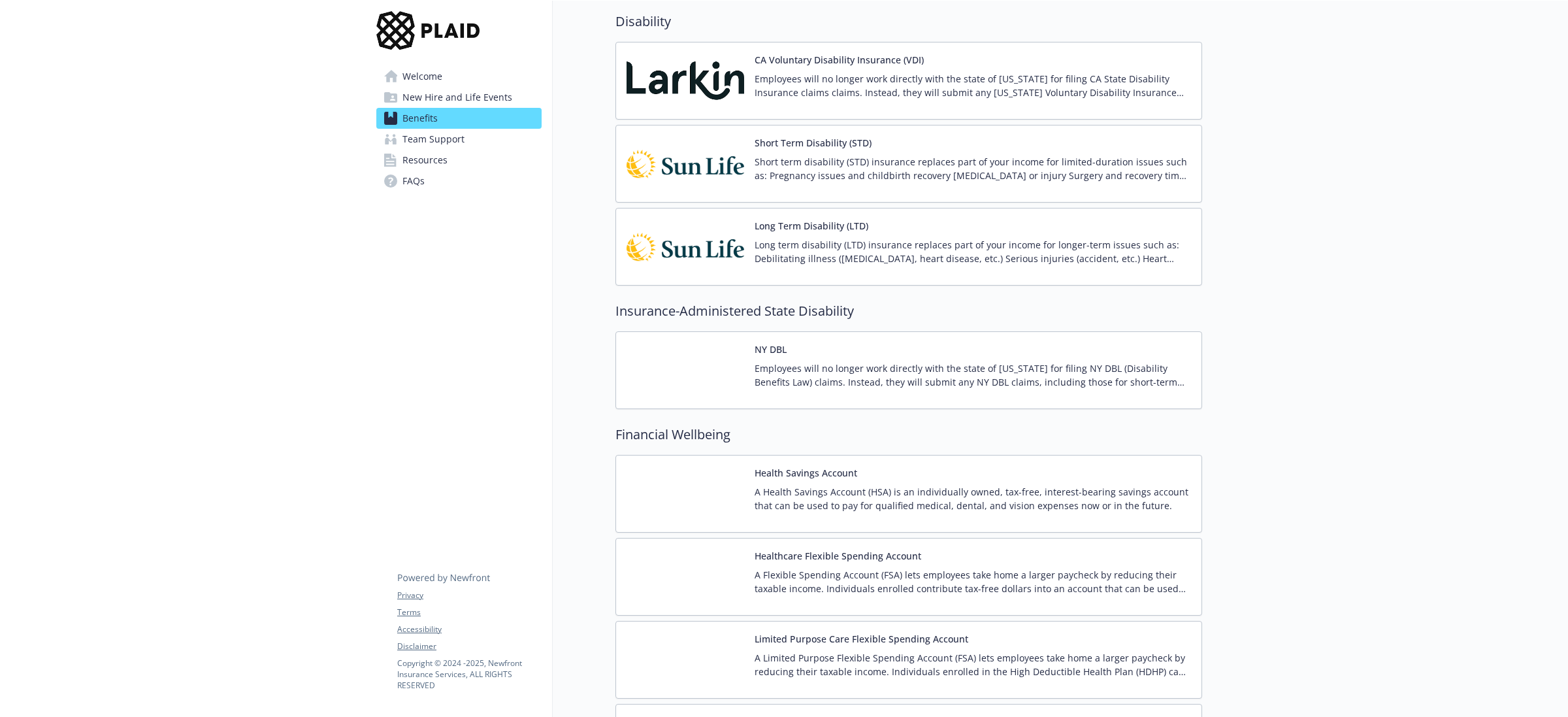
scroll to position [1084, 0]
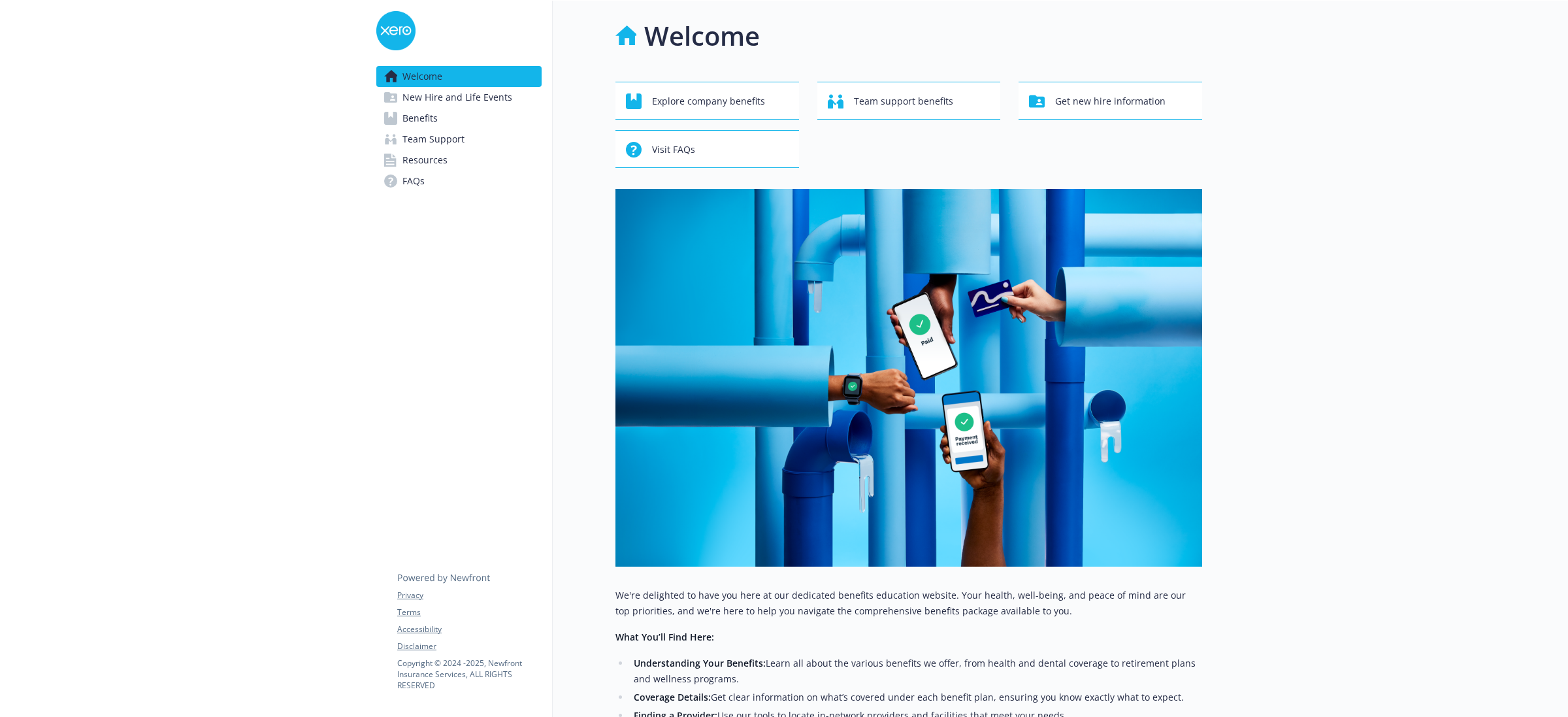
click at [478, 97] on span "New Hire and Life Events" at bounding box center [457, 97] width 110 height 21
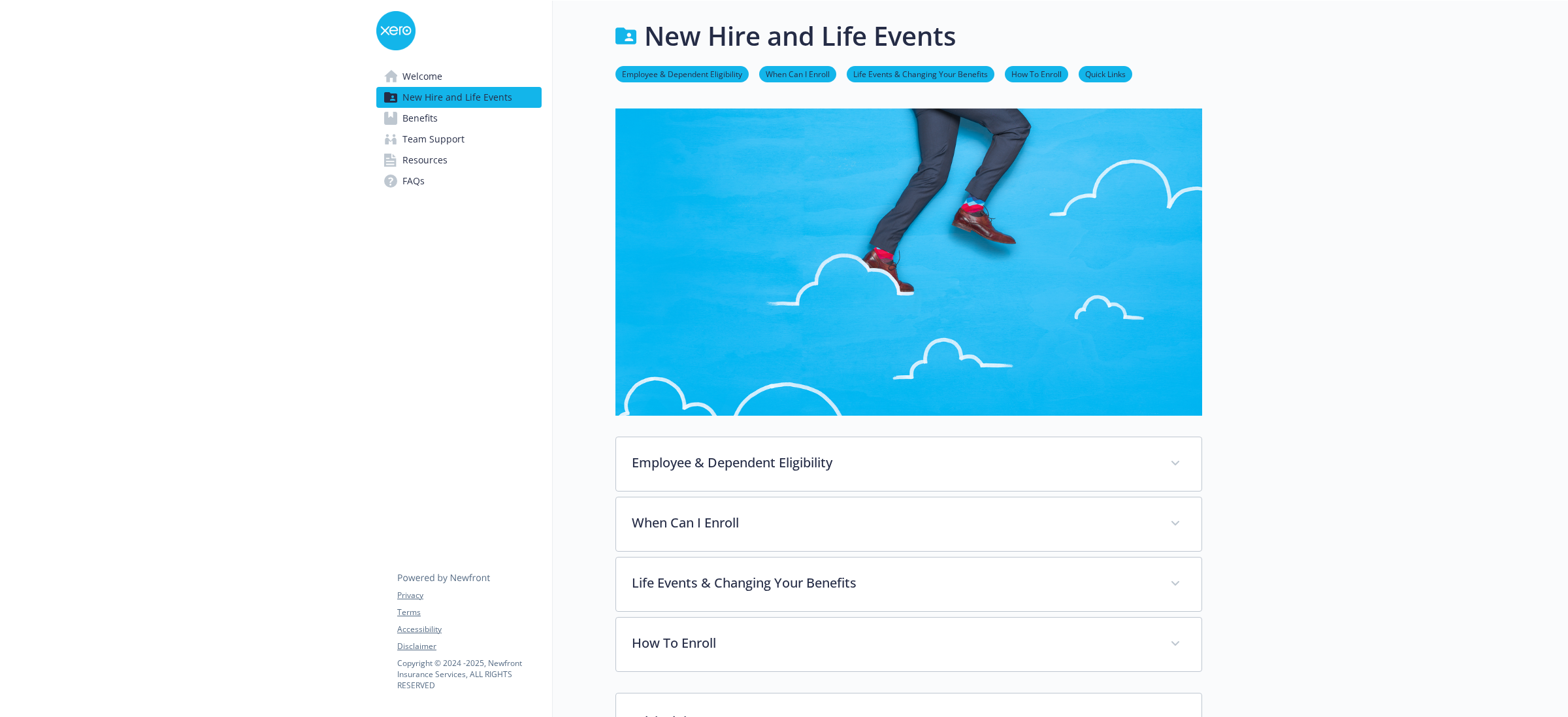
click at [436, 121] on span "Benefits" at bounding box center [420, 117] width 35 height 21
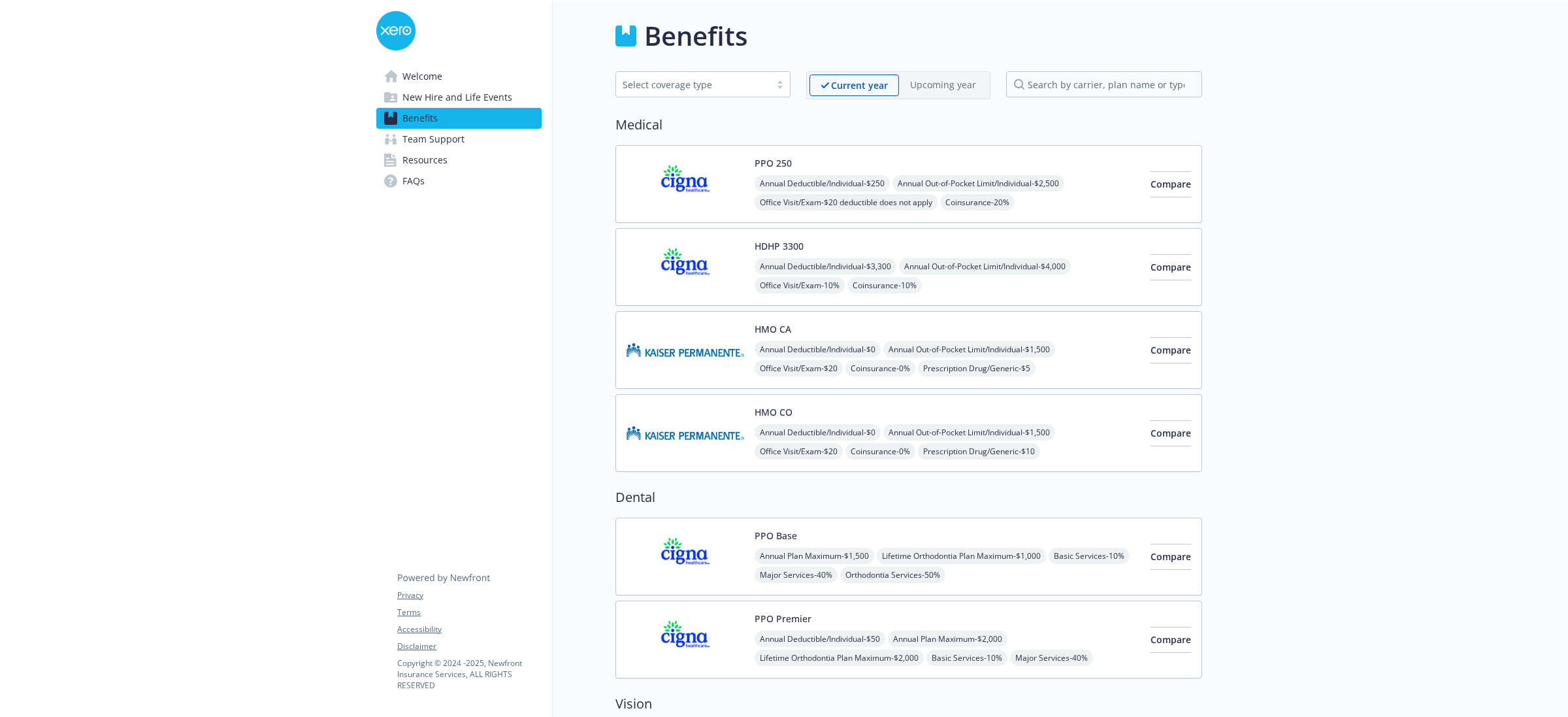
click at [441, 141] on span "Team Support" at bounding box center [433, 139] width 62 height 21
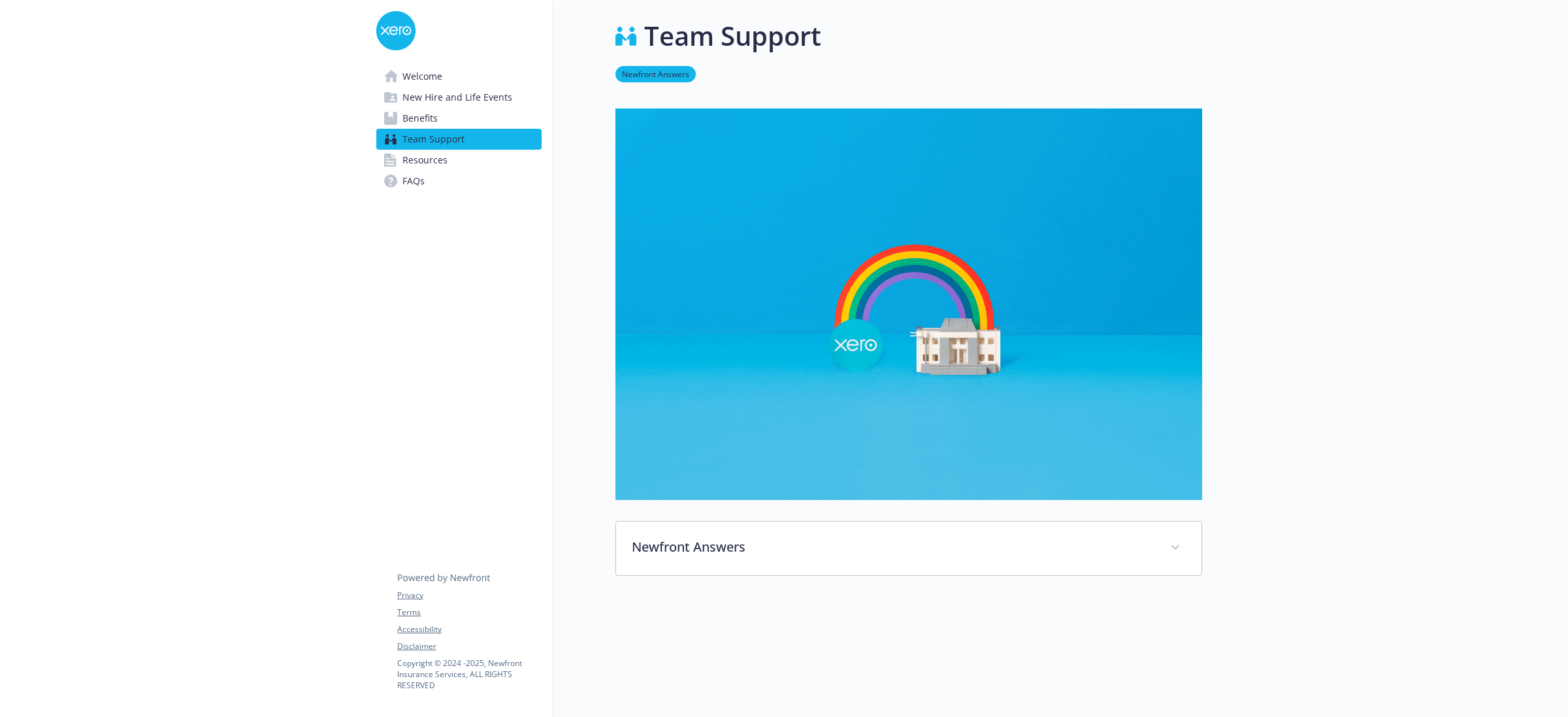
click at [426, 162] on span "Resources" at bounding box center [425, 160] width 45 height 21
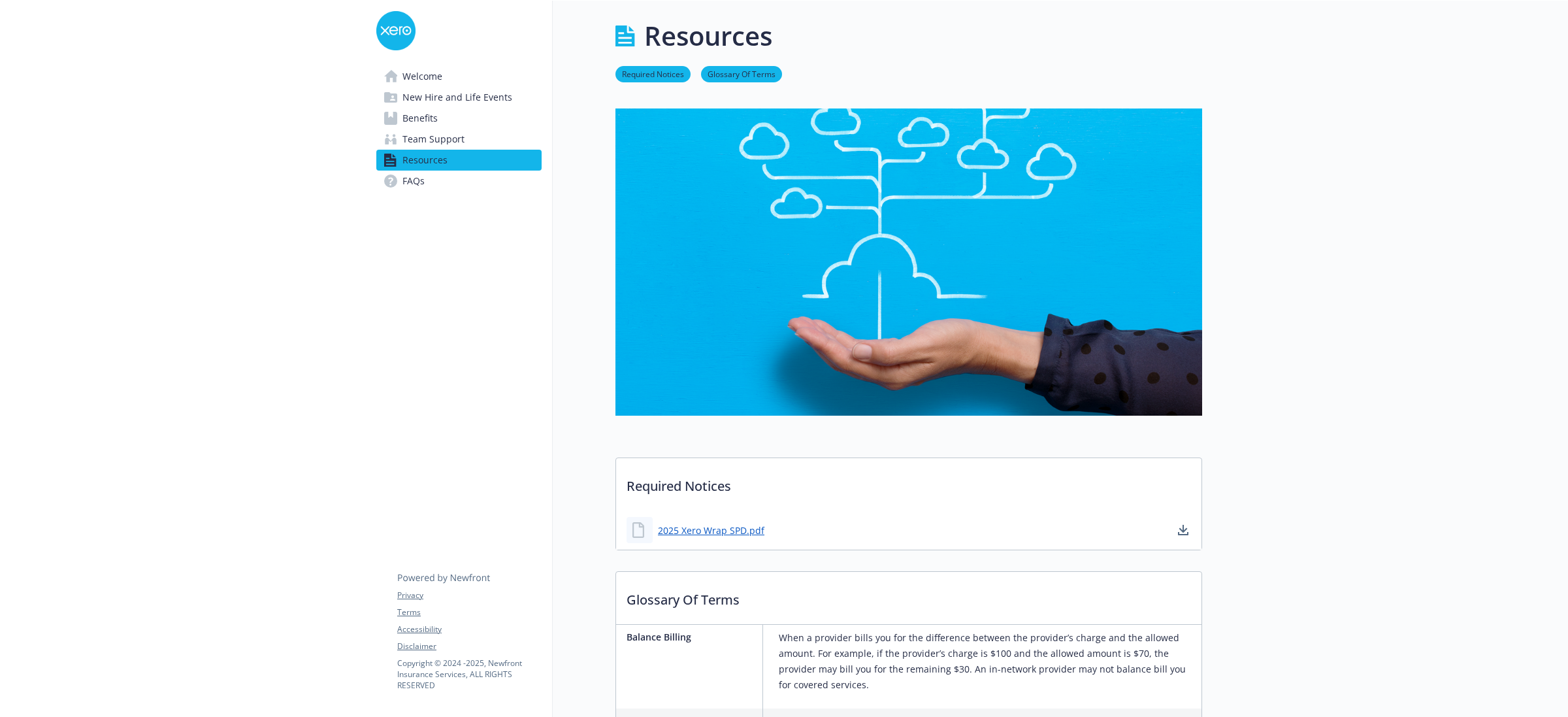
click at [421, 183] on span "FAQs" at bounding box center [413, 181] width 22 height 21
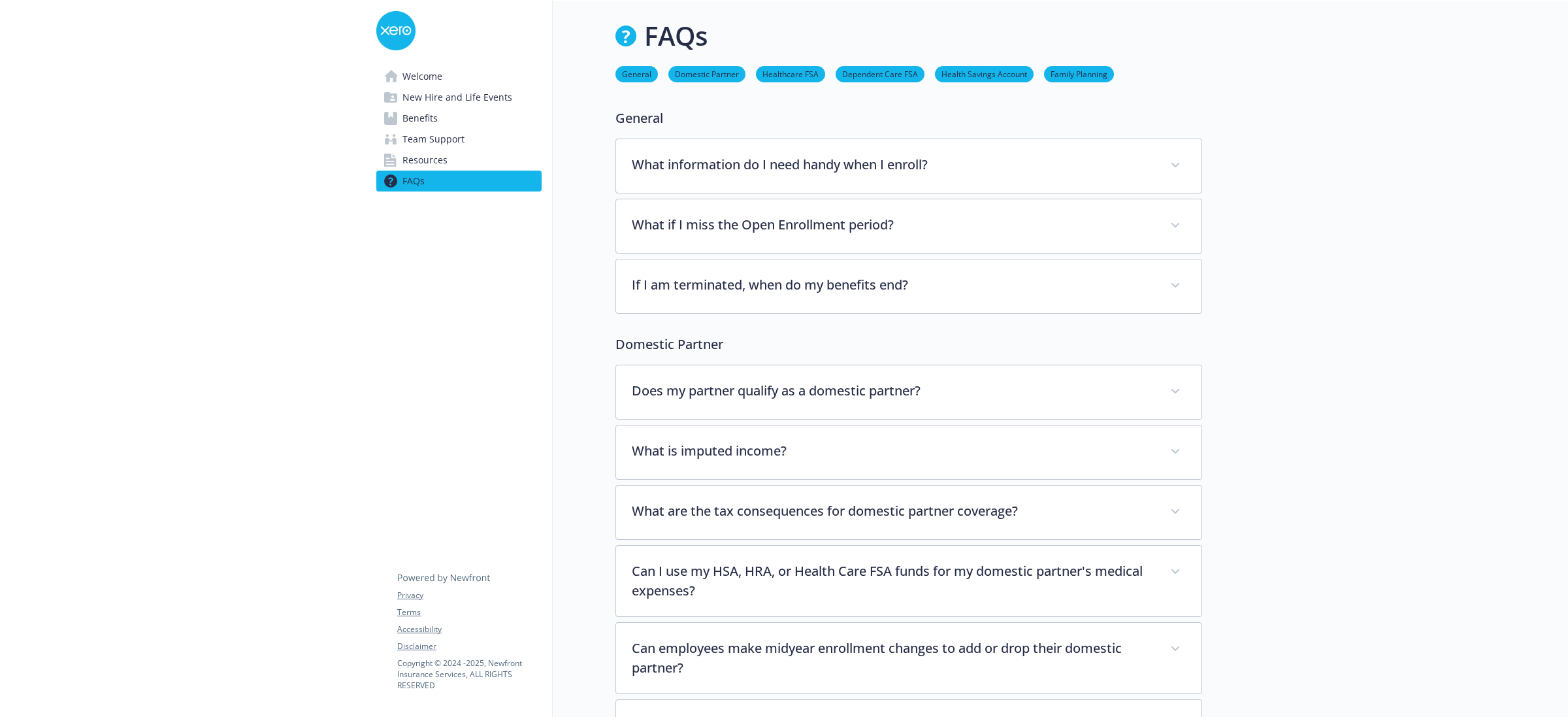
click at [423, 80] on span "Welcome" at bounding box center [422, 76] width 40 height 21
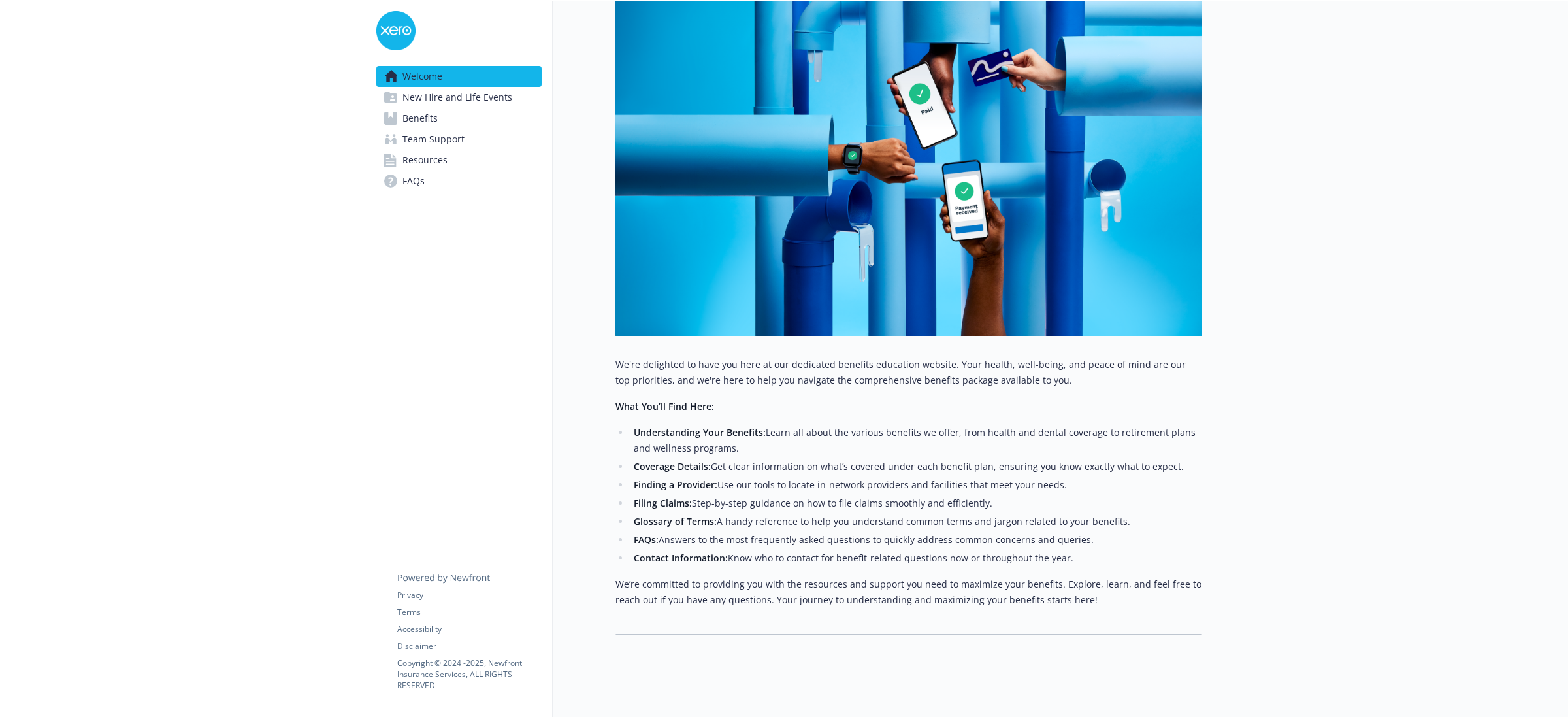
scroll to position [245, 0]
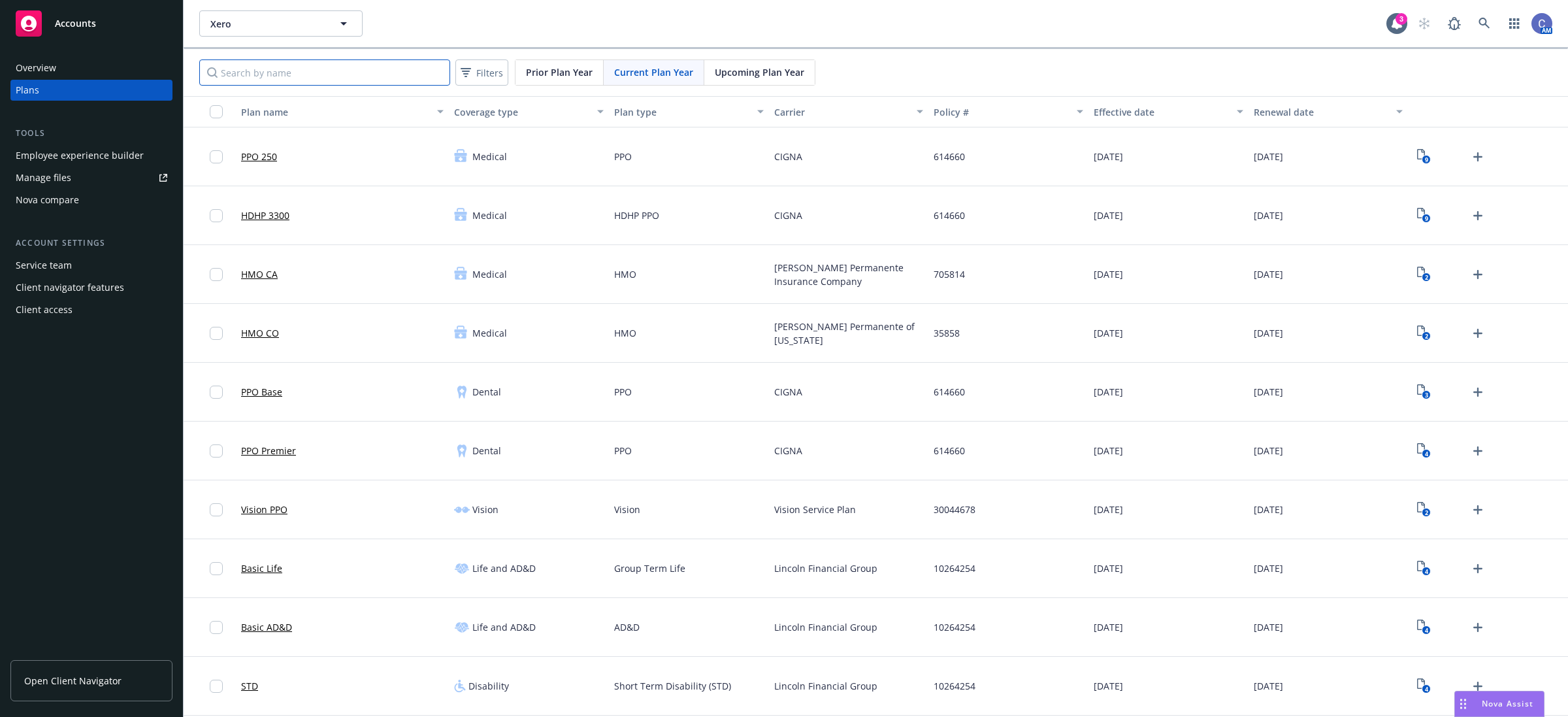
click at [376, 77] on input "Search by name" at bounding box center [324, 72] width 251 height 26
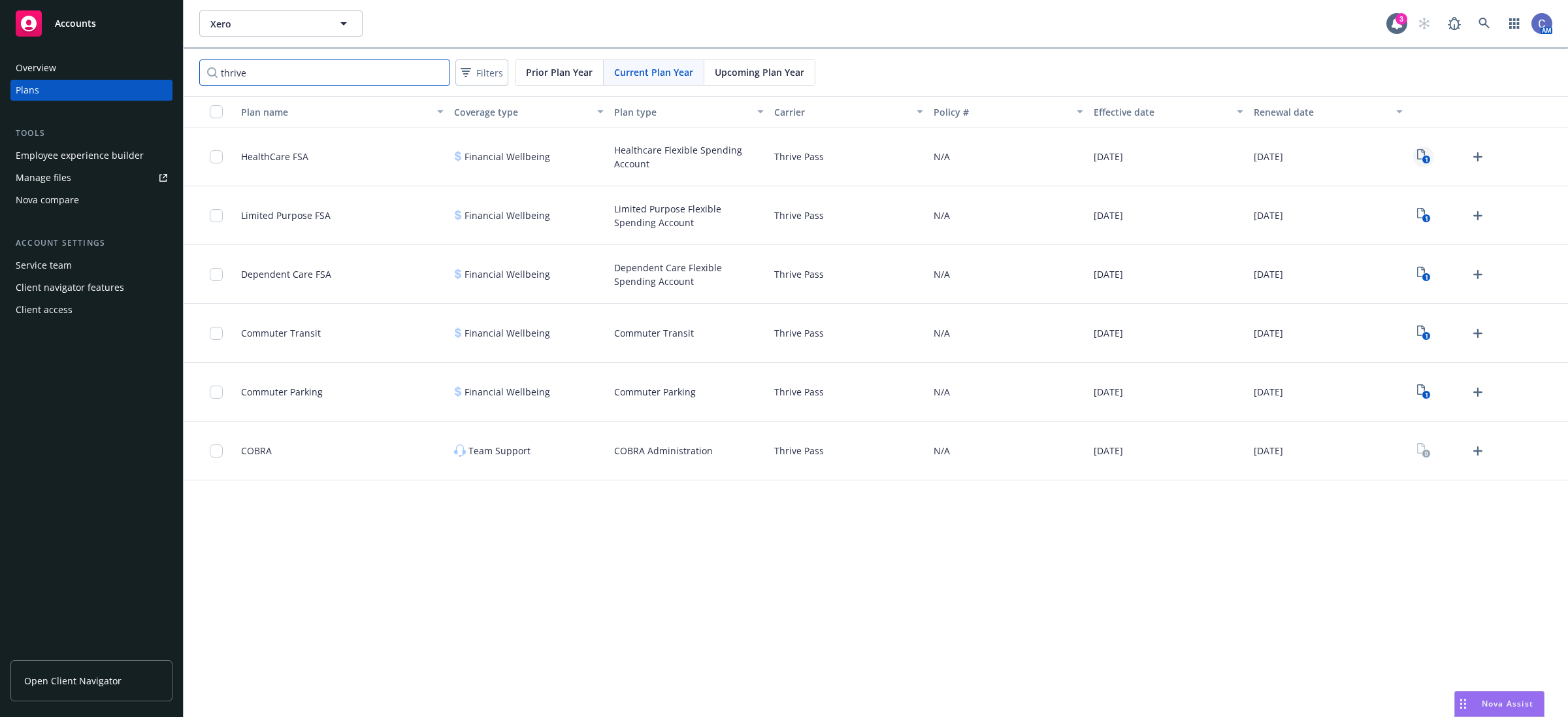
type input "thrive"
click at [1420, 153] on icon "1" at bounding box center [1424, 157] width 13 height 15
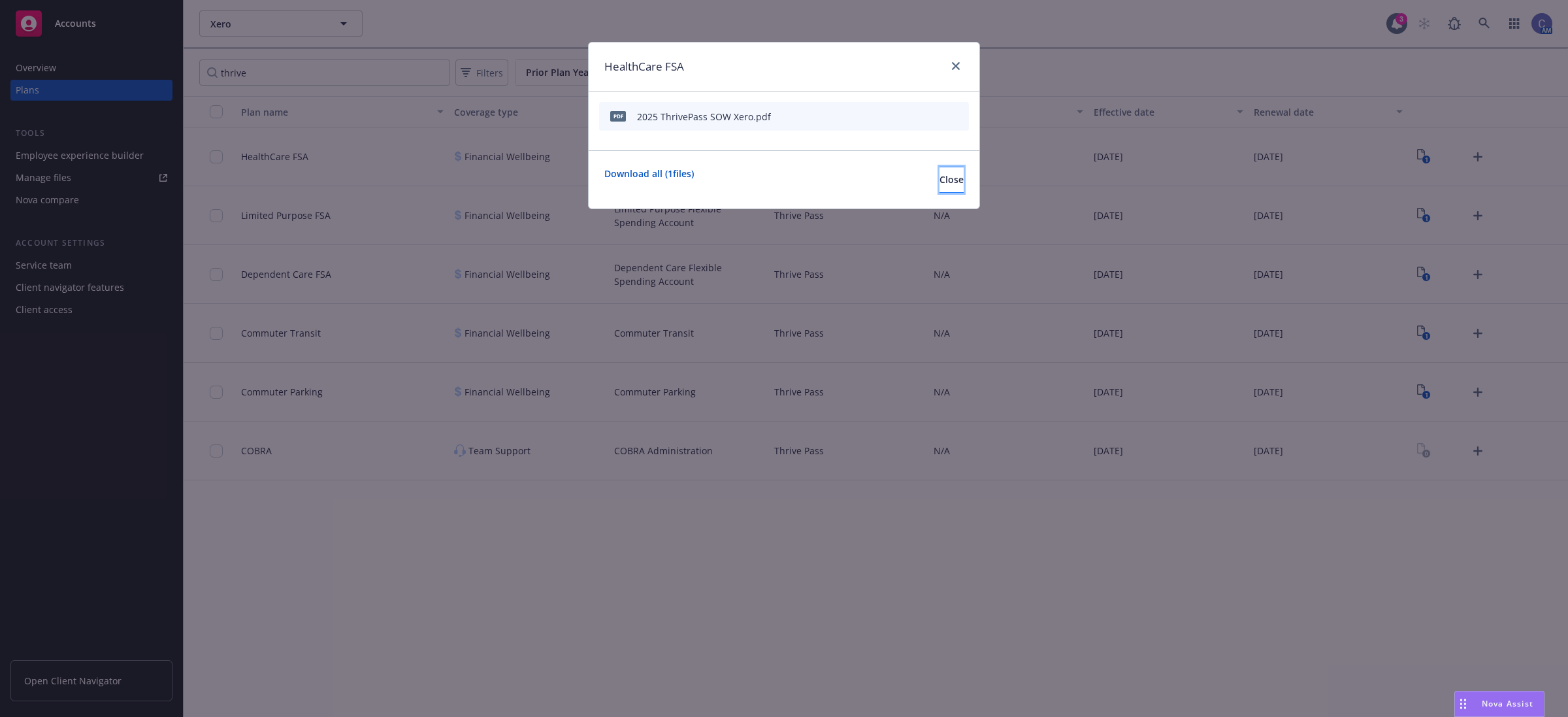
click at [939, 168] on button "Close" at bounding box center [951, 179] width 24 height 26
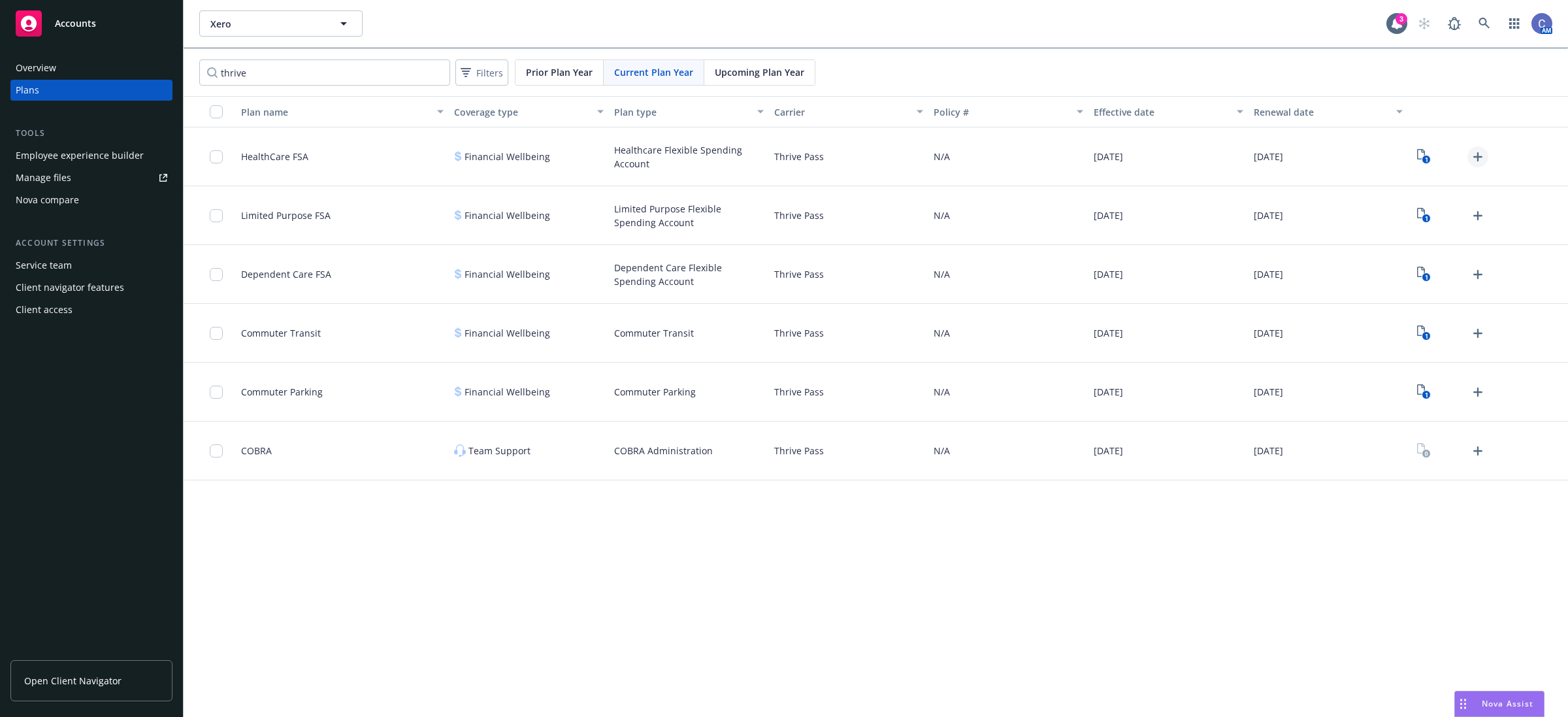
click at [1471, 151] on icon "Upload Plan Documents" at bounding box center [1477, 157] width 16 height 16
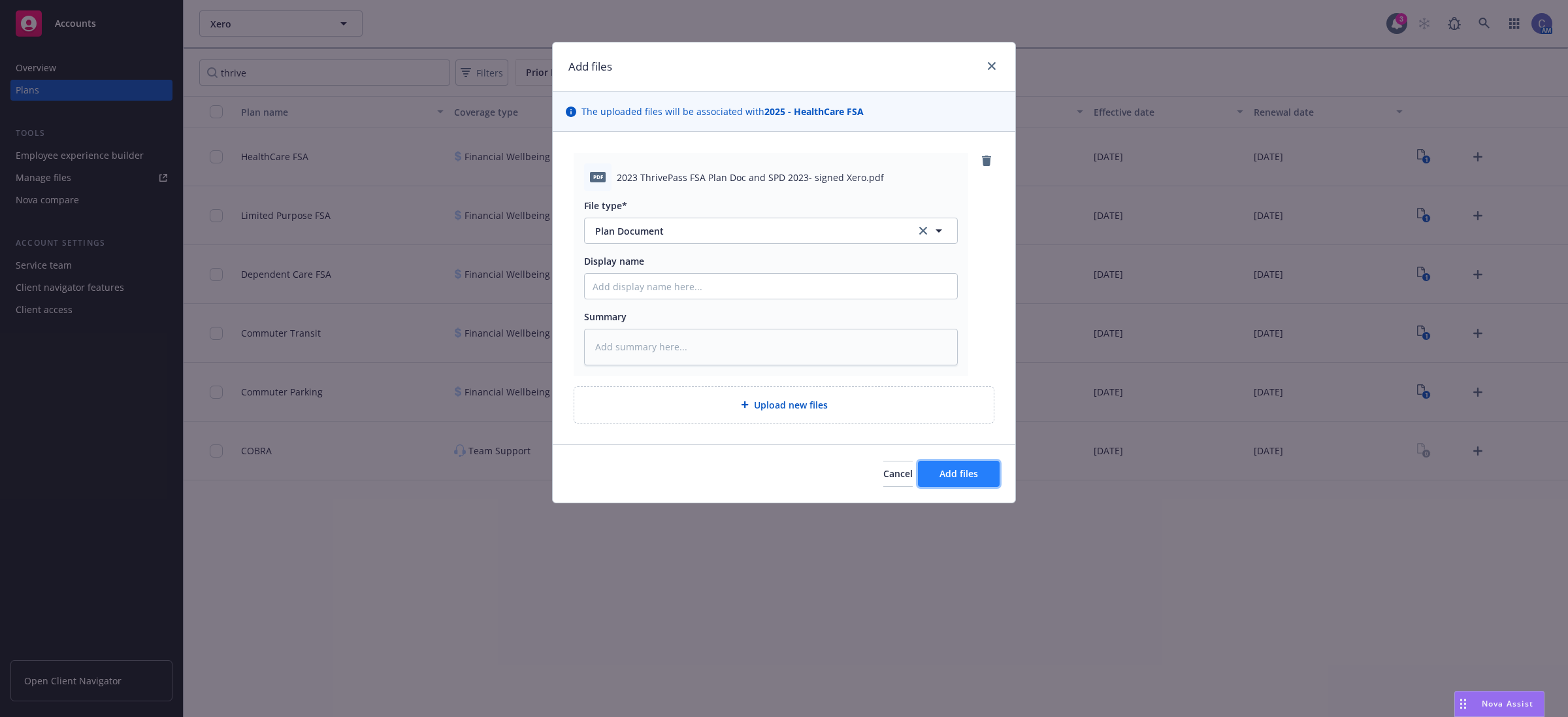
click at [956, 482] on button "Add files" at bounding box center [958, 473] width 82 height 26
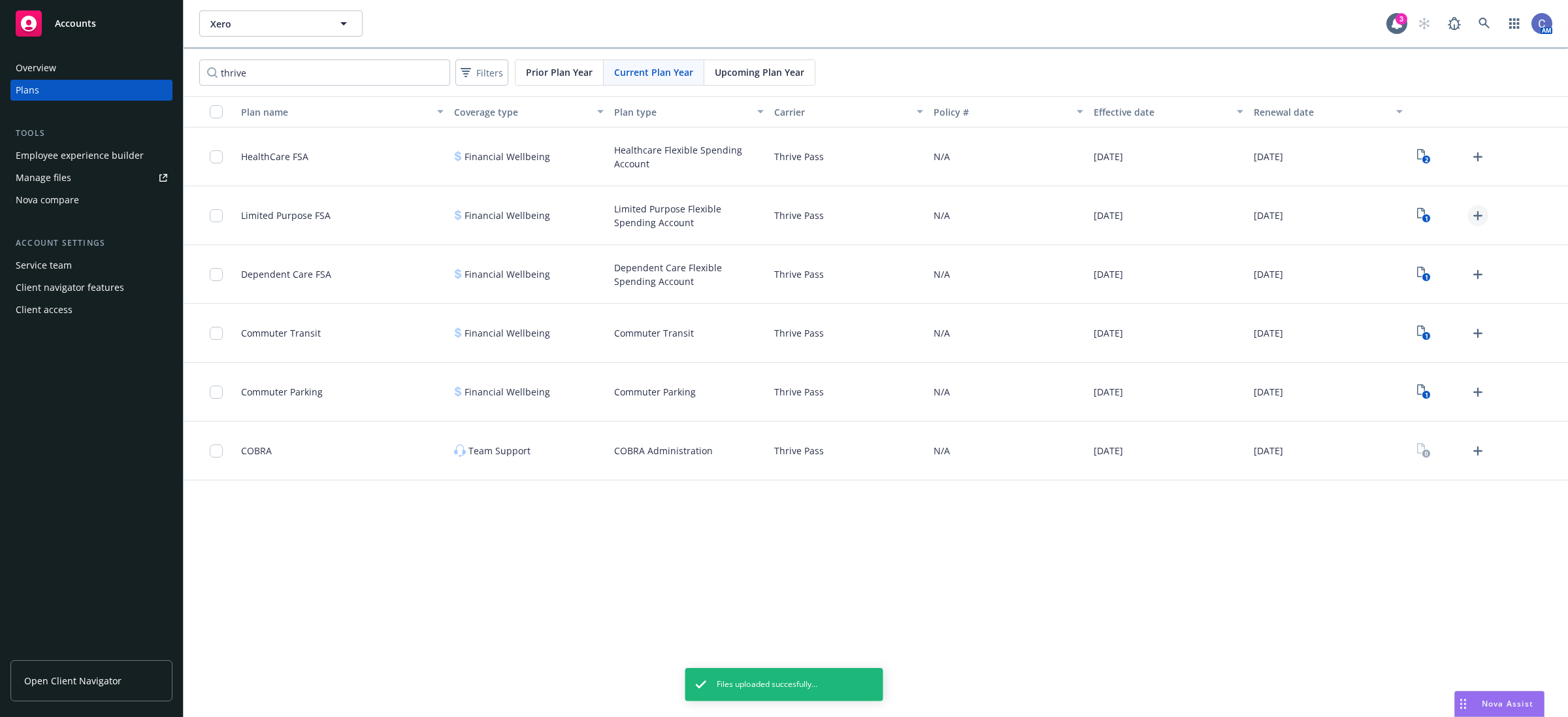
click at [1481, 217] on icon "Upload Plan Documents" at bounding box center [1477, 215] width 9 height 9
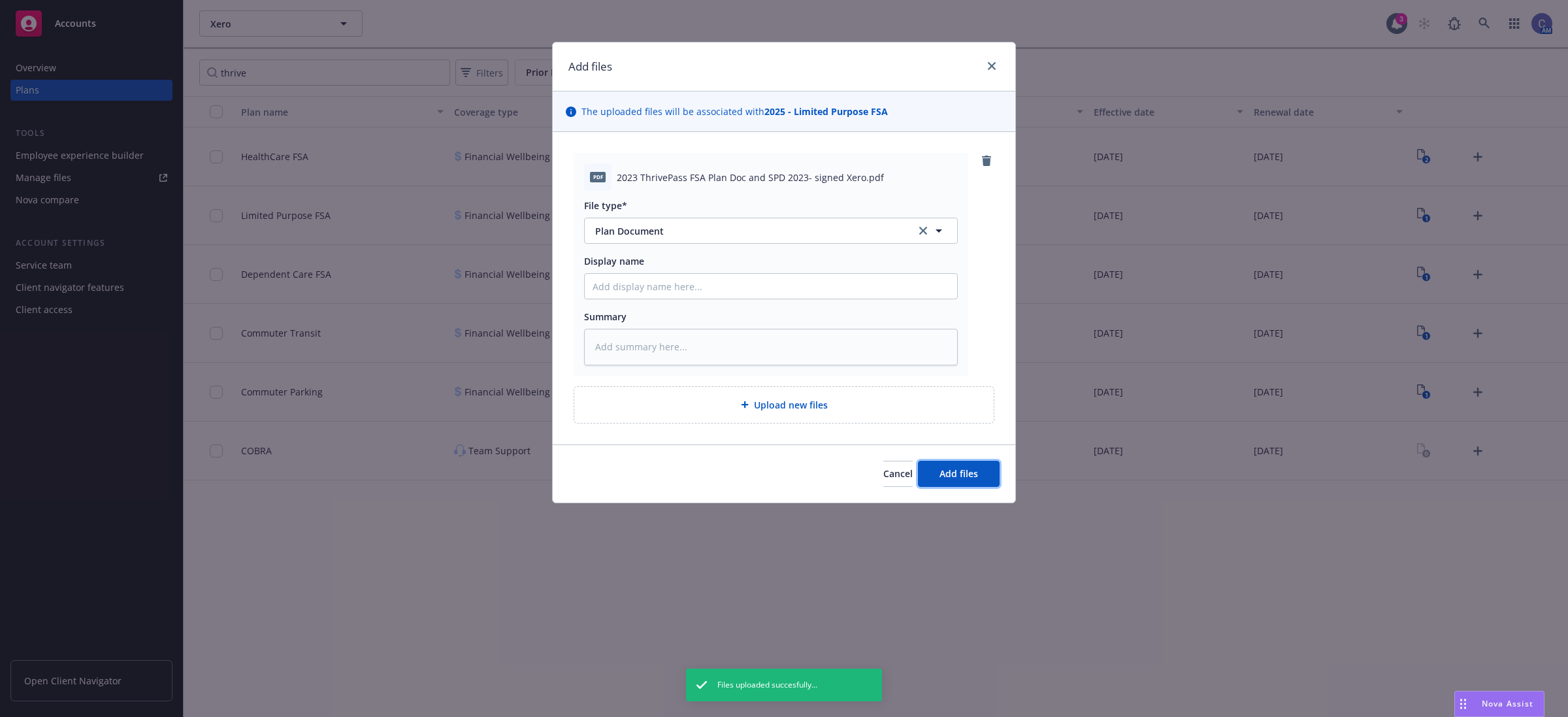
click at [948, 478] on span "Add files" at bounding box center [958, 473] width 38 height 12
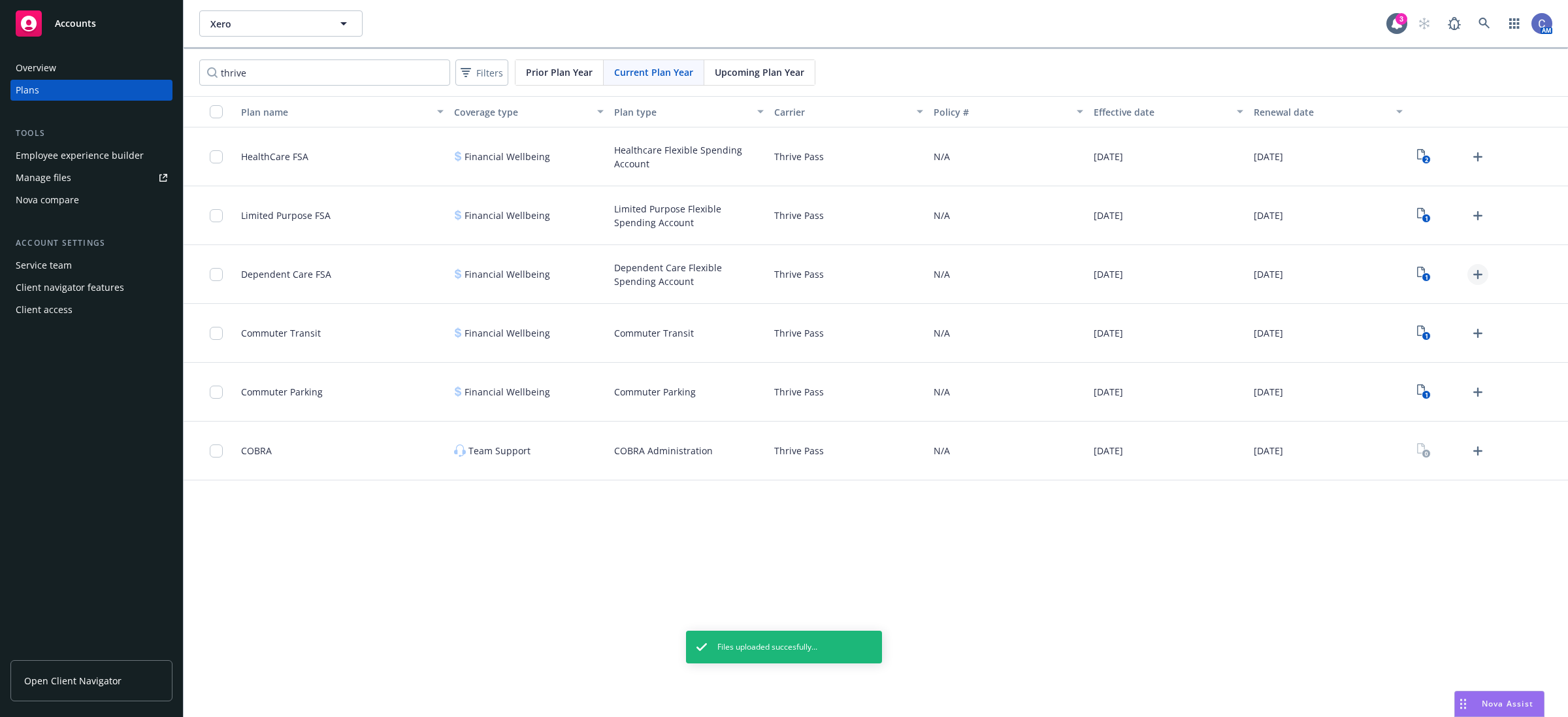
click at [1475, 272] on icon "Upload Plan Documents" at bounding box center [1477, 274] width 16 height 16
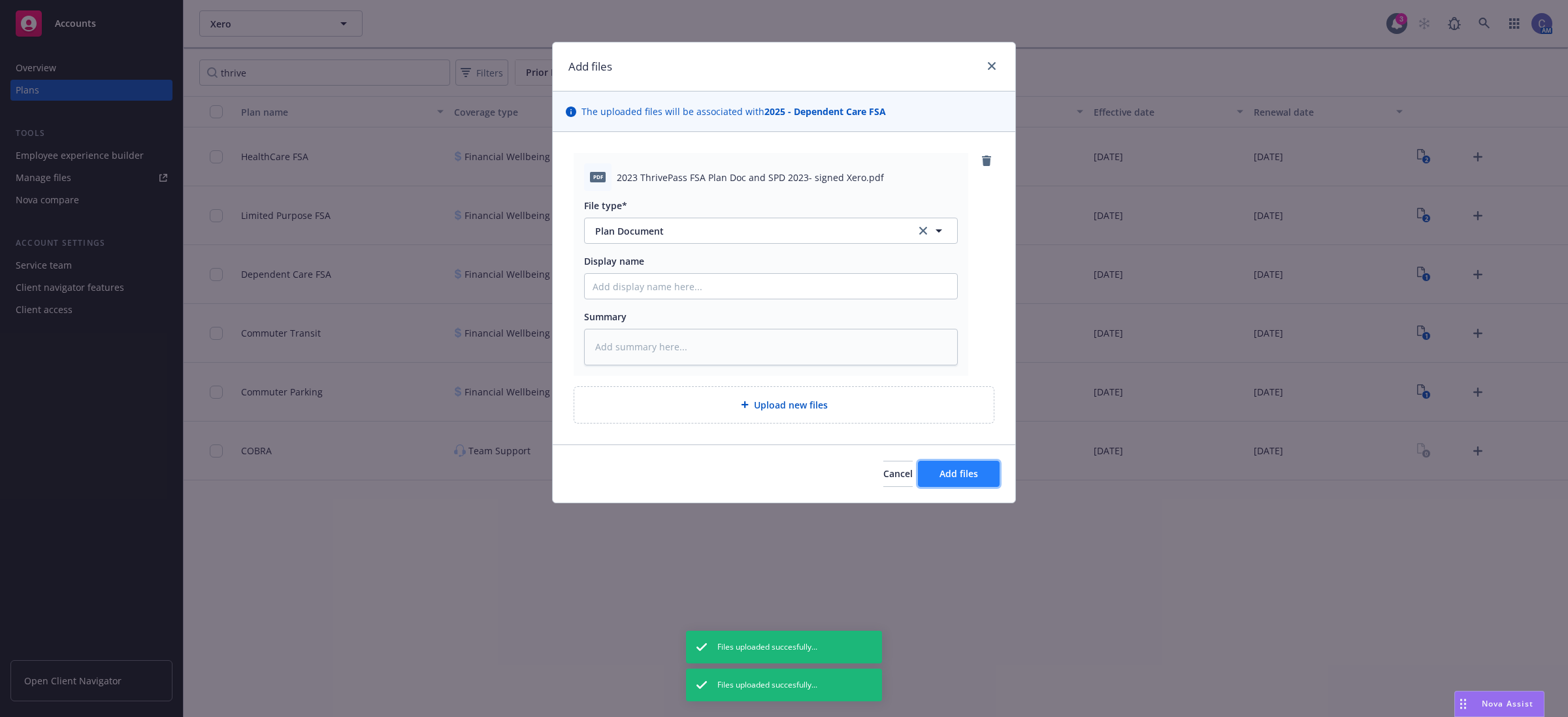
click at [951, 480] on button "Add files" at bounding box center [958, 473] width 82 height 26
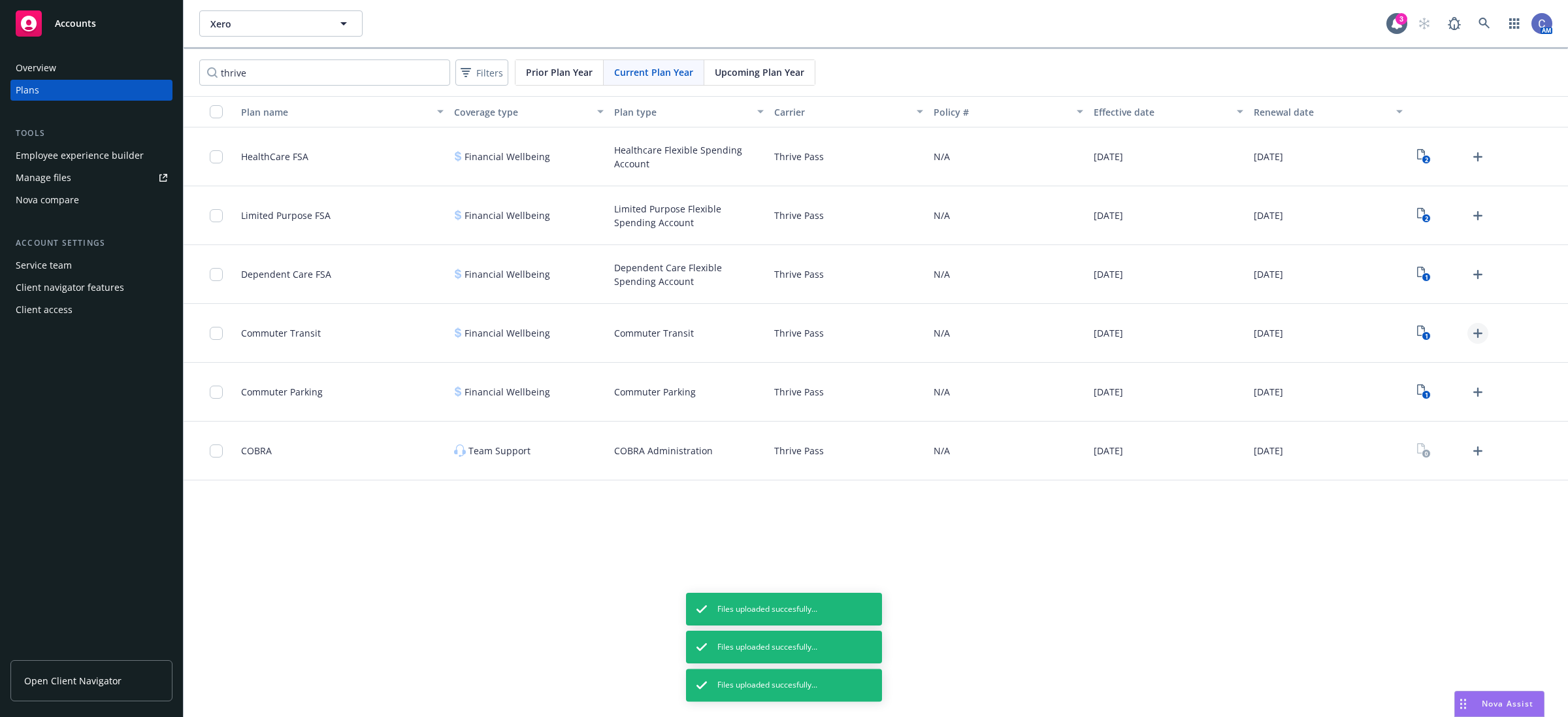
click at [1486, 336] on link "Upload Plan Documents" at bounding box center [1477, 333] width 21 height 21
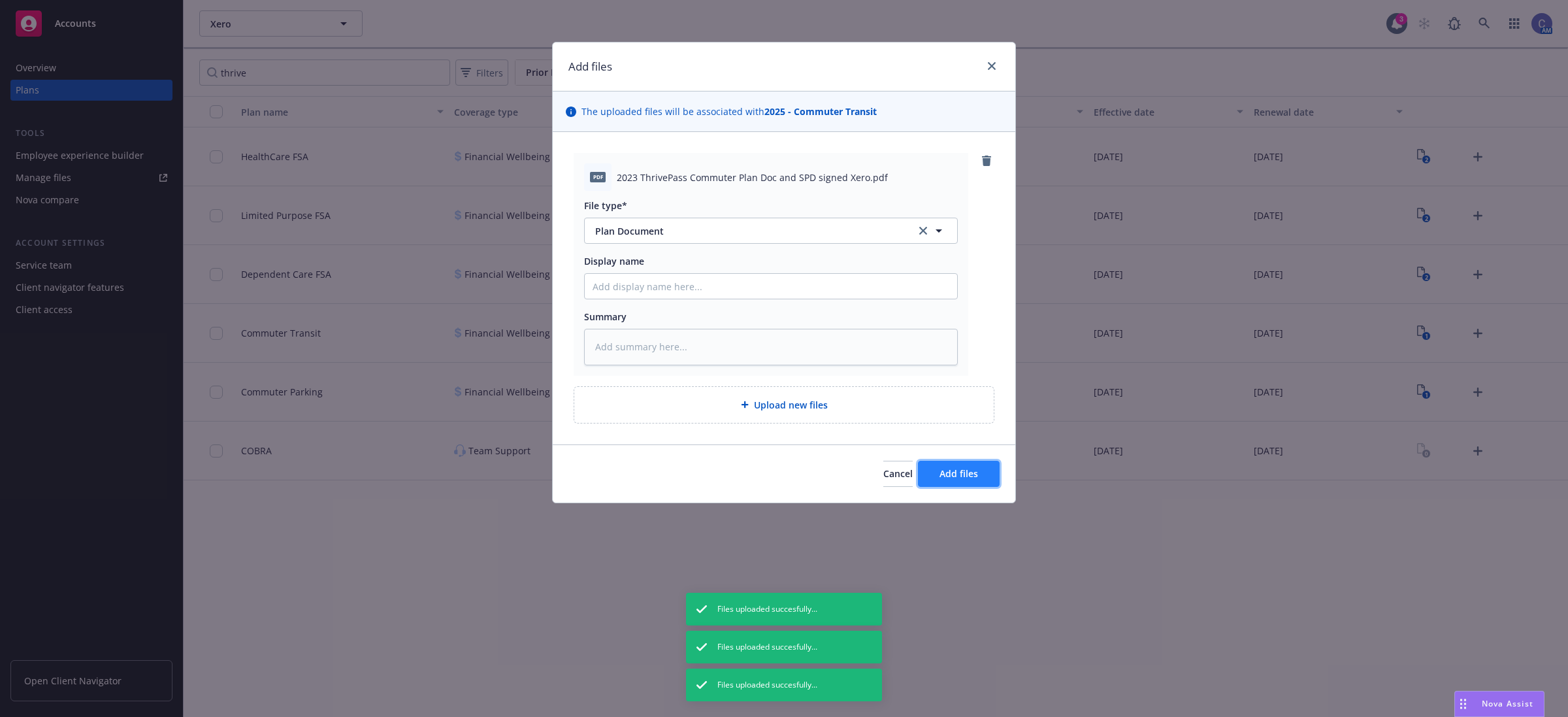
click at [953, 468] on span "Add files" at bounding box center [958, 473] width 38 height 12
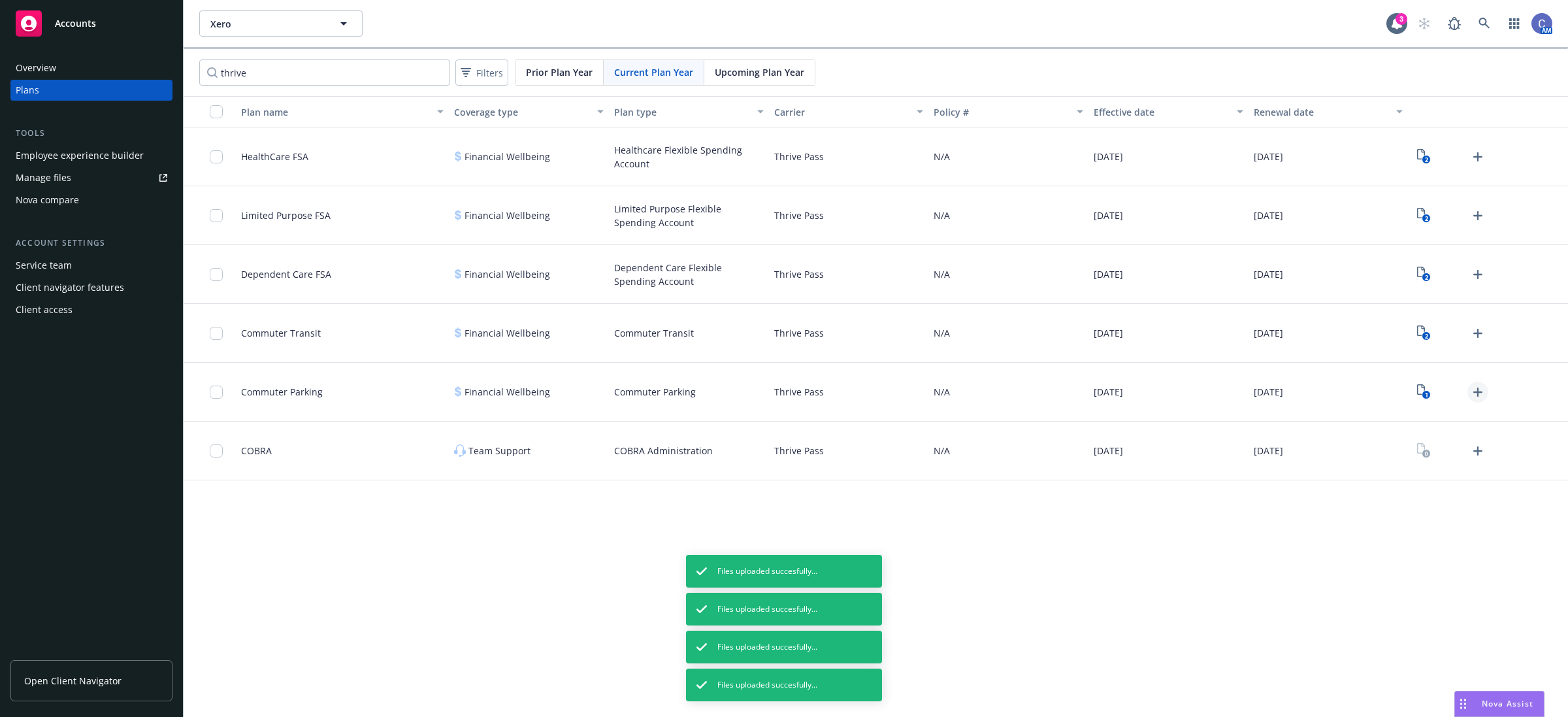
click at [1475, 396] on icon "Upload Plan Documents" at bounding box center [1477, 391] width 16 height 16
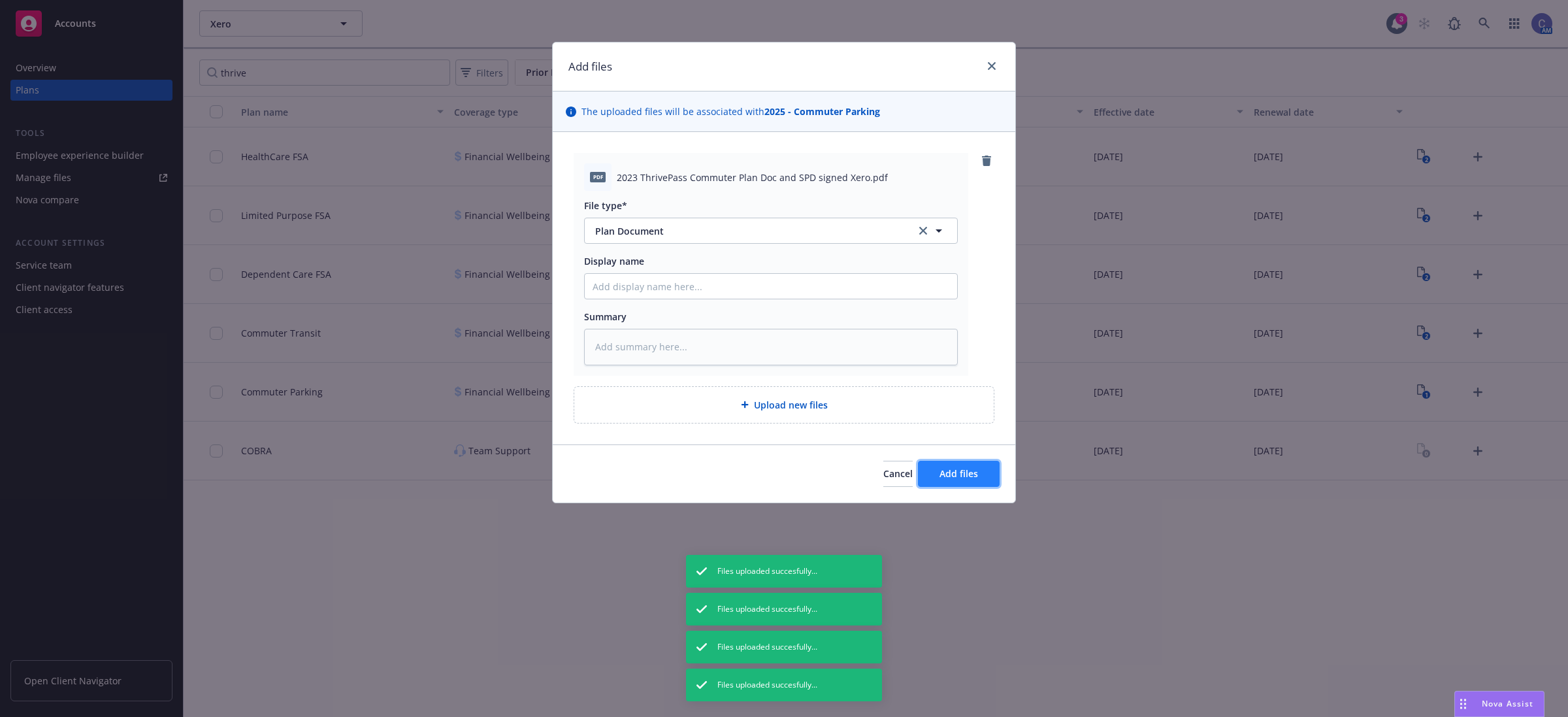
click at [963, 465] on button "Add files" at bounding box center [958, 473] width 82 height 26
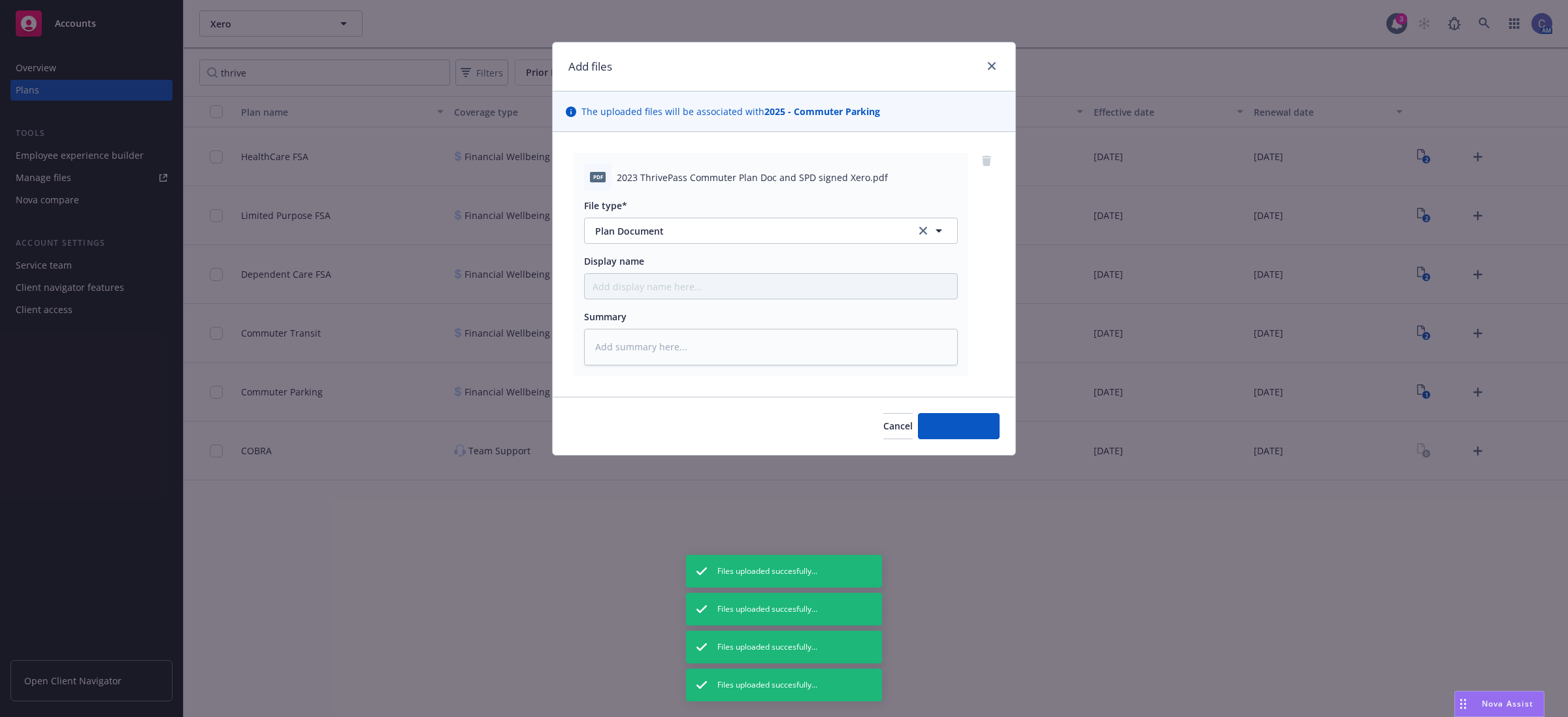
type textarea "x"
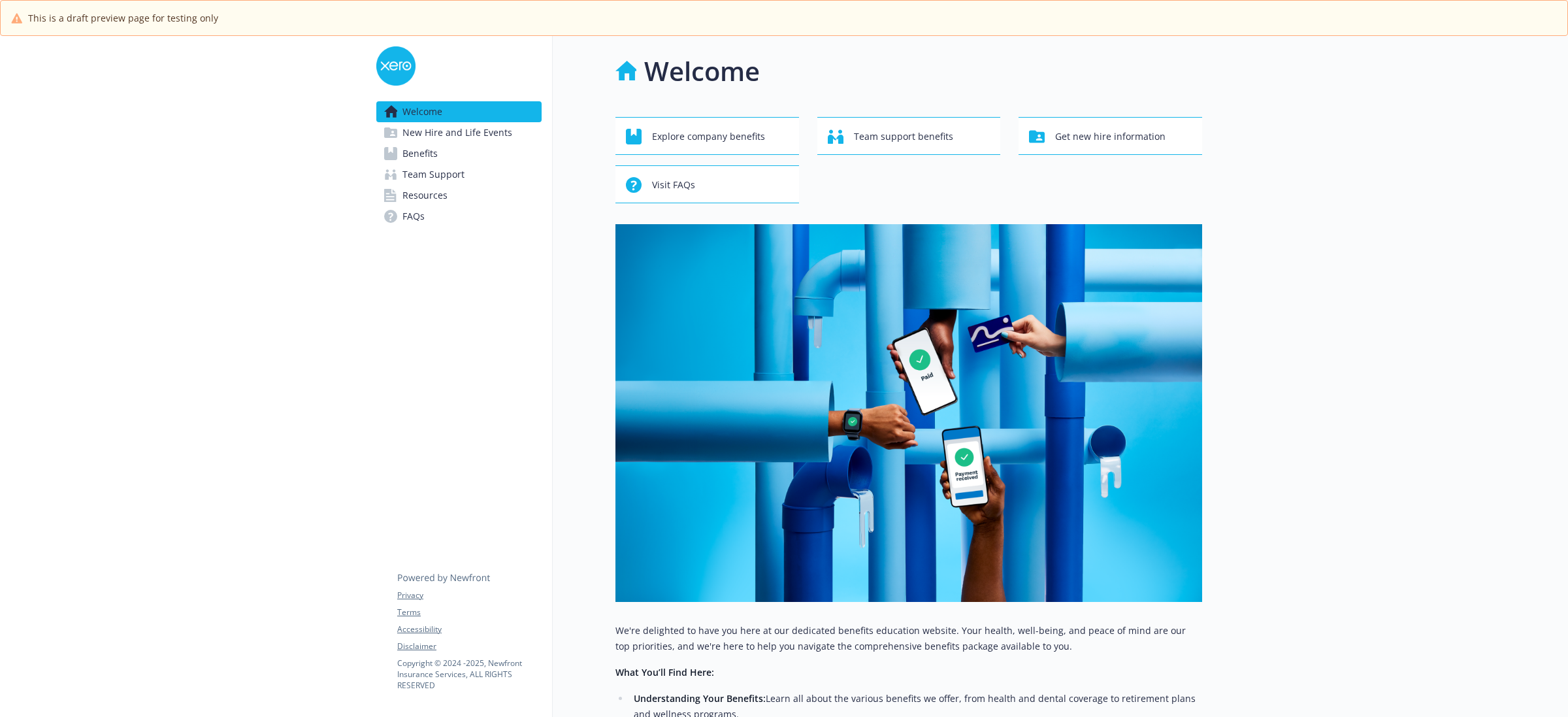
click at [460, 147] on link "Benefits" at bounding box center [459, 153] width 165 height 21
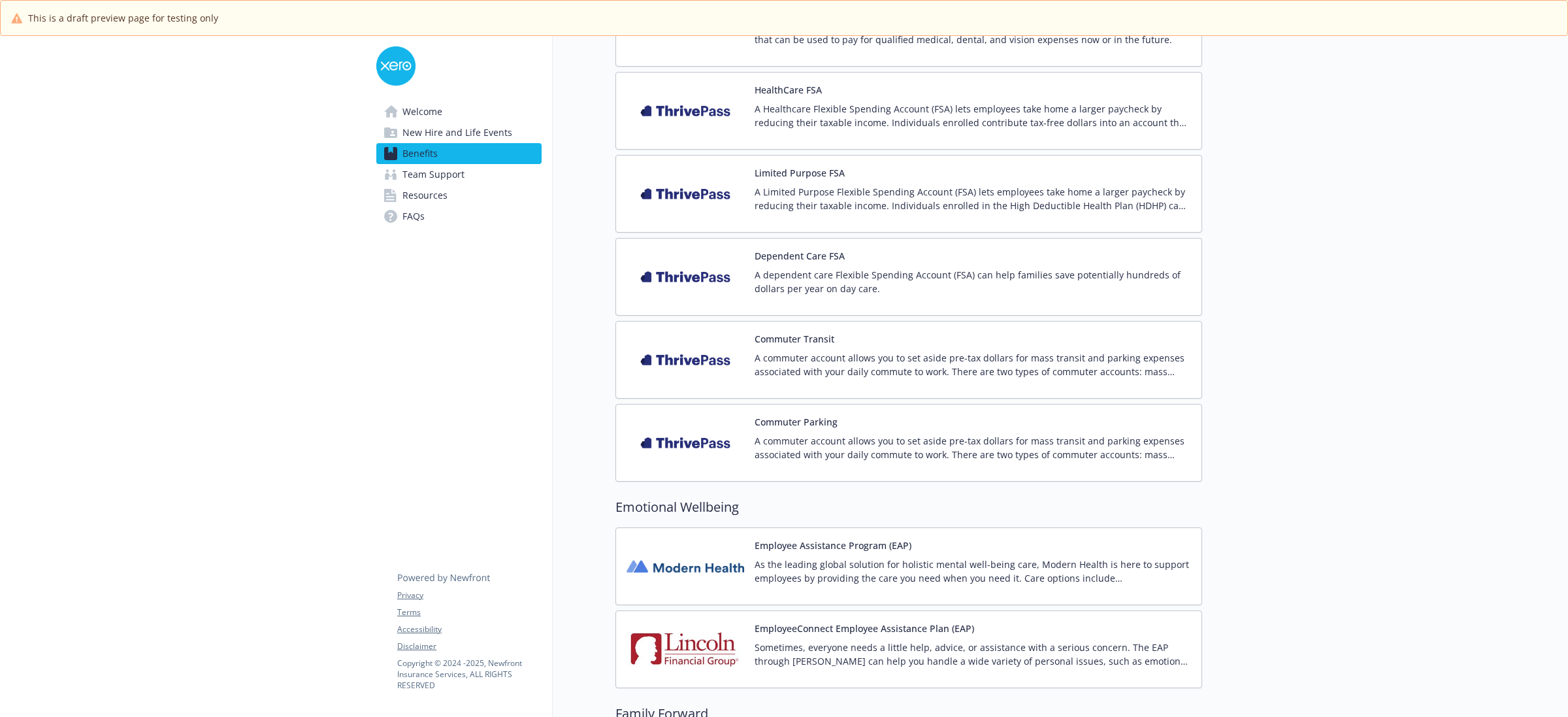
click at [707, 214] on img at bounding box center [684, 193] width 117 height 56
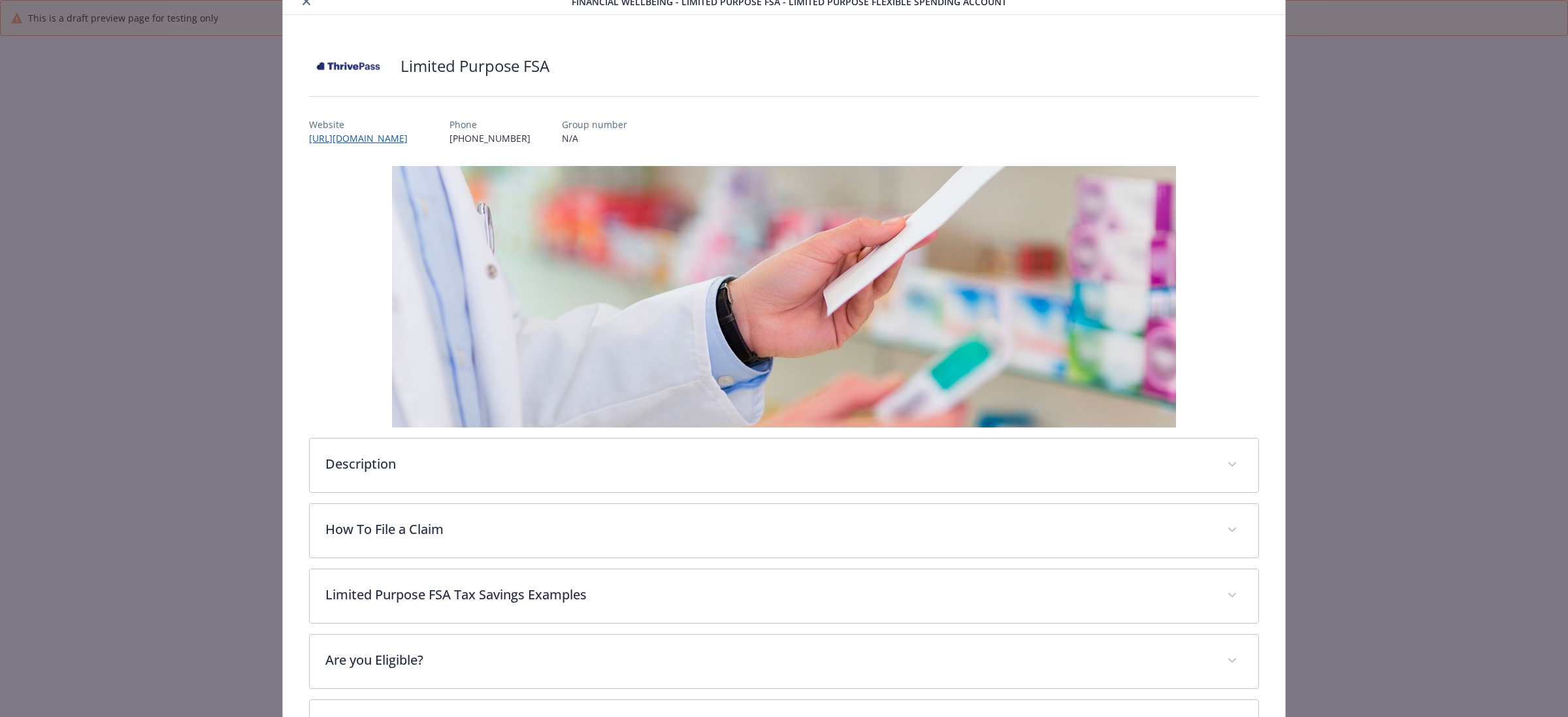
scroll to position [232, 0]
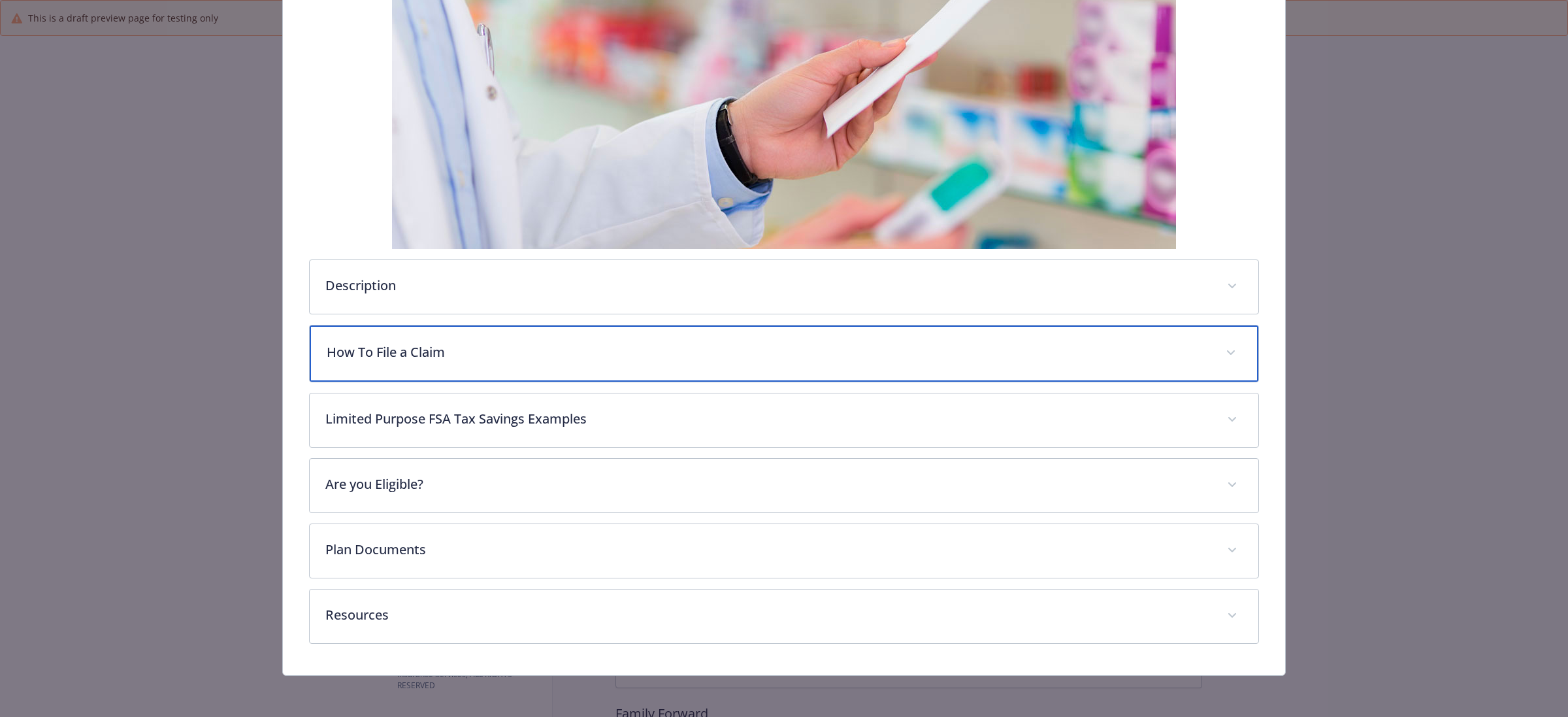
click at [907, 356] on p "How To File a Claim" at bounding box center [768, 352] width 884 height 20
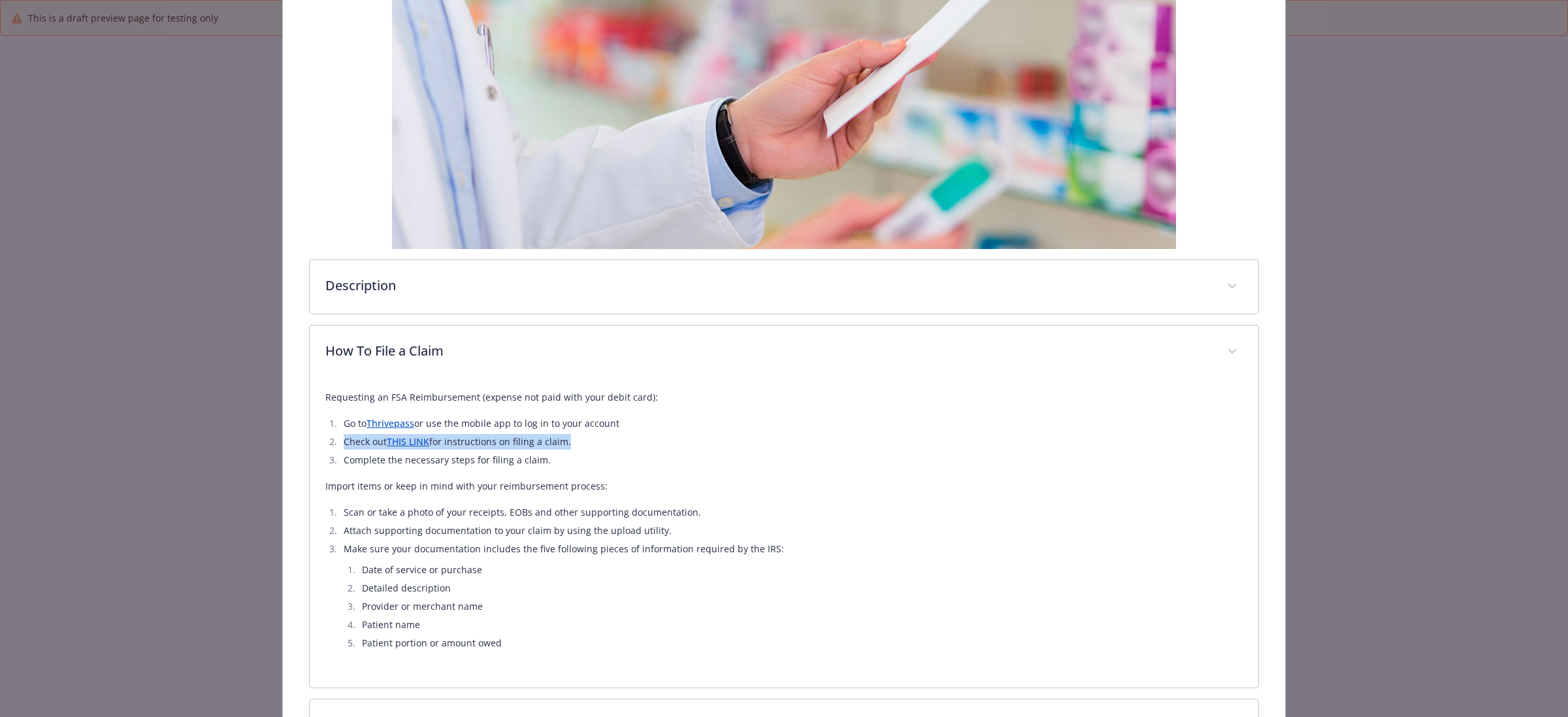
drag, startPoint x: 544, startPoint y: 443, endPoint x: 333, endPoint y: 443, distance: 211.0
click at [340, 443] on li "Check out THIS LINK for instructions on filing a claim." at bounding box center [791, 441] width 903 height 16
copy li "Check out THIS LINK for instructions on filing a claim."
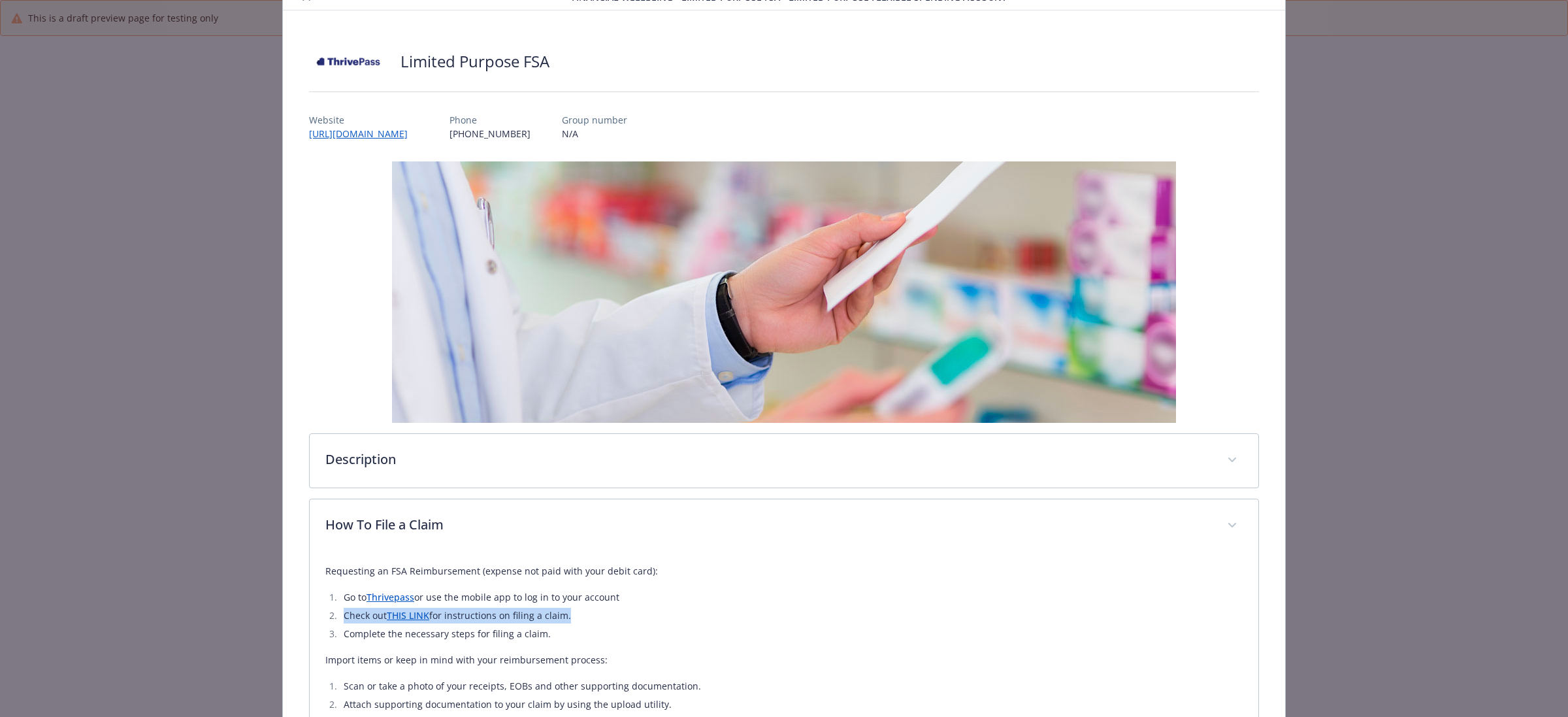
scroll to position [0, 0]
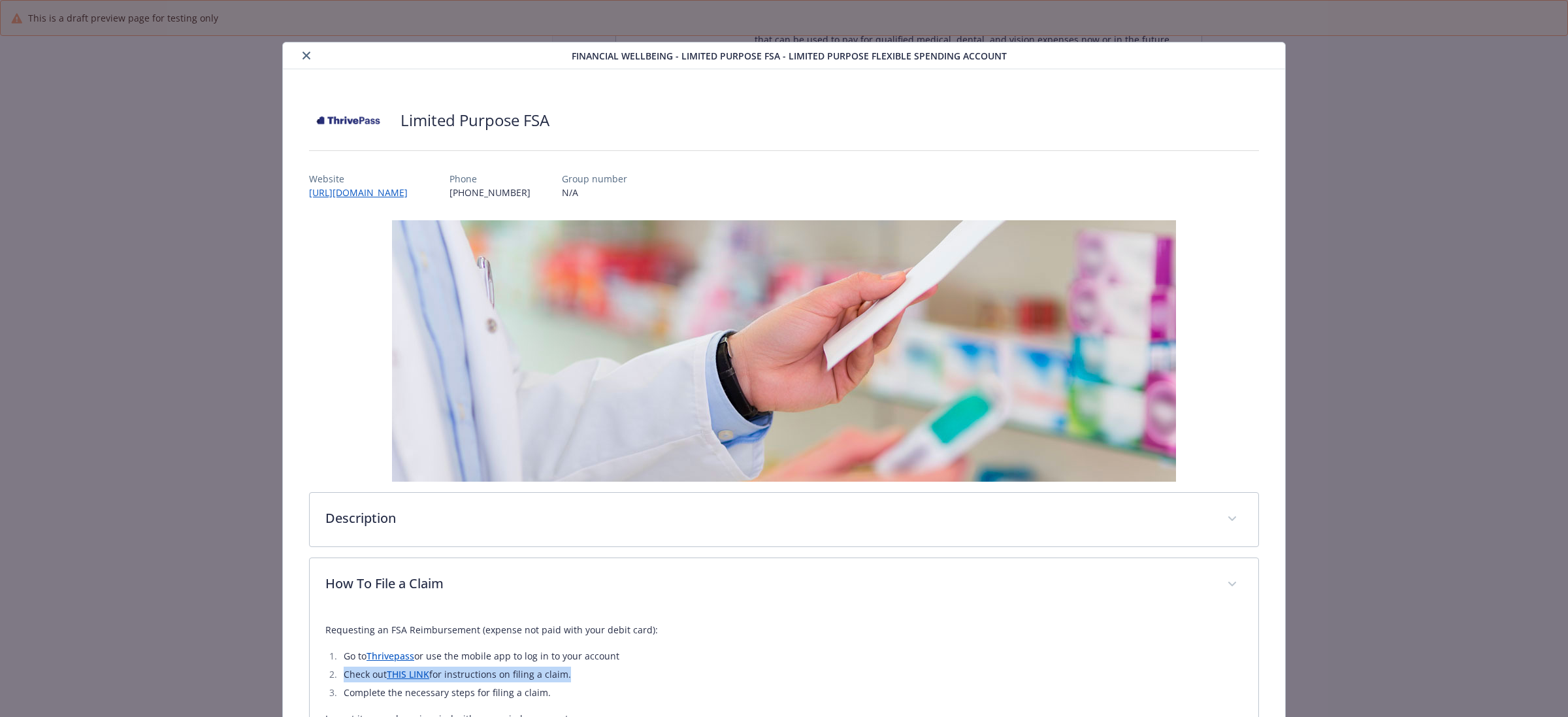
click at [301, 59] on button "close" at bounding box center [306, 55] width 16 height 16
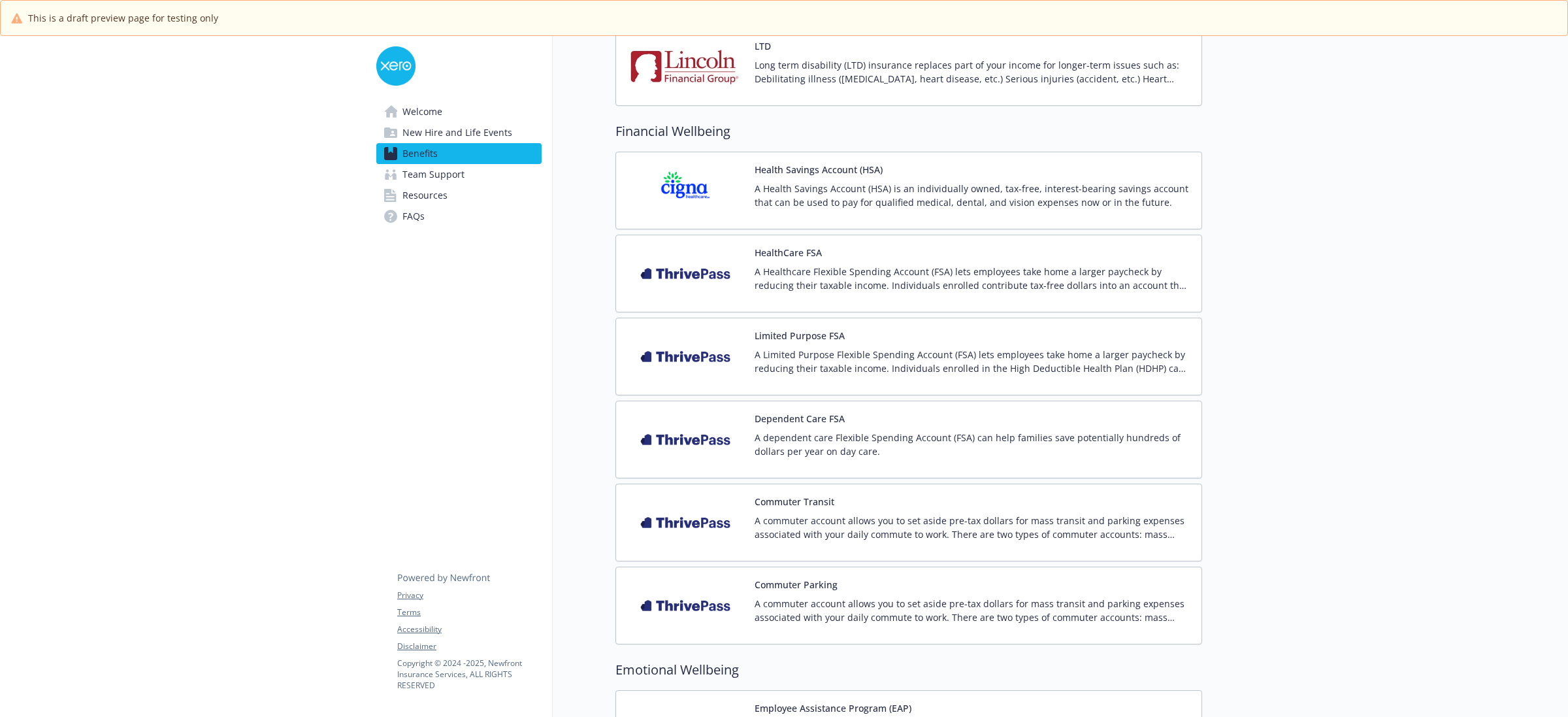
scroll to position [1143, 0]
click at [807, 288] on p "A Healthcare Flexible Spending Account (FSA) lets employees take home a larger …" at bounding box center [973, 279] width 436 height 27
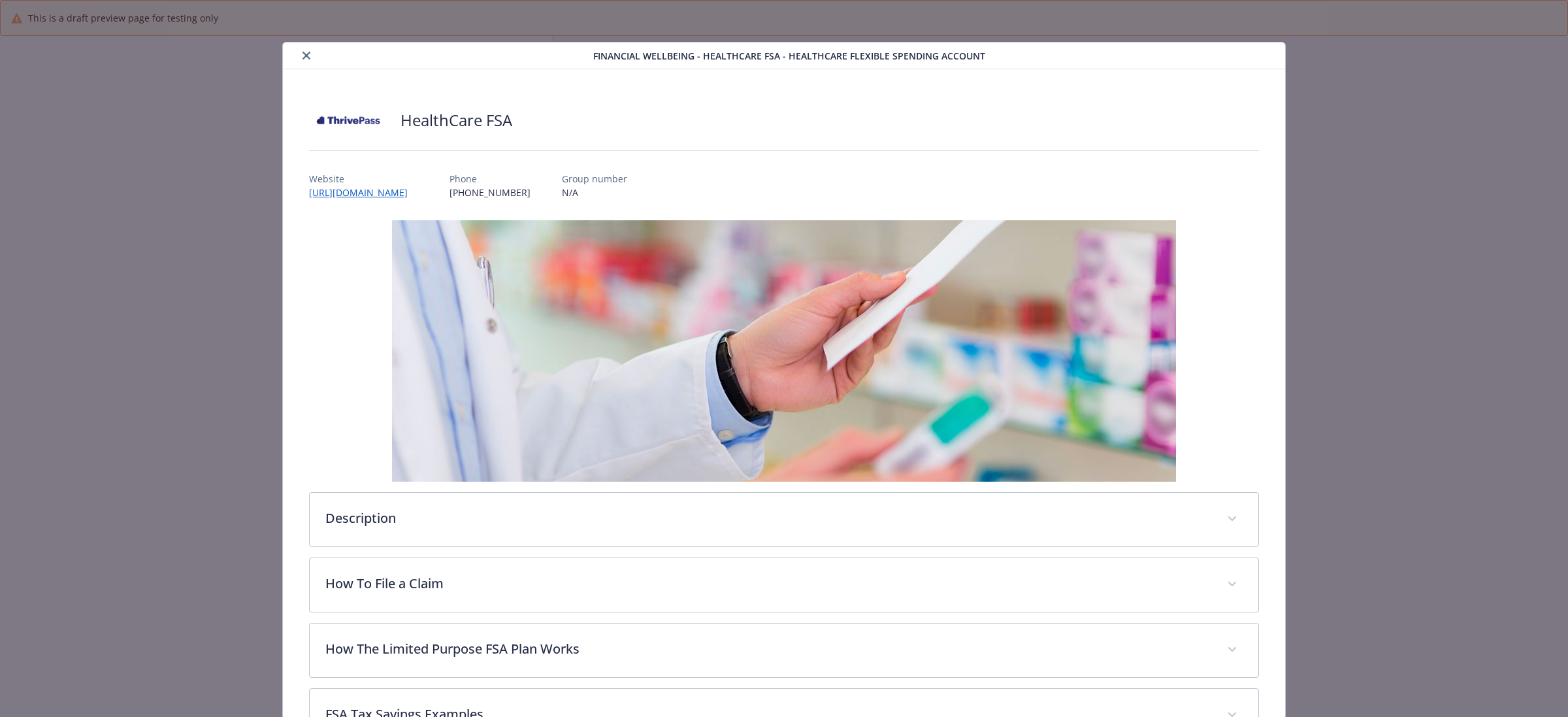
scroll to position [1143, 0]
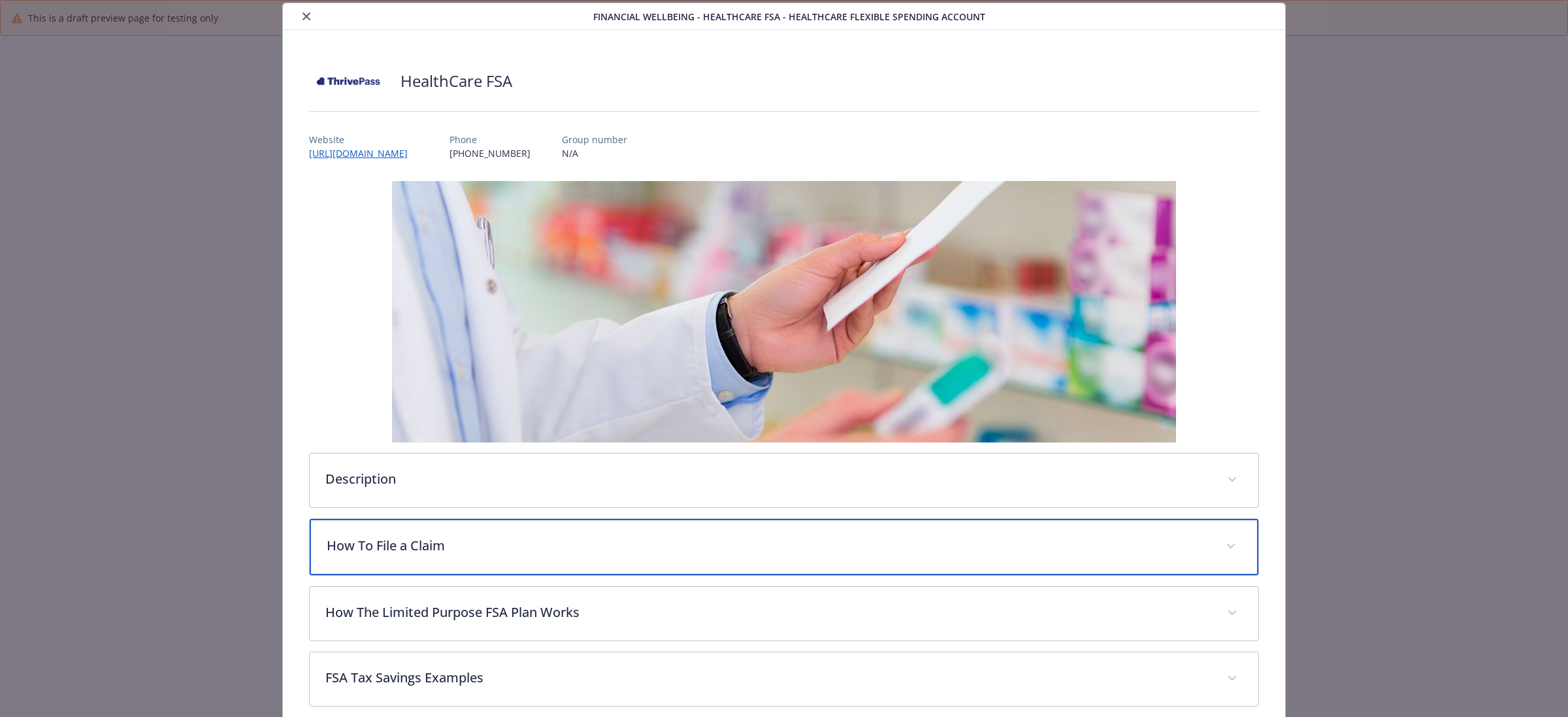
click at [520, 550] on p "How To File a Claim" at bounding box center [768, 545] width 884 height 20
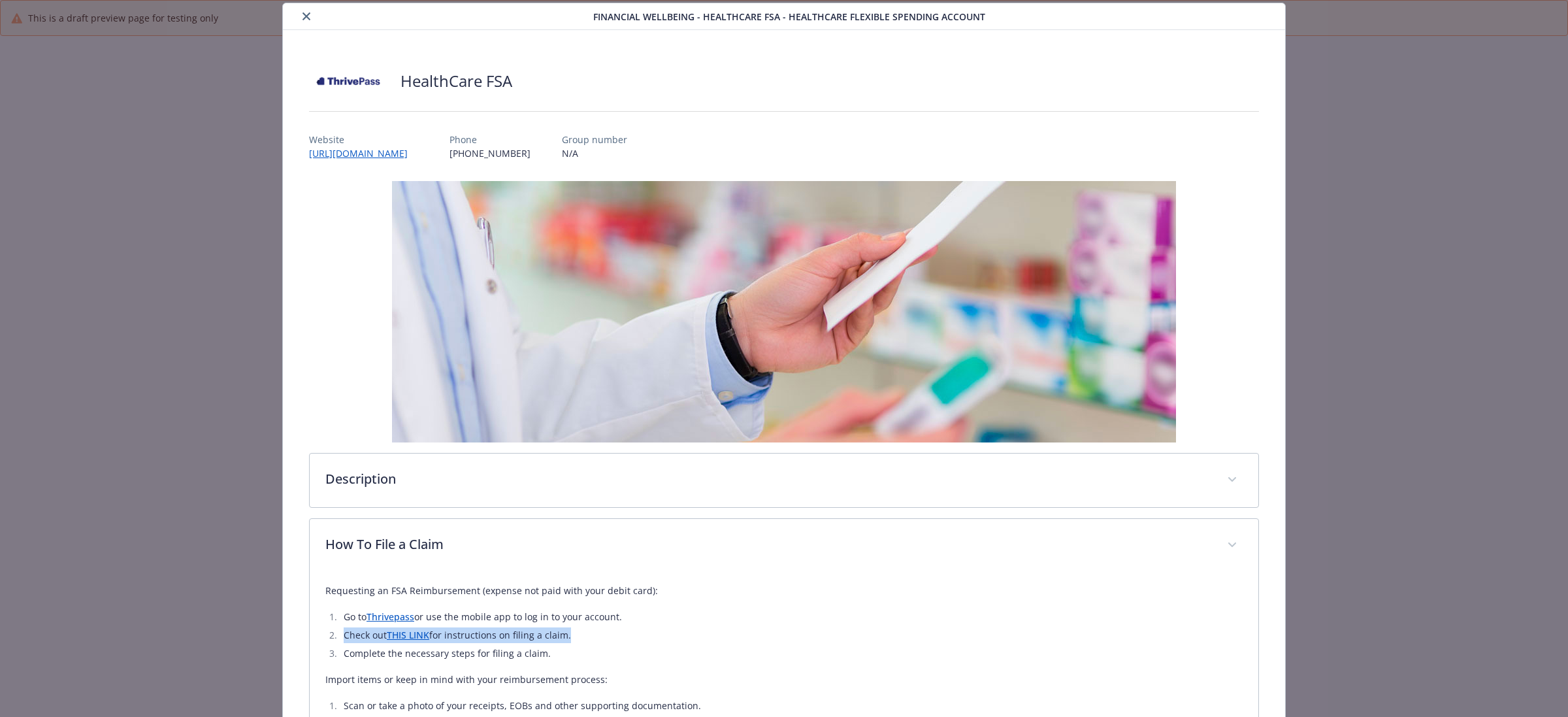
drag, startPoint x: 517, startPoint y: 639, endPoint x: 326, endPoint y: 639, distance: 191.0
click at [326, 639] on ol "Go to Thrivepass or use the mobile app to log in to your account. Check out THI…" at bounding box center [784, 635] width 918 height 52
copy li "Check out THIS LINK for instructions on filing a claim."
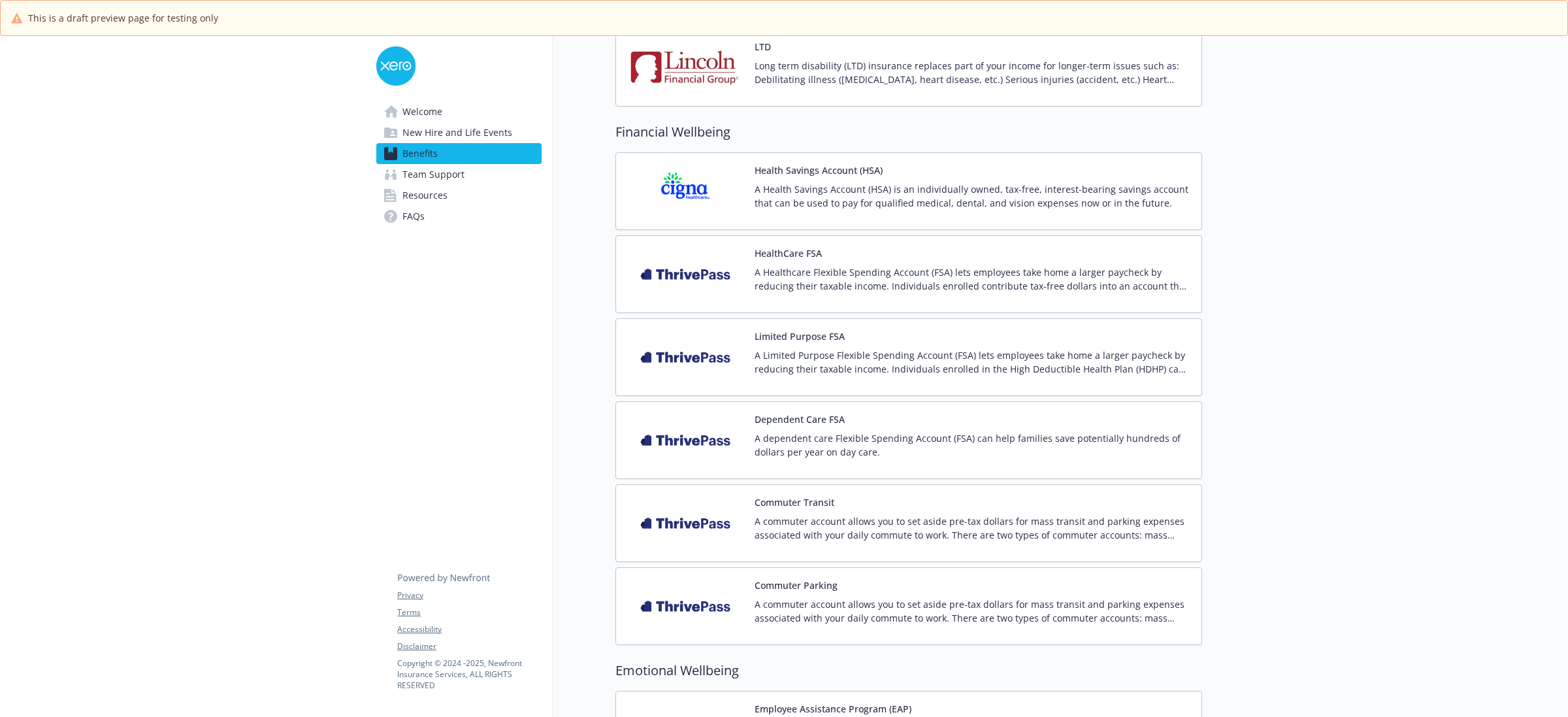
click at [735, 347] on img at bounding box center [684, 356] width 117 height 56
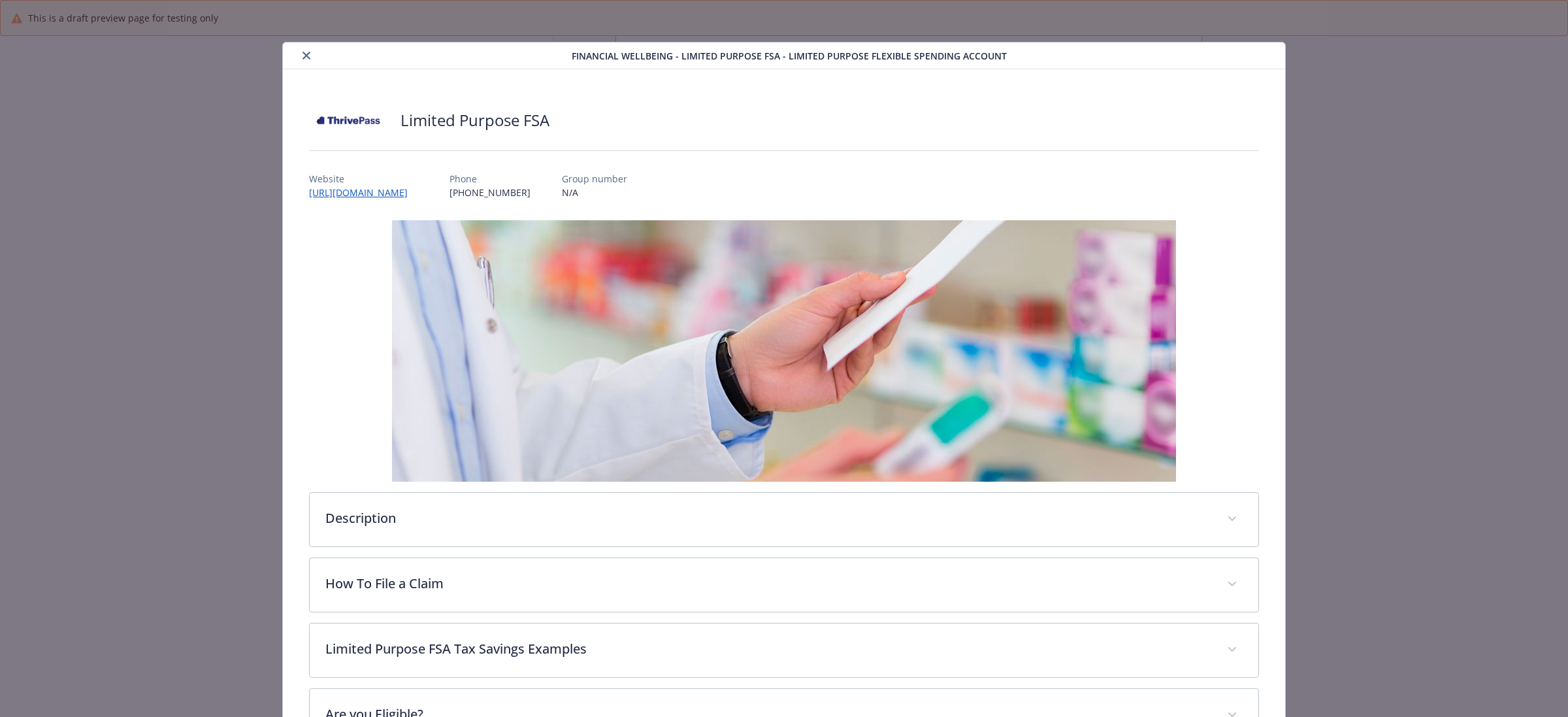
scroll to position [39, 0]
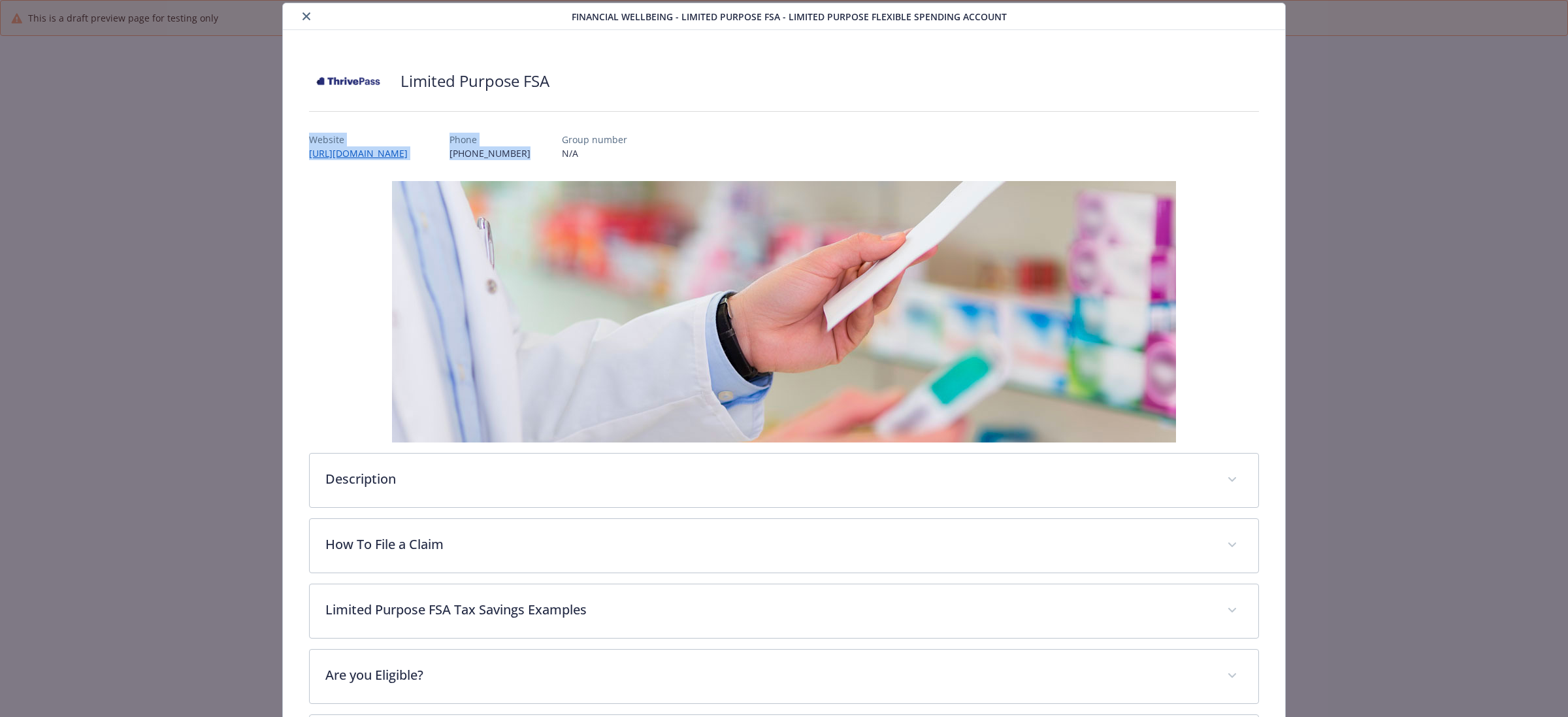
drag, startPoint x: 635, startPoint y: 155, endPoint x: 281, endPoint y: 134, distance: 354.6
click at [283, 134] on div "Limited Purpose FSA Website https://support.thrivepass.com/support/tickets/new …" at bounding box center [784, 447] width 1003 height 835
click at [302, 13] on icon "close" at bounding box center [306, 16] width 7 height 7
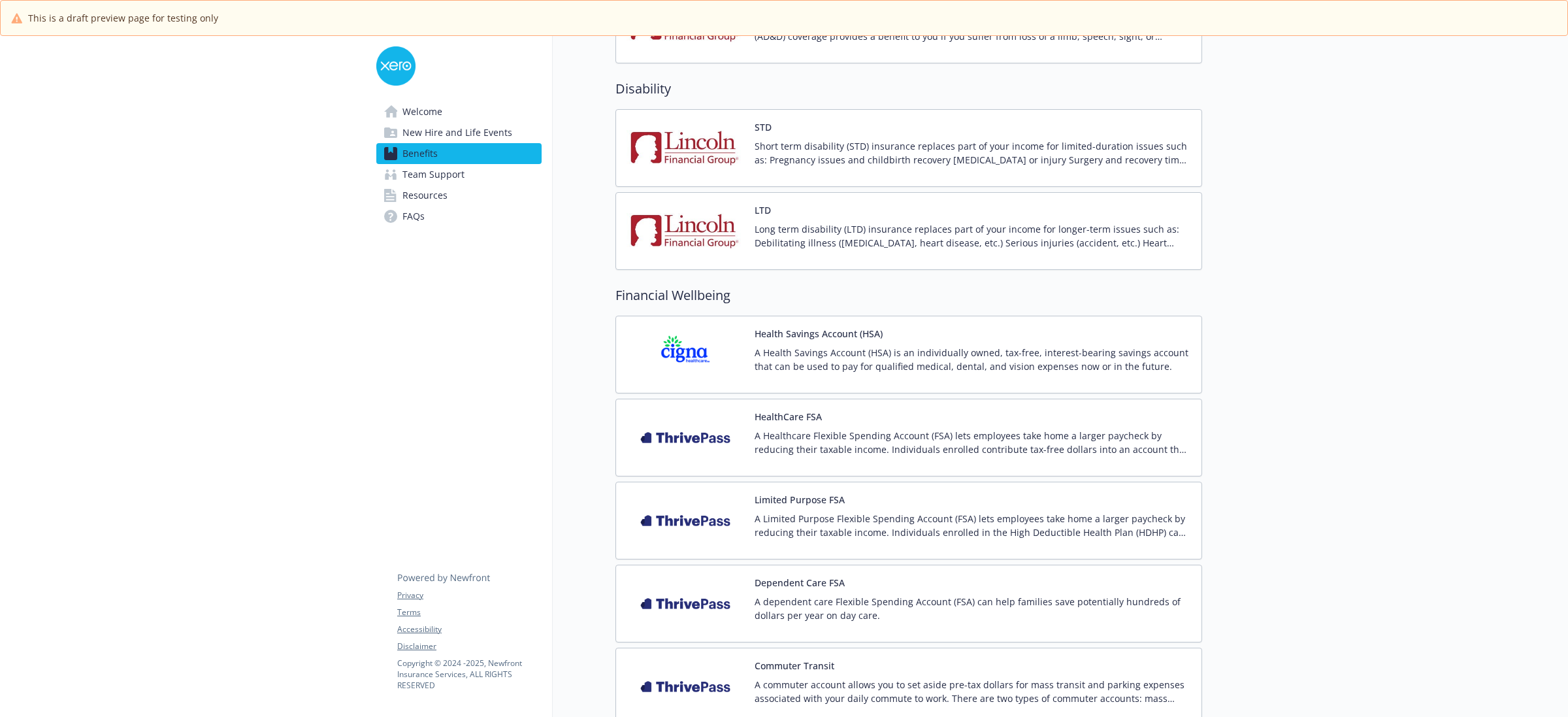
click at [421, 109] on span "Welcome" at bounding box center [422, 112] width 40 height 21
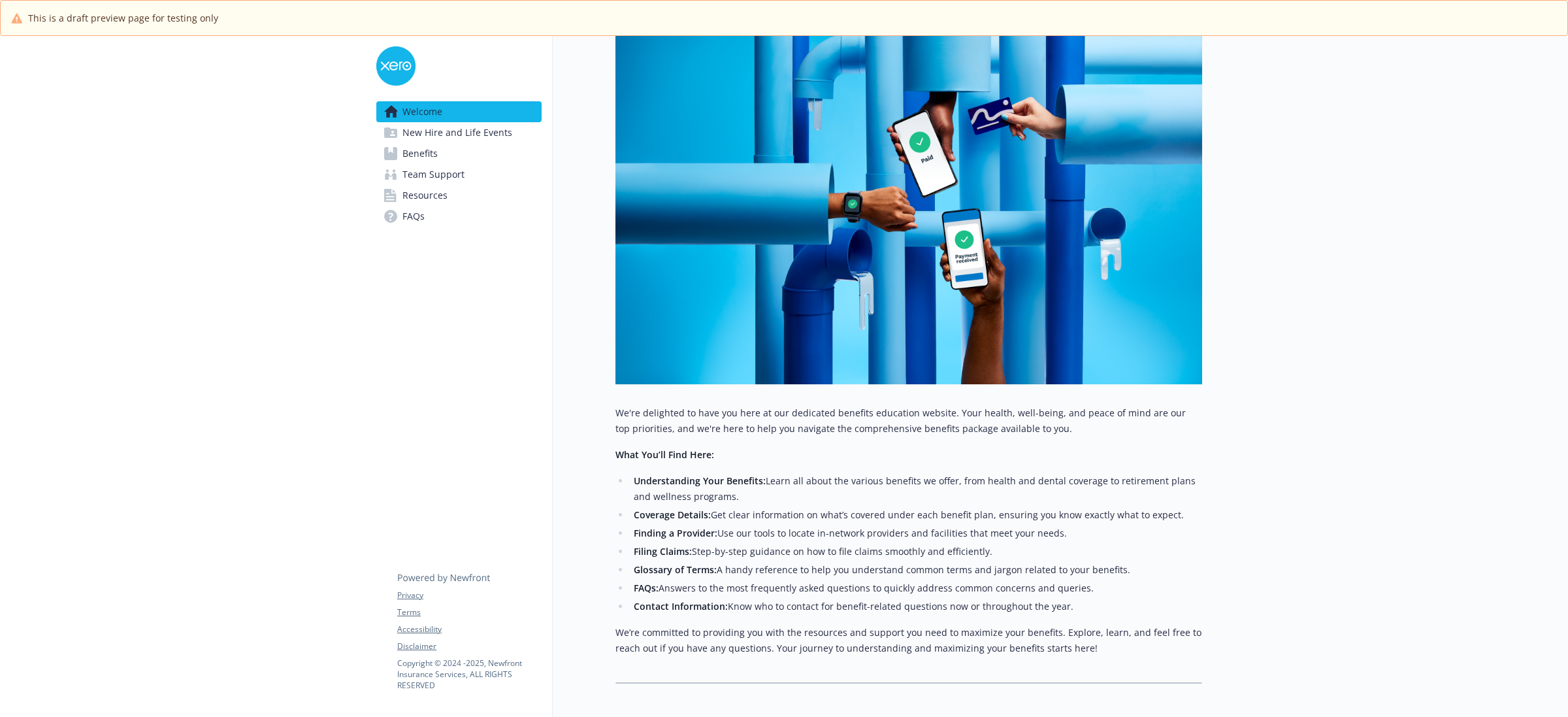
scroll to position [127, 0]
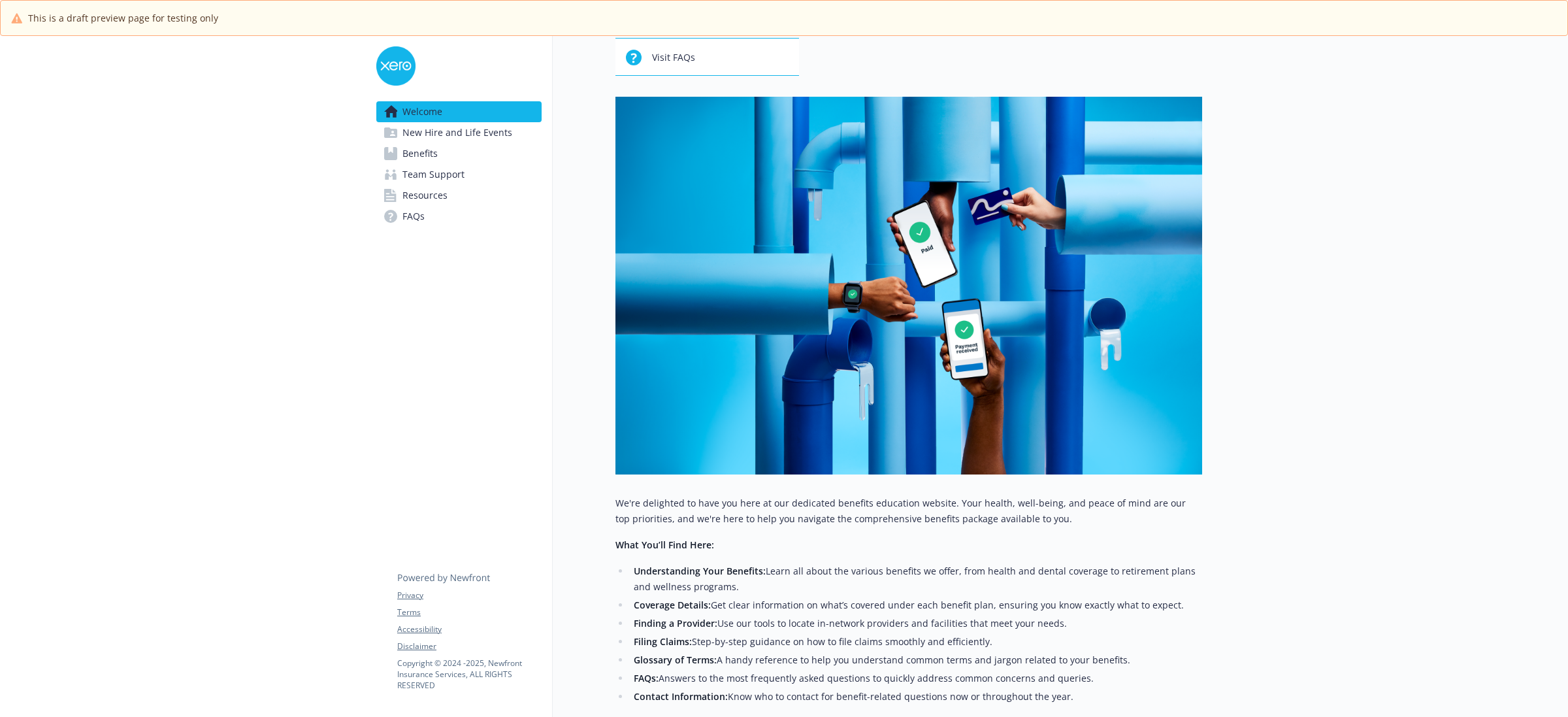
click at [425, 125] on span "New Hire and Life Events" at bounding box center [457, 132] width 110 height 21
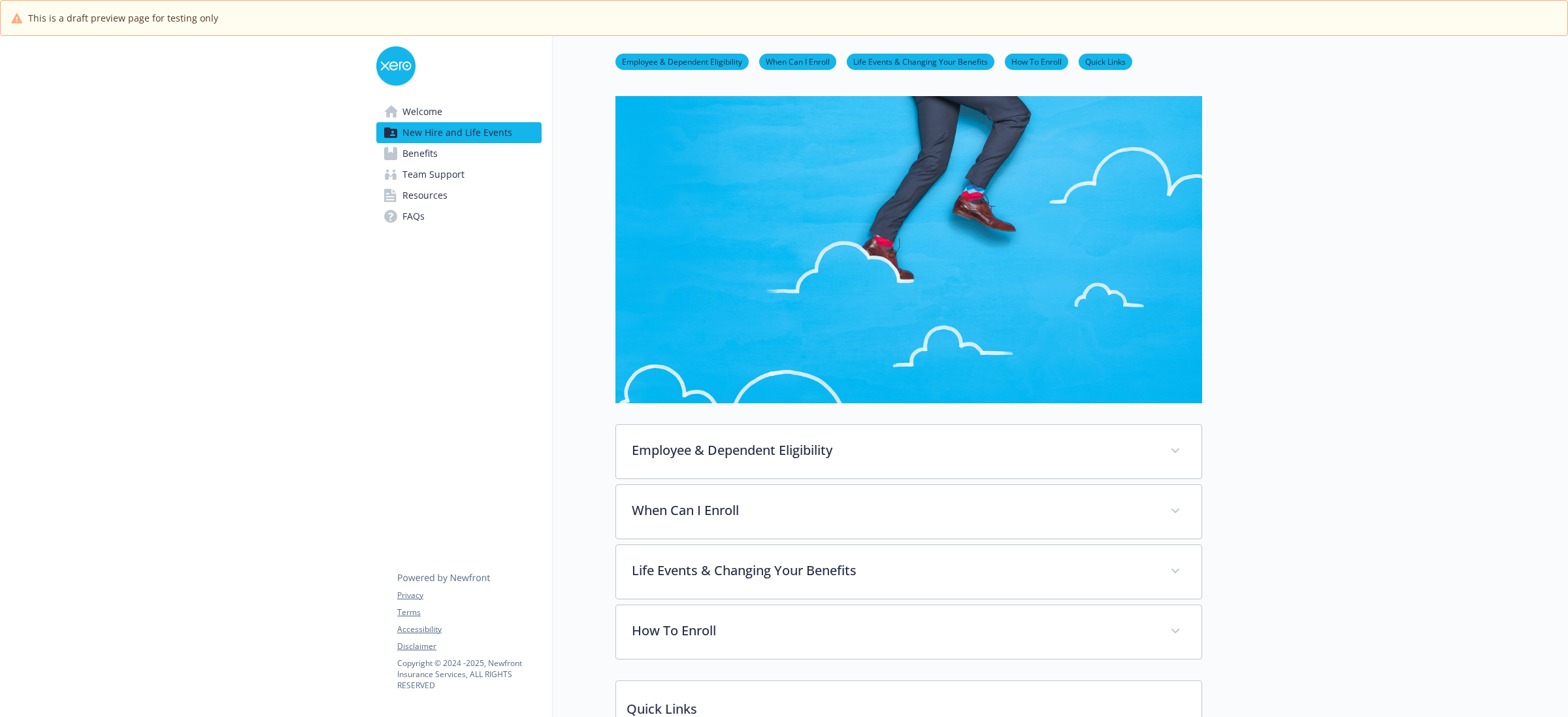
scroll to position [127, 0]
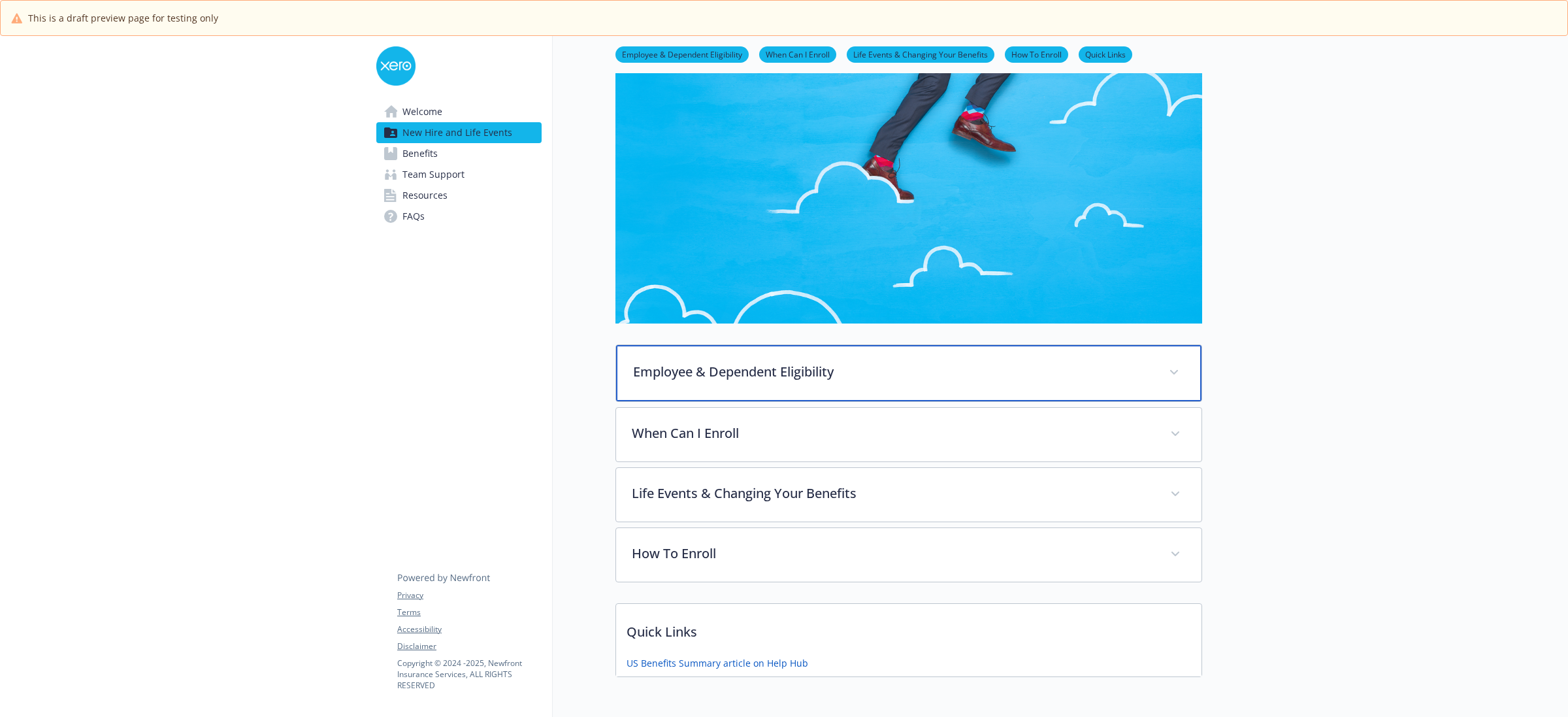
click at [1039, 371] on p "Employee & Dependent Eligibility" at bounding box center [893, 372] width 520 height 20
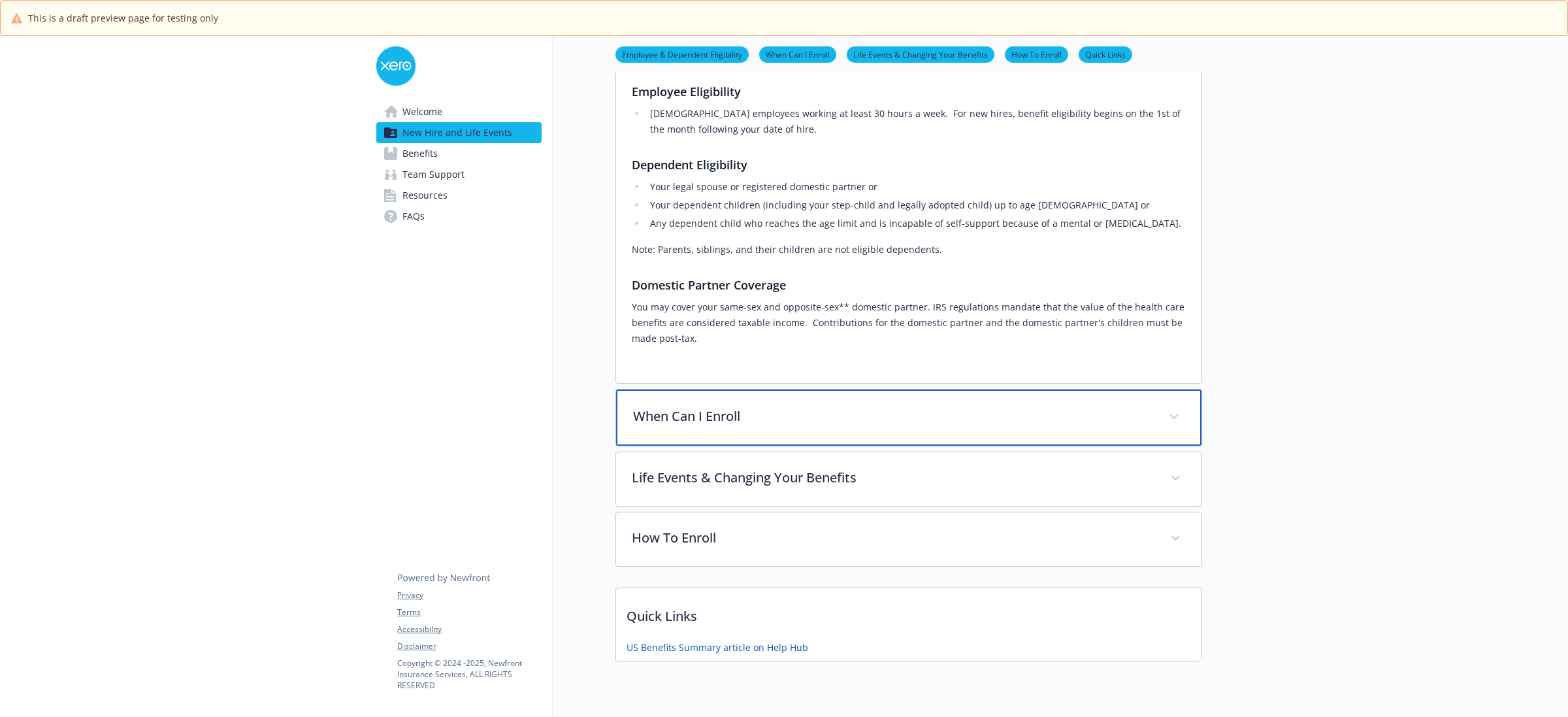
click at [1037, 423] on p "When Can I Enroll" at bounding box center [893, 416] width 520 height 20
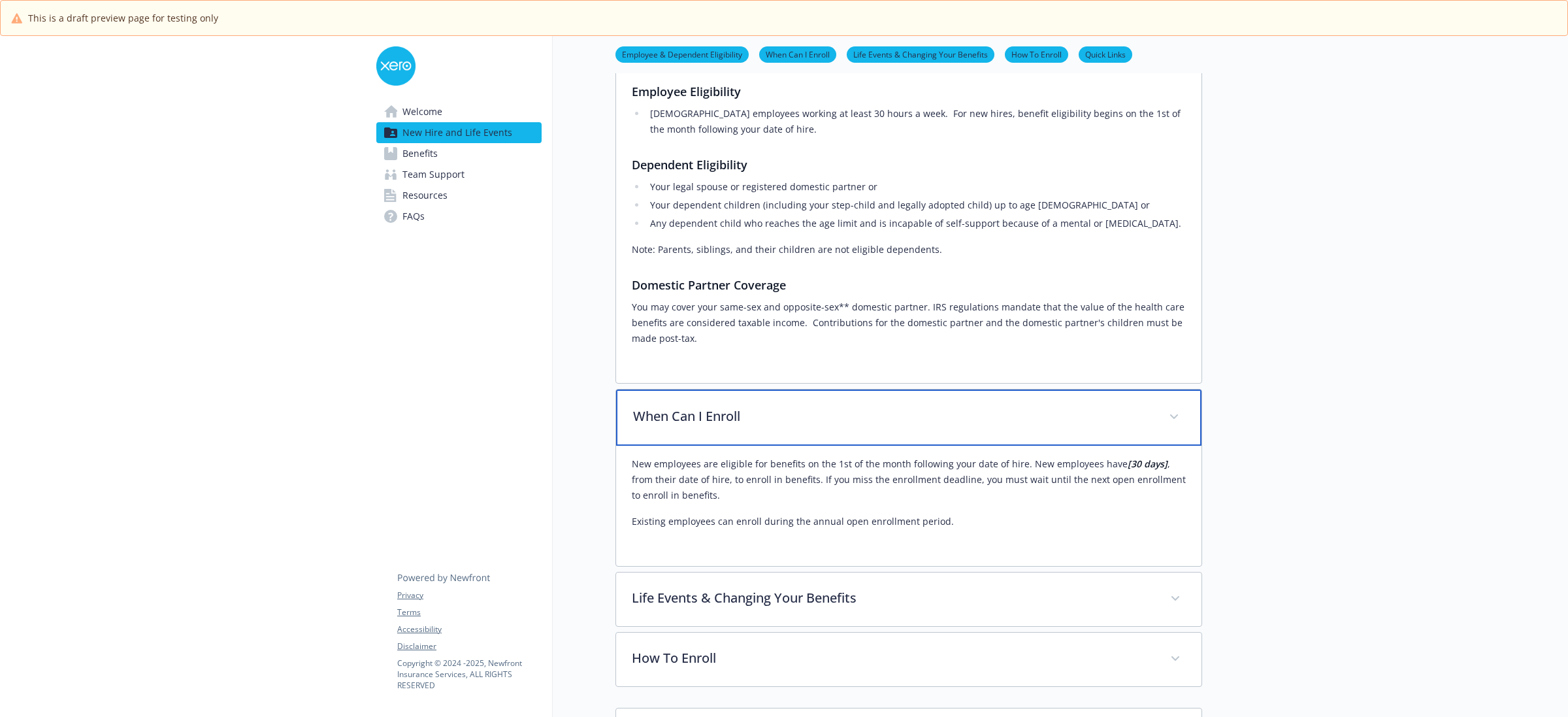
scroll to position [617, 0]
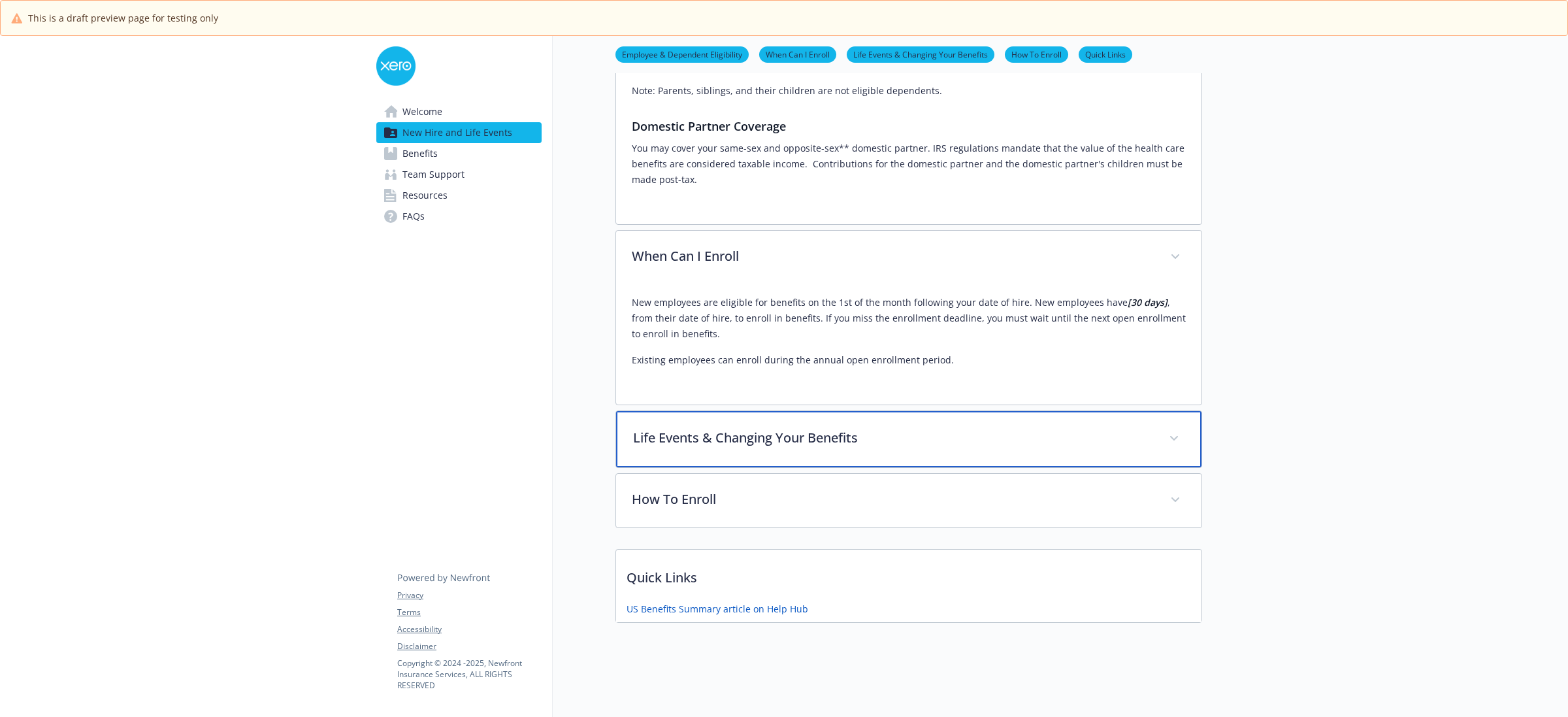
click at [1012, 423] on div "Life Events & Changing Your Benefits" at bounding box center [908, 439] width 585 height 56
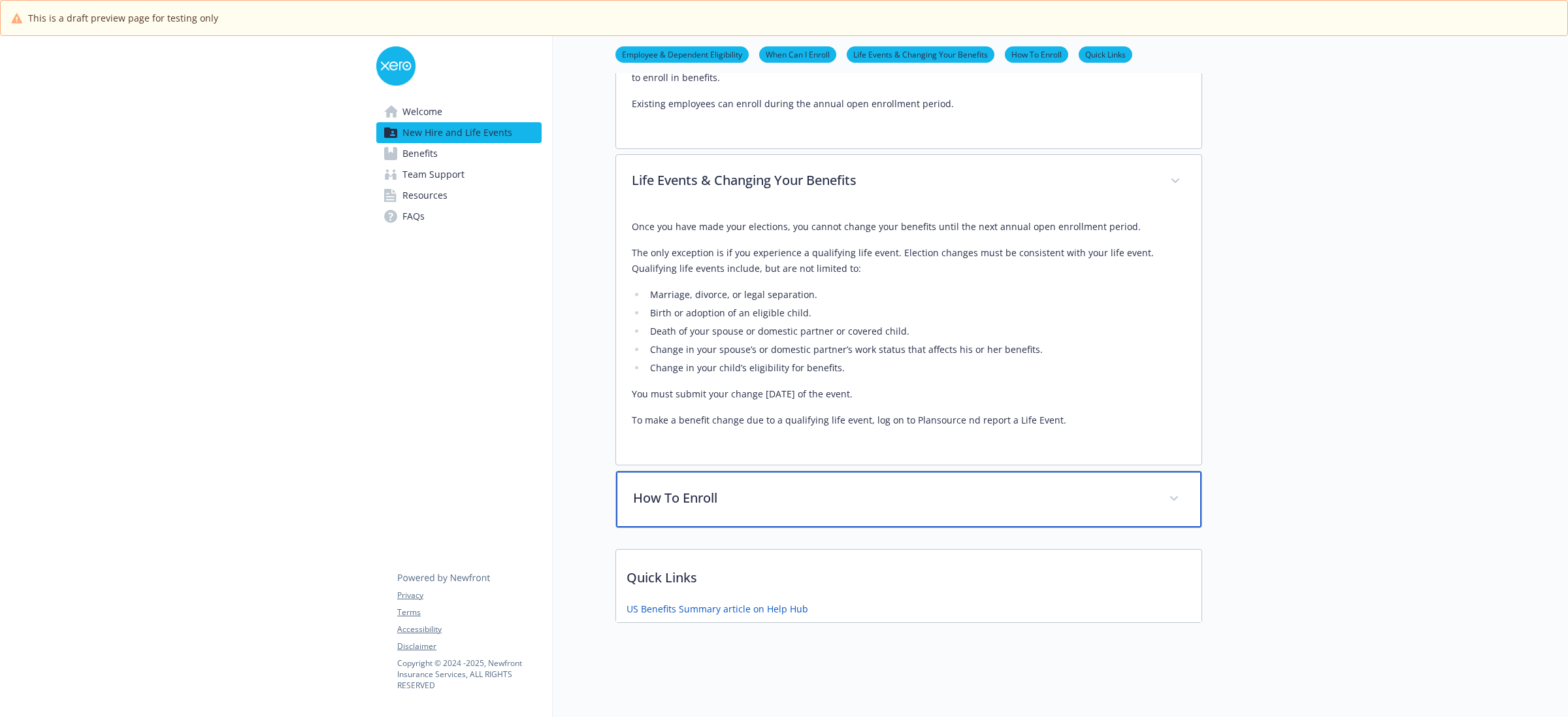
click at [1031, 471] on div "How To Enroll" at bounding box center [908, 499] width 585 height 56
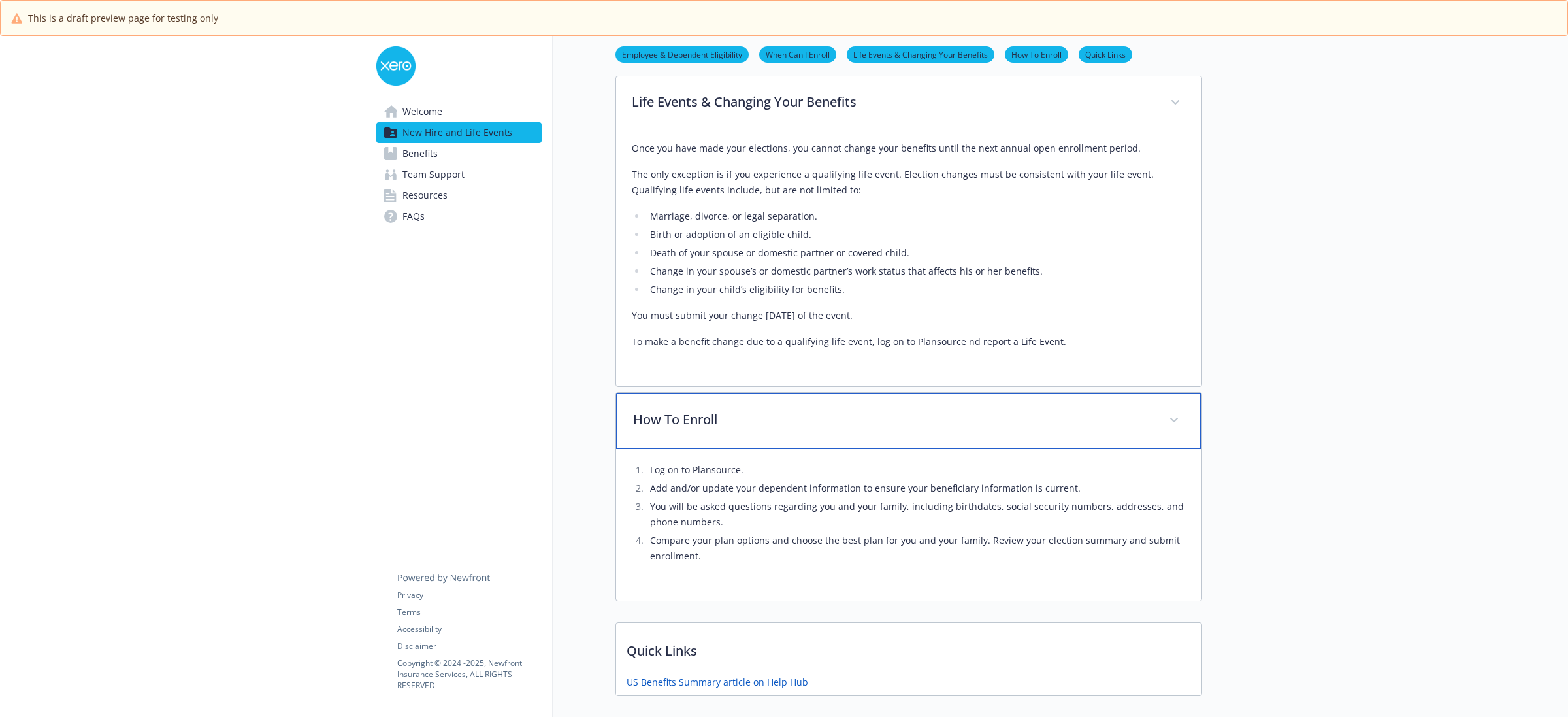
scroll to position [1033, 0]
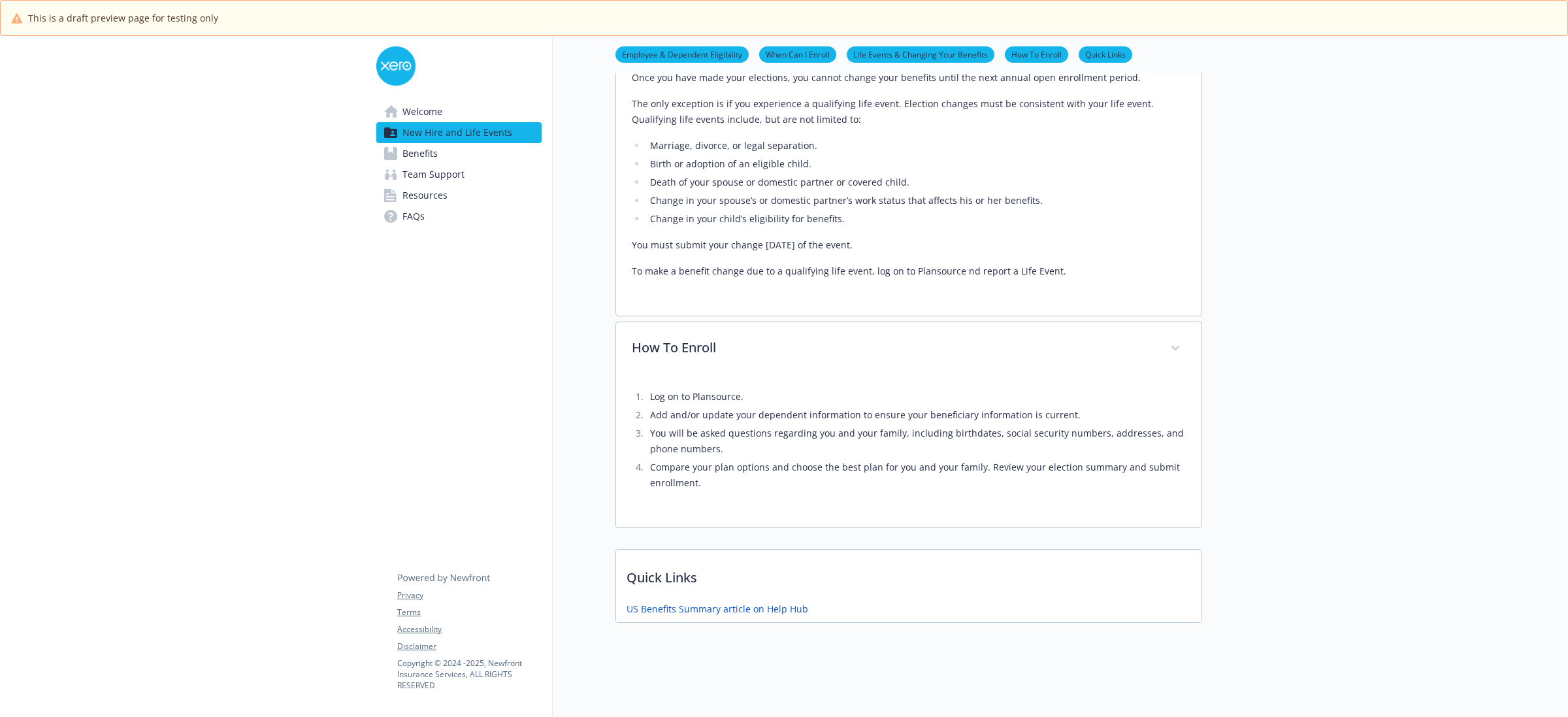
click at [432, 150] on span "Benefits" at bounding box center [420, 153] width 35 height 21
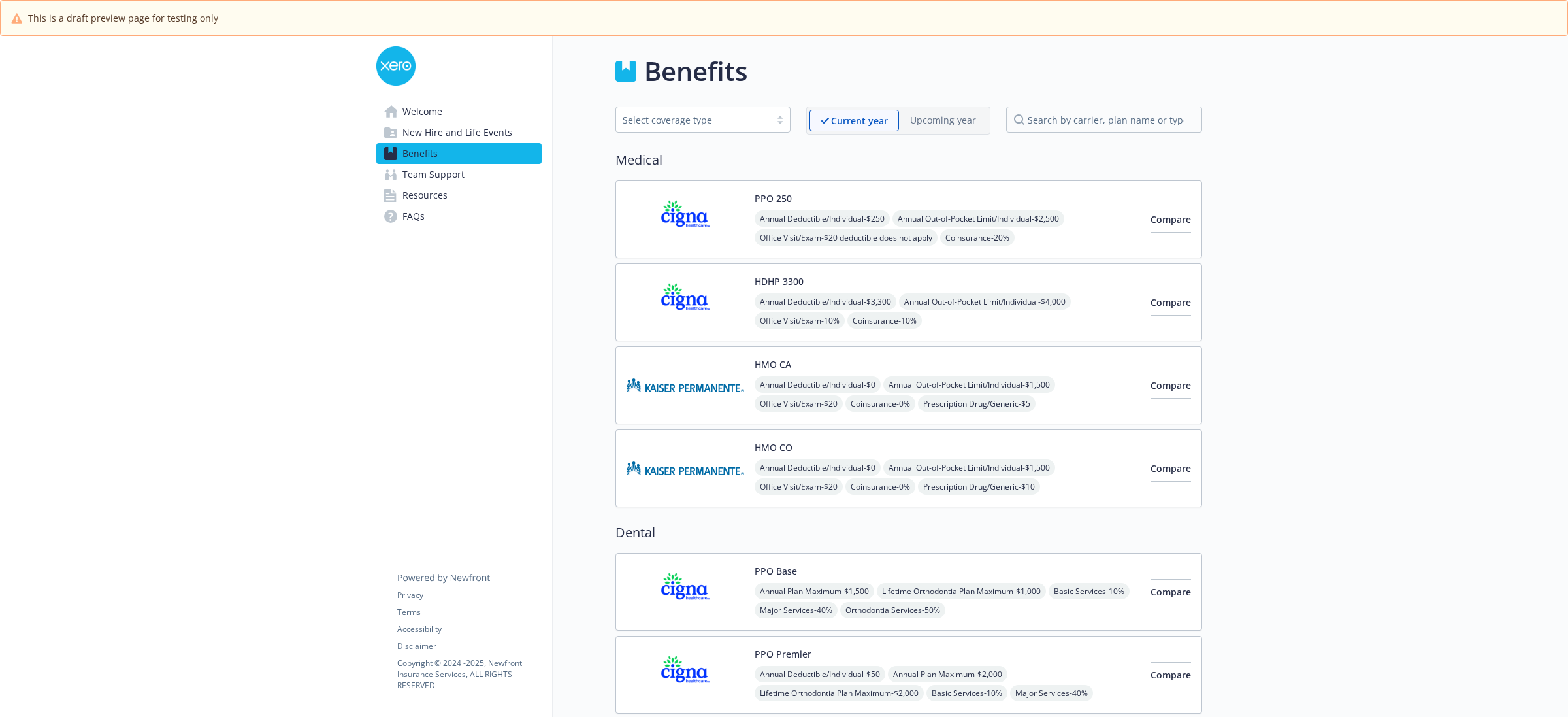
click at [676, 223] on img at bounding box center [684, 219] width 117 height 56
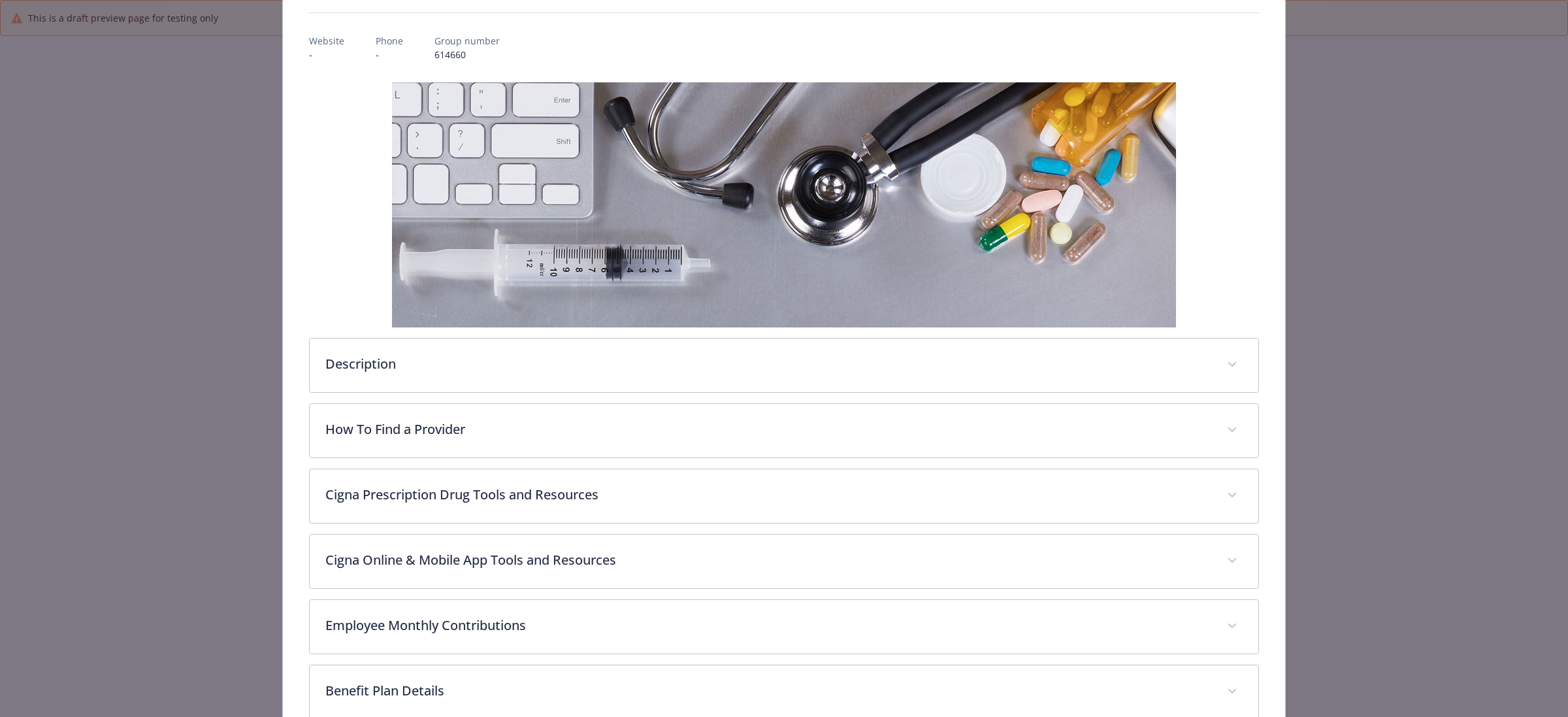
scroll to position [163, 0]
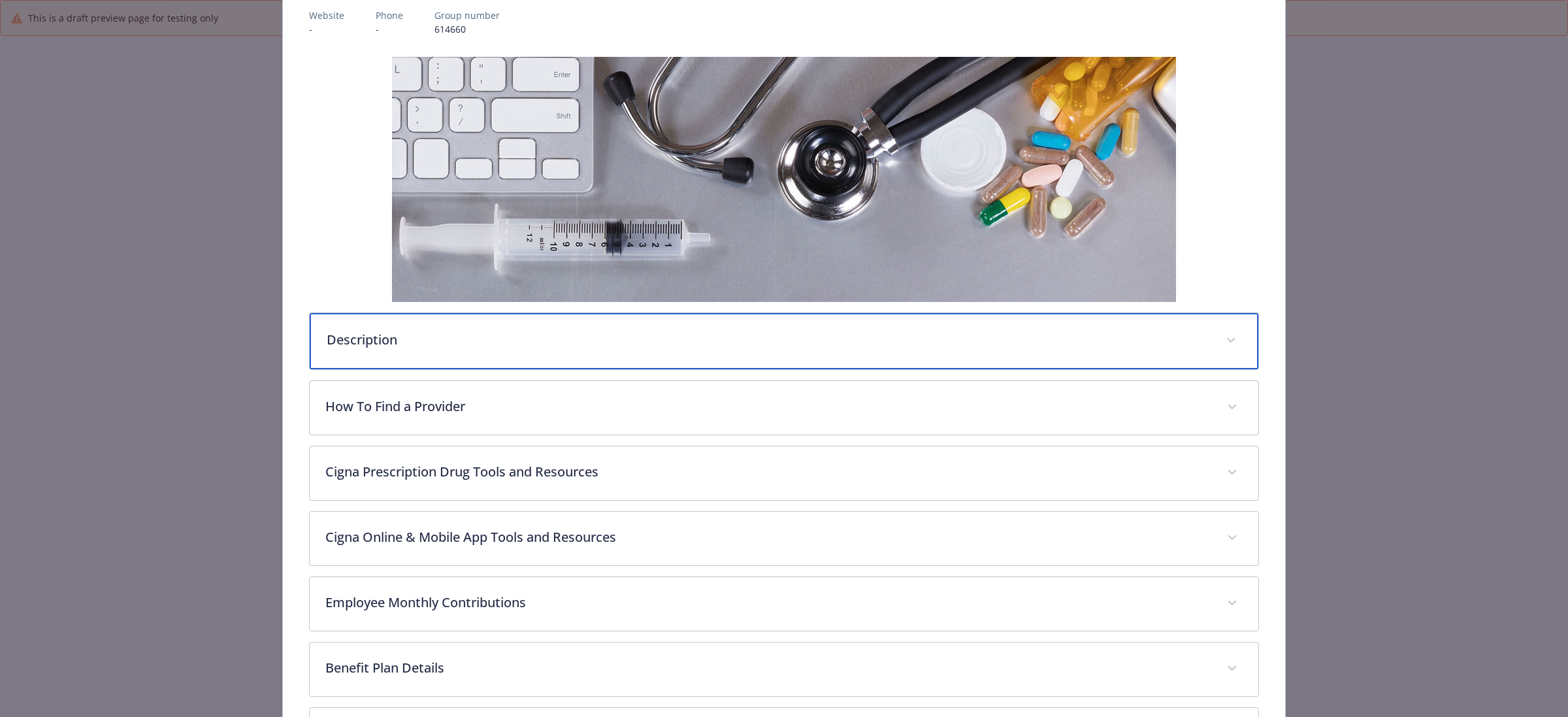
click at [966, 334] on p "Description" at bounding box center [768, 340] width 884 height 20
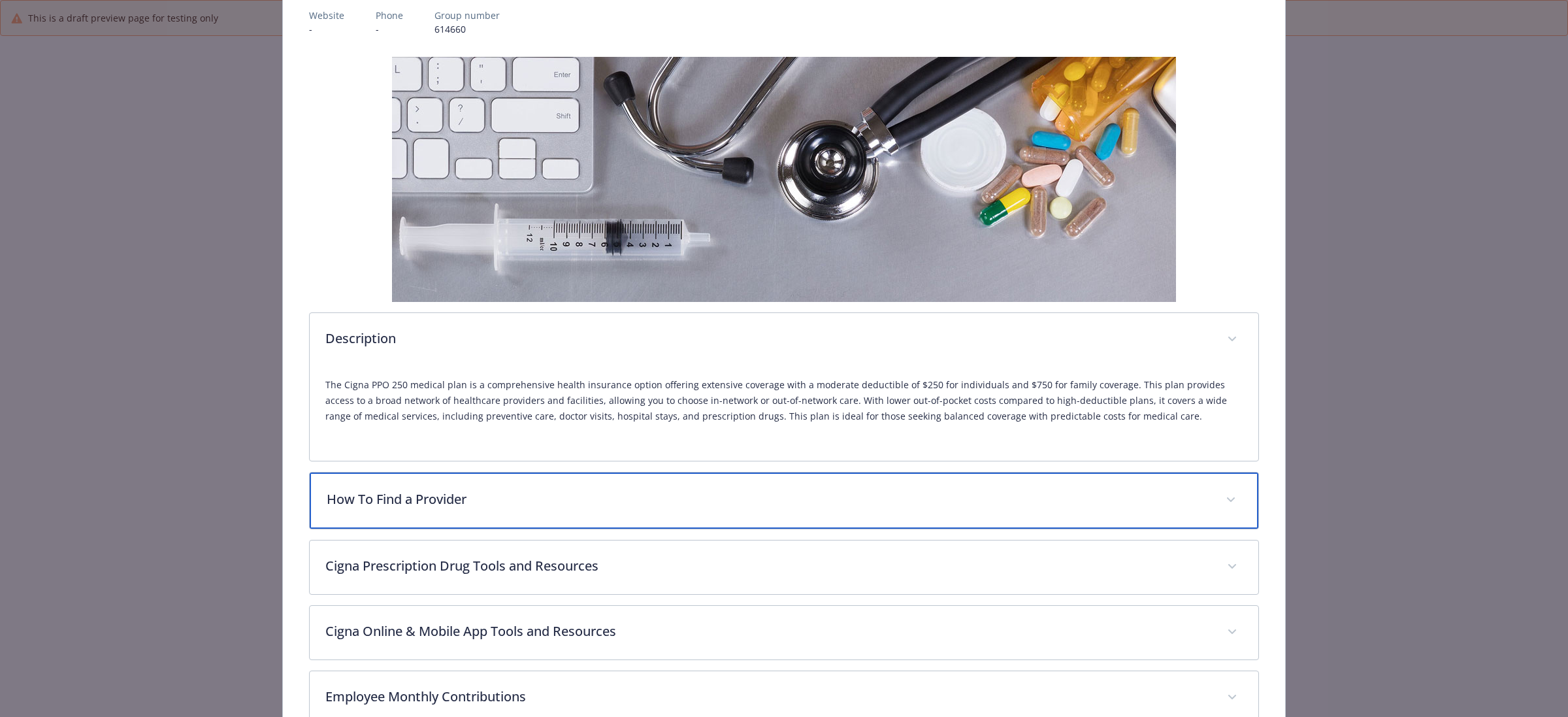
click at [960, 497] on p "How To Find a Provider" at bounding box center [768, 500] width 884 height 20
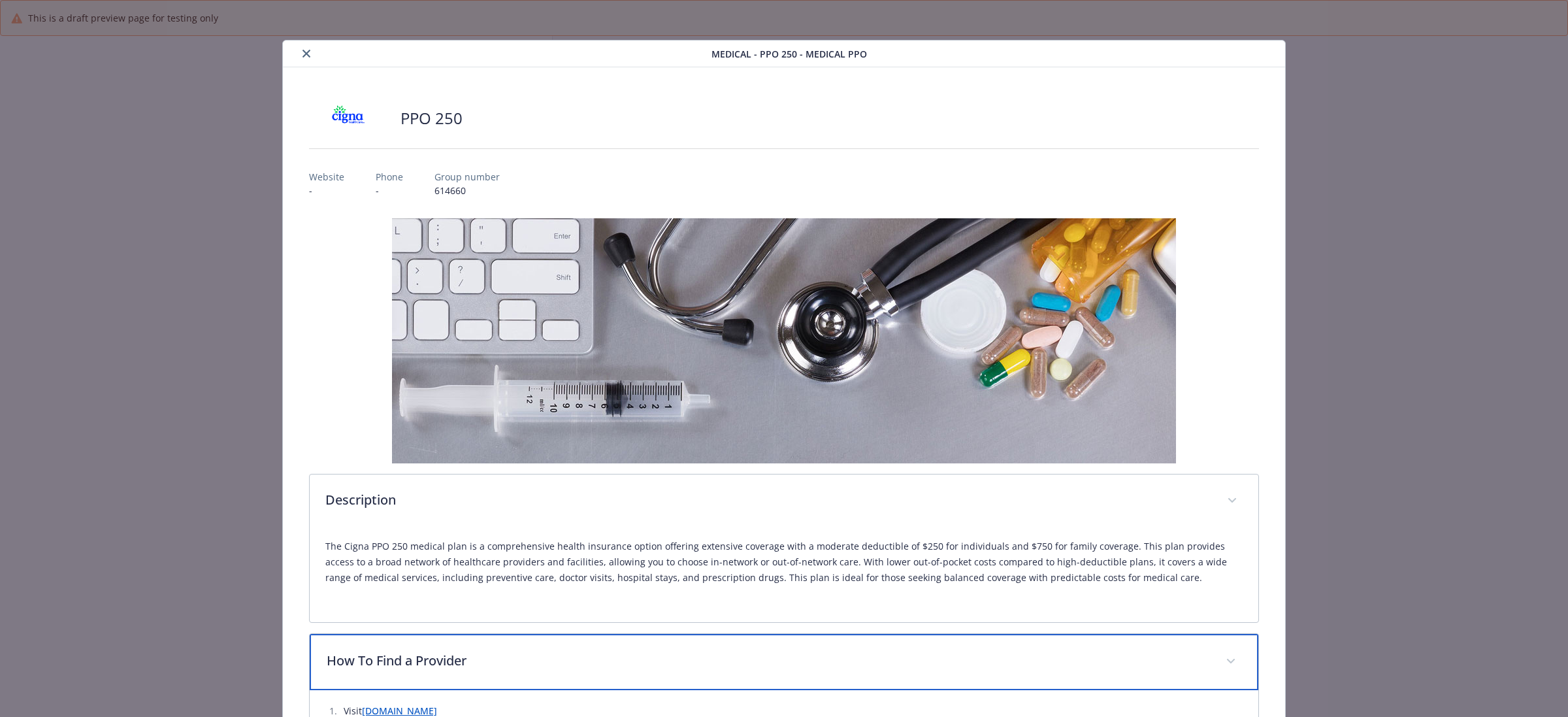
scroll to position [0, 0]
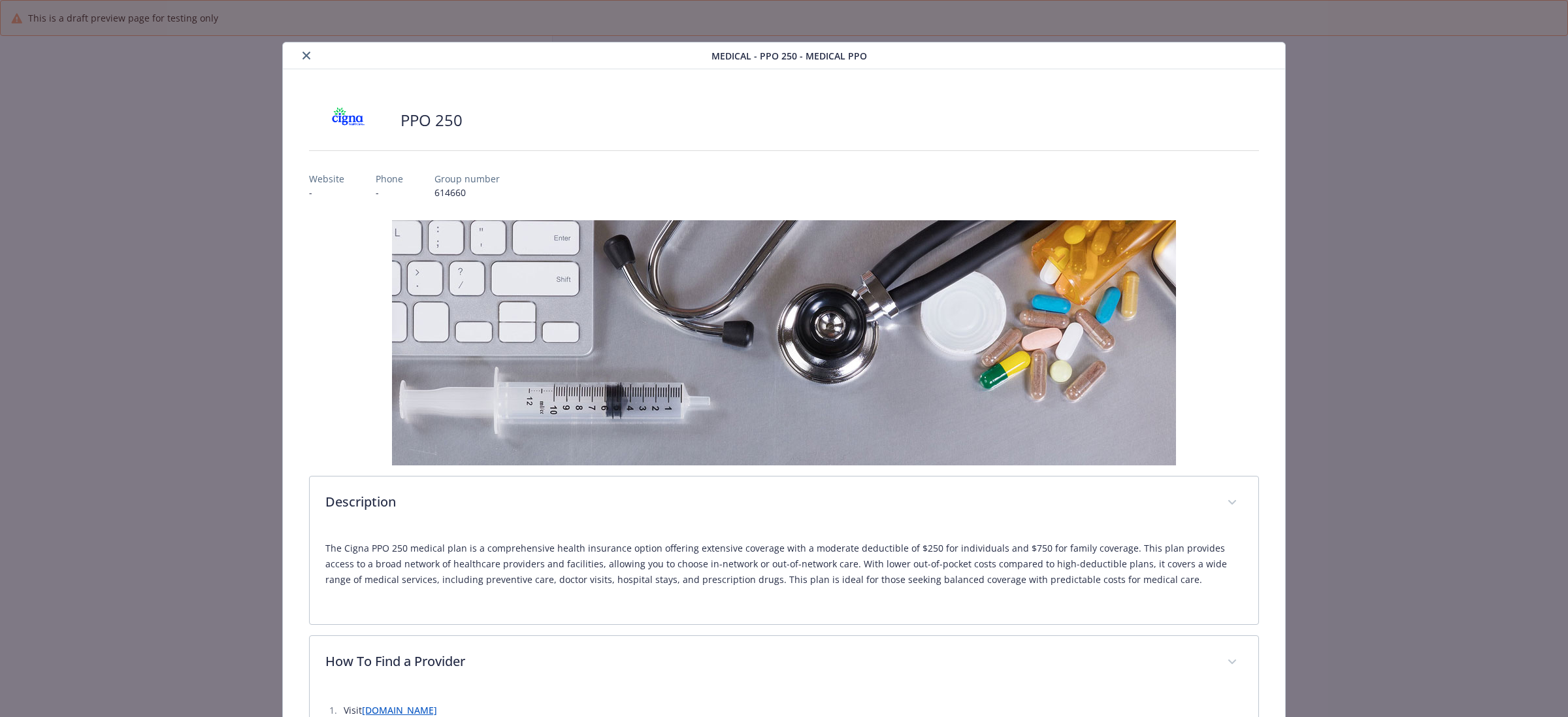
click at [302, 61] on button "close" at bounding box center [306, 55] width 16 height 16
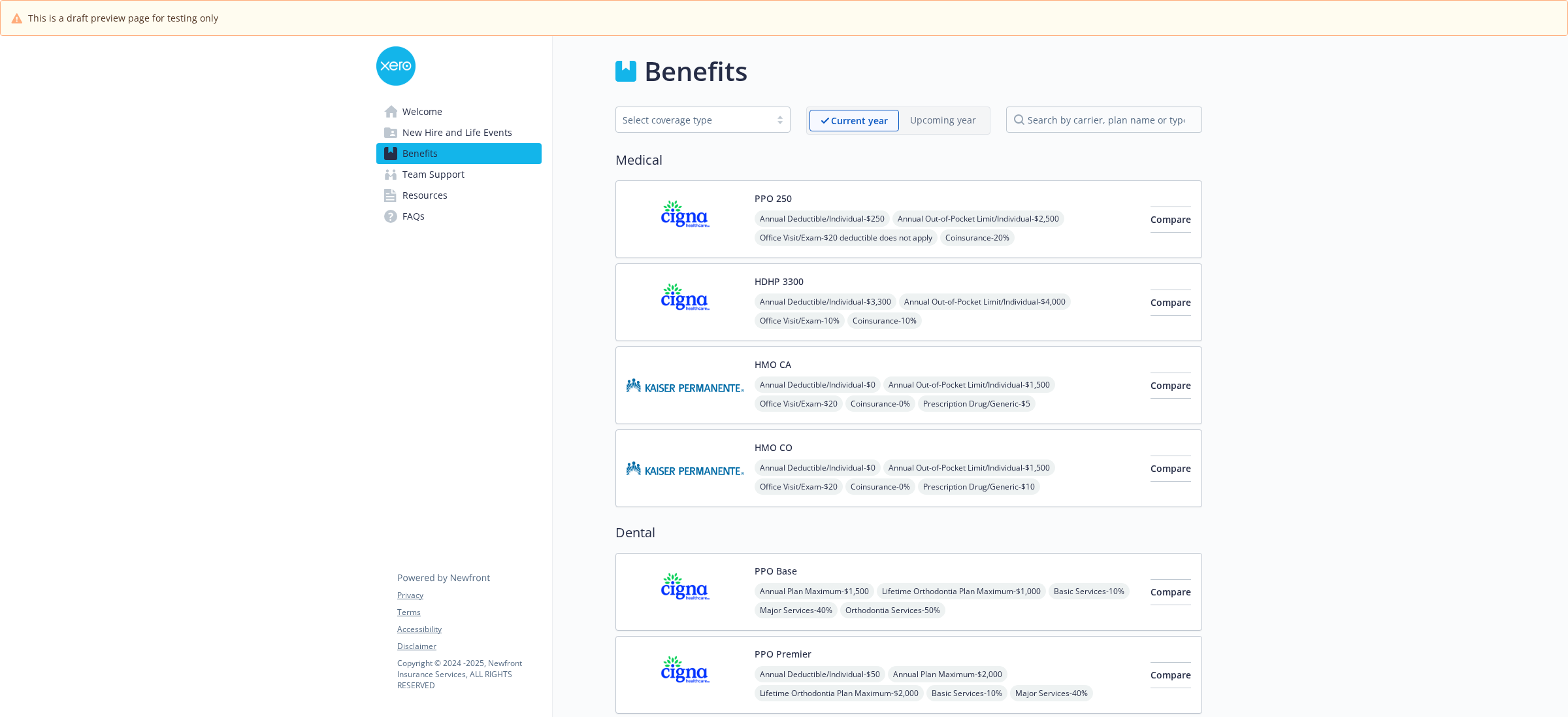
click at [684, 298] on img at bounding box center [684, 302] width 117 height 56
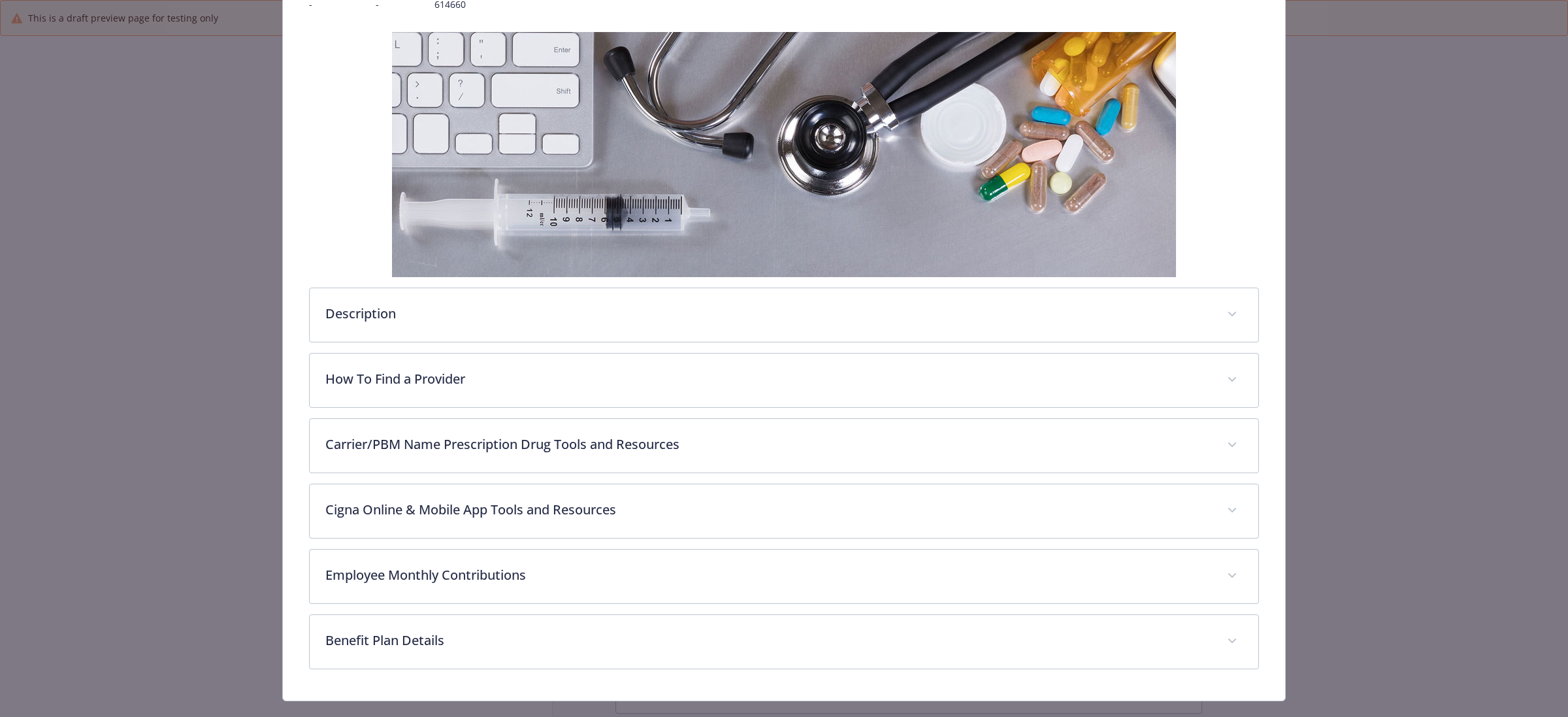
scroll to position [202, 0]
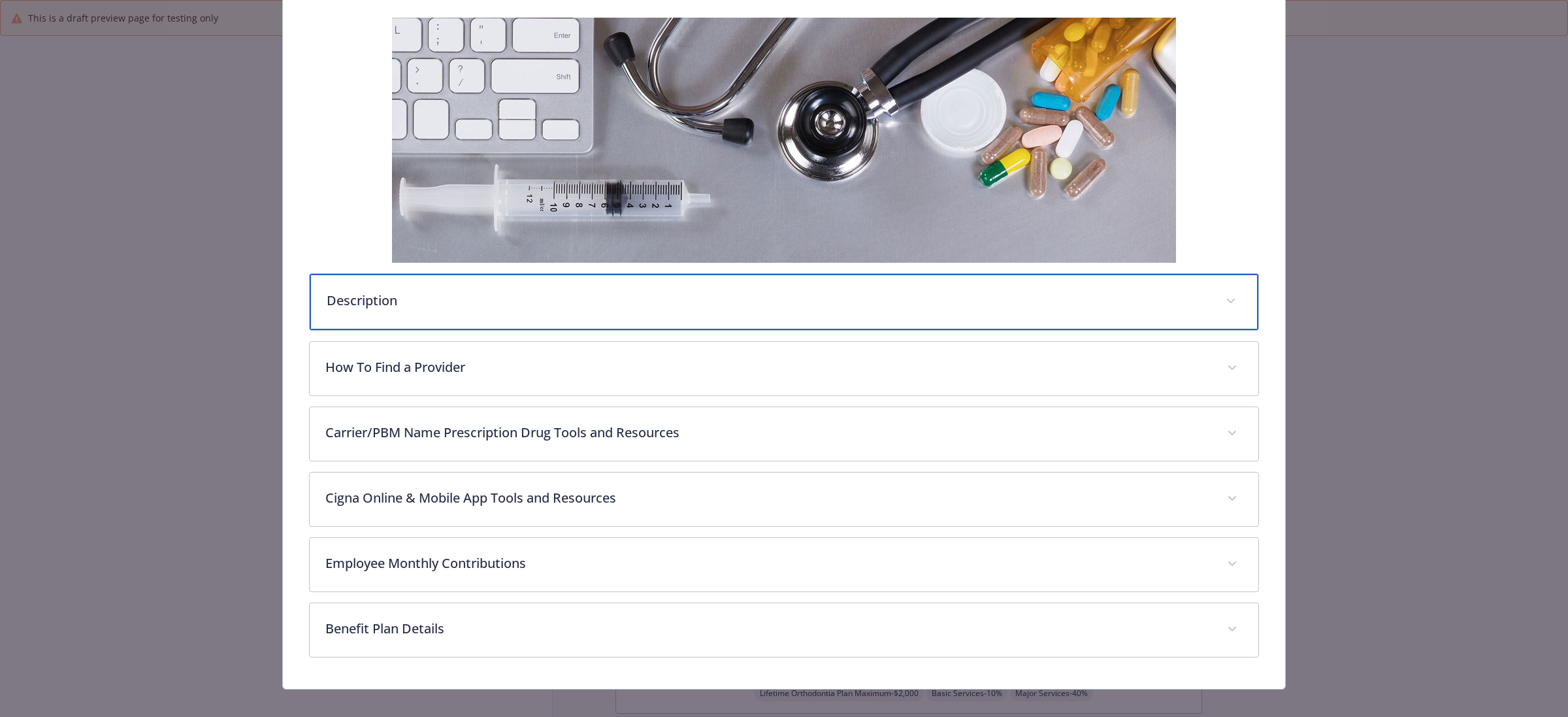
click at [863, 312] on div "Description" at bounding box center [784, 301] width 948 height 56
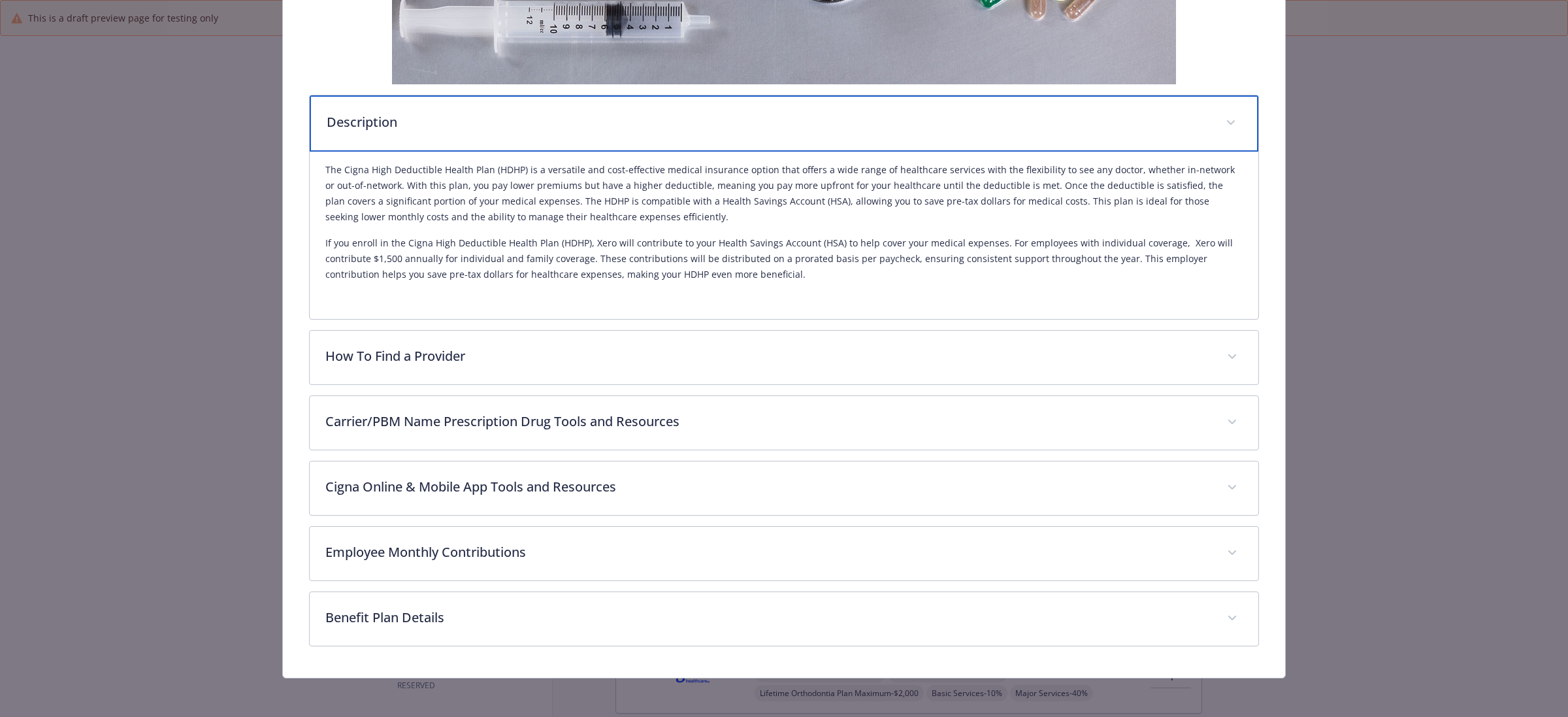
scroll to position [386, 0]
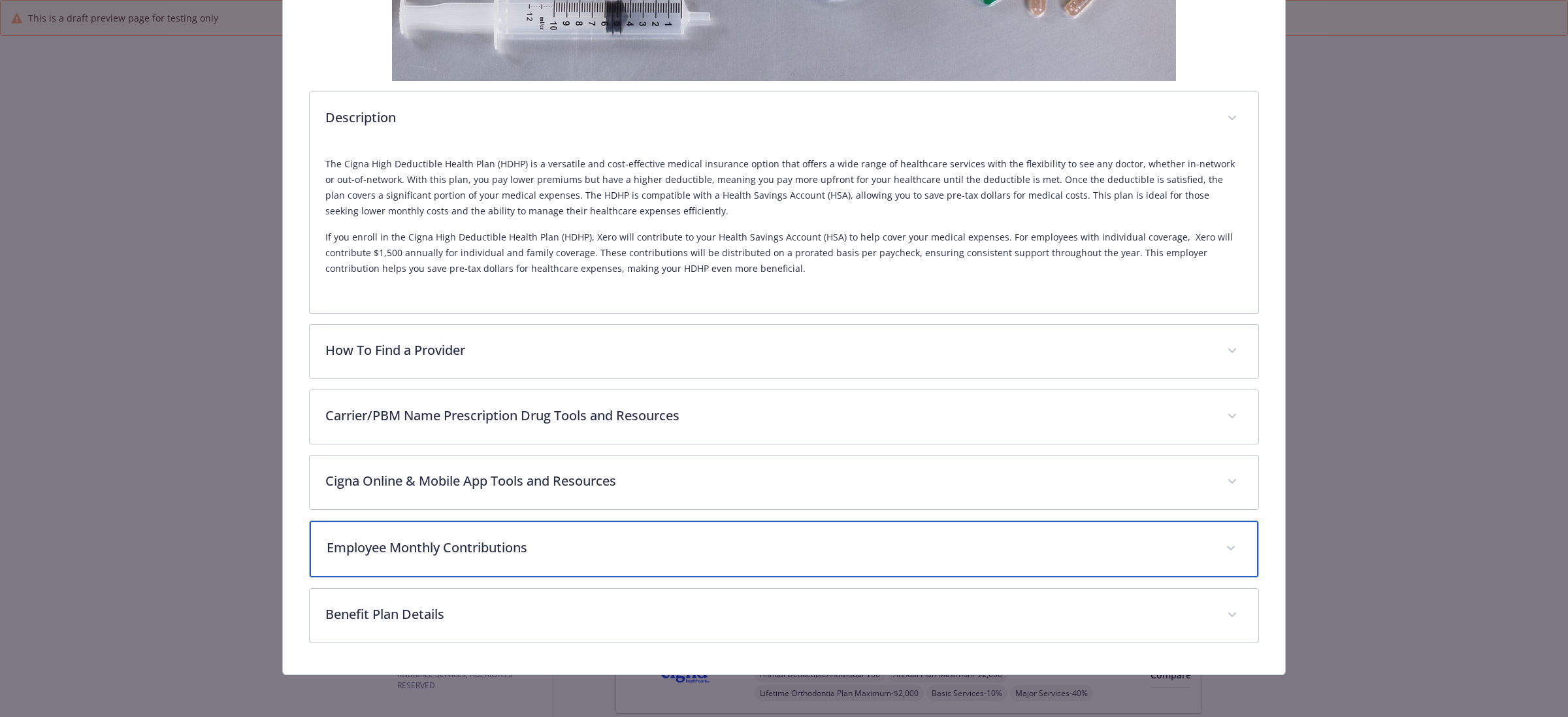
click at [644, 563] on div "Employee Monthly Contributions" at bounding box center [784, 548] width 948 height 56
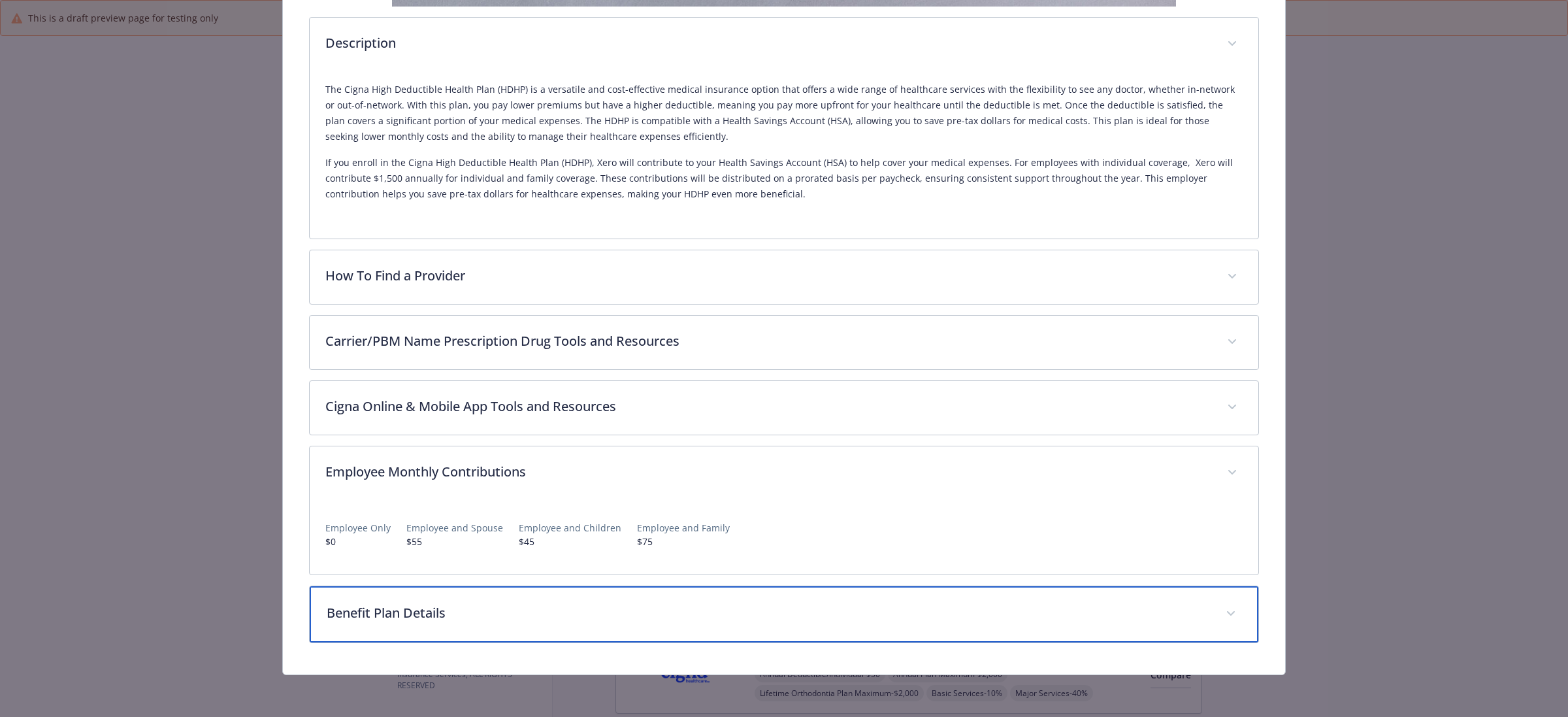
click at [639, 623] on div "Benefit Plan Details" at bounding box center [784, 614] width 948 height 56
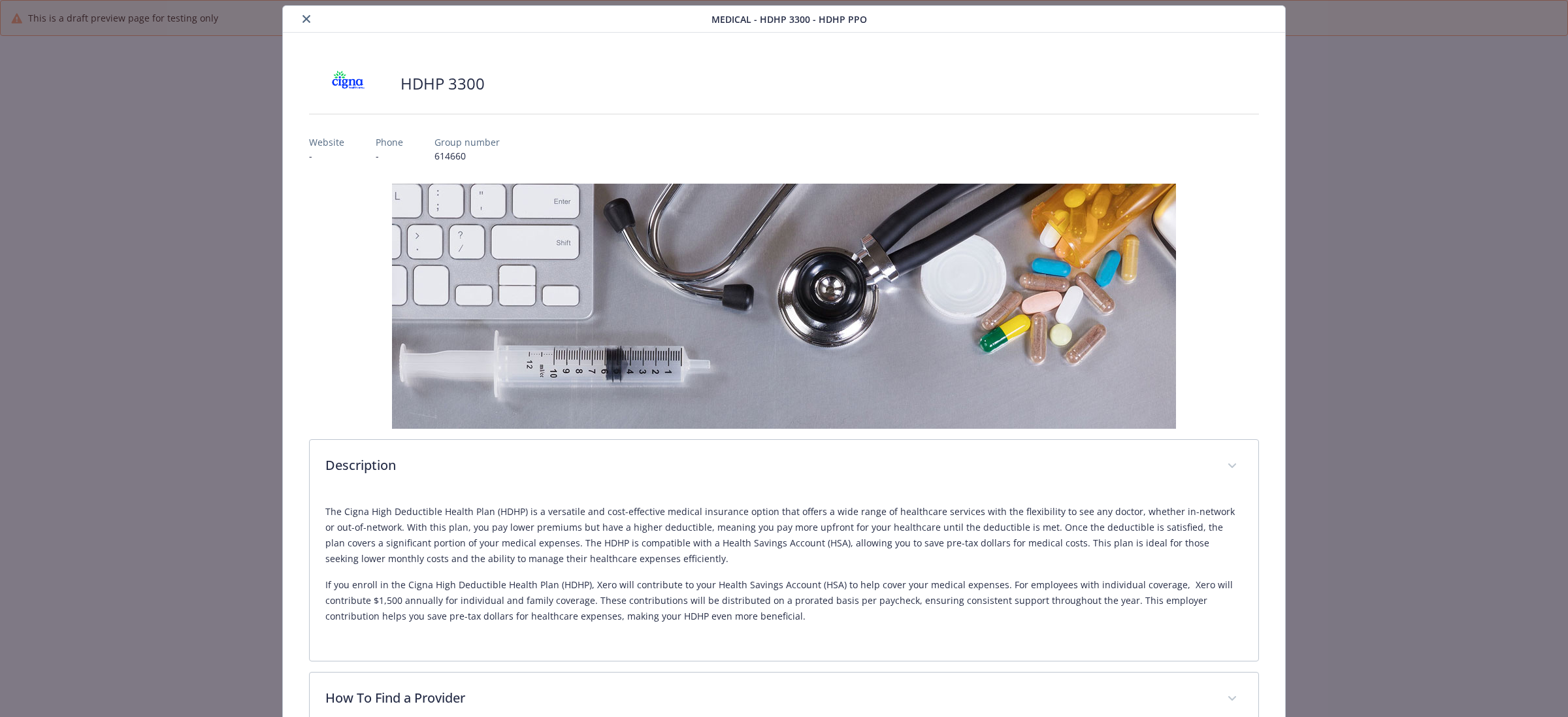
scroll to position [0, 0]
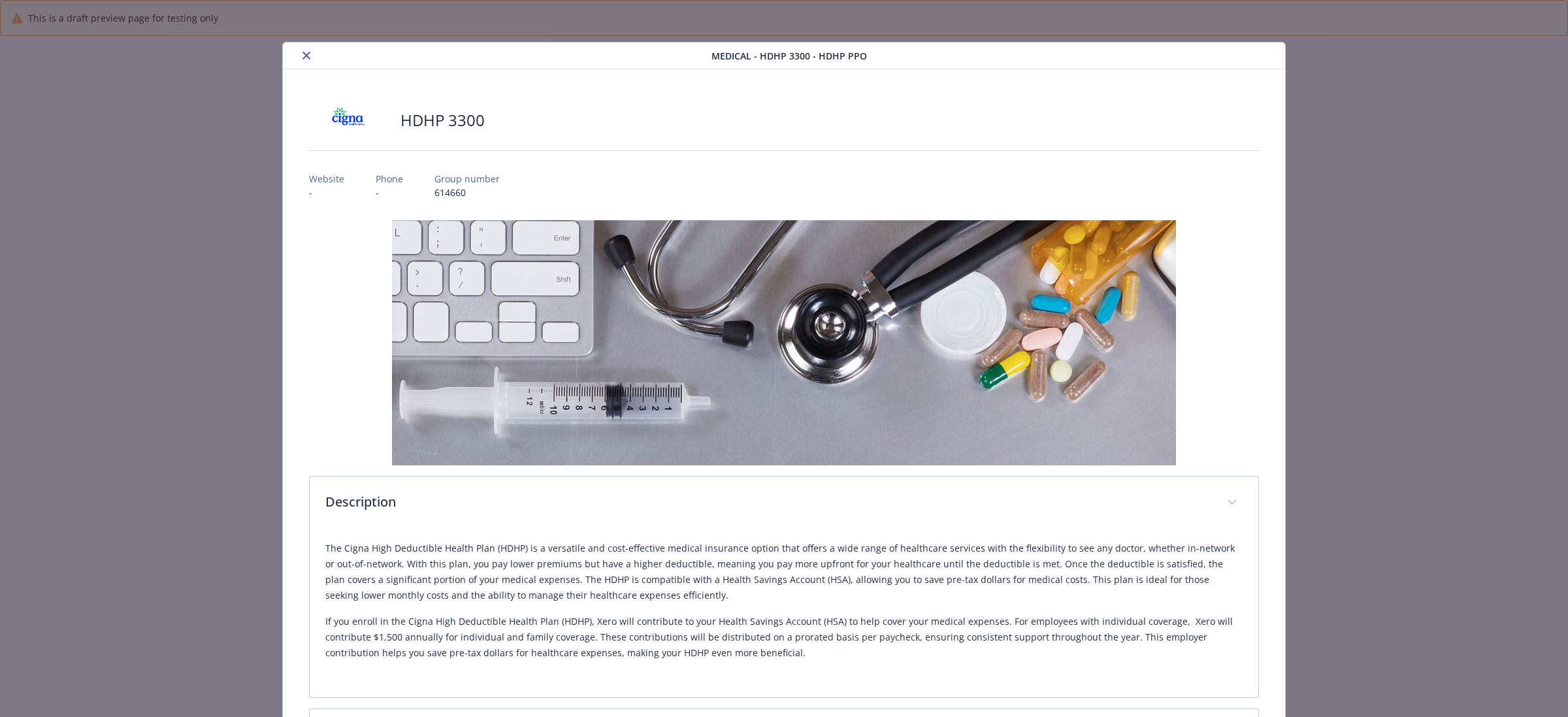
click at [308, 53] on icon "close" at bounding box center [306, 55] width 7 height 7
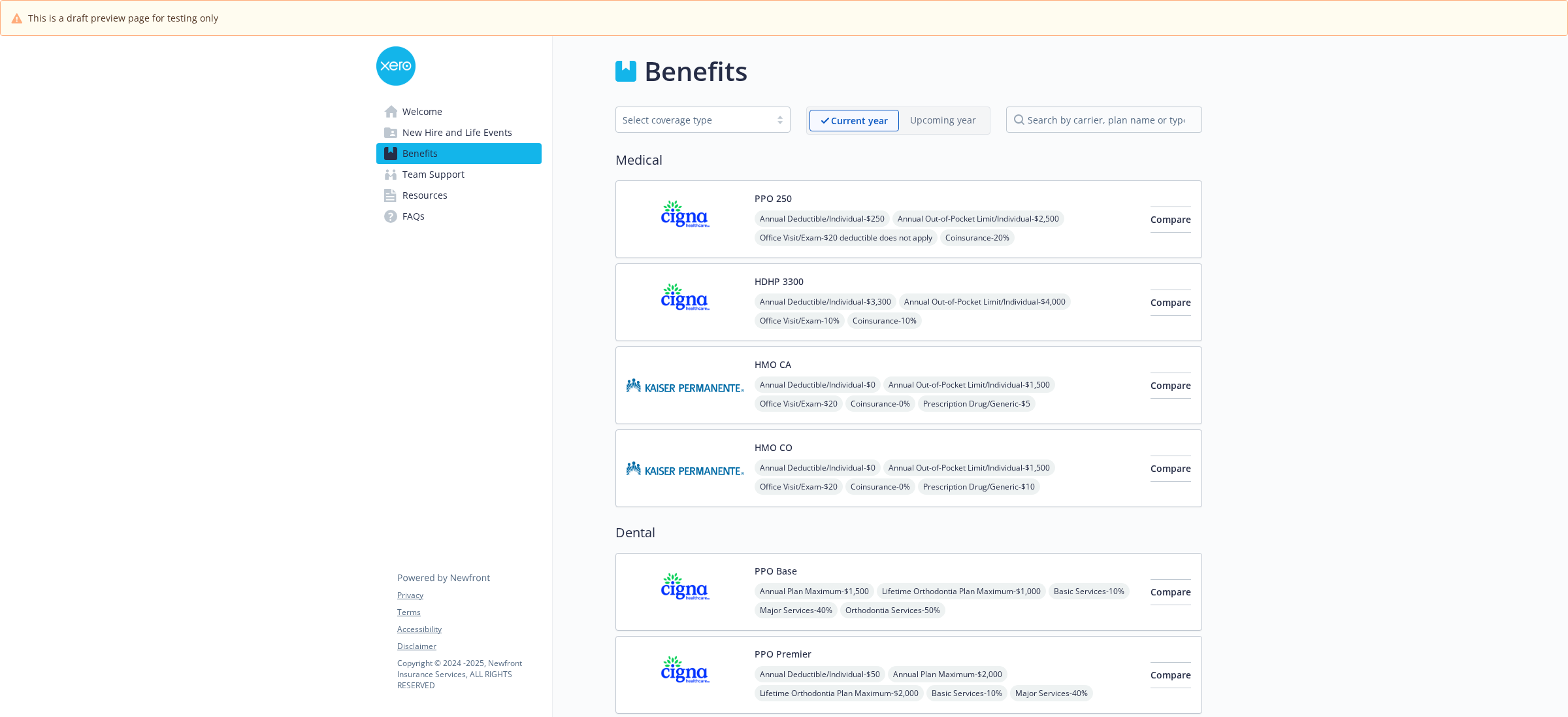
click at [719, 401] on img at bounding box center [684, 385] width 117 height 56
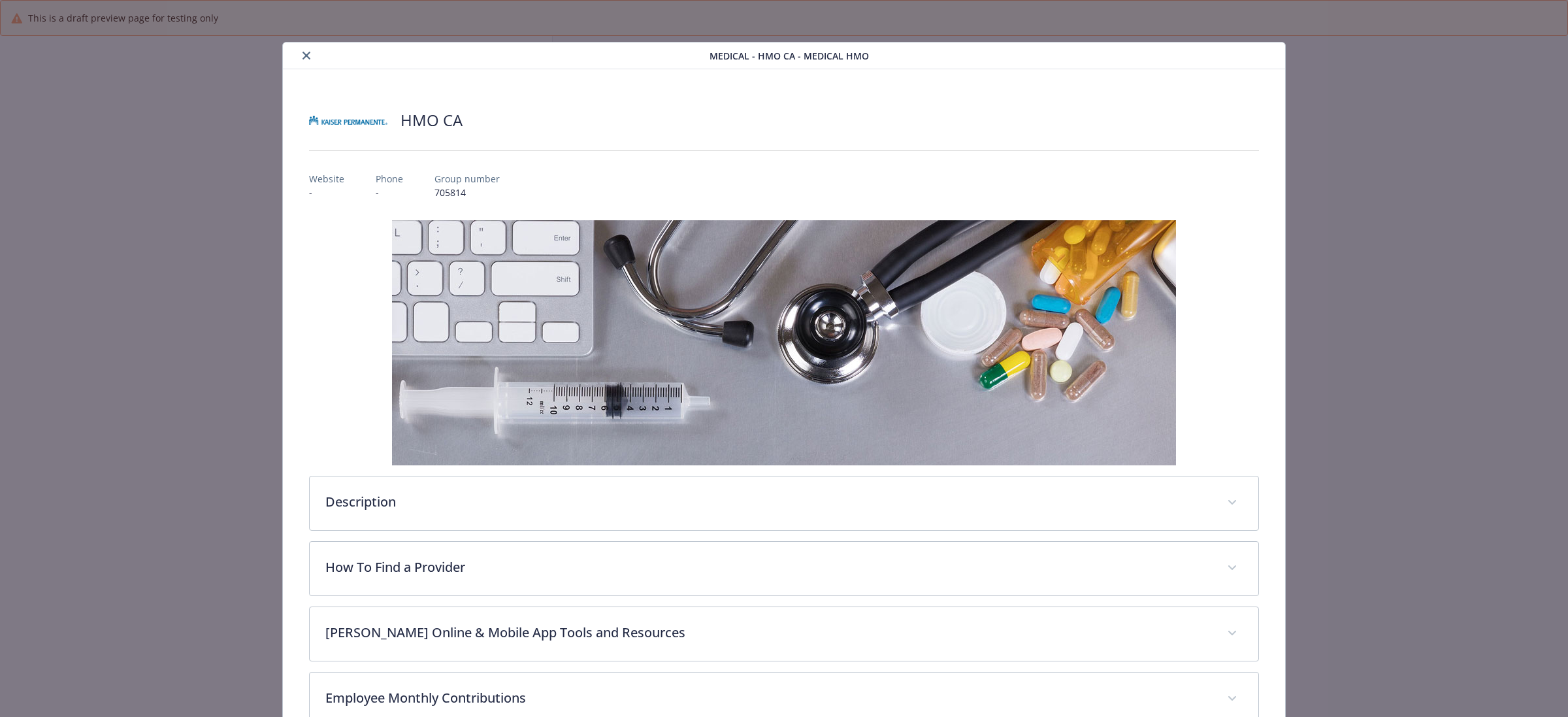
click at [305, 52] on icon "close" at bounding box center [306, 55] width 7 height 7
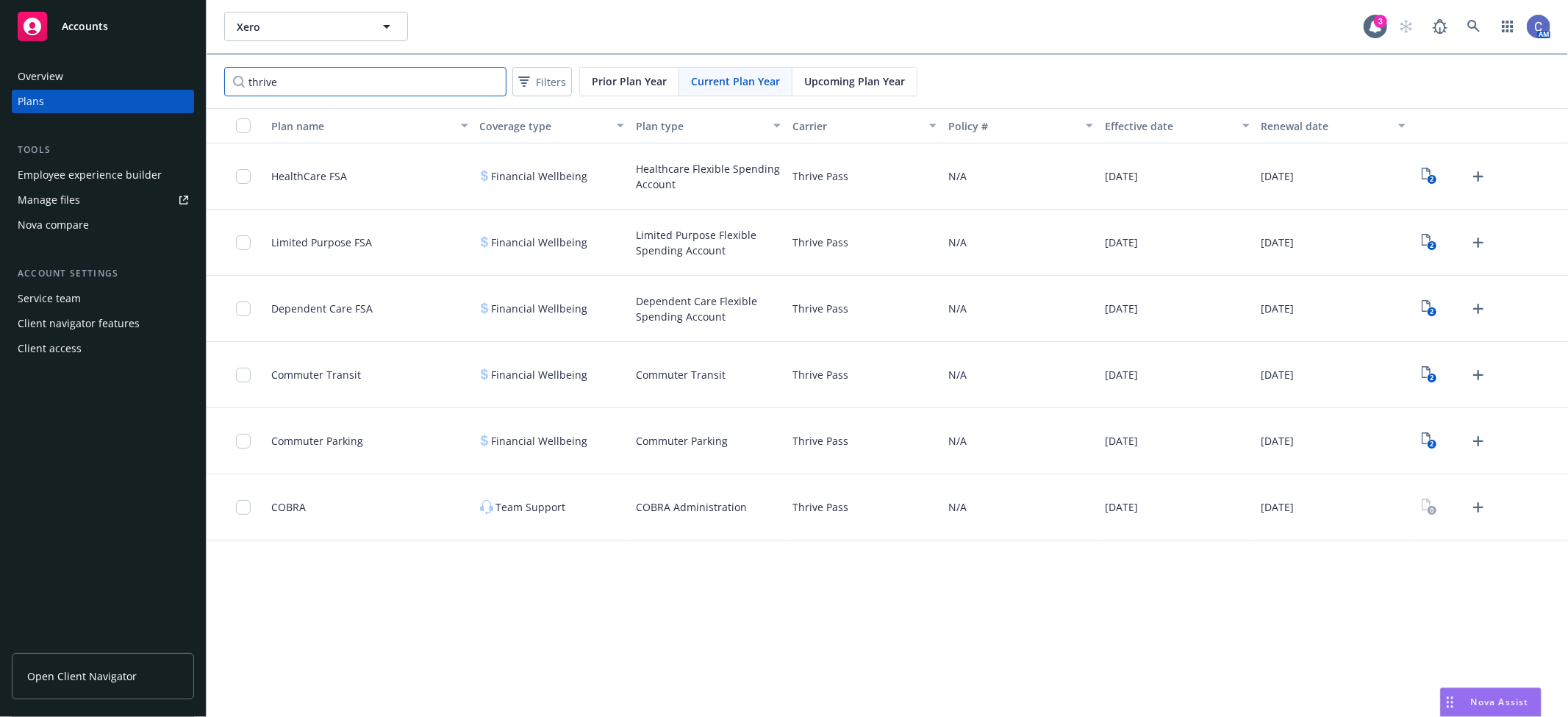
drag, startPoint x: 336, startPoint y: 87, endPoint x: 0, endPoint y: 39, distance: 339.4
click at [0, 39] on div "Accounts Overview Plans Tools Employee experience builder Manage files Nova com…" at bounding box center [784, 358] width 1568 height 717
